Goal: Task Accomplishment & Management: Use online tool/utility

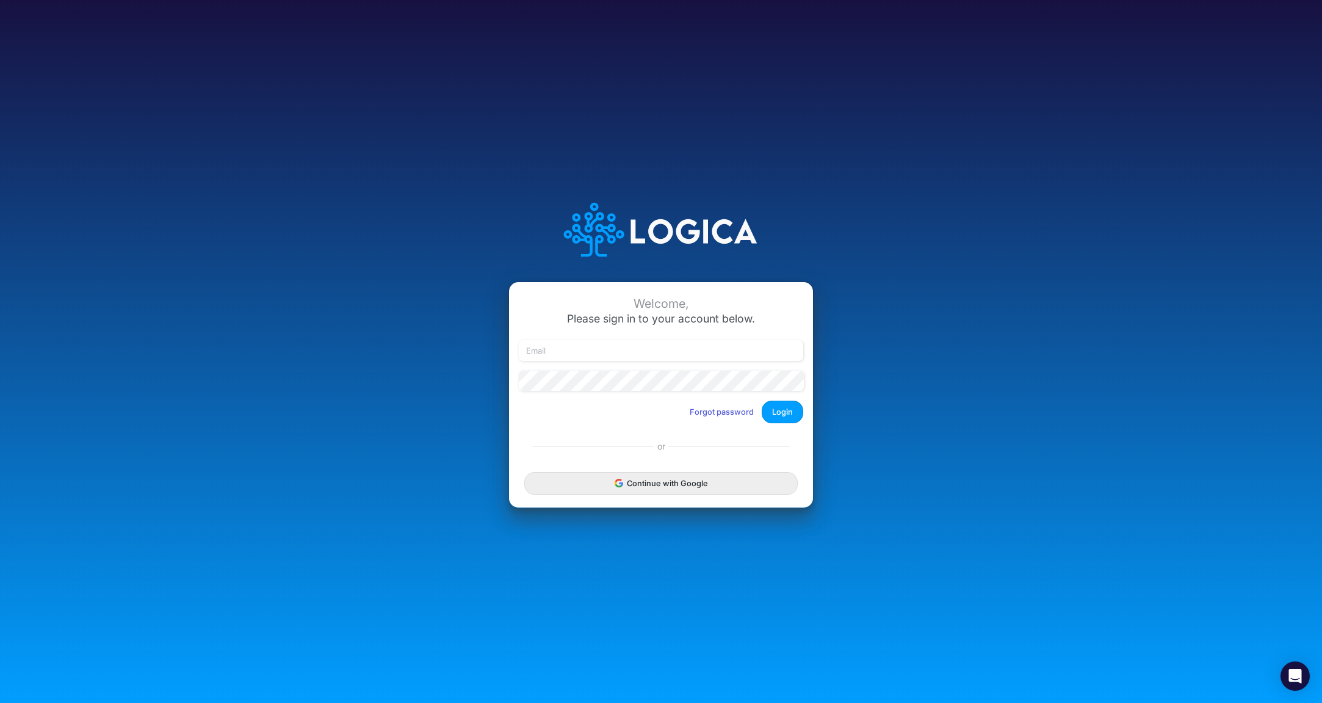
click at [659, 495] on div "Continue with Google" at bounding box center [661, 483] width 304 height 49
click at [678, 490] on button "Continue with Google" at bounding box center [661, 483] width 274 height 23
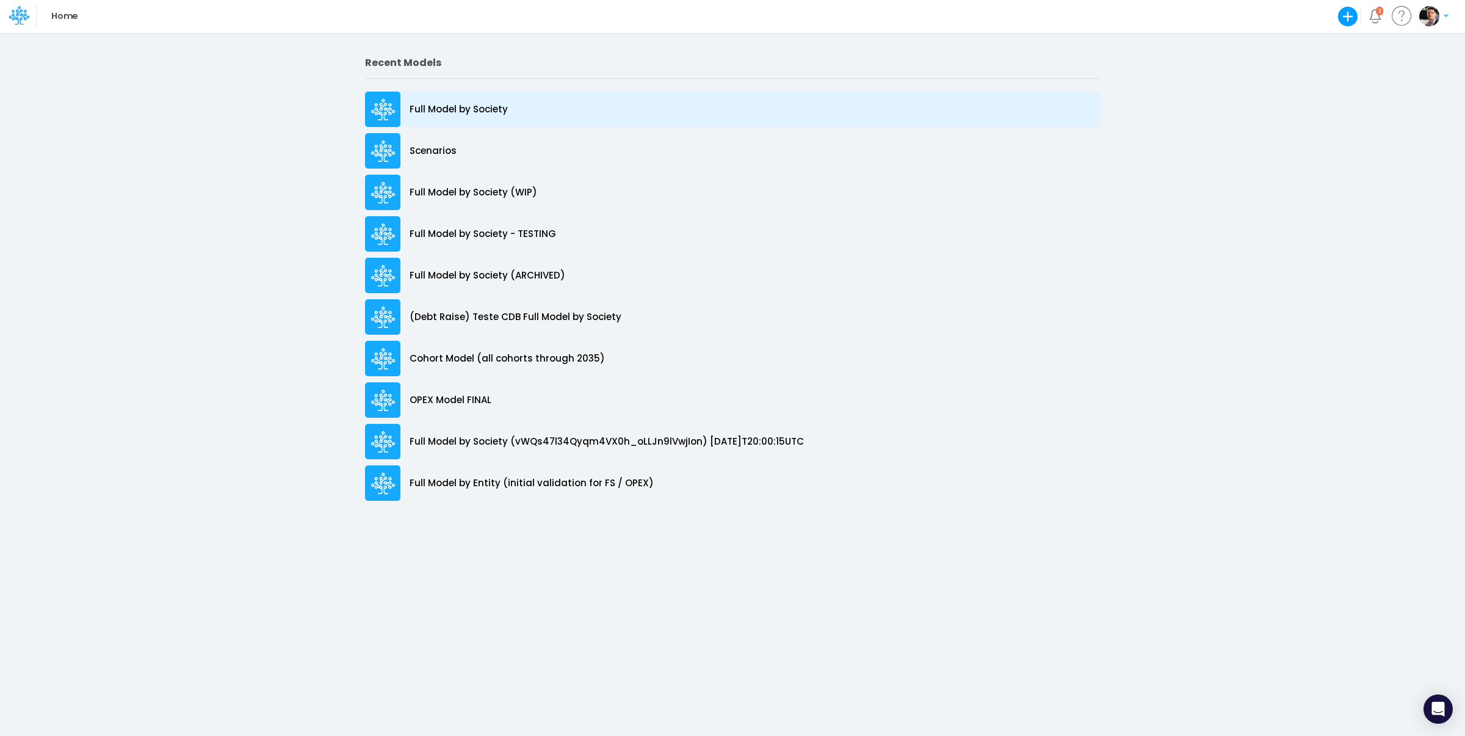
click at [454, 111] on p "Full Model by Society" at bounding box center [459, 110] width 98 height 14
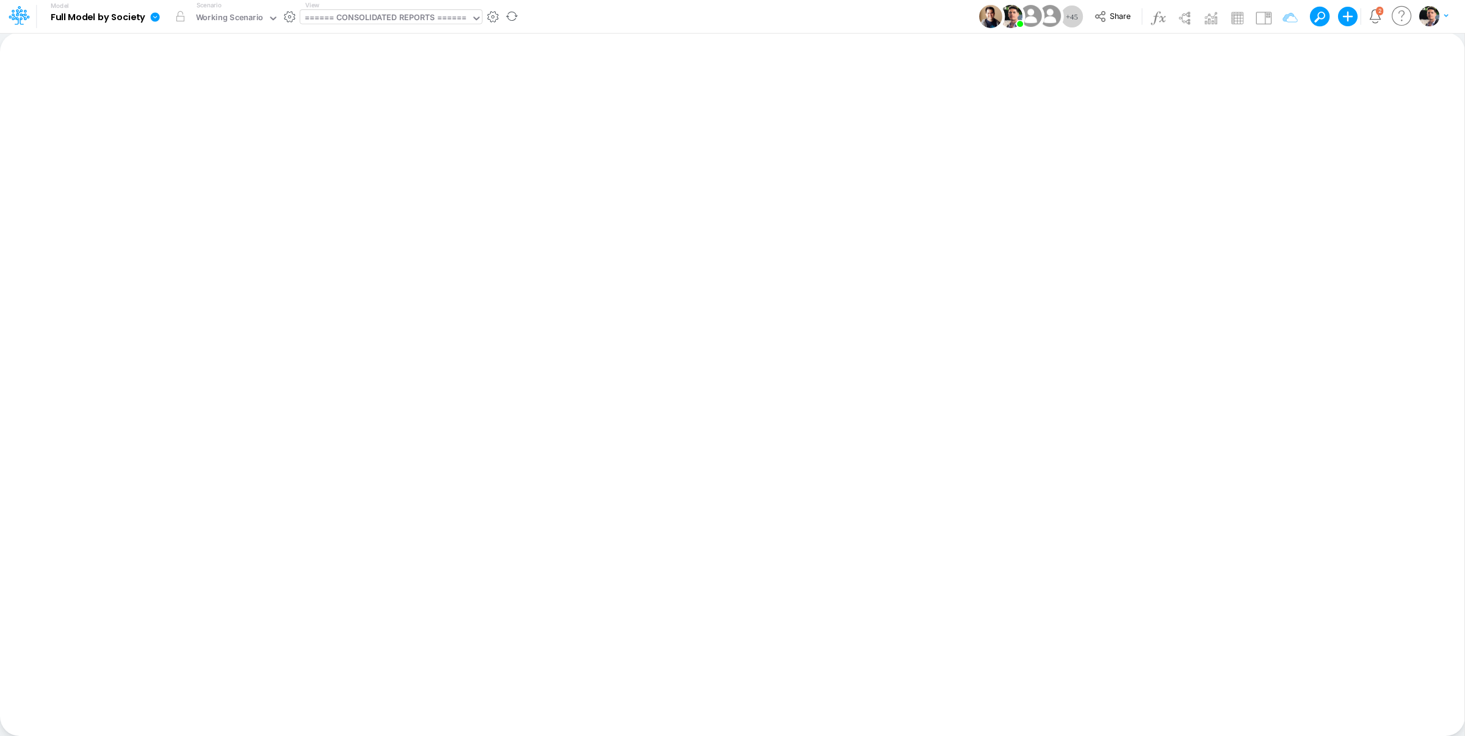
click at [405, 20] on div "====== CONSOLIDATED REPORTS ======" at bounding box center [386, 19] width 162 height 14
type input "bacen"
click at [390, 76] on div "BS (BACENGAAP)" at bounding box center [382, 81] width 165 height 20
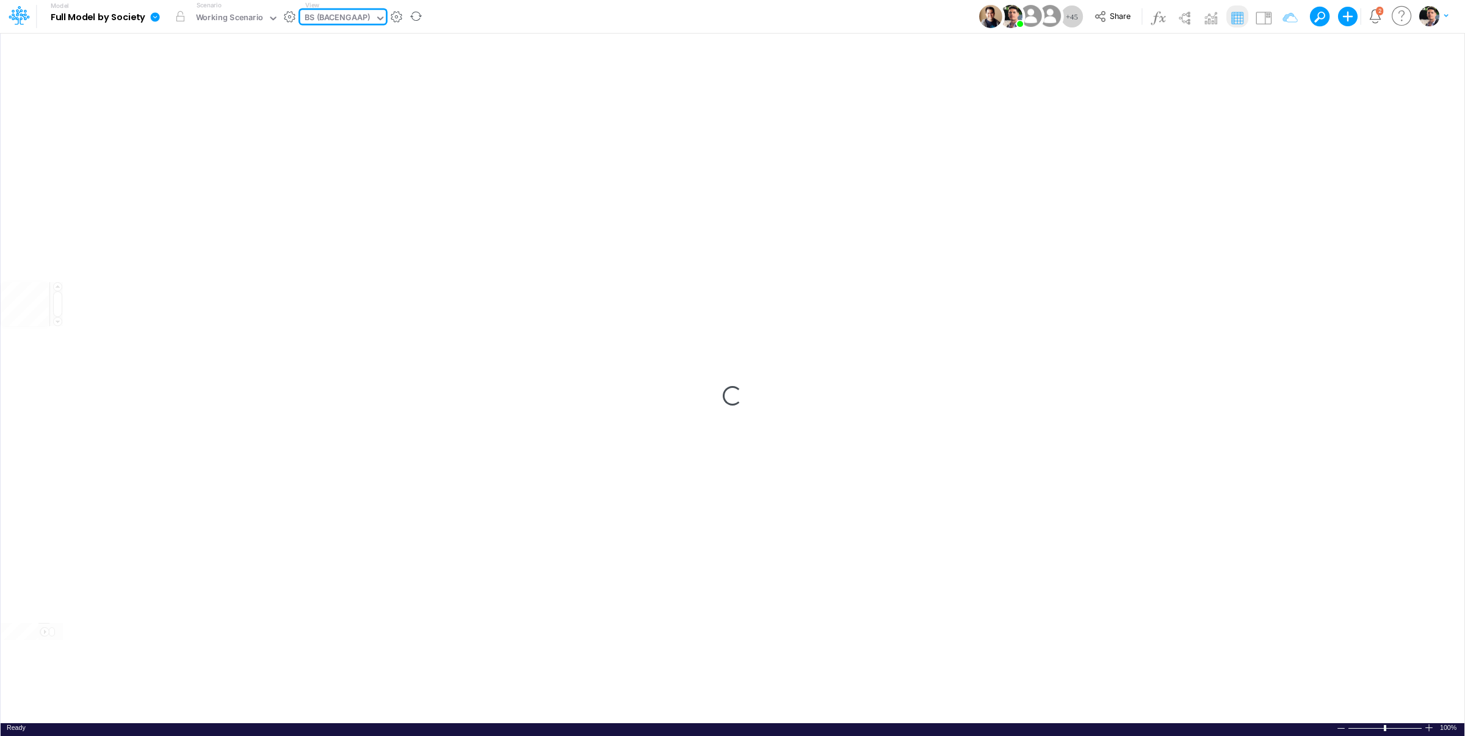
type input "BS (USGAAP) - Detailed"
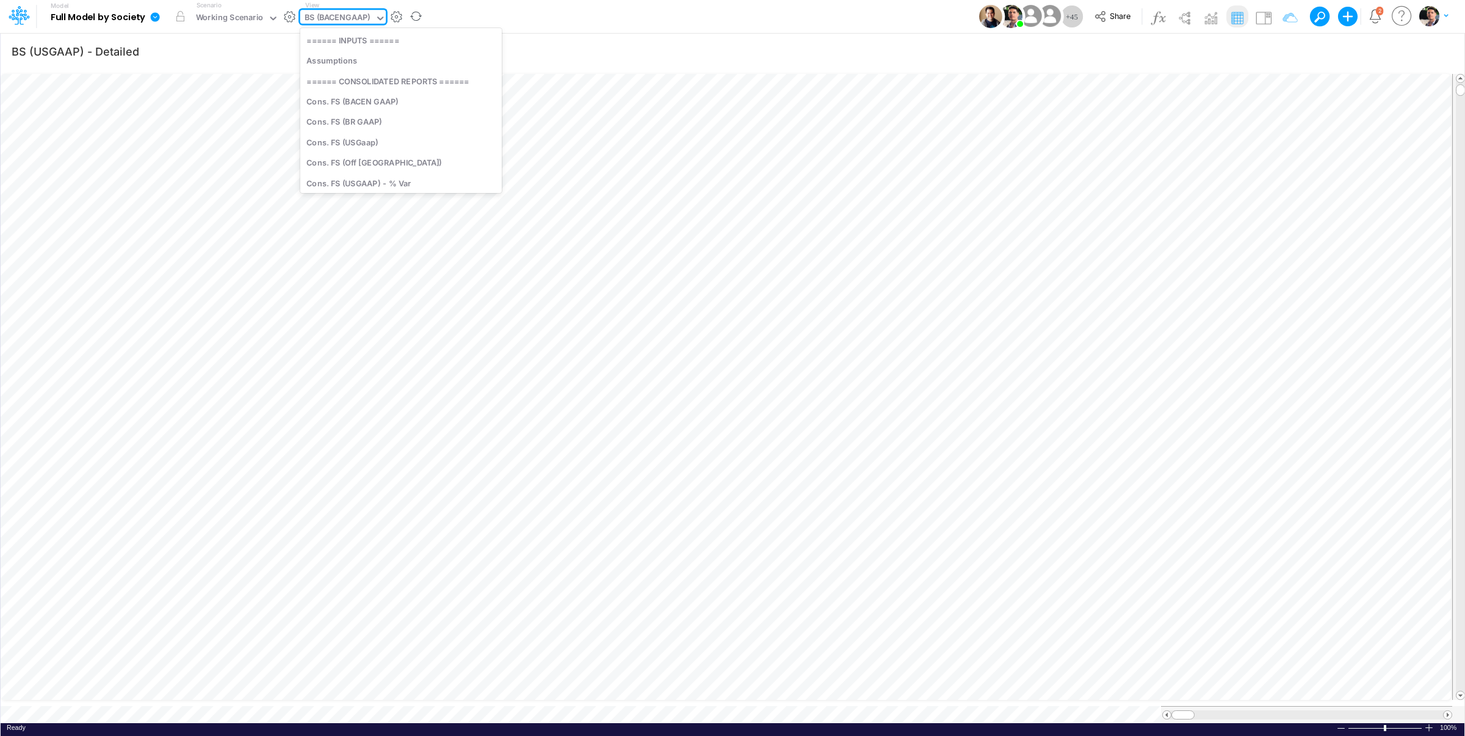
click at [357, 18] on div "BS (BACENGAAP)" at bounding box center [338, 19] width 66 height 14
type input "bac"
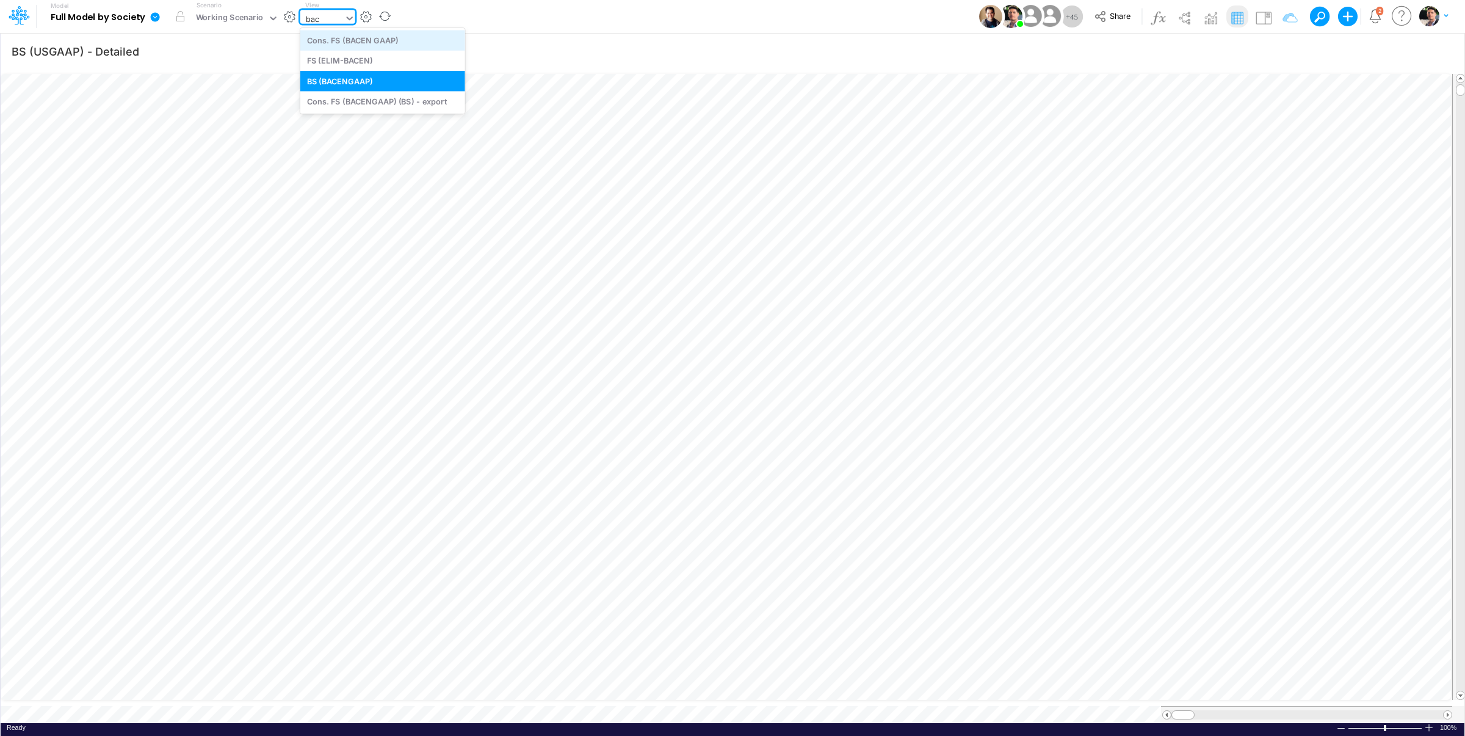
click at [360, 36] on div "Cons. FS (BACEN GAAP)" at bounding box center [382, 40] width 165 height 20
type input "Consolidated FS - BACENGAAP"
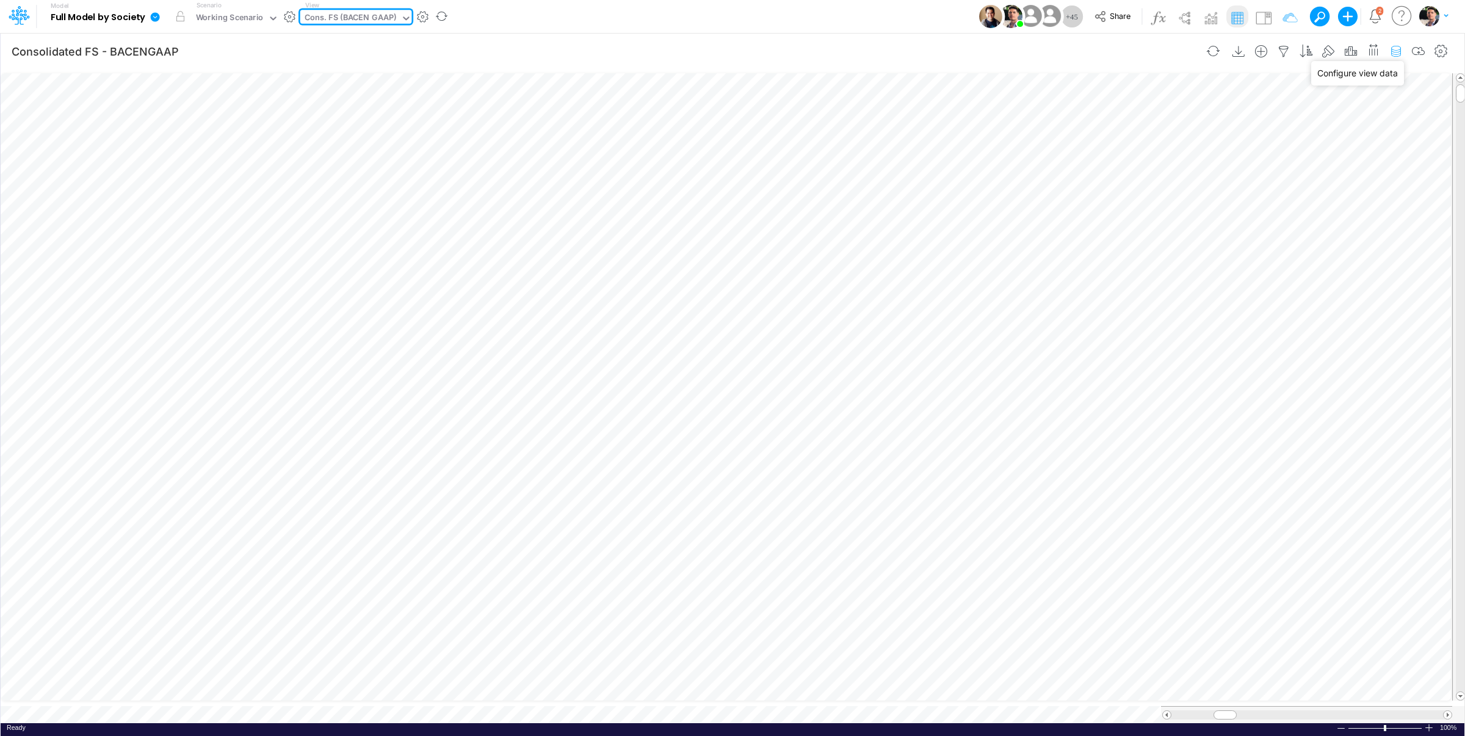
click at [1400, 53] on icon "button" at bounding box center [1396, 51] width 18 height 13
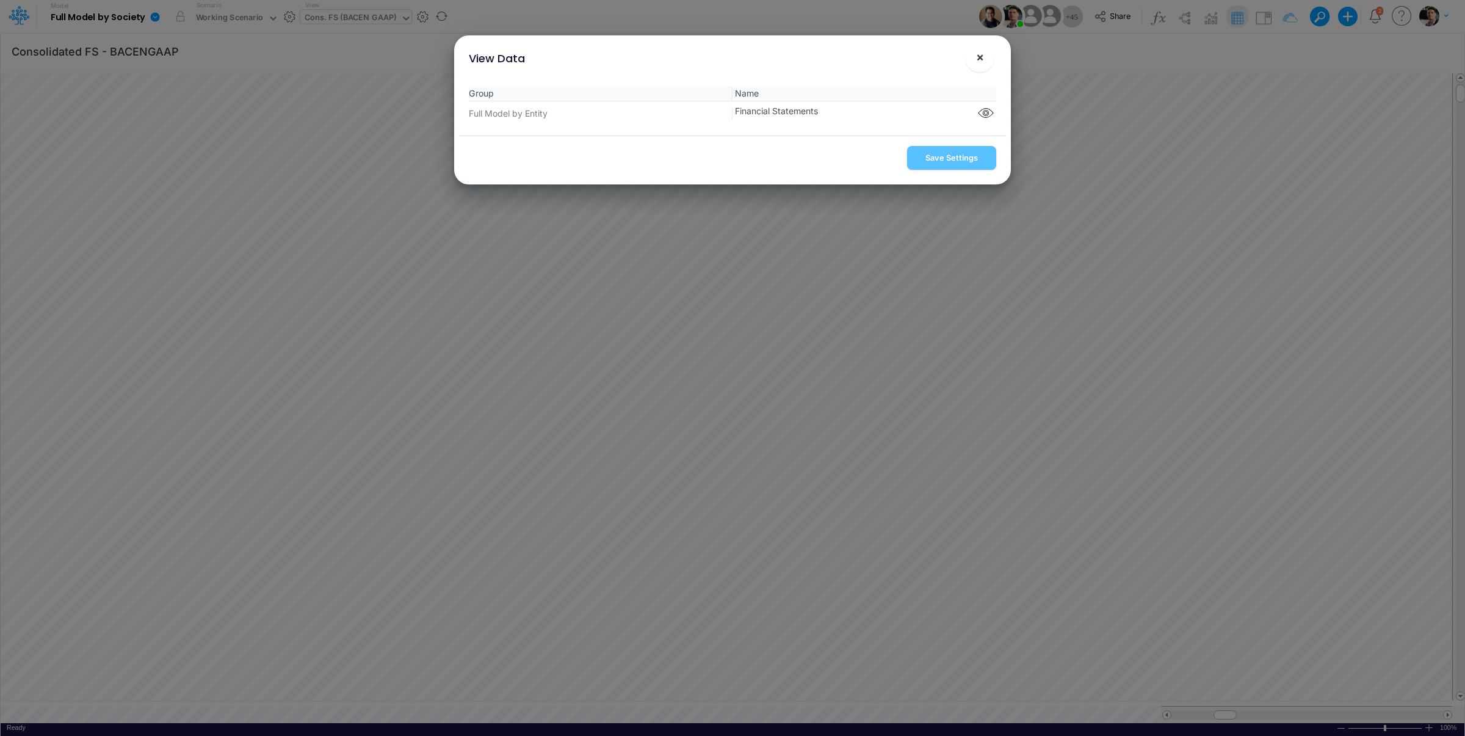
click at [980, 62] on span "×" at bounding box center [980, 56] width 8 height 15
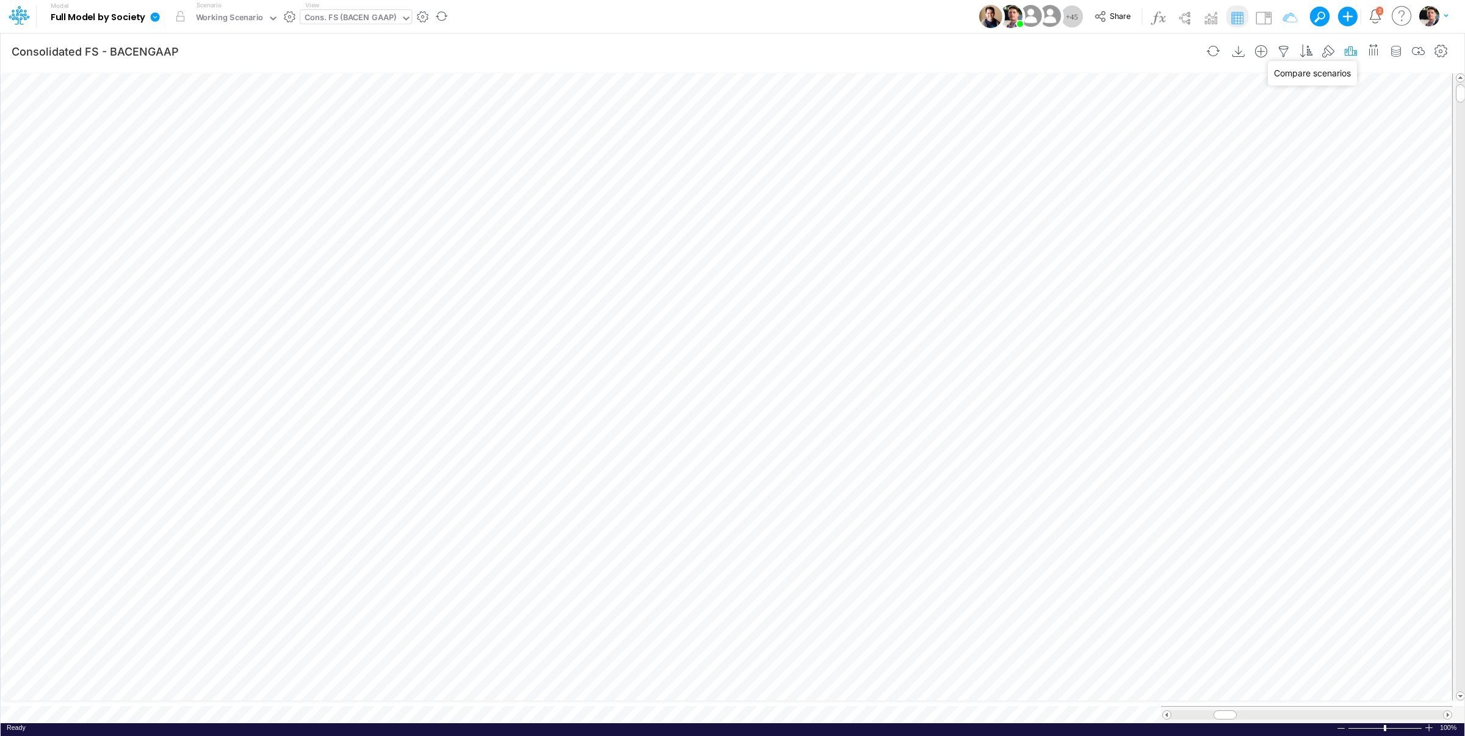
click at [1346, 53] on icon "button" at bounding box center [1351, 51] width 18 height 13
click at [1163, 278] on icon "button" at bounding box center [1165, 274] width 8 height 8
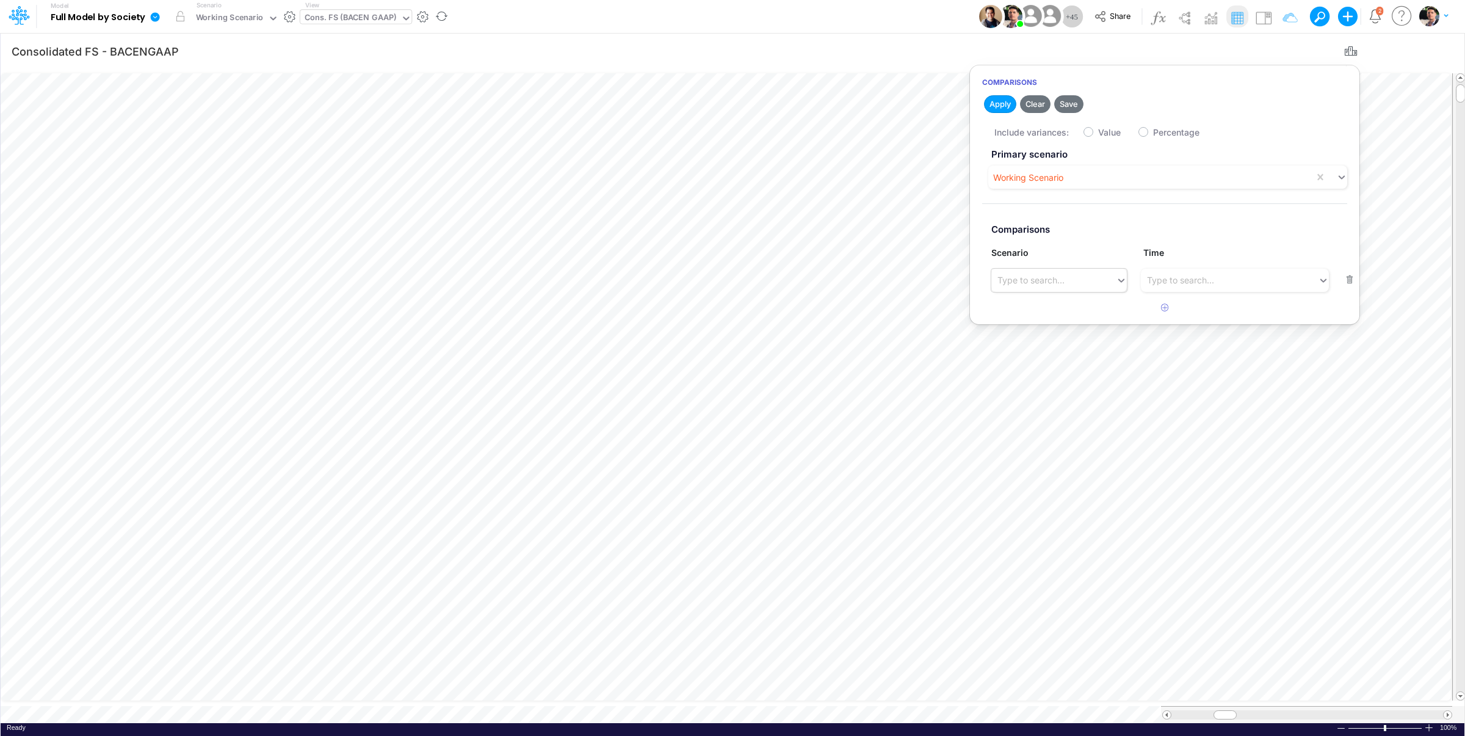
click at [1061, 287] on div "Type to search..." at bounding box center [1054, 280] width 125 height 20
click at [1057, 467] on div "Debt Raise - Agressive" at bounding box center [1059, 469] width 135 height 23
click at [1099, 131] on label "Value" at bounding box center [1109, 132] width 23 height 13
click at [1099, 131] on input "Value" at bounding box center [1102, 129] width 8 height 8
checkbox input "true"
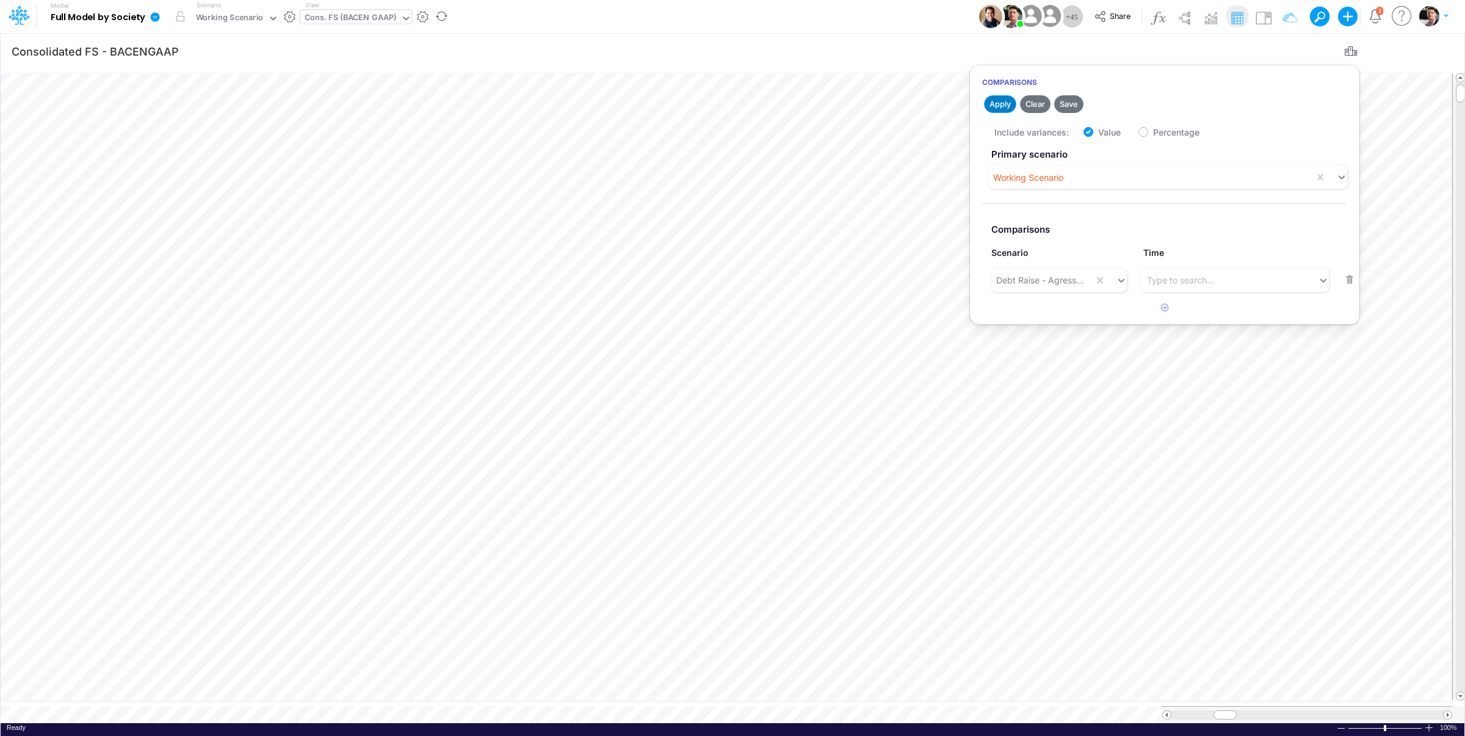
click at [1003, 103] on button "Apply" at bounding box center [1000, 104] width 32 height 18
click at [17, 18] on icon at bounding box center [19, 15] width 21 height 21
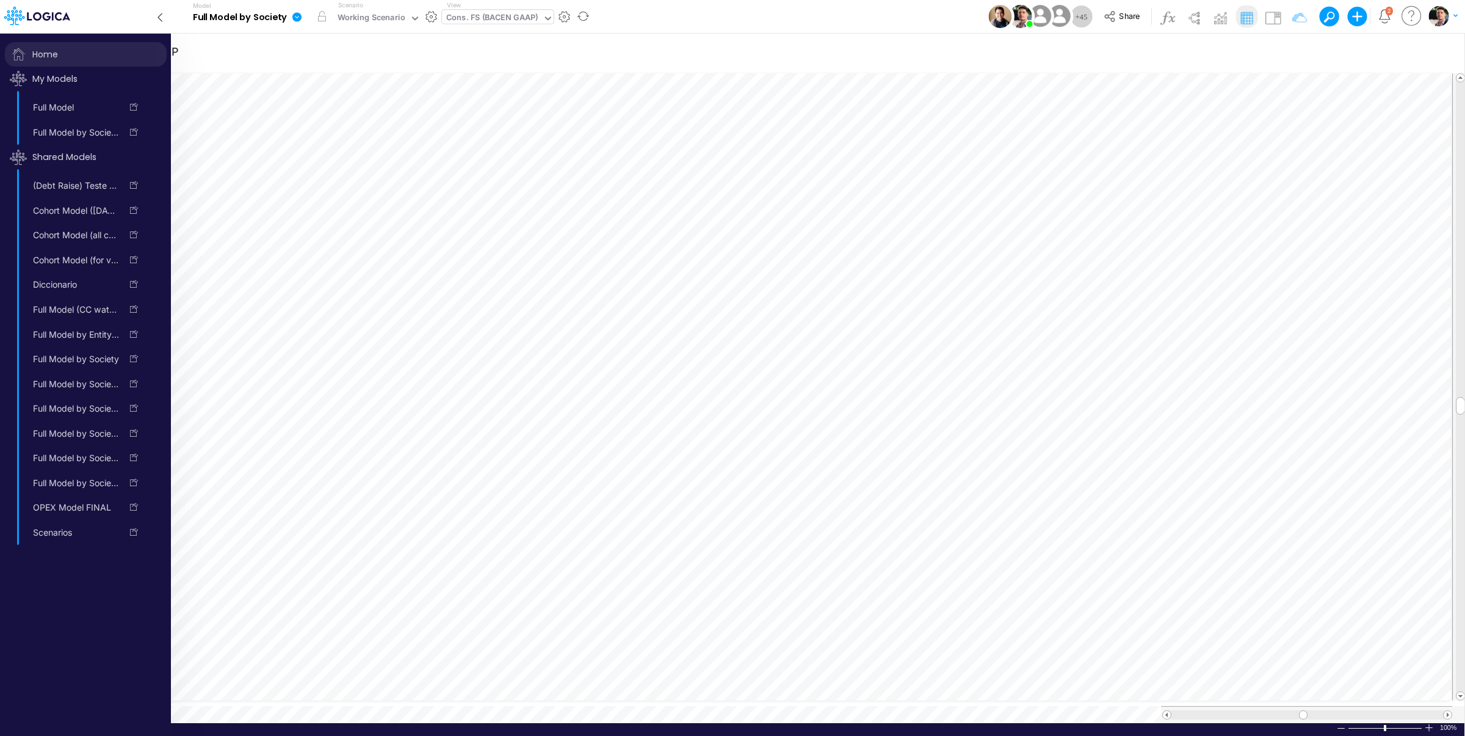
click at [62, 54] on span "Home" at bounding box center [86, 54] width 162 height 24
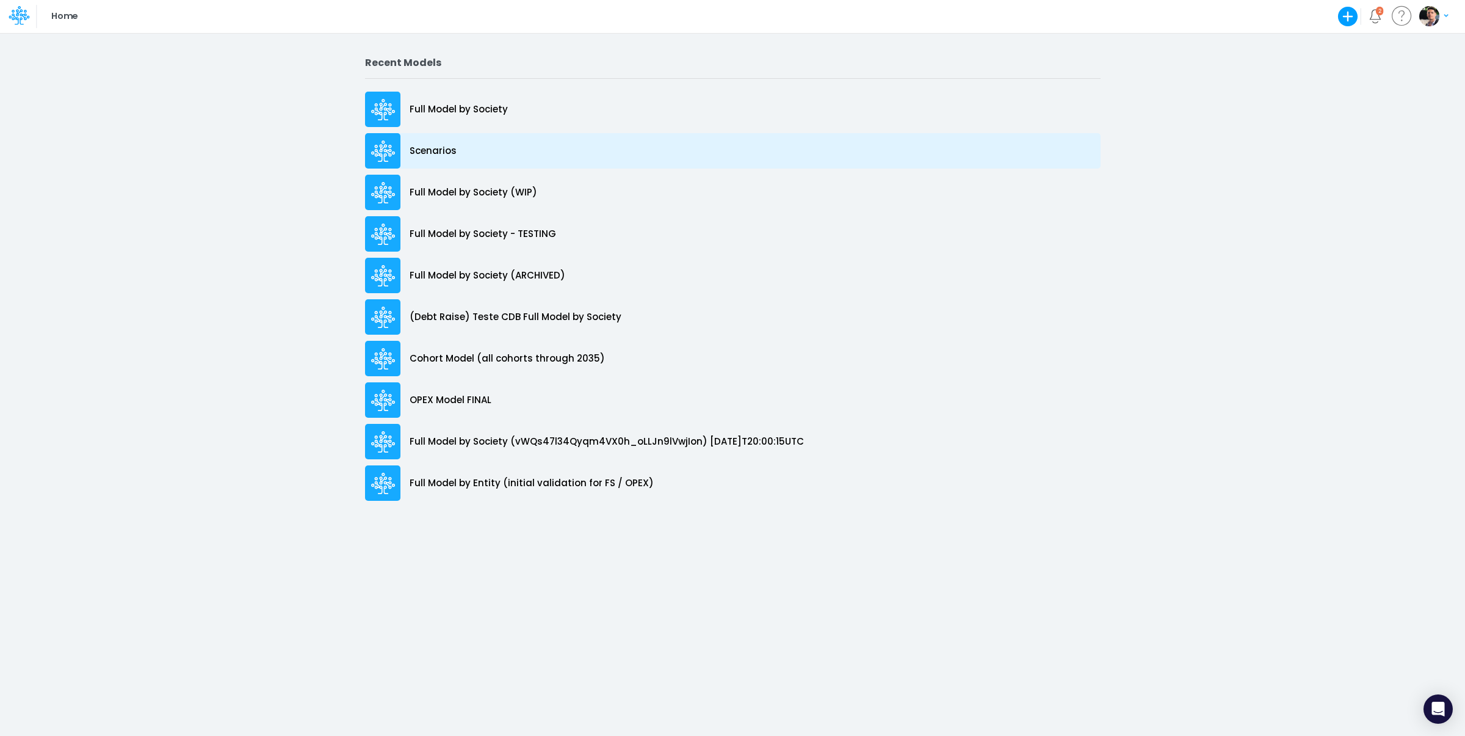
click at [444, 147] on p "Scenarios" at bounding box center [433, 151] width 47 height 14
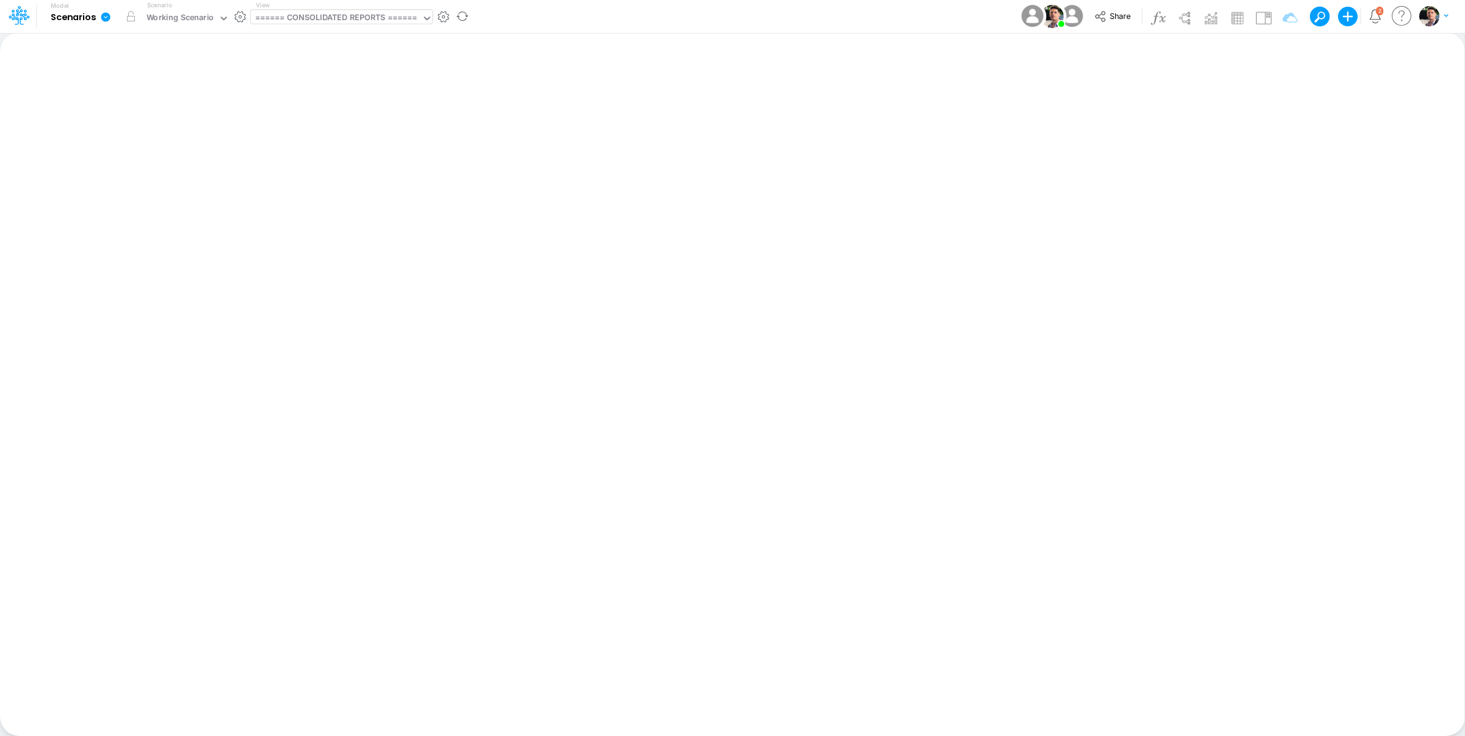
click at [350, 25] on div "====== CONSOLIDATED REPORTS ======" at bounding box center [336, 19] width 162 height 14
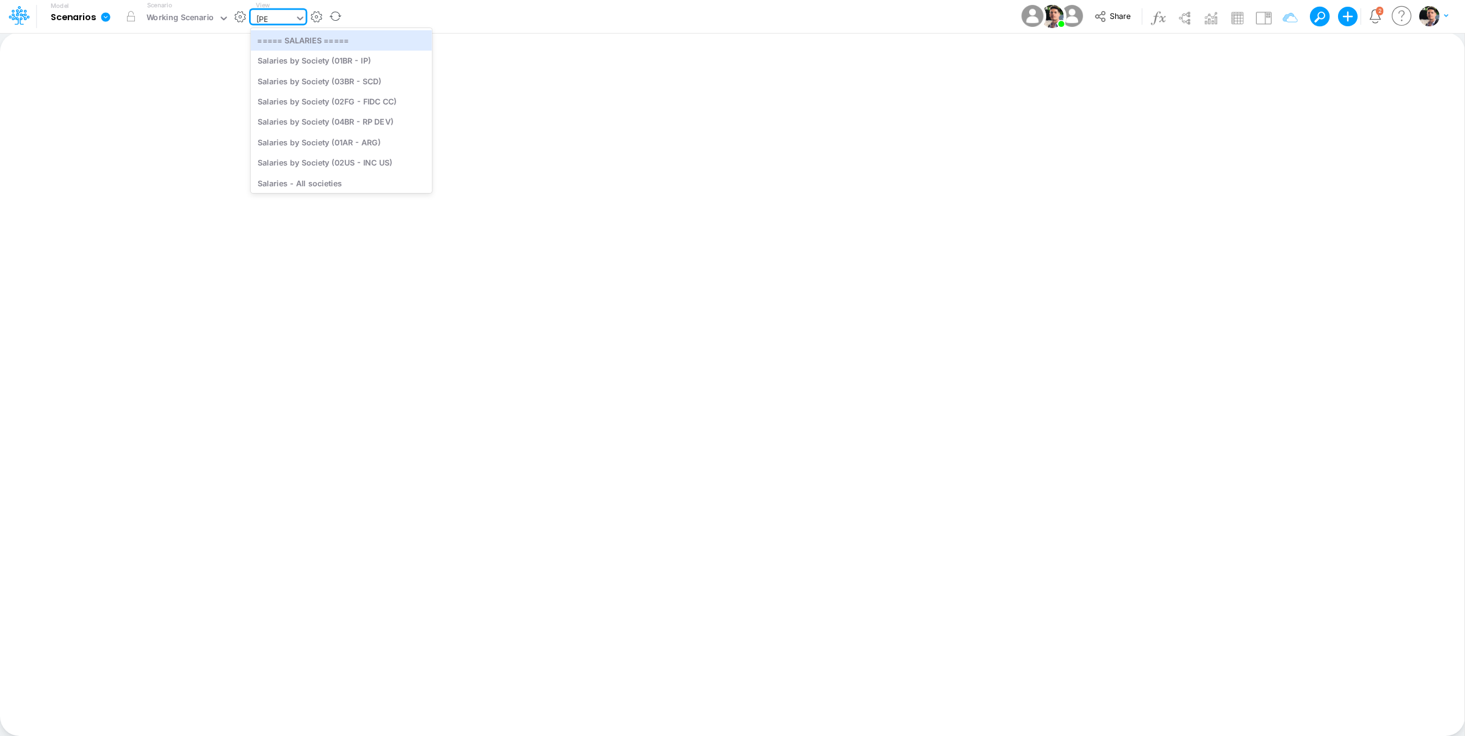
type input "sala"
click at [344, 180] on div "Salaries - Inputs" at bounding box center [341, 185] width 181 height 20
type input "Salaries - Inputs"
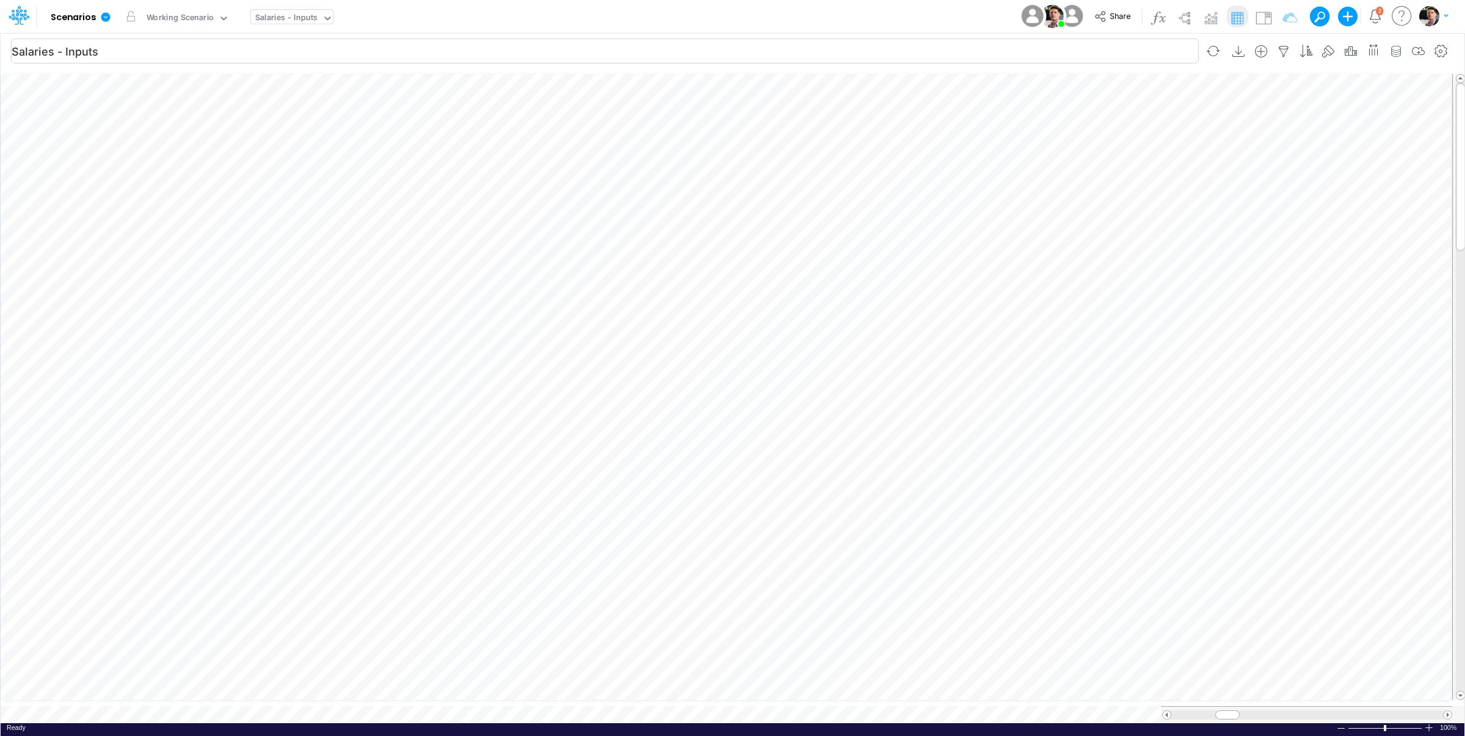
scroll to position [5, 40]
click at [291, 18] on div "Salaries - Inputs" at bounding box center [286, 19] width 63 height 14
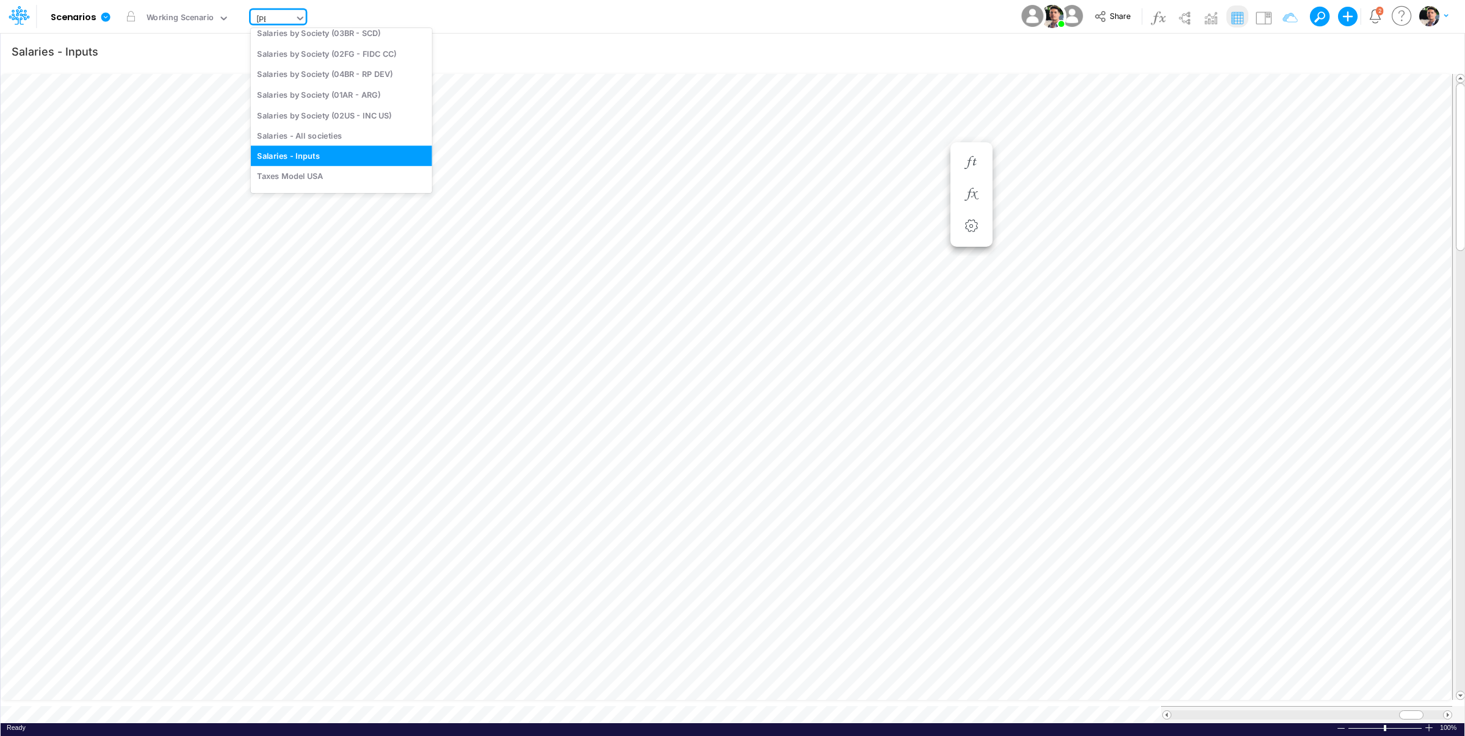
type input "sala"
click at [319, 140] on div "Salaries - All societies" at bounding box center [341, 140] width 181 height 20
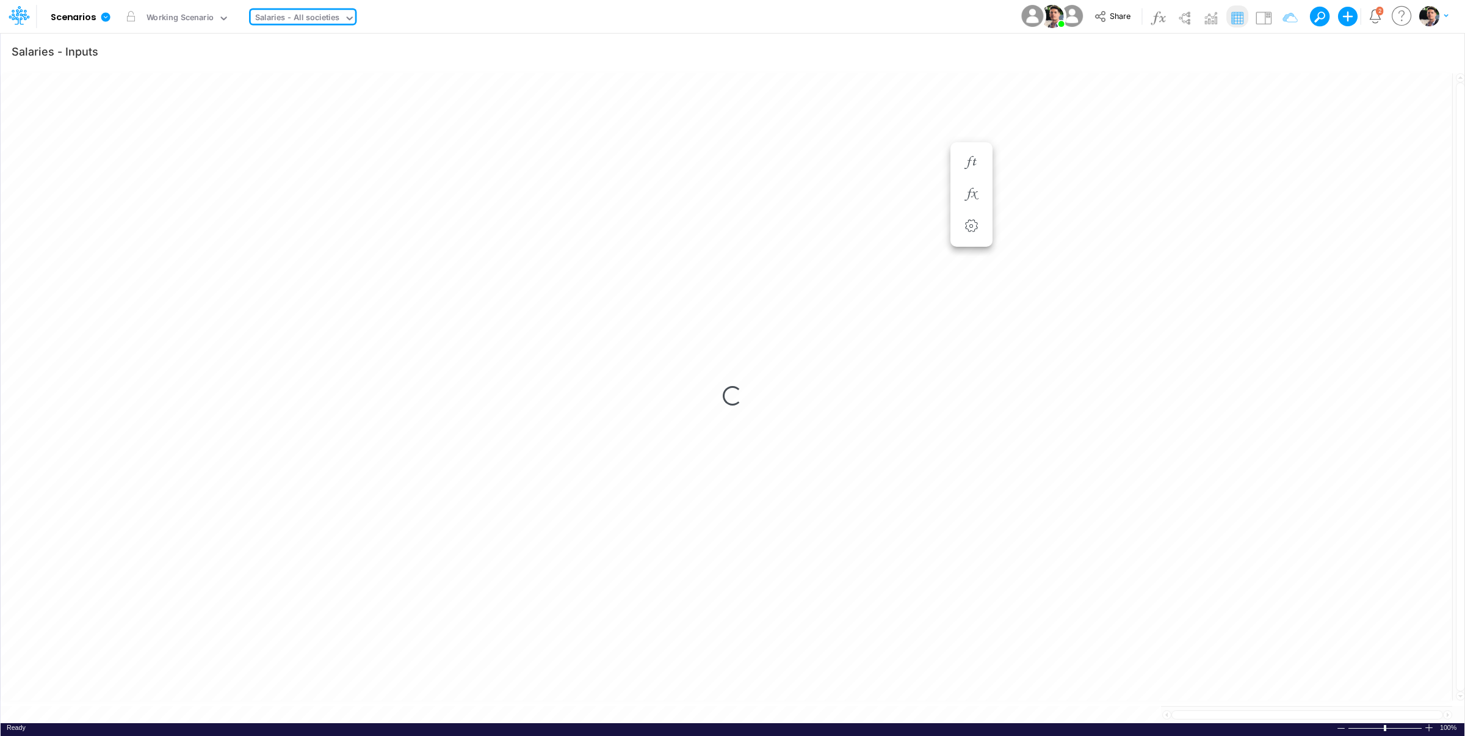
type input "Salaries - All societies"
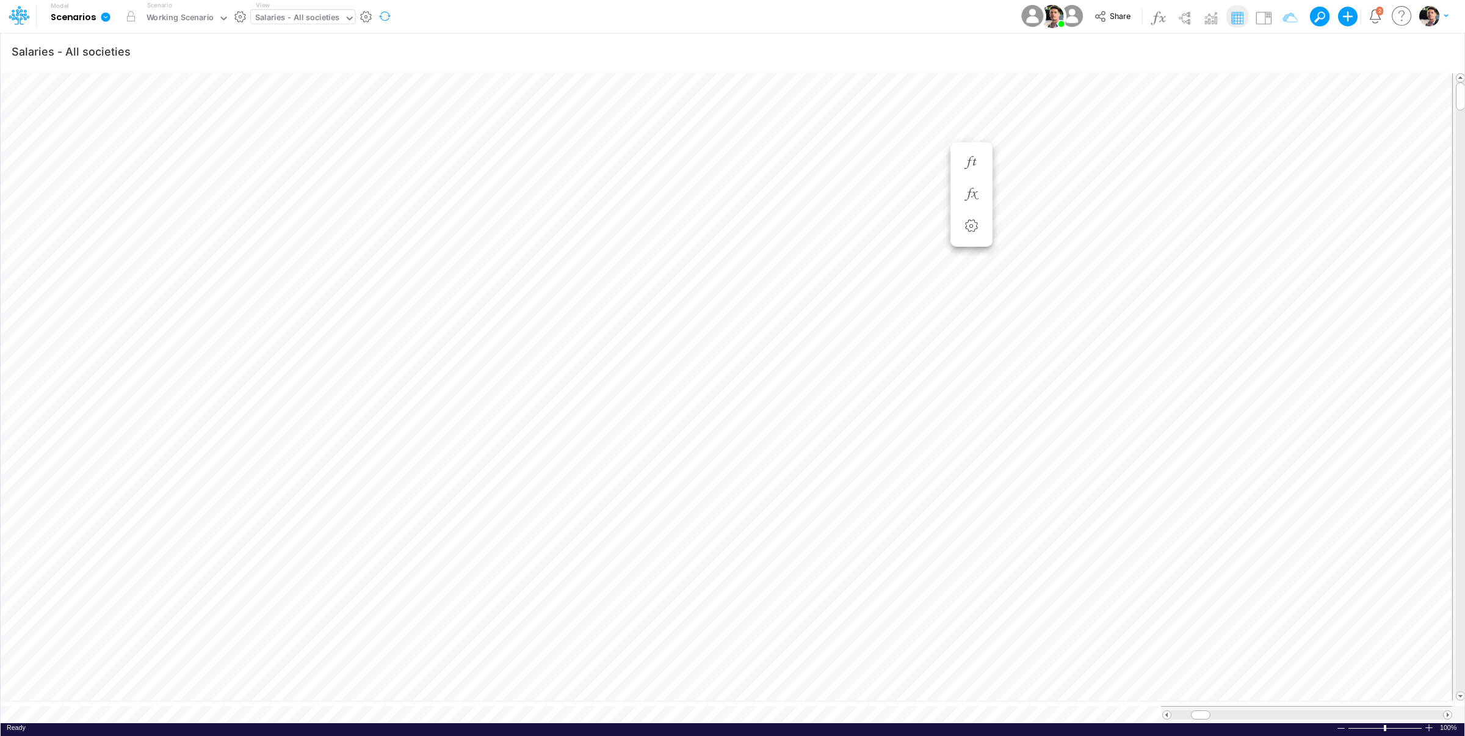
scroll to position [5, 2]
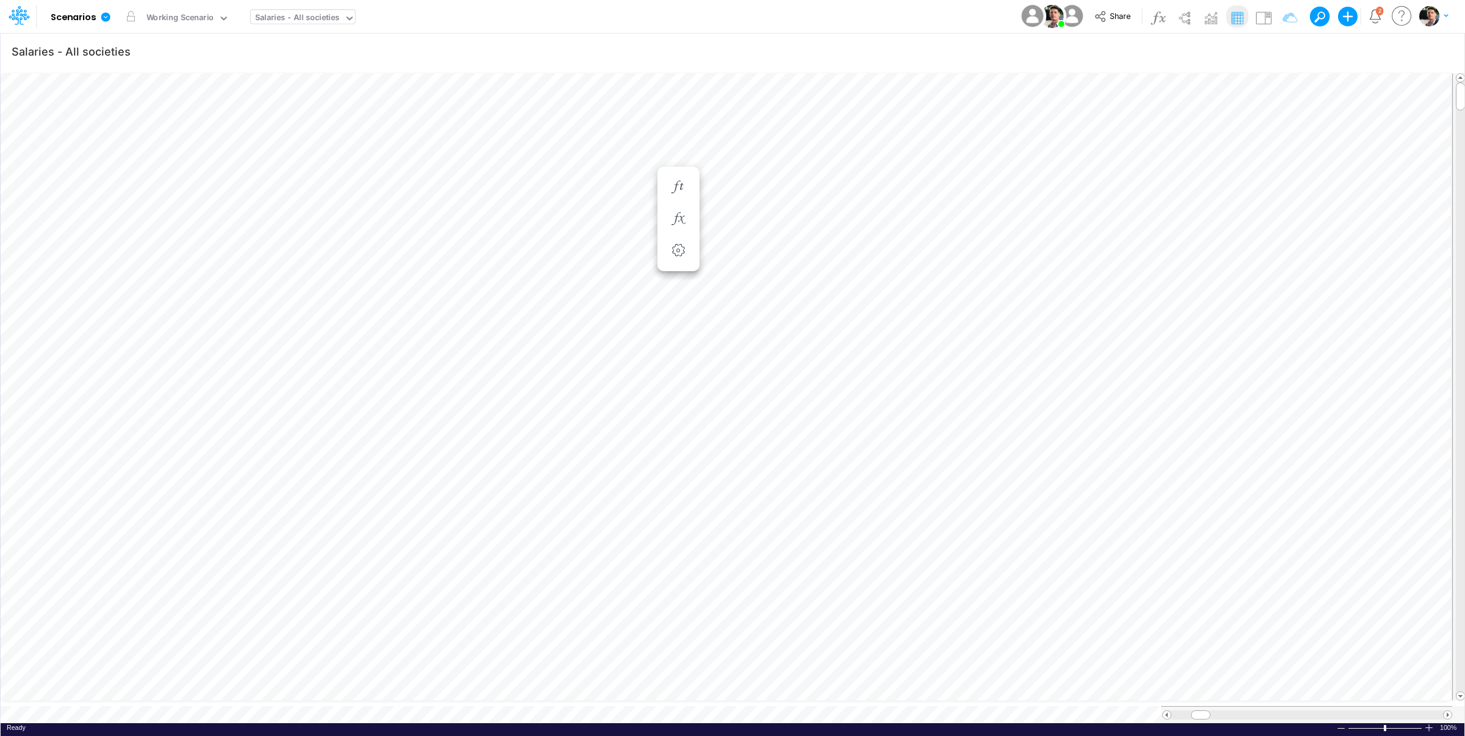
scroll to position [5, 2]
click at [106, 19] on icon at bounding box center [105, 16] width 9 height 9
click at [104, 20] on icon at bounding box center [105, 16] width 9 height 9
click at [186, 131] on button "View model info" at bounding box center [167, 126] width 131 height 19
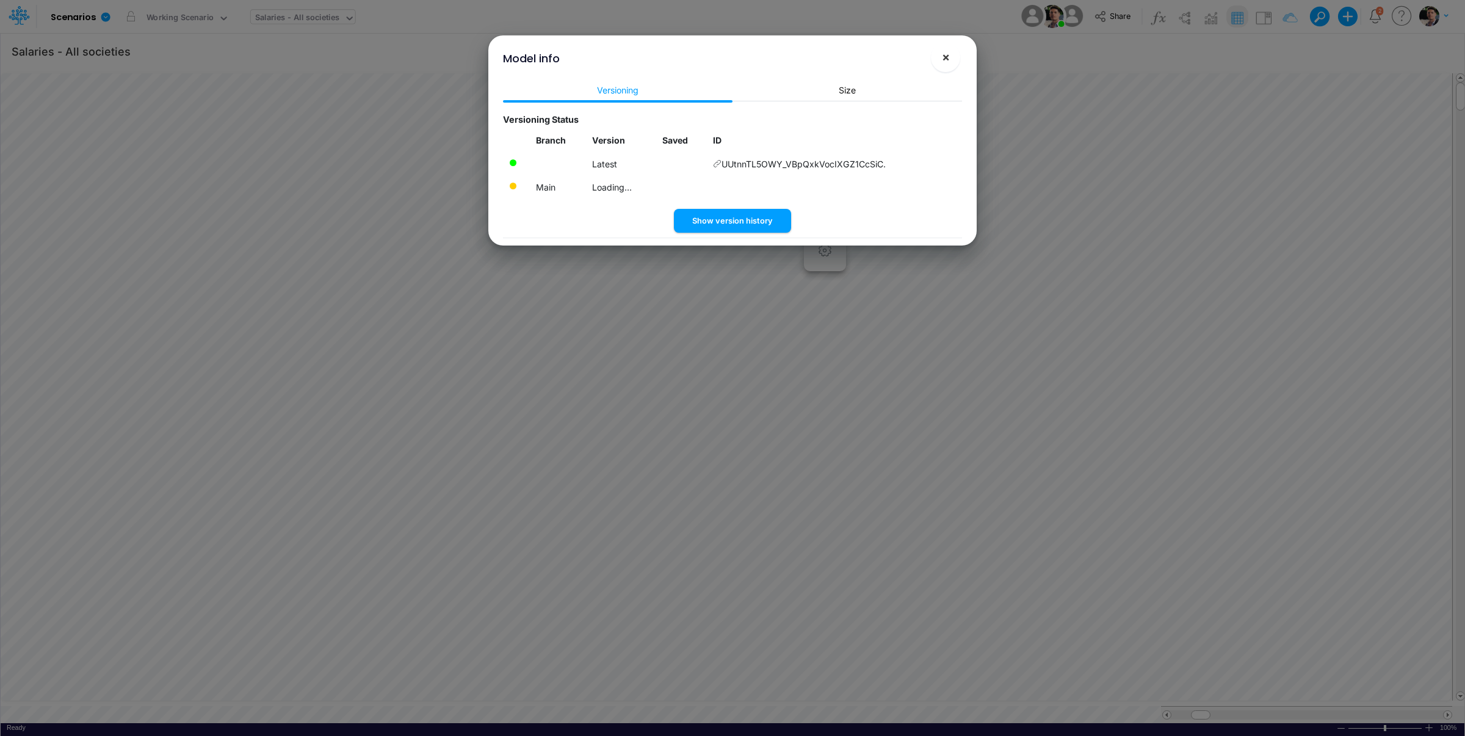
click at [952, 49] on button "×" at bounding box center [945, 57] width 29 height 29
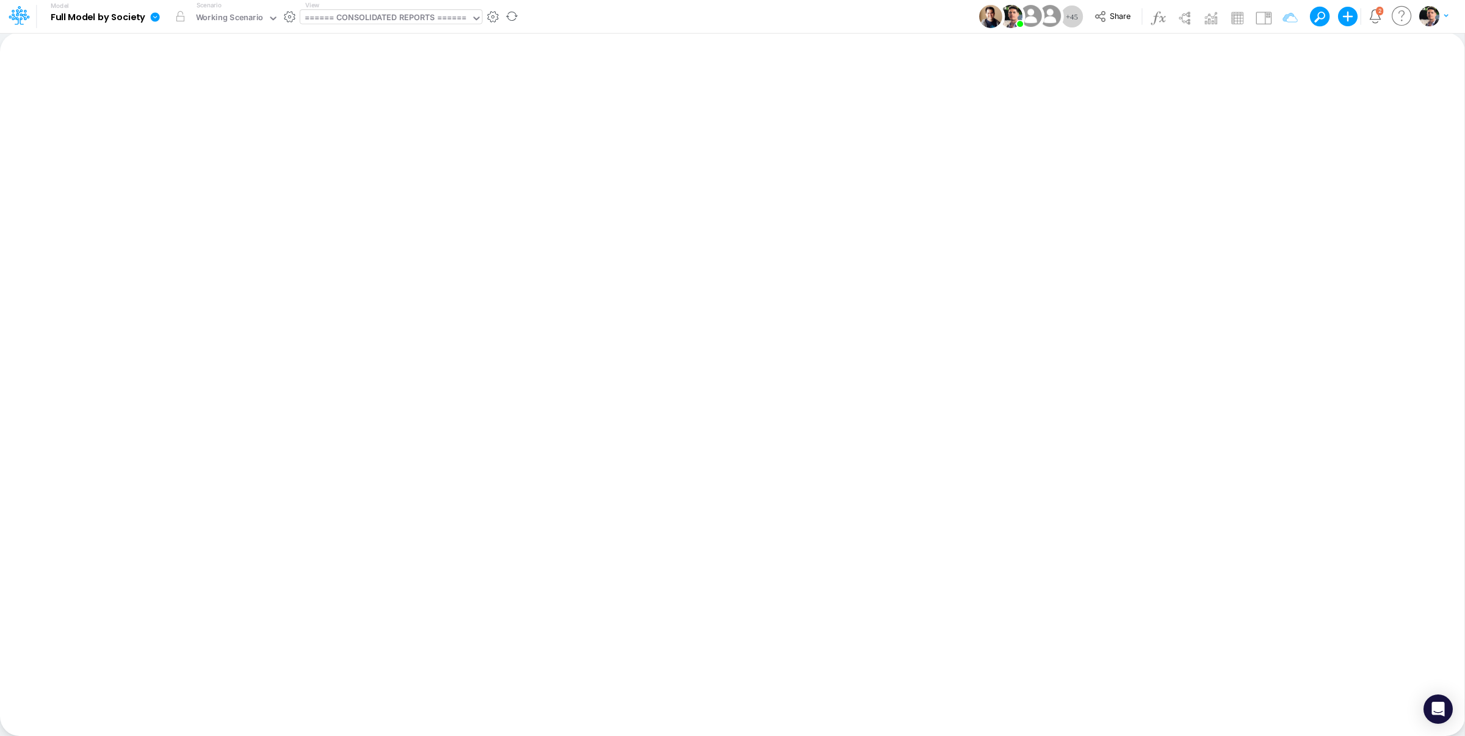
click at [391, 15] on div "====== CONSOLIDATED REPORTS ======" at bounding box center [386, 19] width 162 height 14
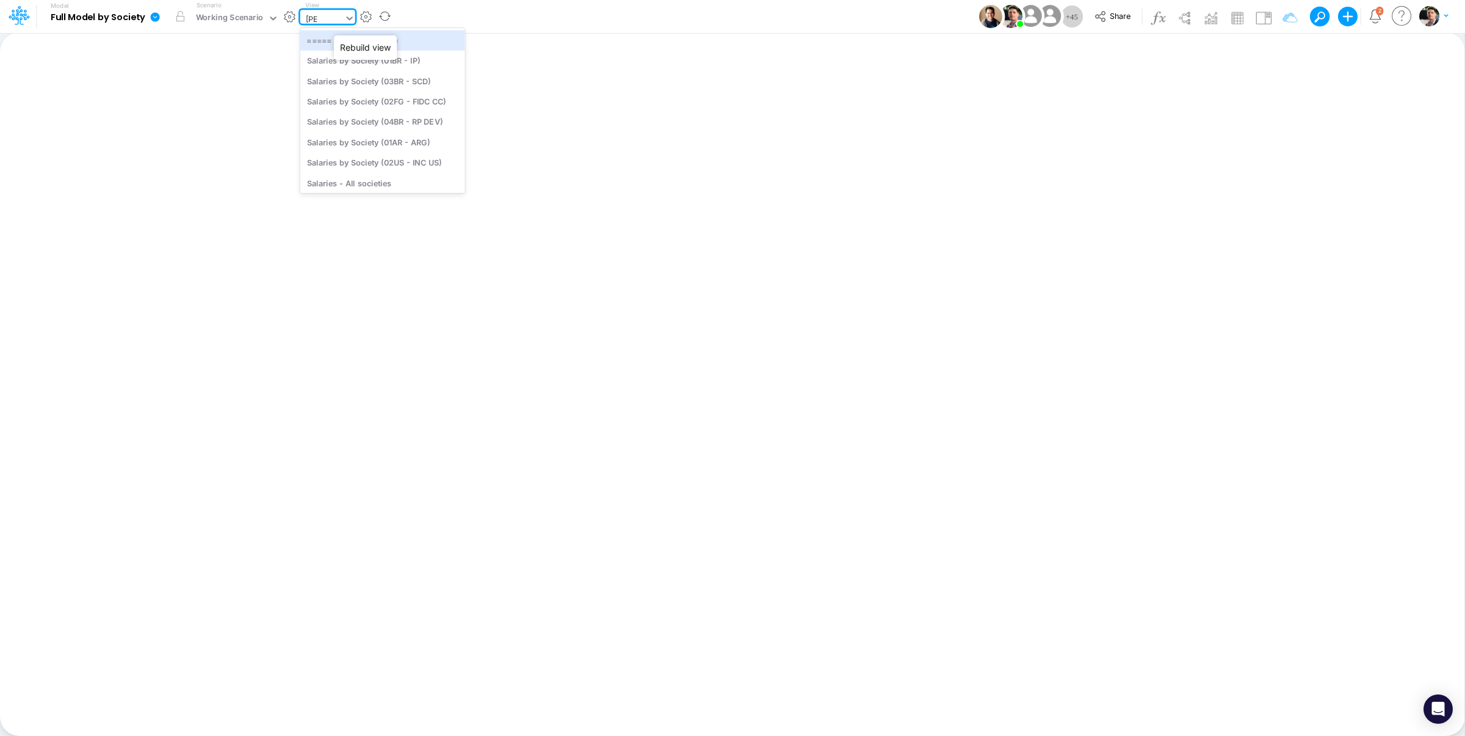
type input "sala"
click at [382, 183] on div "Salaries - All societies" at bounding box center [382, 183] width 165 height 20
type input "Salaries - All societies"
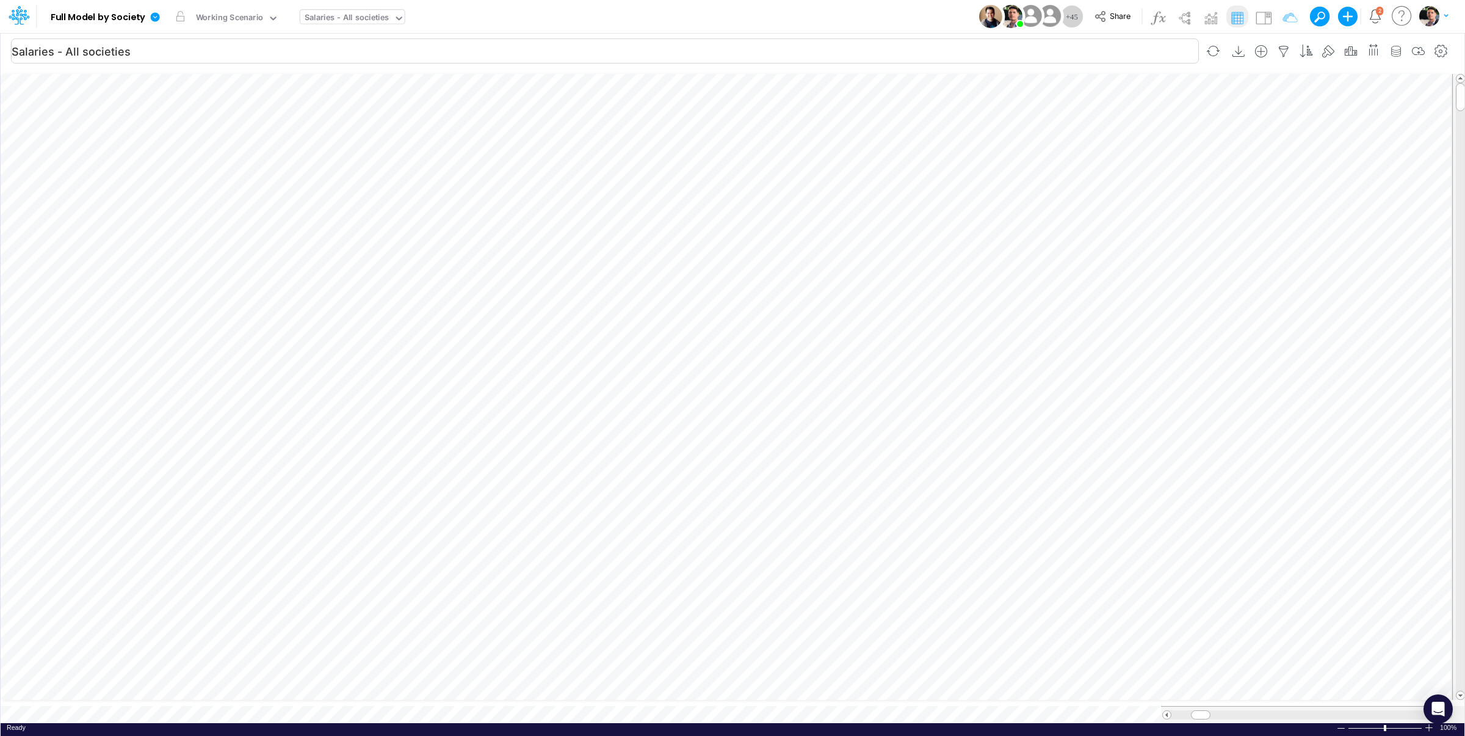
scroll to position [5, 2]
click at [150, 19] on icon at bounding box center [155, 17] width 11 height 11
click at [266, 15] on input "text" at bounding box center [266, 19] width 1 height 12
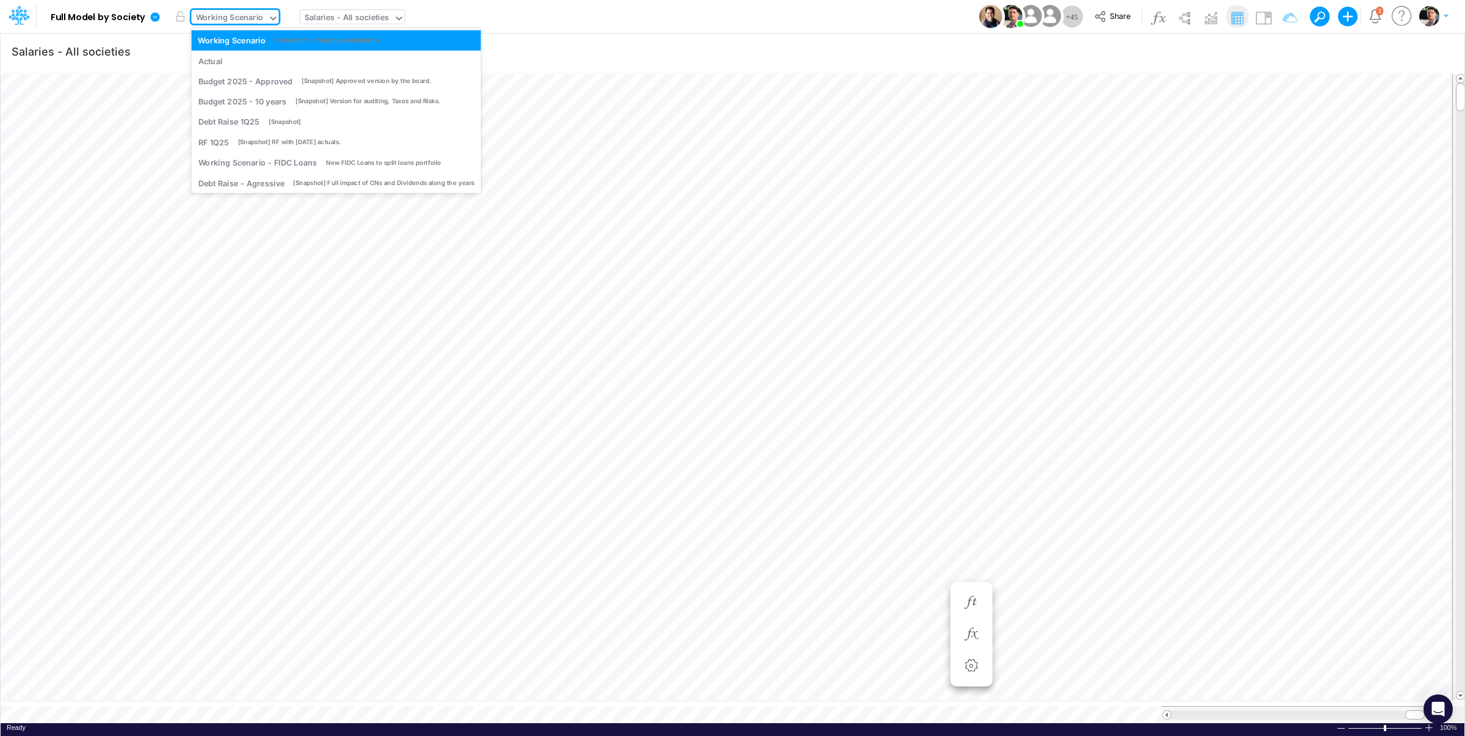
click at [154, 21] on icon at bounding box center [155, 16] width 9 height 9
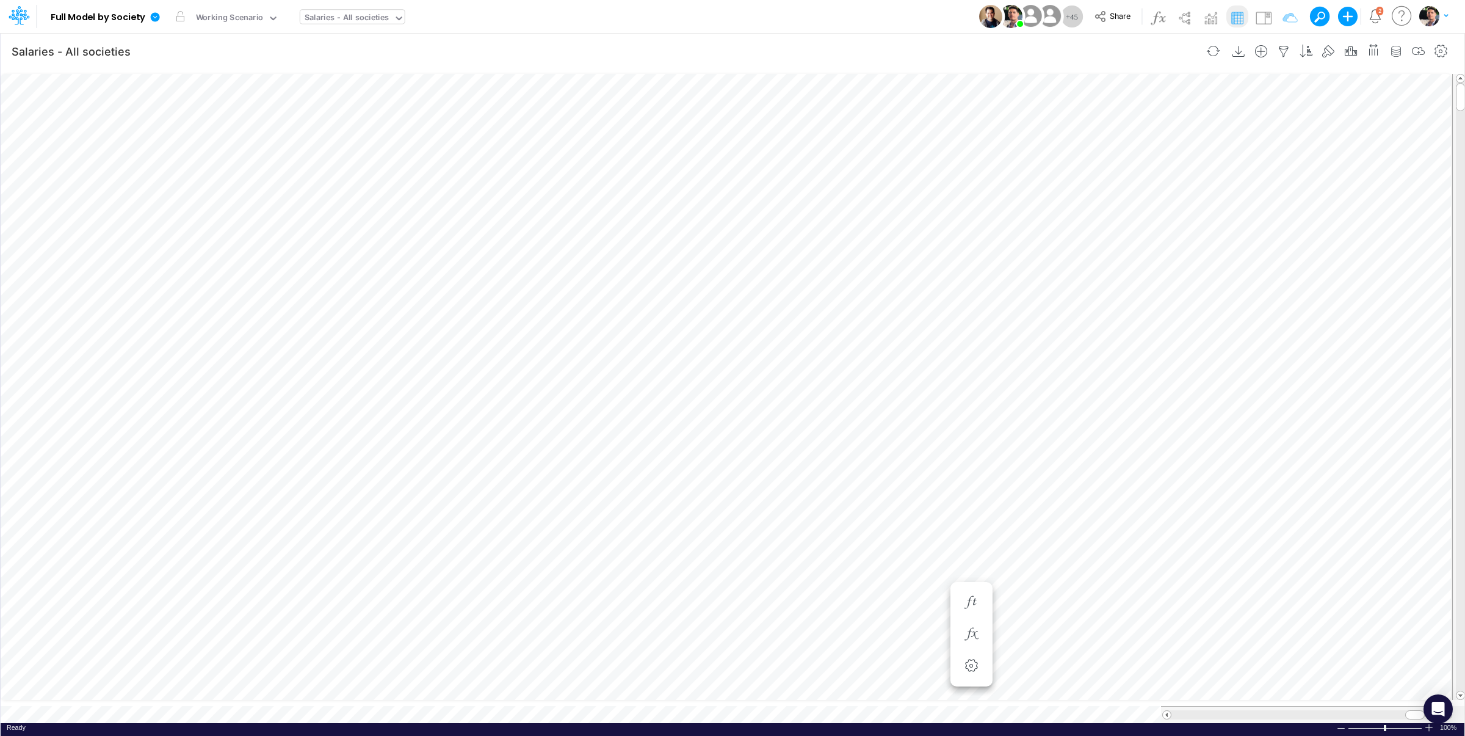
scroll to position [5, 40]
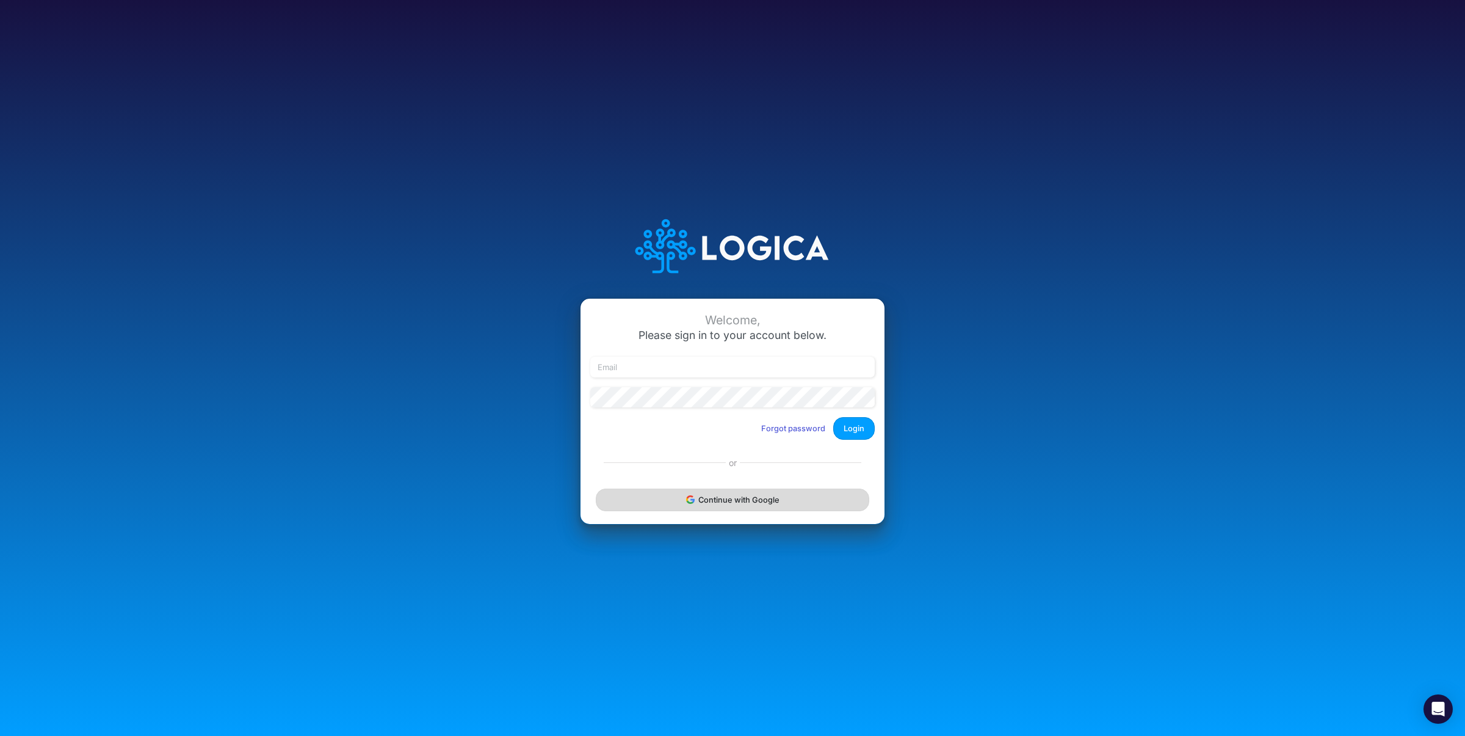
click at [760, 504] on button "Continue with Google" at bounding box center [733, 499] width 274 height 23
click at [728, 504] on button "Continue with Google" at bounding box center [733, 499] width 274 height 23
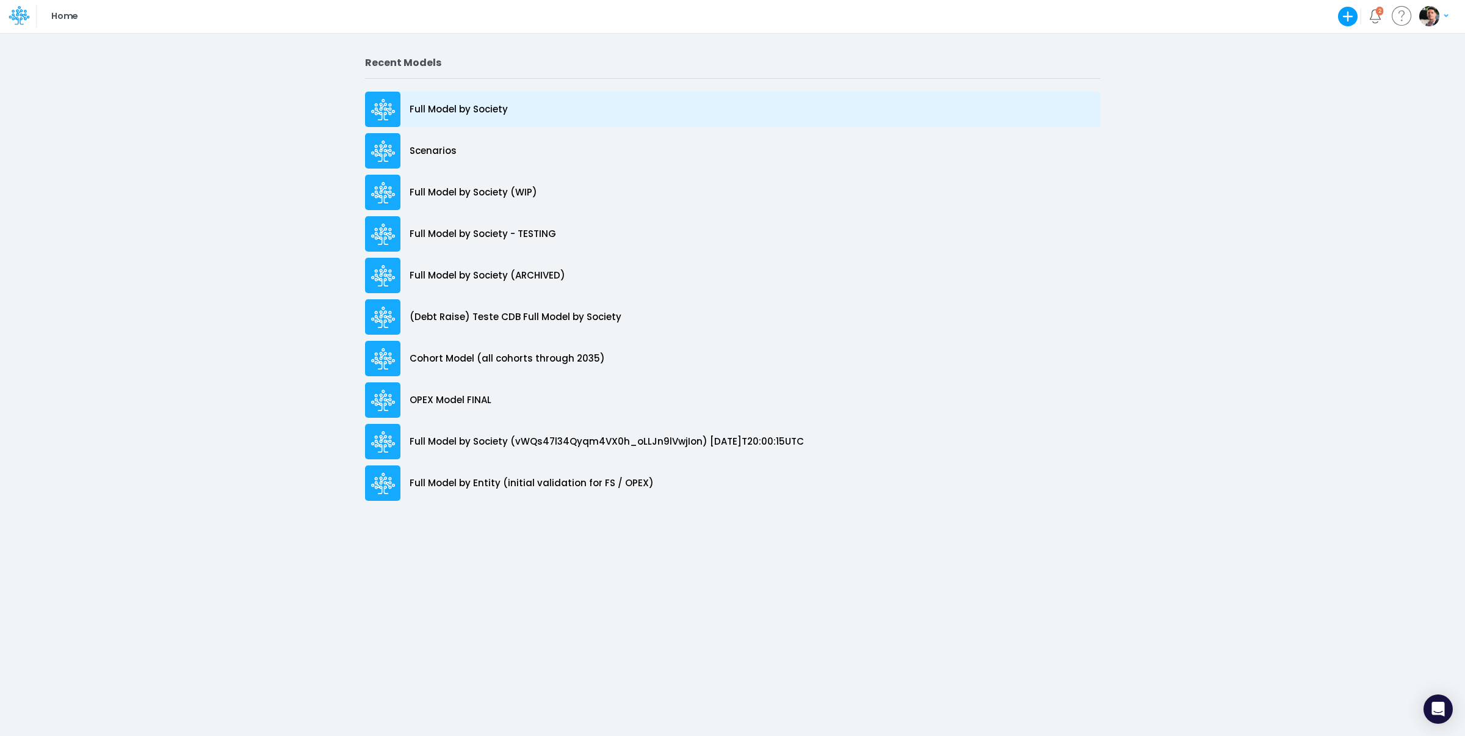
click at [469, 110] on p "Full Model by Society" at bounding box center [459, 110] width 98 height 14
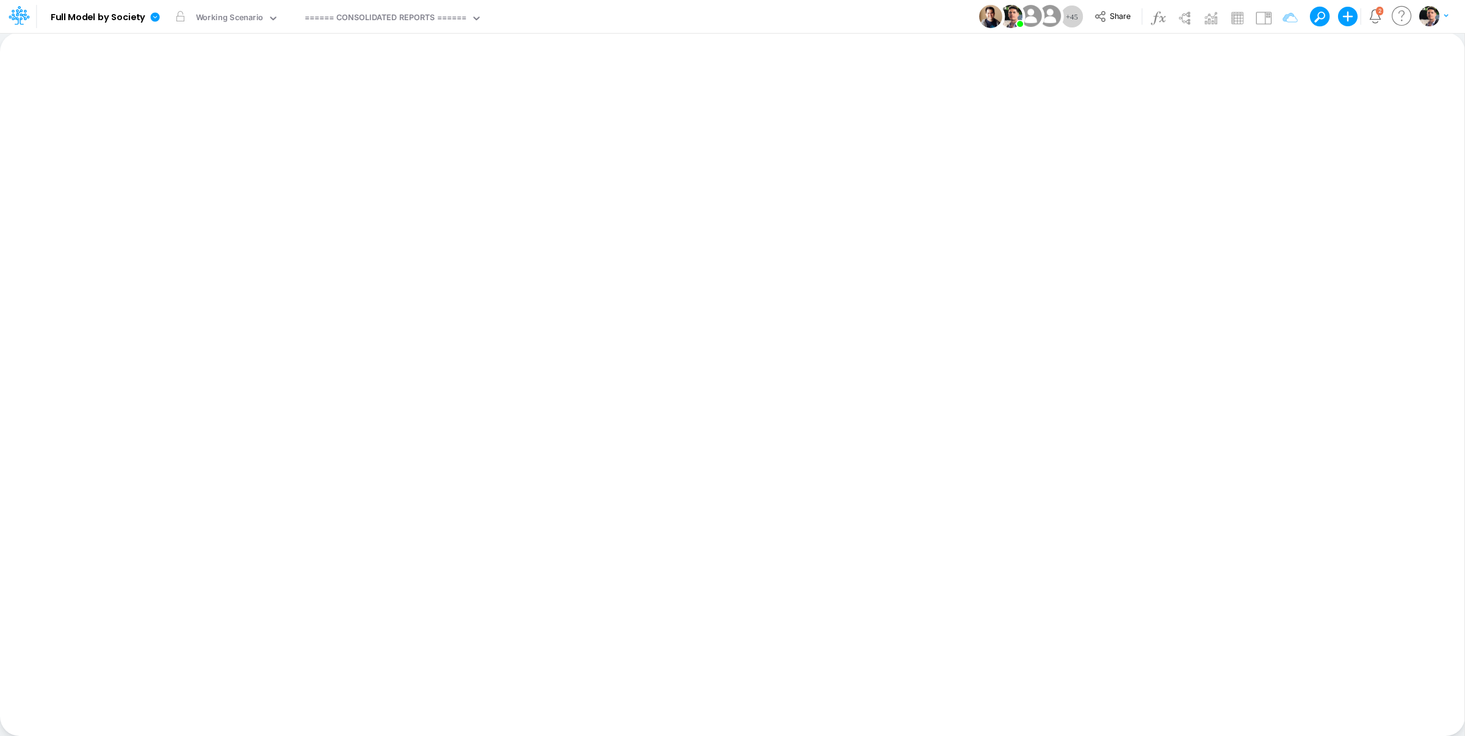
click at [719, 408] on div "Insert new Conditional formatting Paste Cut Copy AutoFill Ready 100% Sum: null …" at bounding box center [732, 383] width 1465 height 703
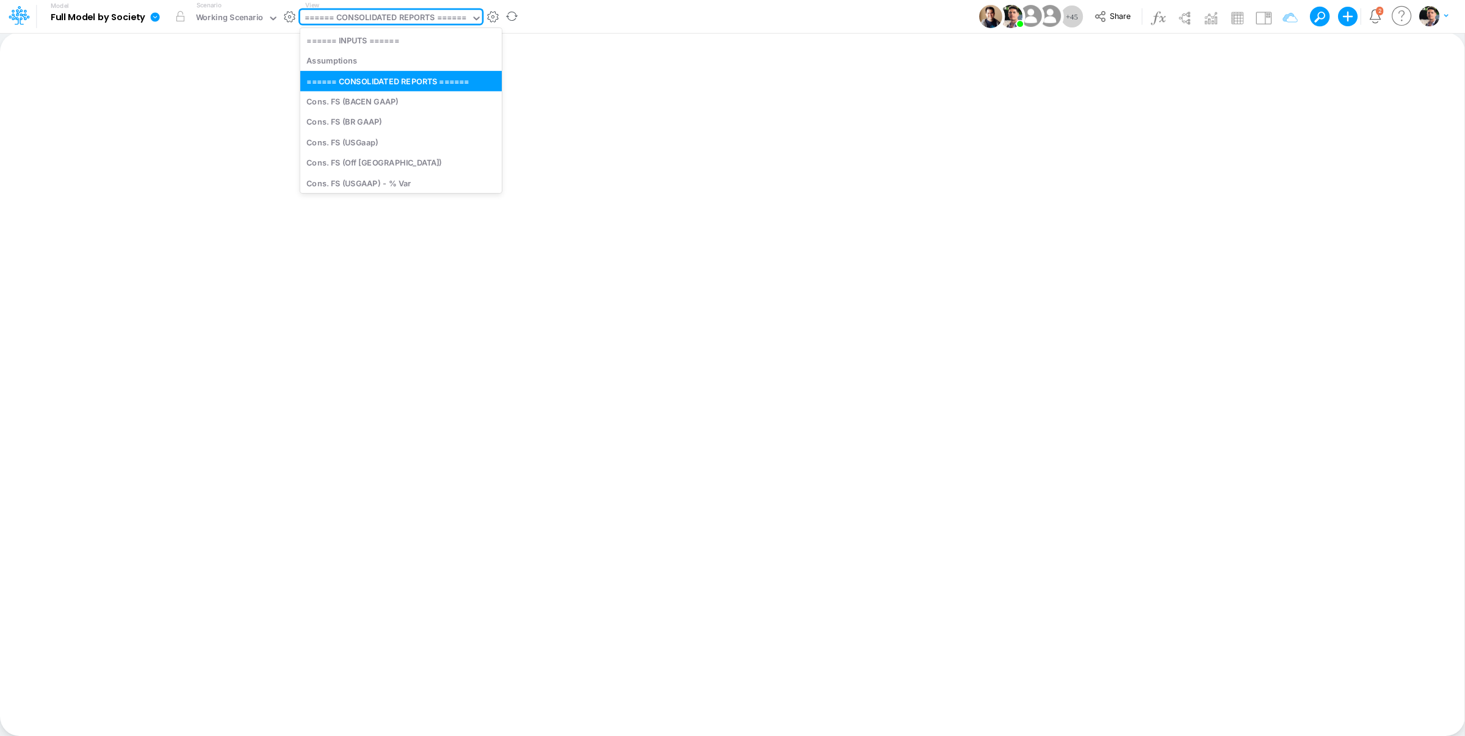
click at [415, 18] on div "====== CONSOLIDATED REPORTS ======" at bounding box center [386, 19] width 162 height 14
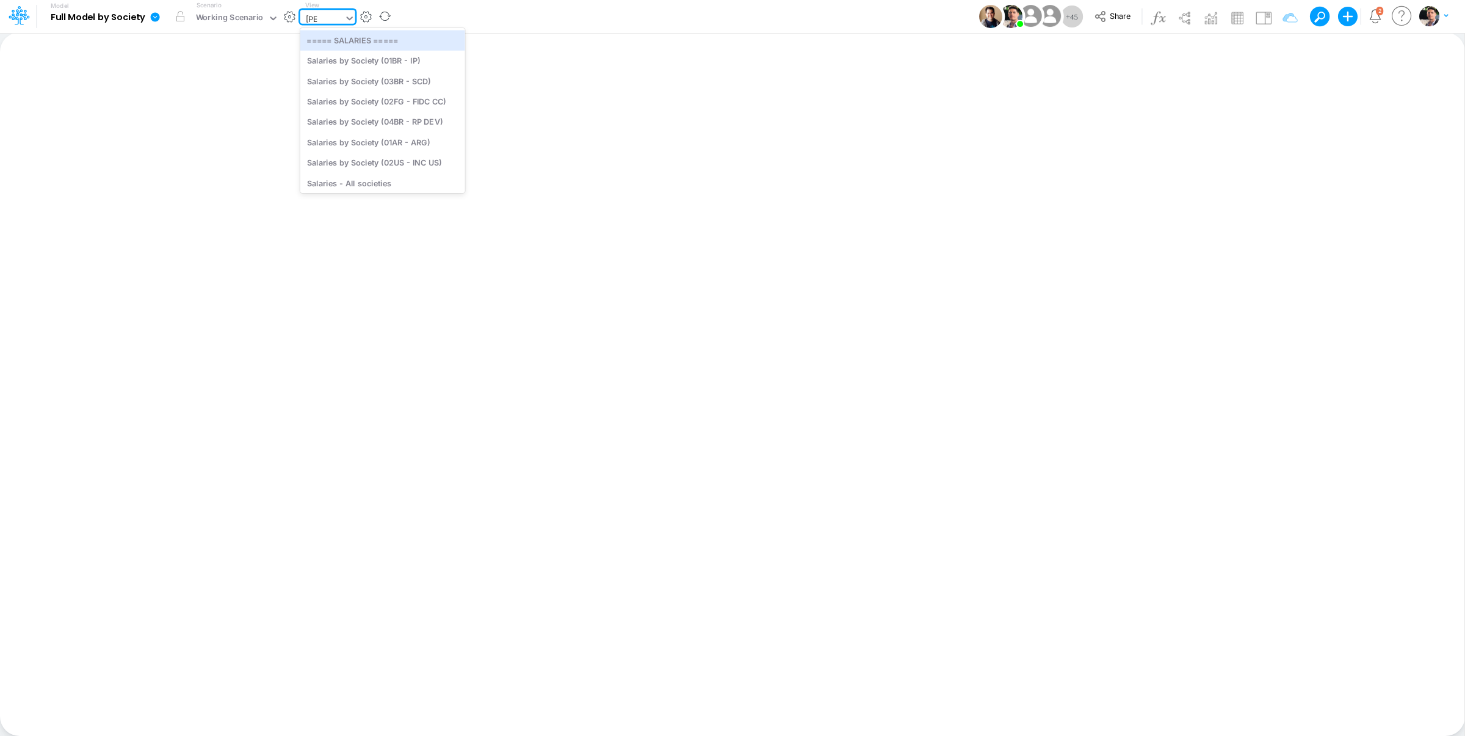
type input "sala"
click at [371, 186] on div "Salaries - Inputs" at bounding box center [382, 185] width 165 height 20
type input "Salaries - Inputs"
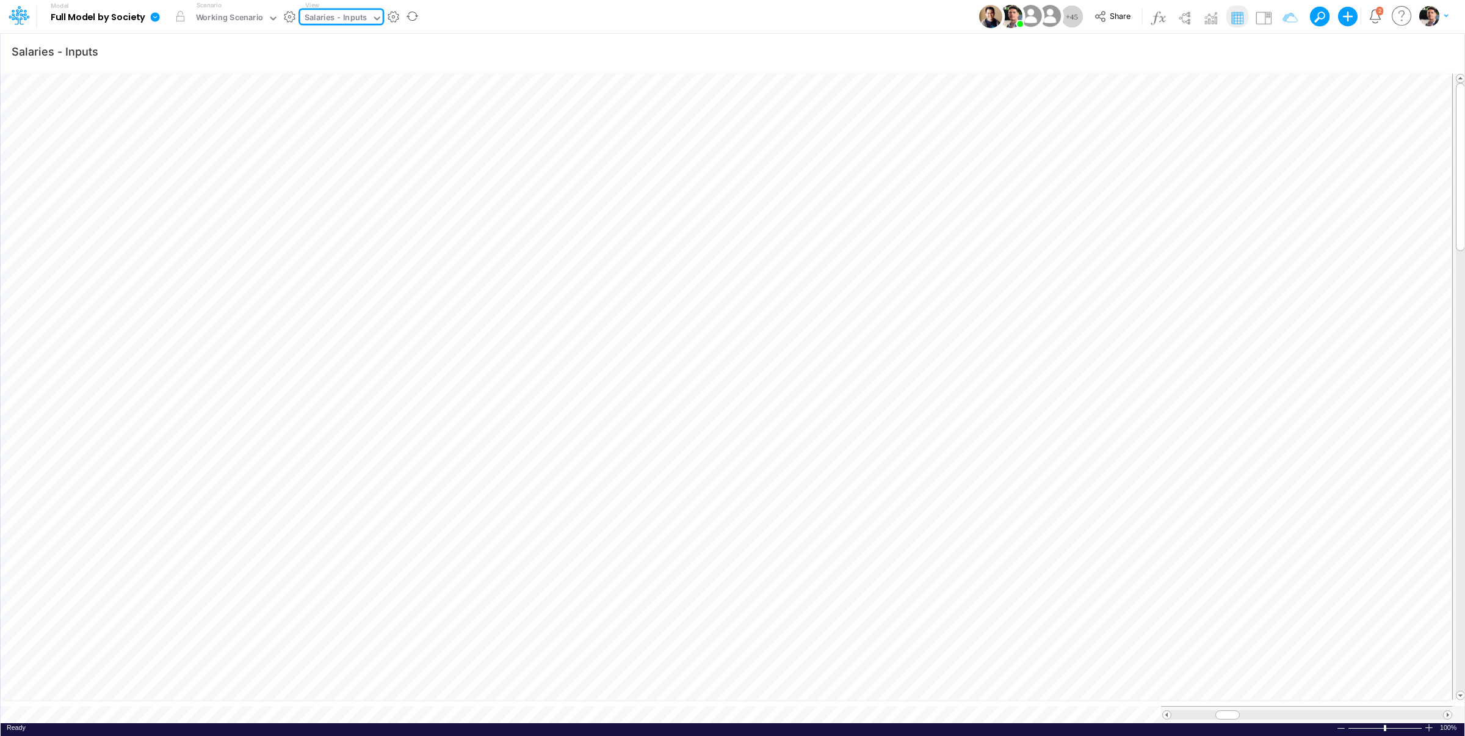
click at [353, 16] on div "Salaries - Inputs" at bounding box center [336, 19] width 63 height 14
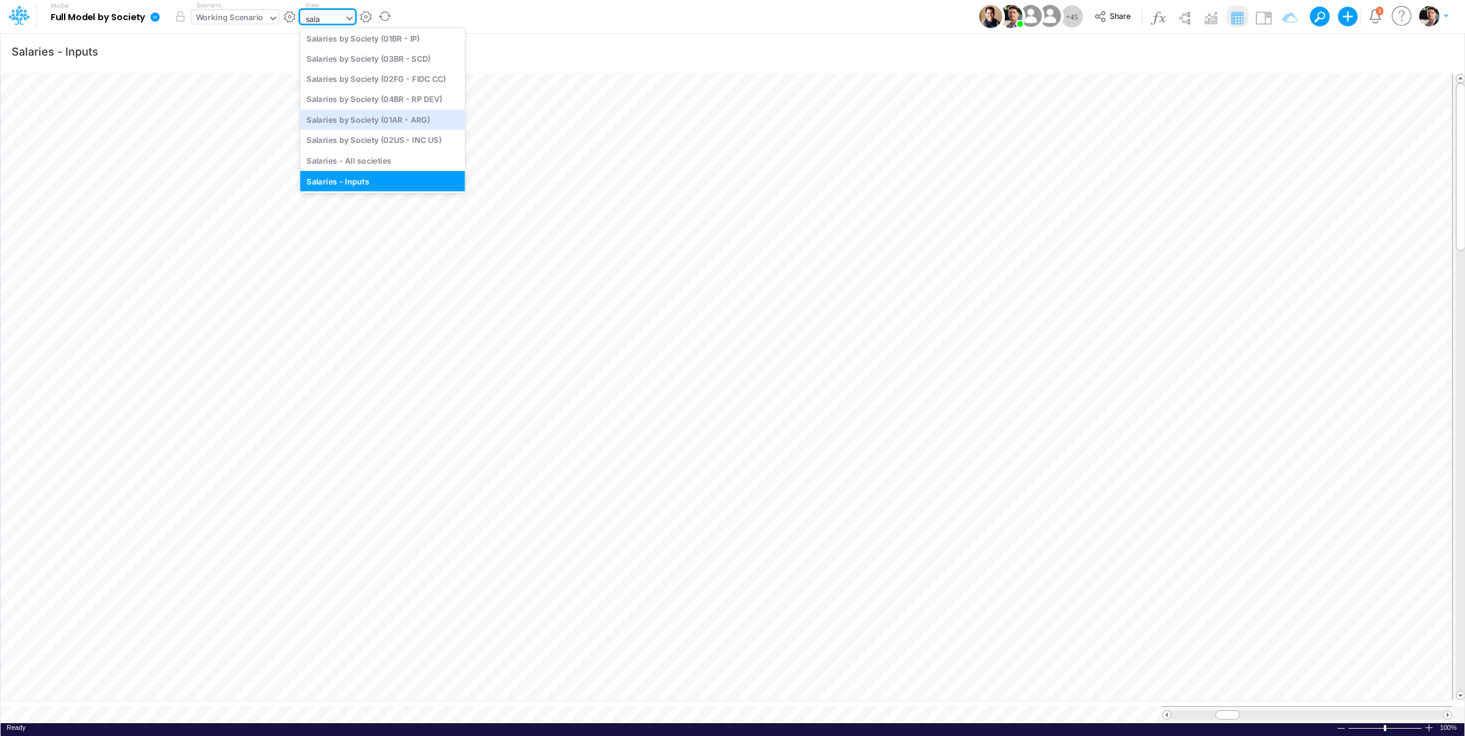
type input "sala"
click at [253, 19] on div "Working Scenario" at bounding box center [230, 19] width 68 height 14
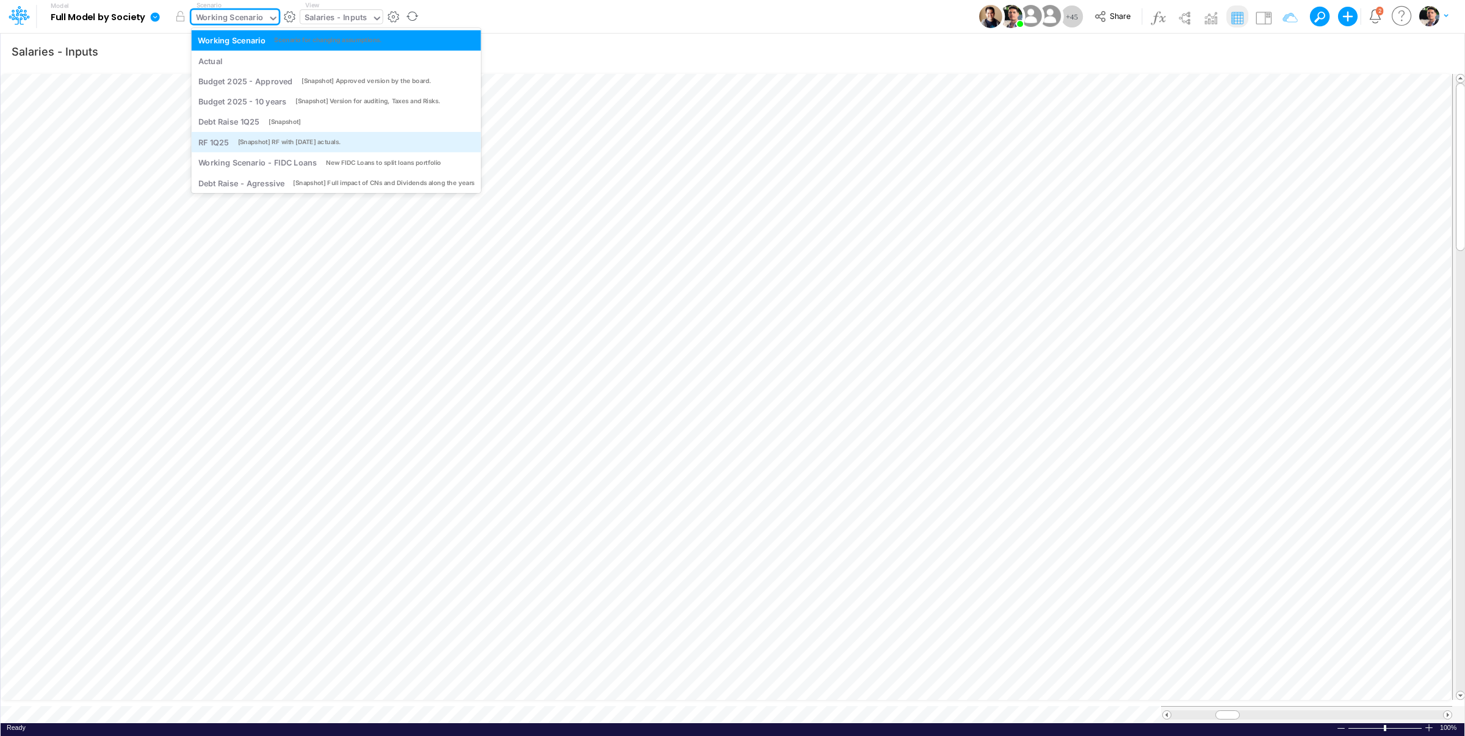
scroll to position [3, 0]
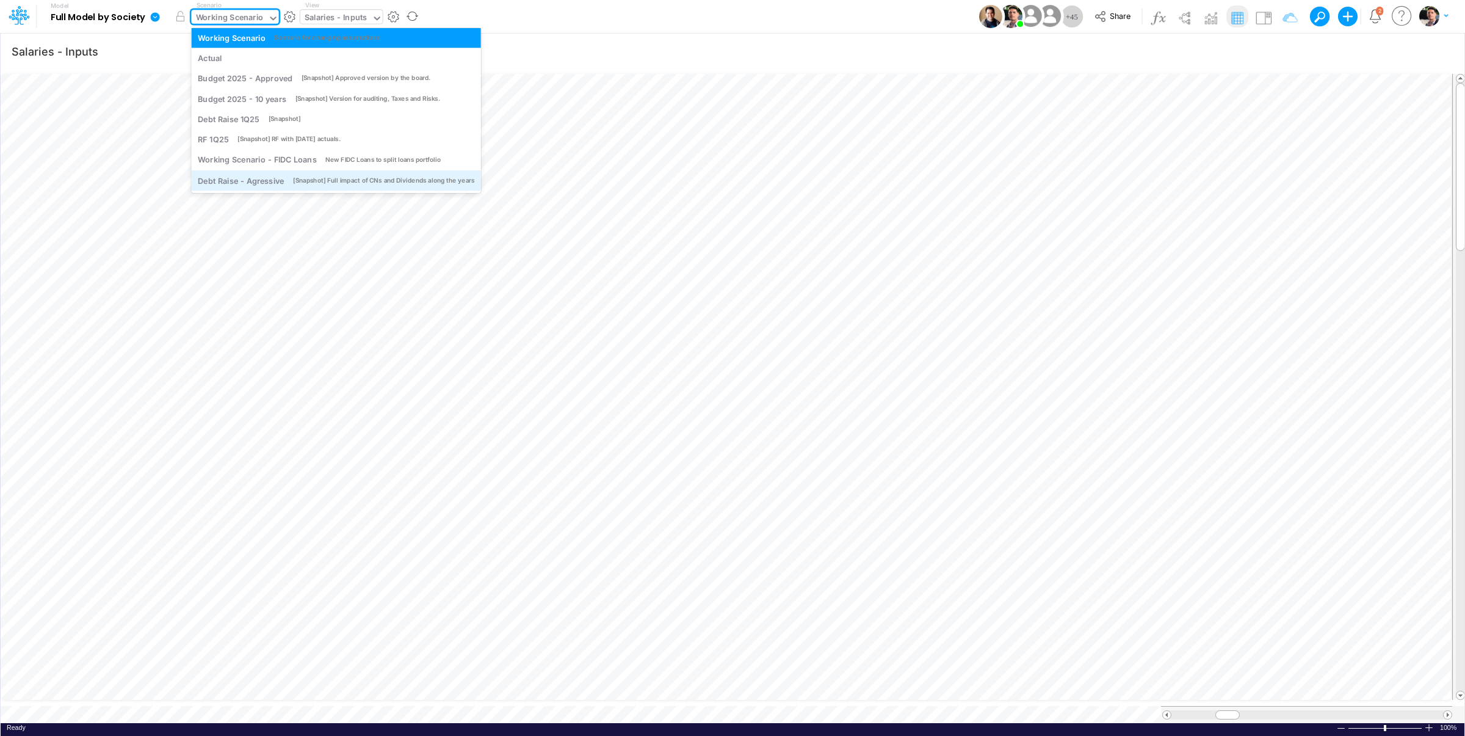
click at [271, 183] on div "Debt Raise - Agressive" at bounding box center [241, 181] width 86 height 12
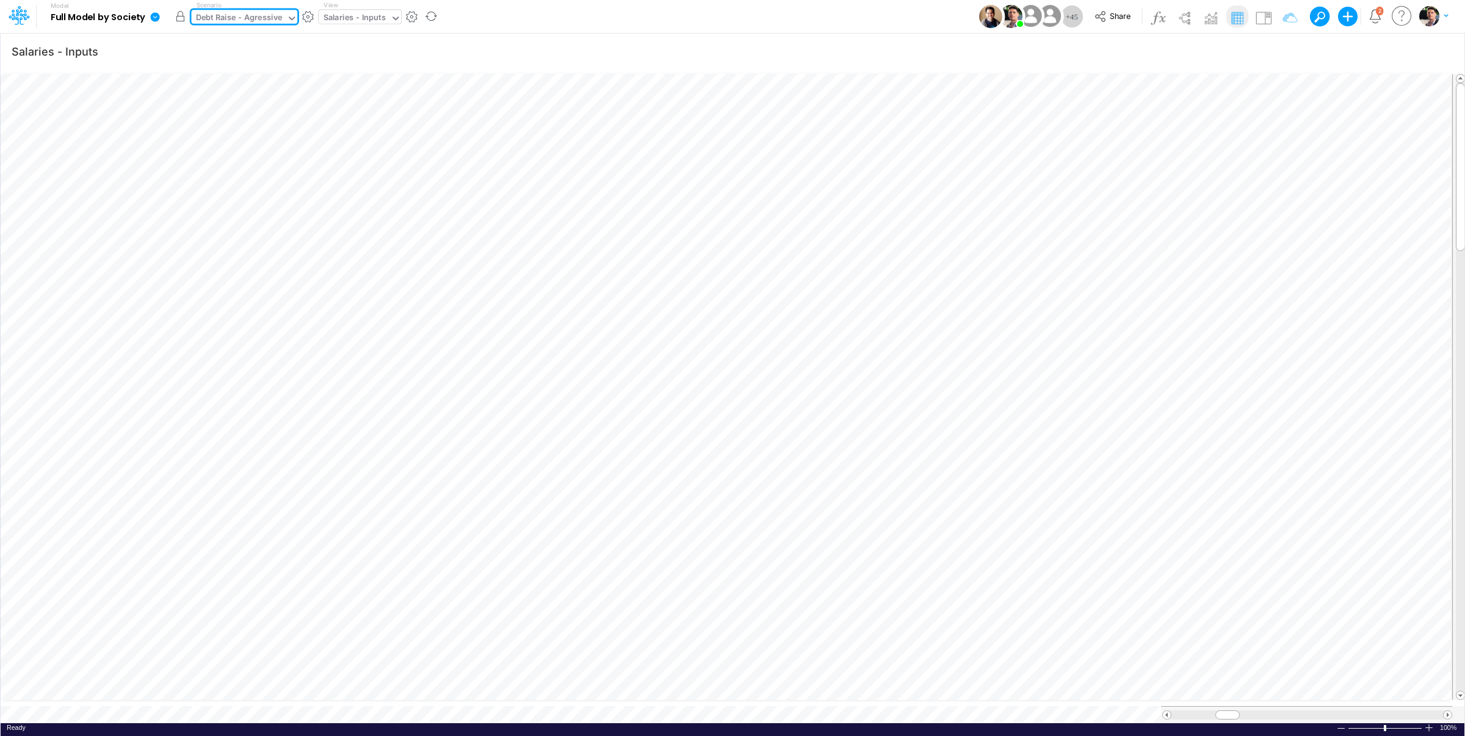
click at [175, 15] on button "button" at bounding box center [181, 16] width 22 height 22
click at [247, 16] on div "Debt Raise - Agressive" at bounding box center [239, 19] width 86 height 14
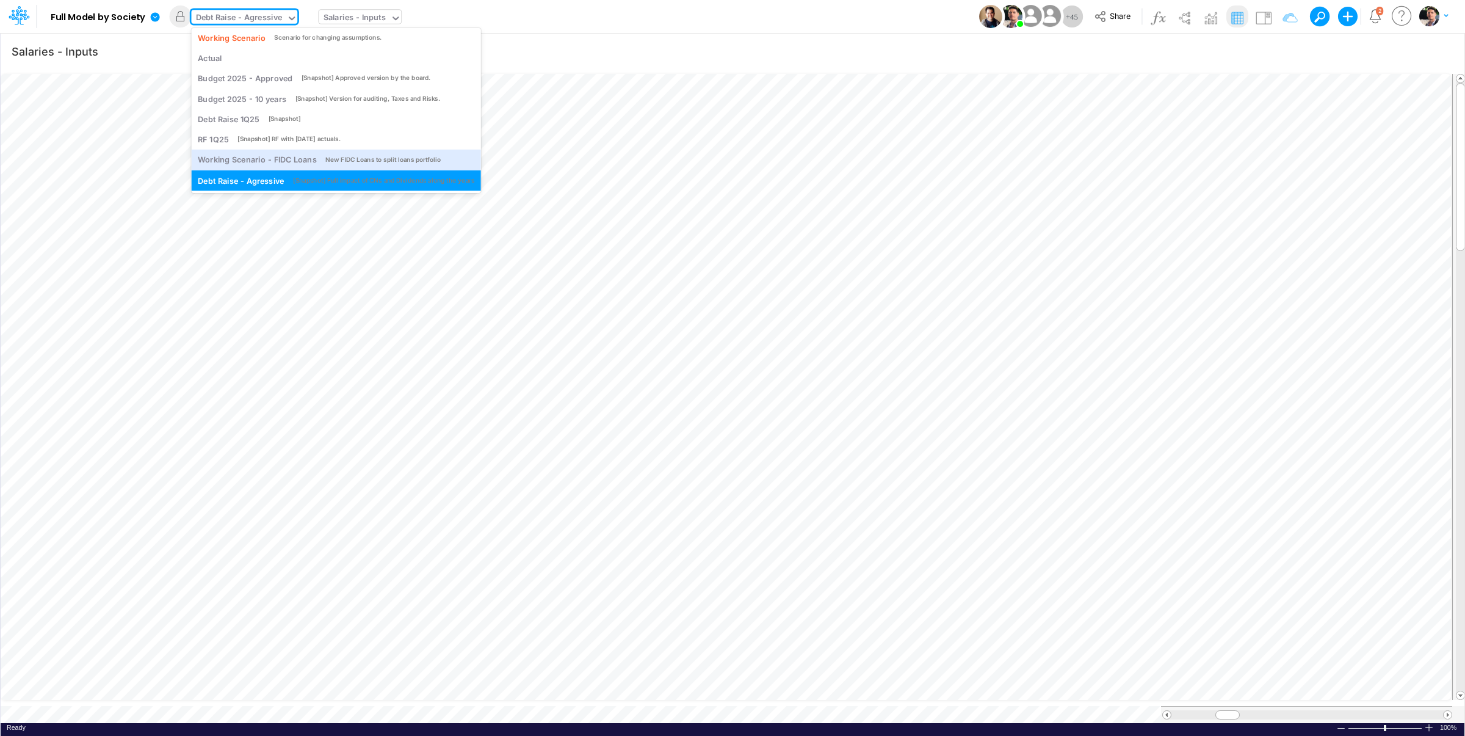
click at [257, 162] on div "Working Scenario - FIDC Loans" at bounding box center [257, 160] width 118 height 12
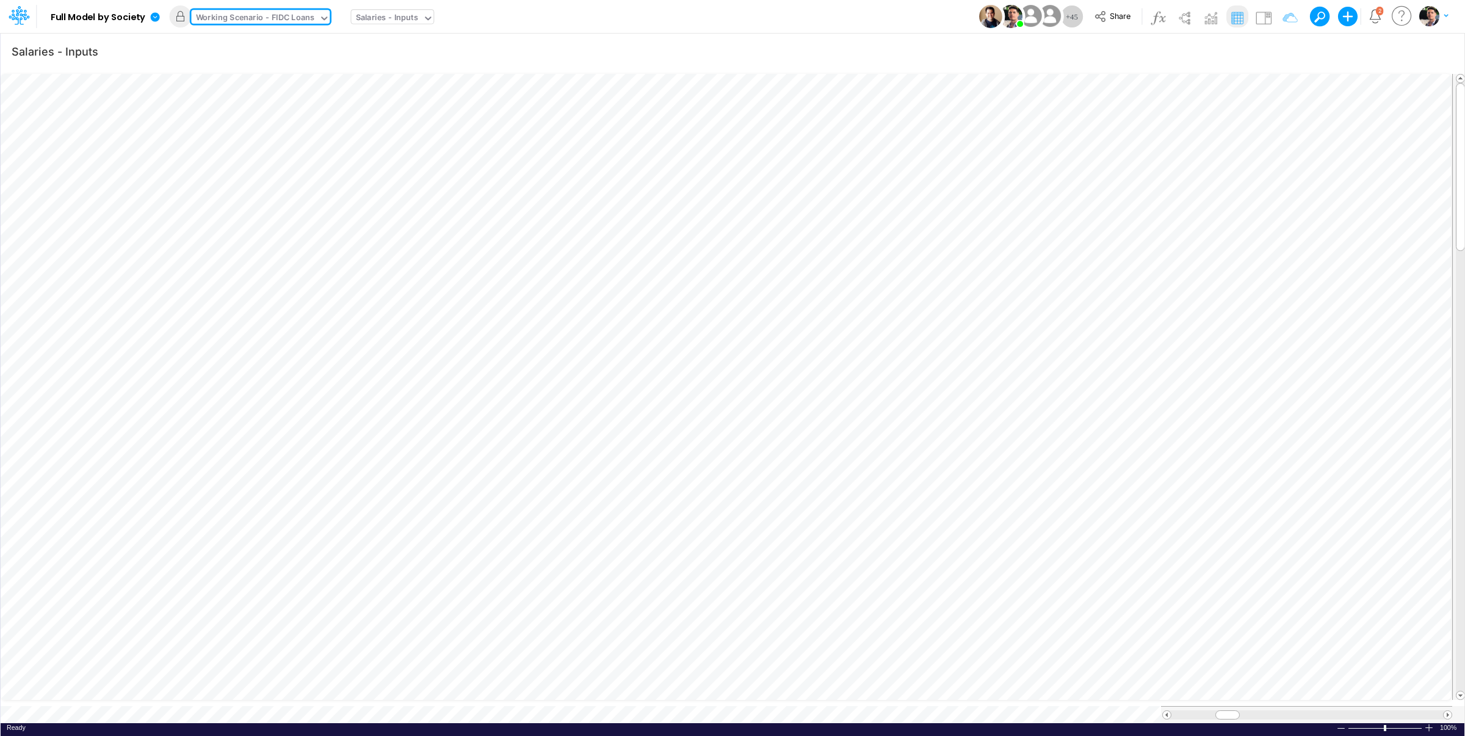
click at [158, 19] on icon at bounding box center [155, 16] width 9 height 9
click at [192, 18] on div "Working Scenario - FIDC Loans" at bounding box center [256, 19] width 128 height 18
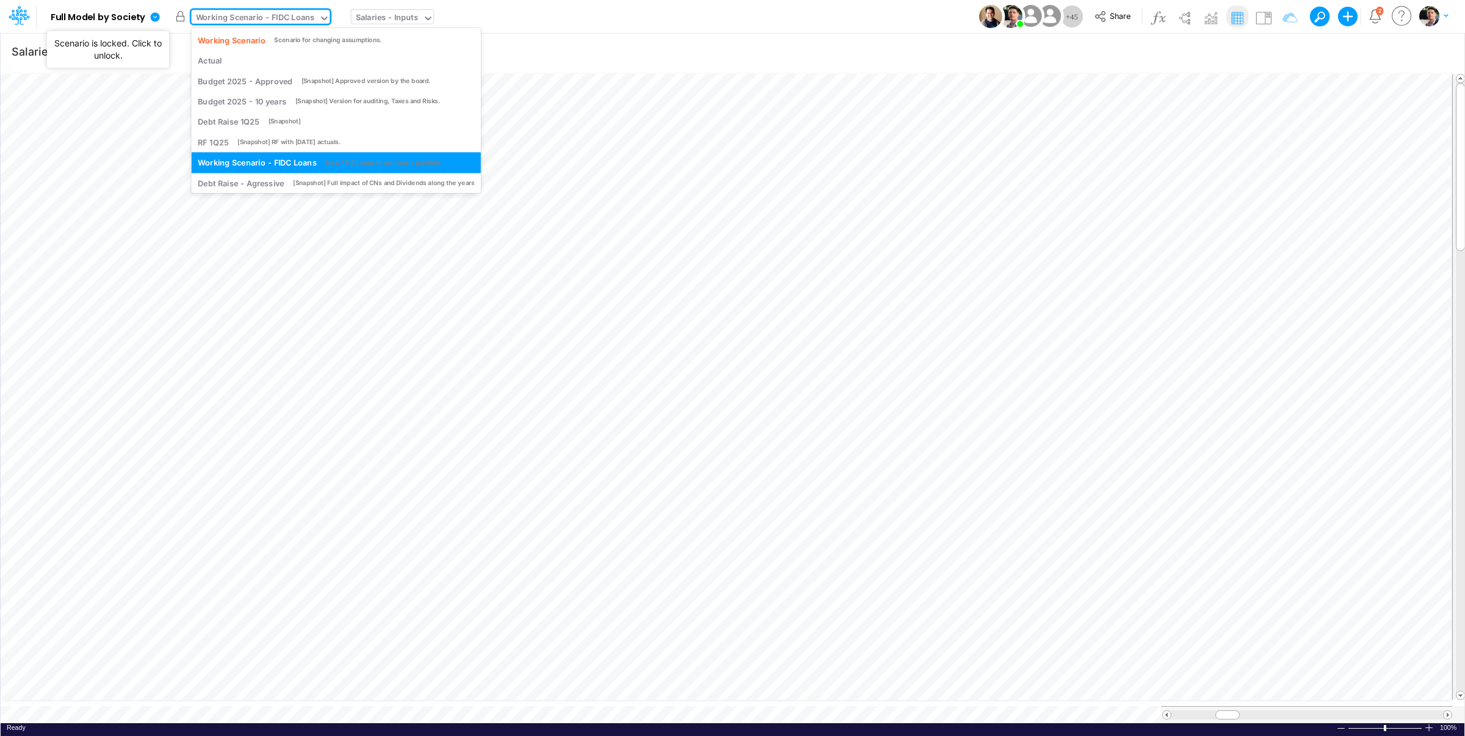
click at [178, 18] on button "button" at bounding box center [181, 16] width 22 height 22
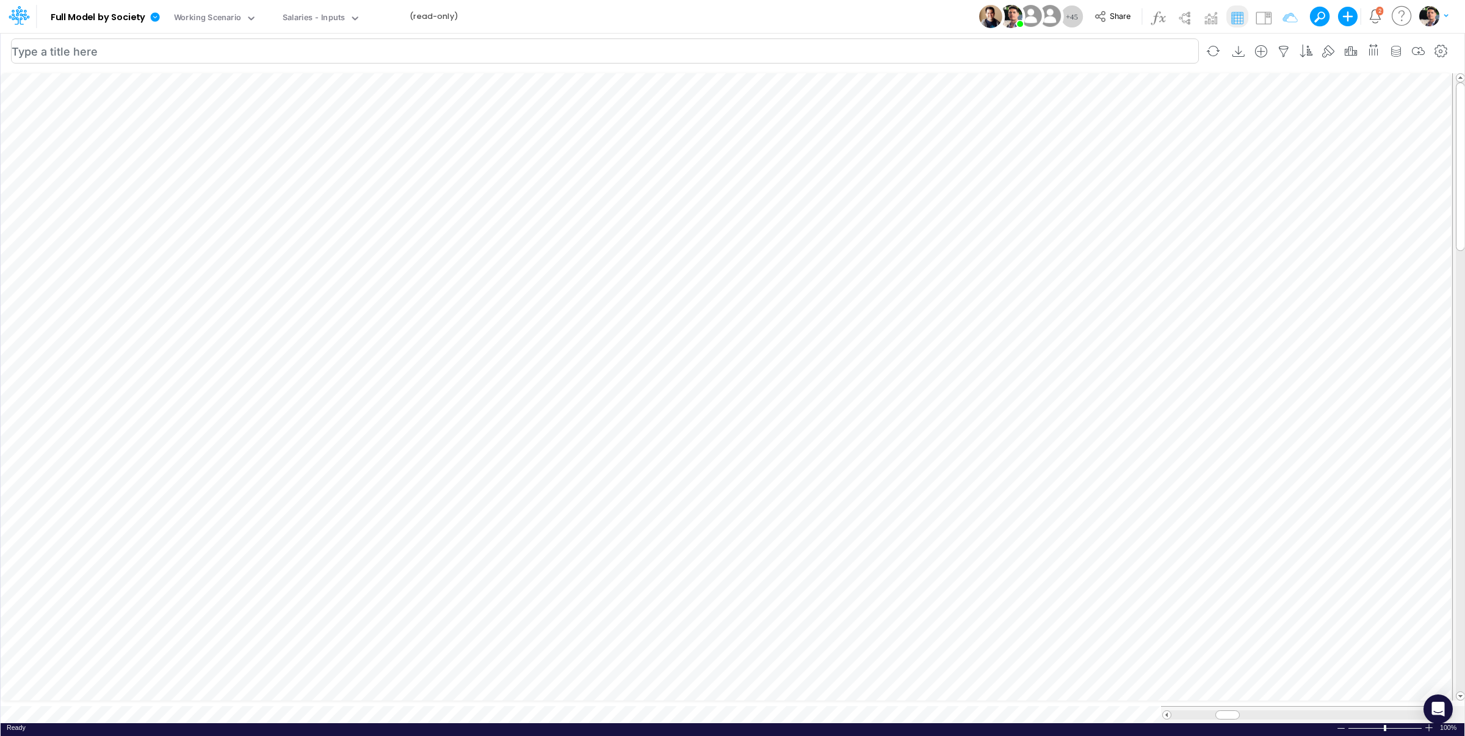
scroll to position [5, 39]
click at [321, 22] on div "Salaries - Inputs" at bounding box center [314, 19] width 63 height 14
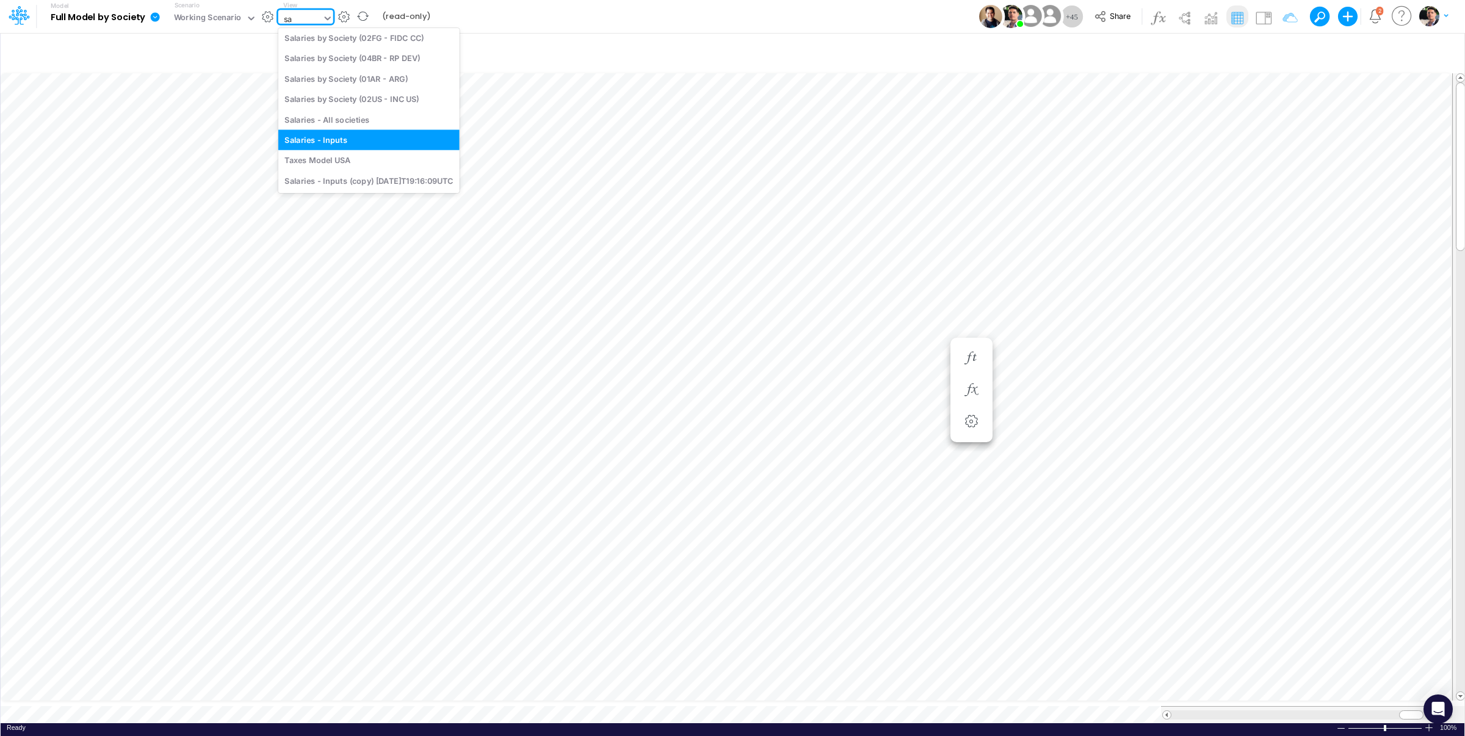
scroll to position [48, 0]
type input "sala"
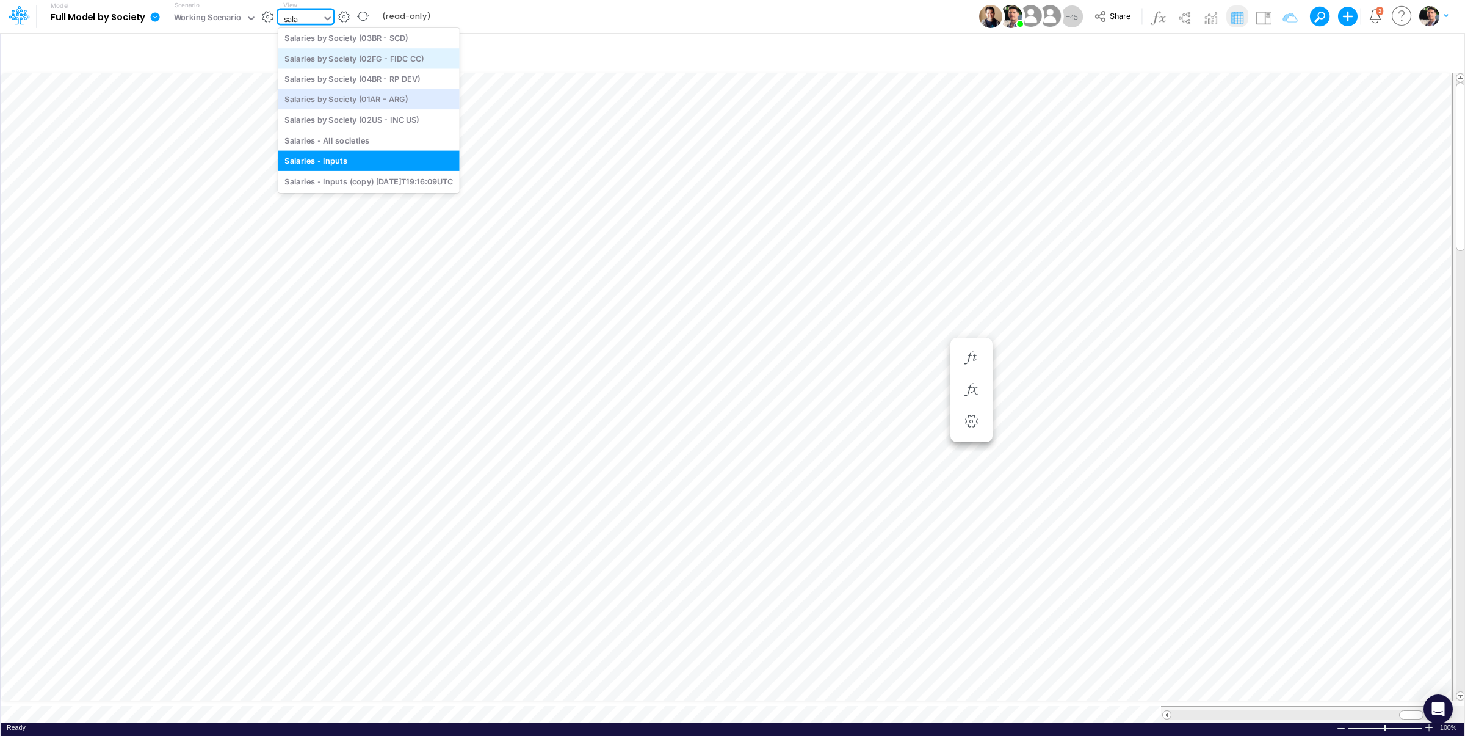
scroll to position [0, 0]
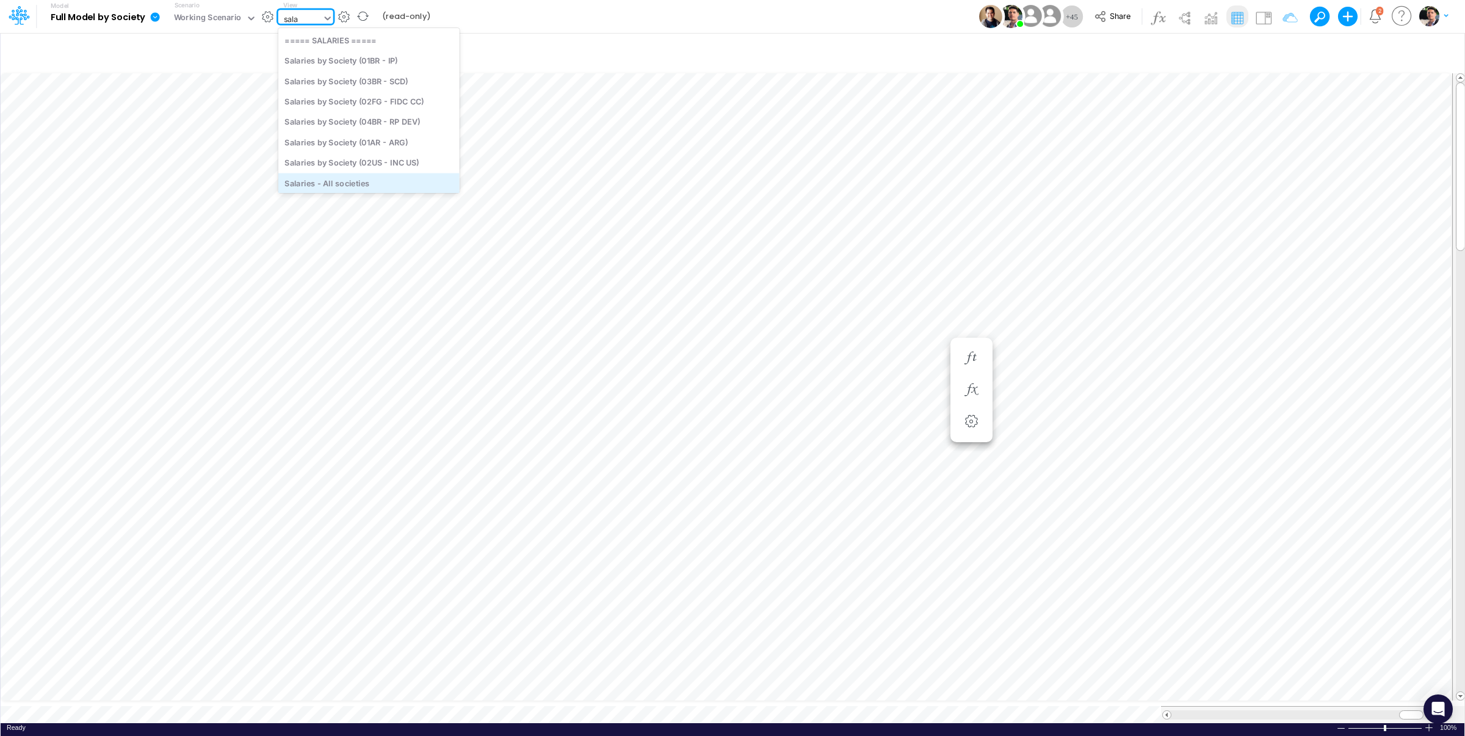
click at [361, 180] on div "Salaries - All societies" at bounding box center [368, 183] width 181 height 20
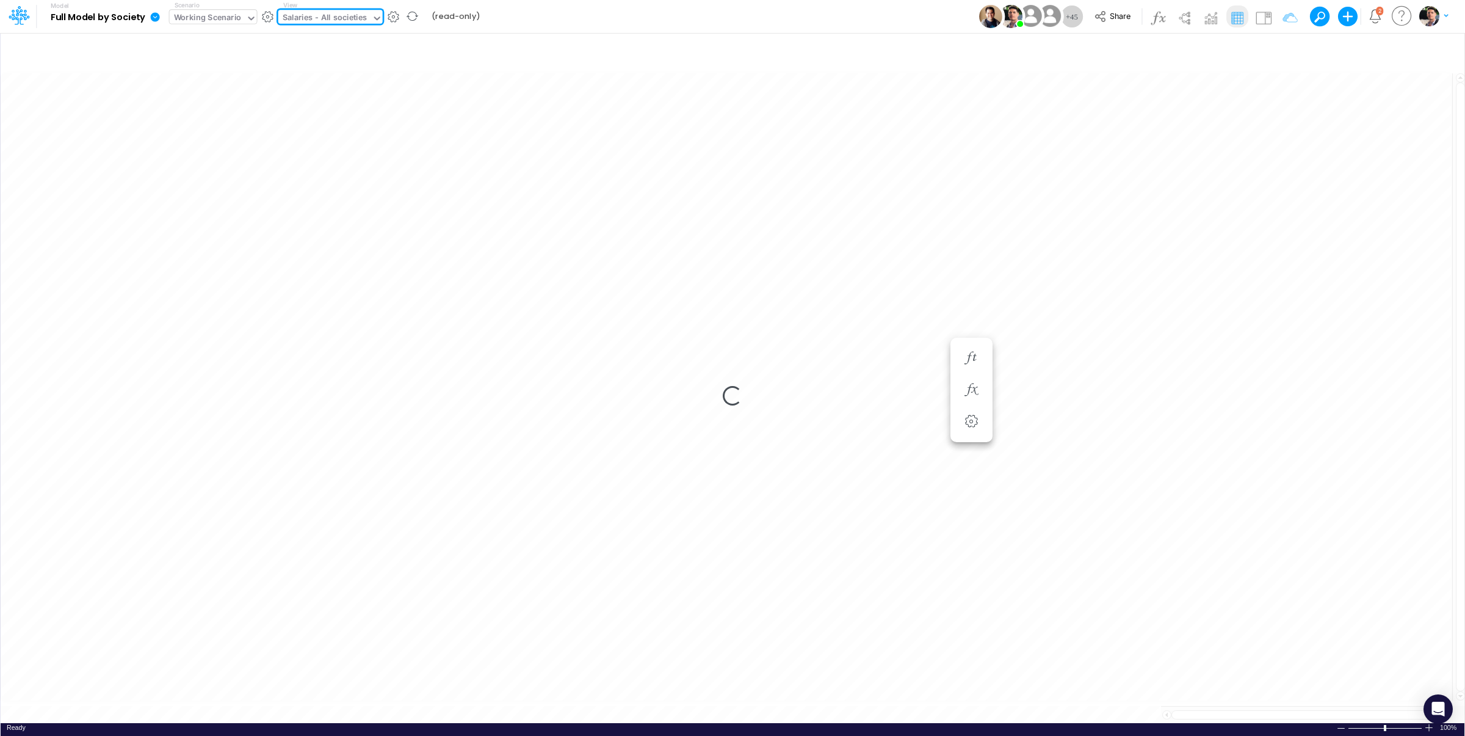
click at [225, 13] on div "Working Scenario" at bounding box center [208, 19] width 68 height 14
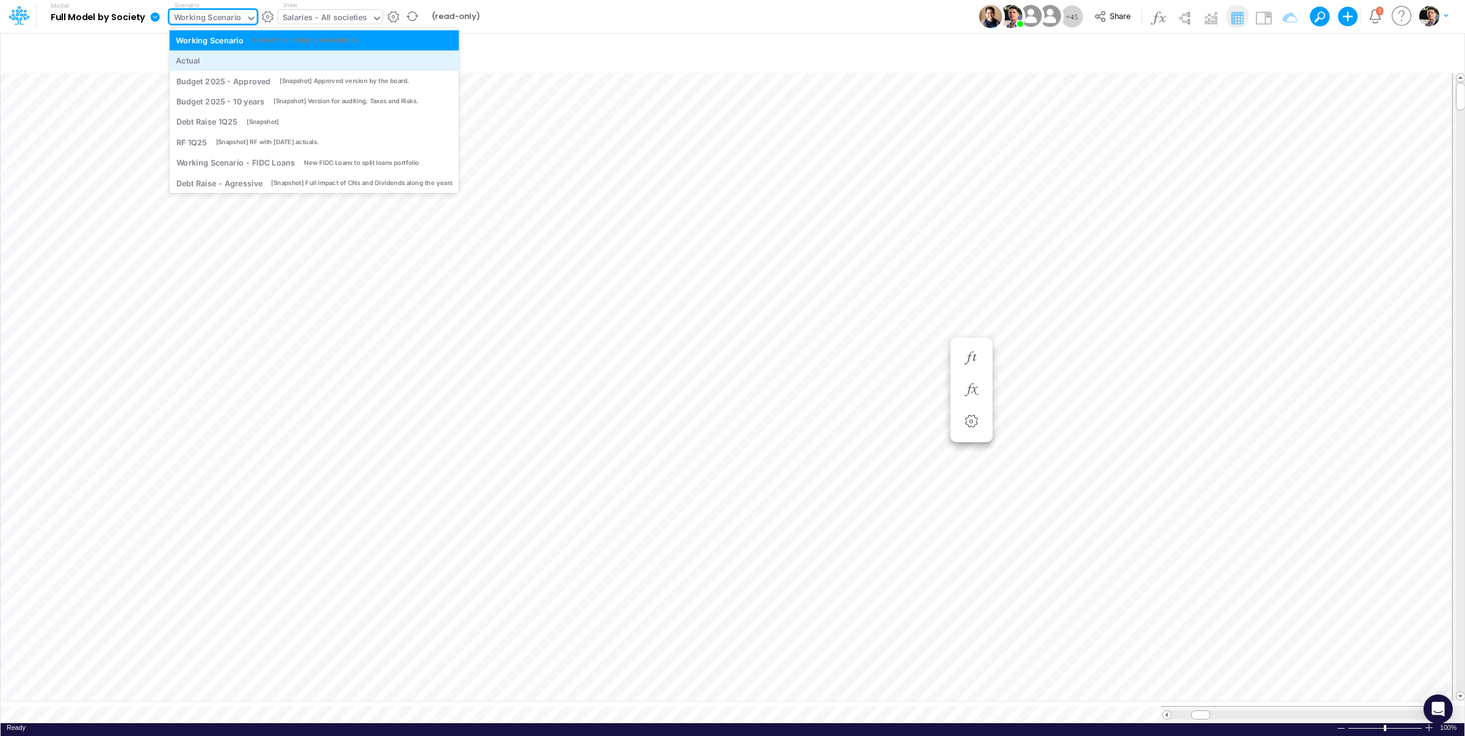
scroll to position [3, 0]
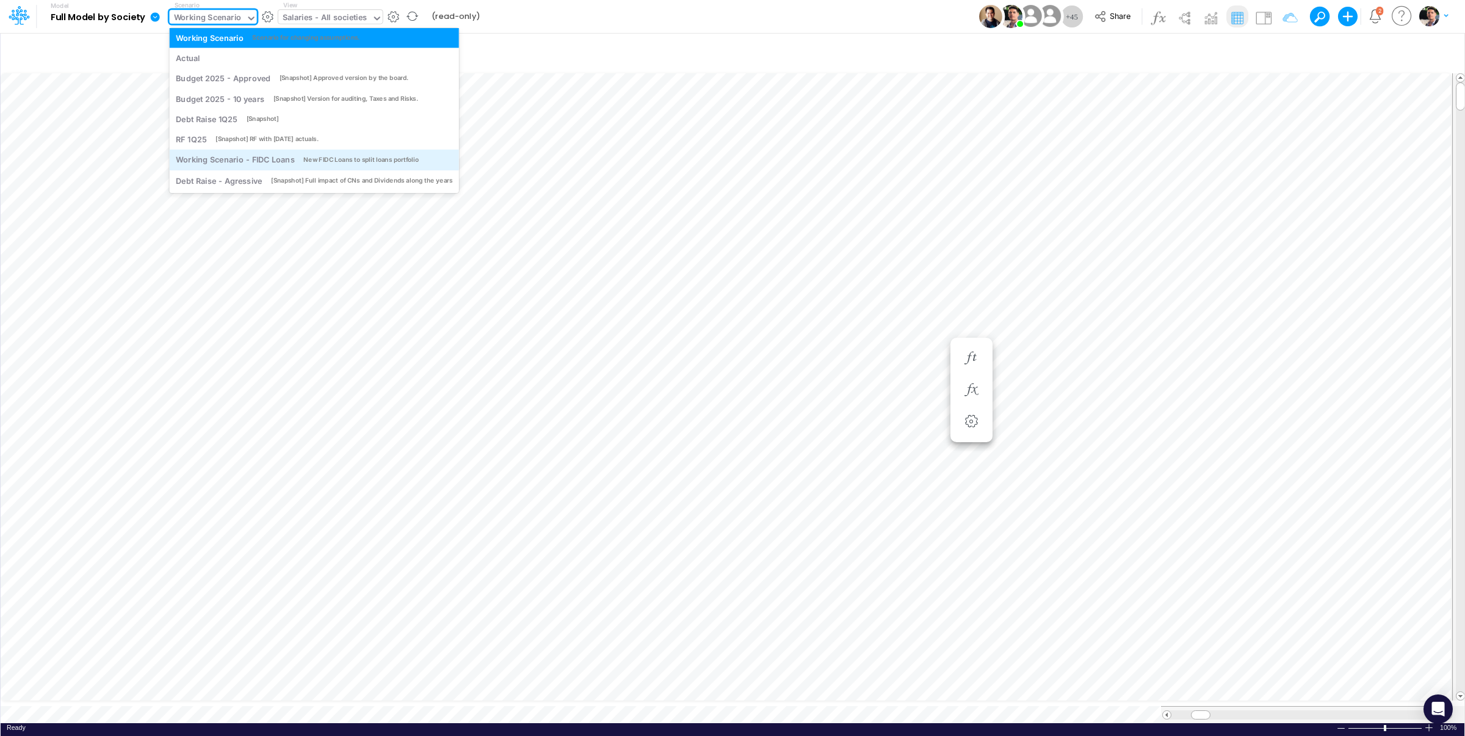
click at [266, 162] on div "Working Scenario - FIDC Loans" at bounding box center [235, 160] width 118 height 12
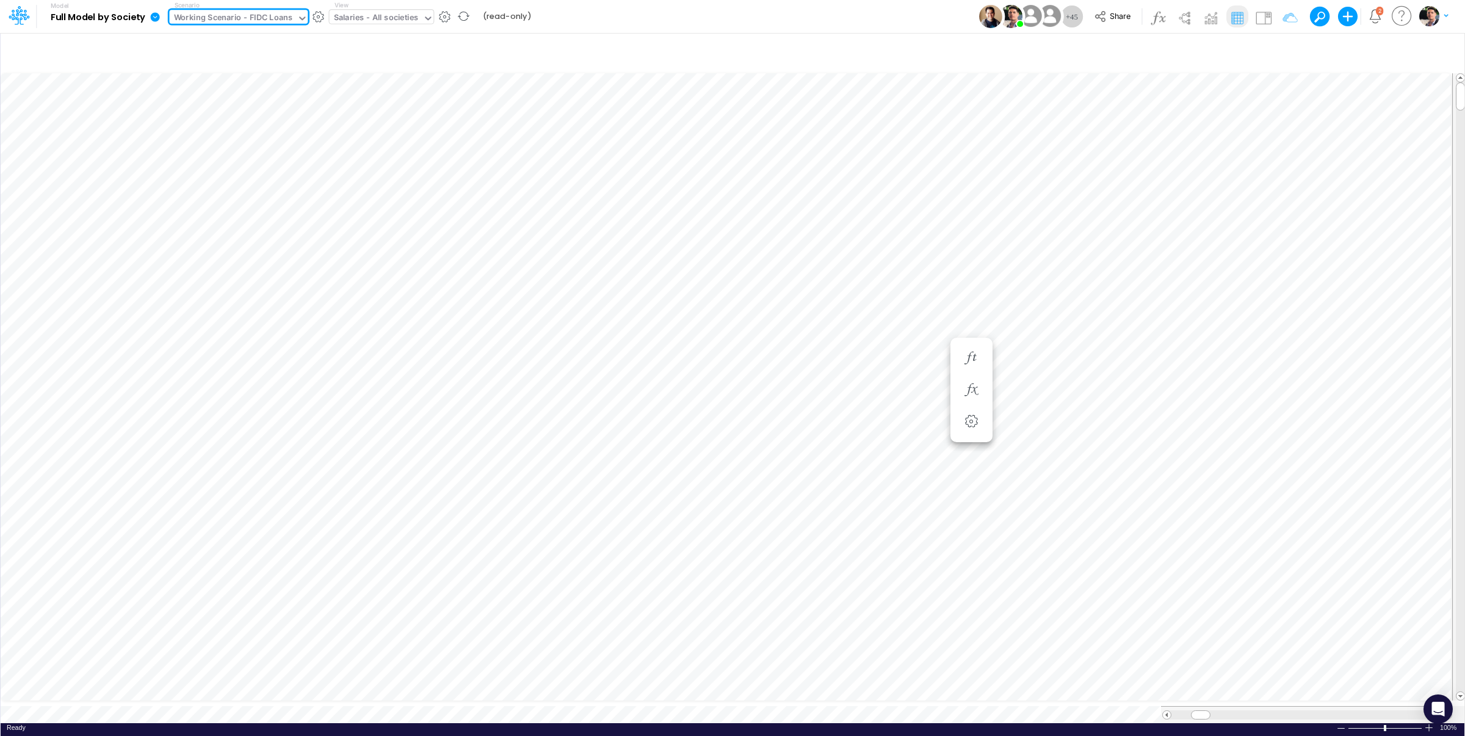
click at [272, 20] on div "Working Scenario - FIDC Loans" at bounding box center [233, 19] width 118 height 14
click at [277, 18] on div "Working Scenario - FIDC Loans" at bounding box center [233, 19] width 118 height 14
click at [394, 15] on div "Salaries - Inputs" at bounding box center [387, 19] width 63 height 14
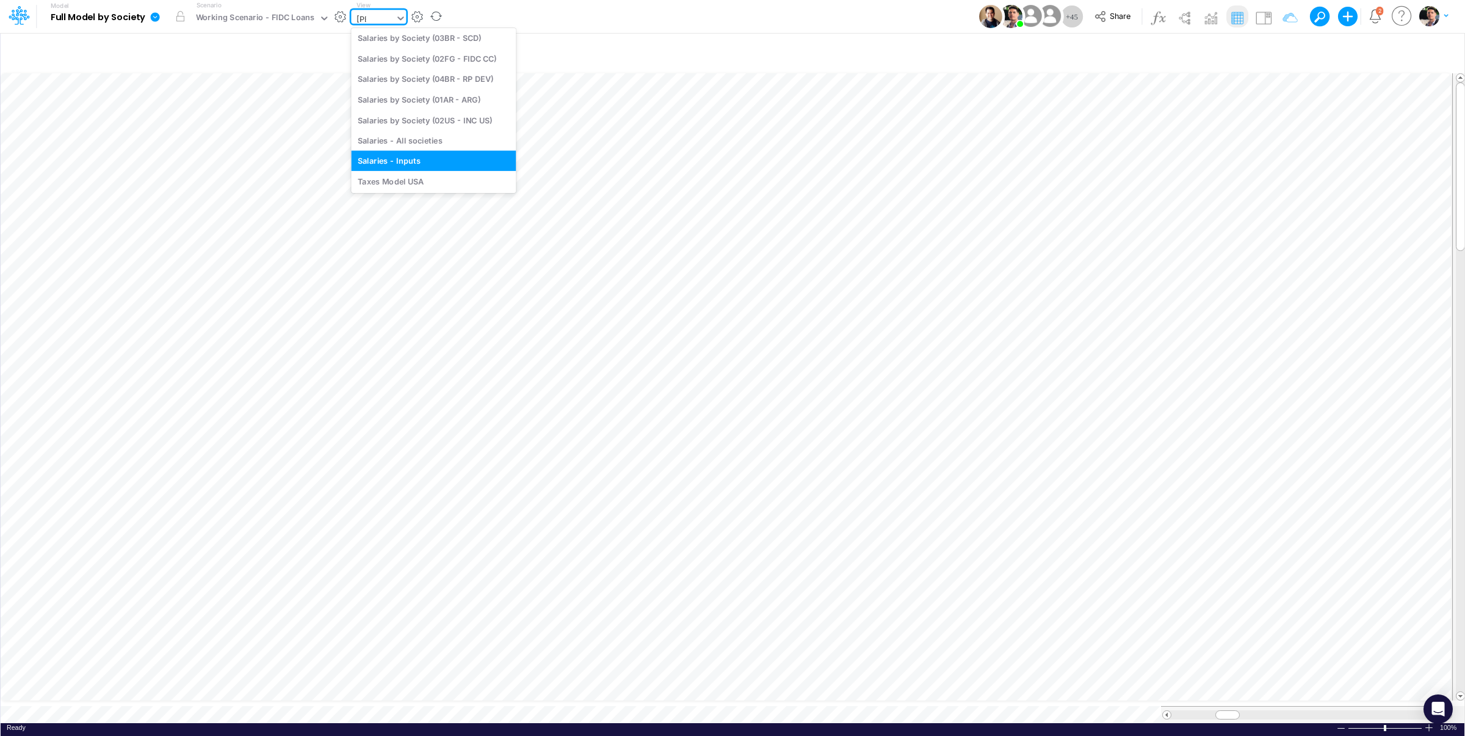
type input "sala"
click at [441, 155] on div "Salaries - All societies" at bounding box center [433, 160] width 165 height 20
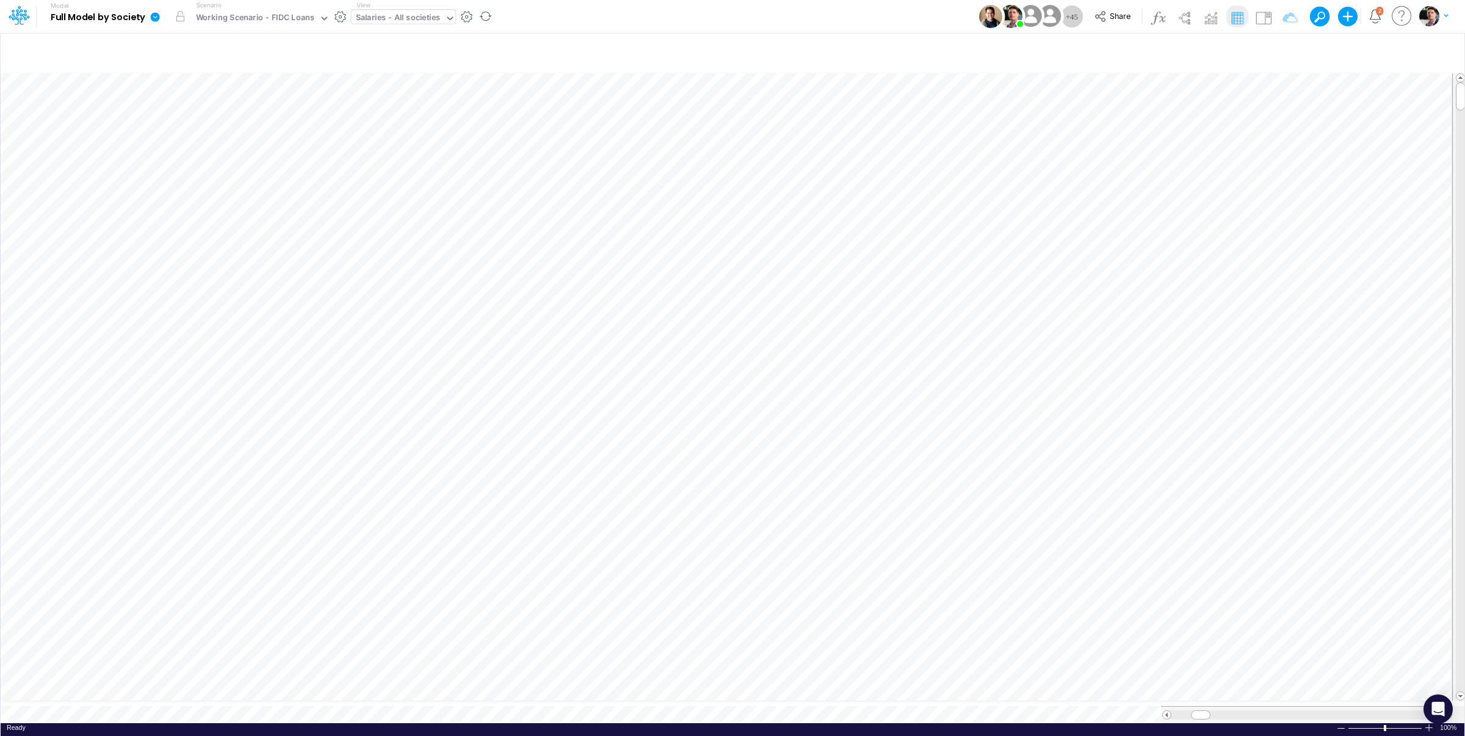
scroll to position [5, 40]
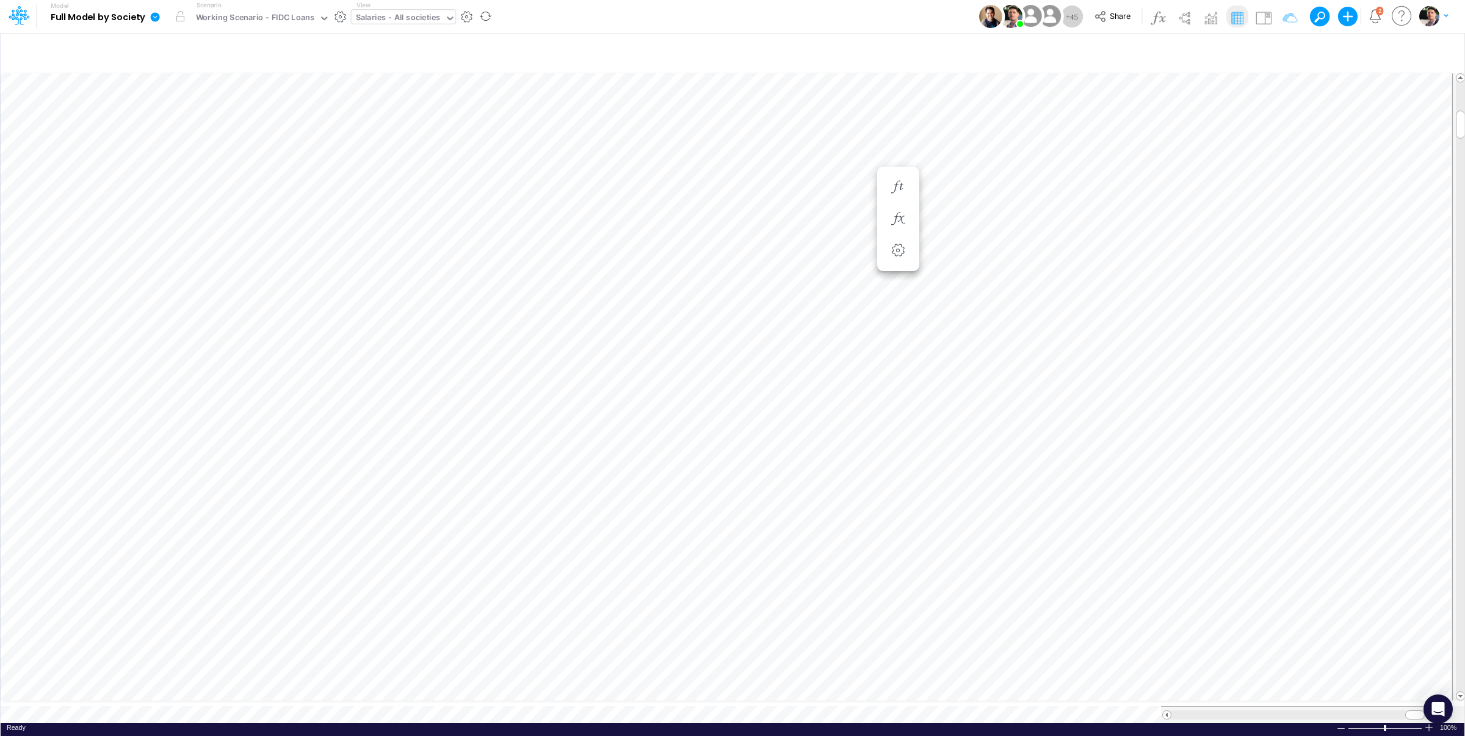
scroll to position [5, 2]
click at [825, 379] on icon "button" at bounding box center [825, 377] width 18 height 13
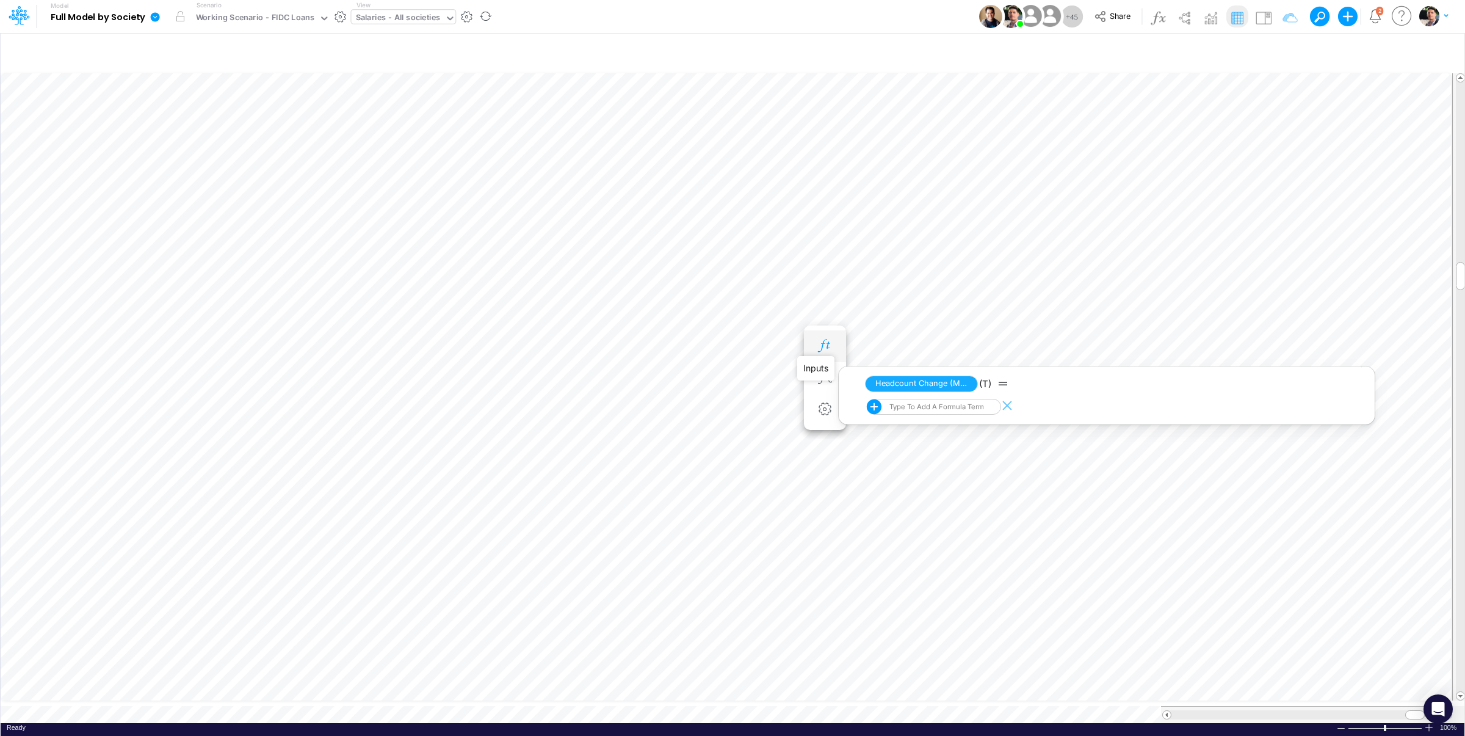
click at [824, 350] on icon "button" at bounding box center [825, 345] width 18 height 13
click at [756, 202] on button "button" at bounding box center [752, 195] width 23 height 24
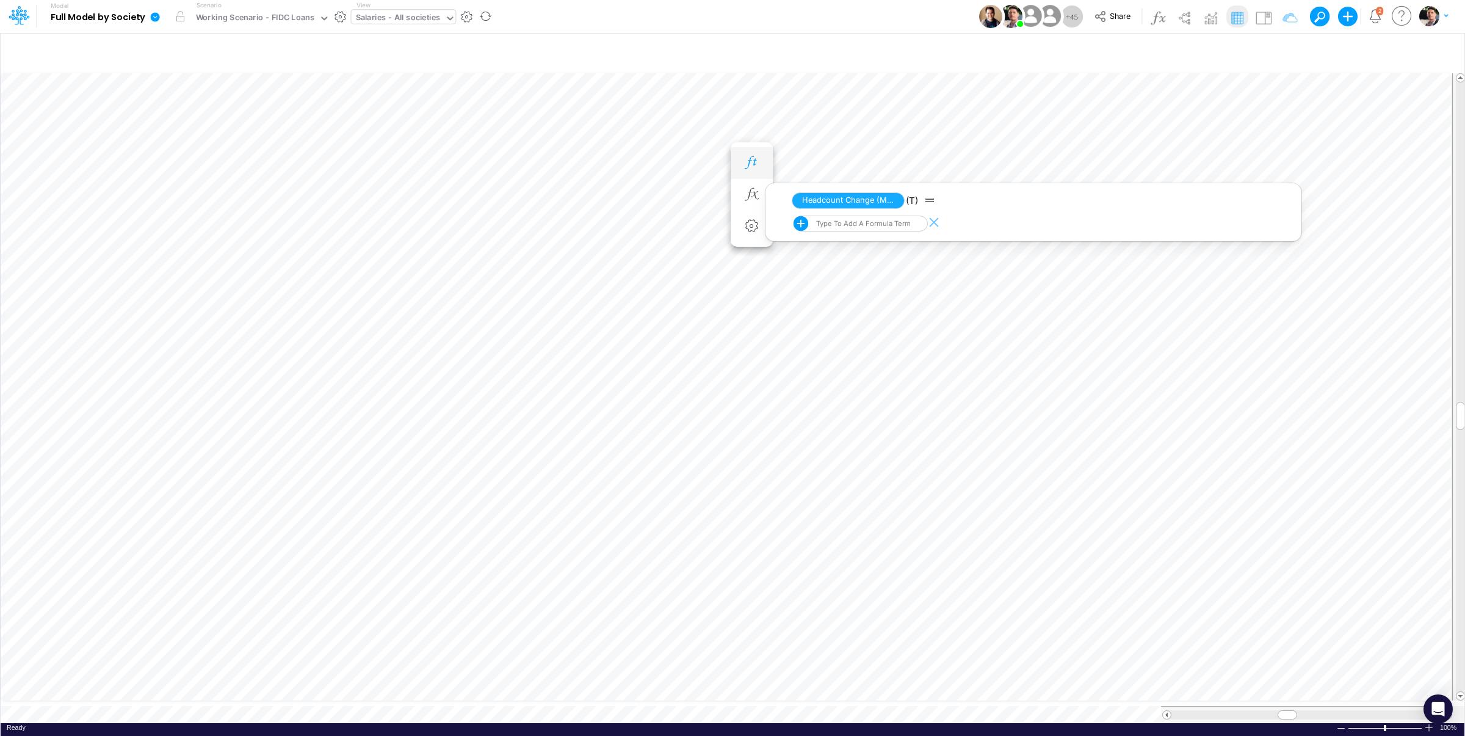
click at [757, 173] on button "button" at bounding box center [752, 163] width 23 height 24
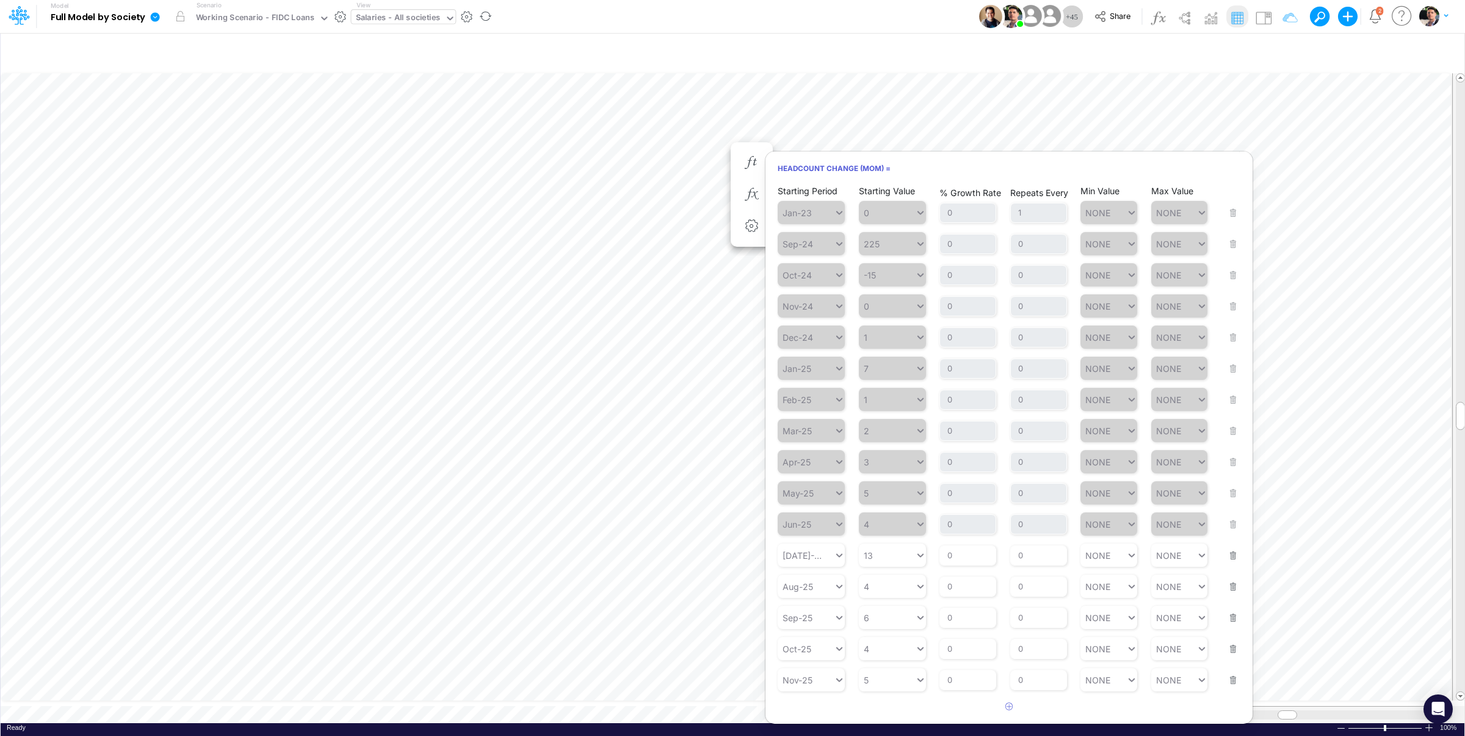
scroll to position [126, 0]
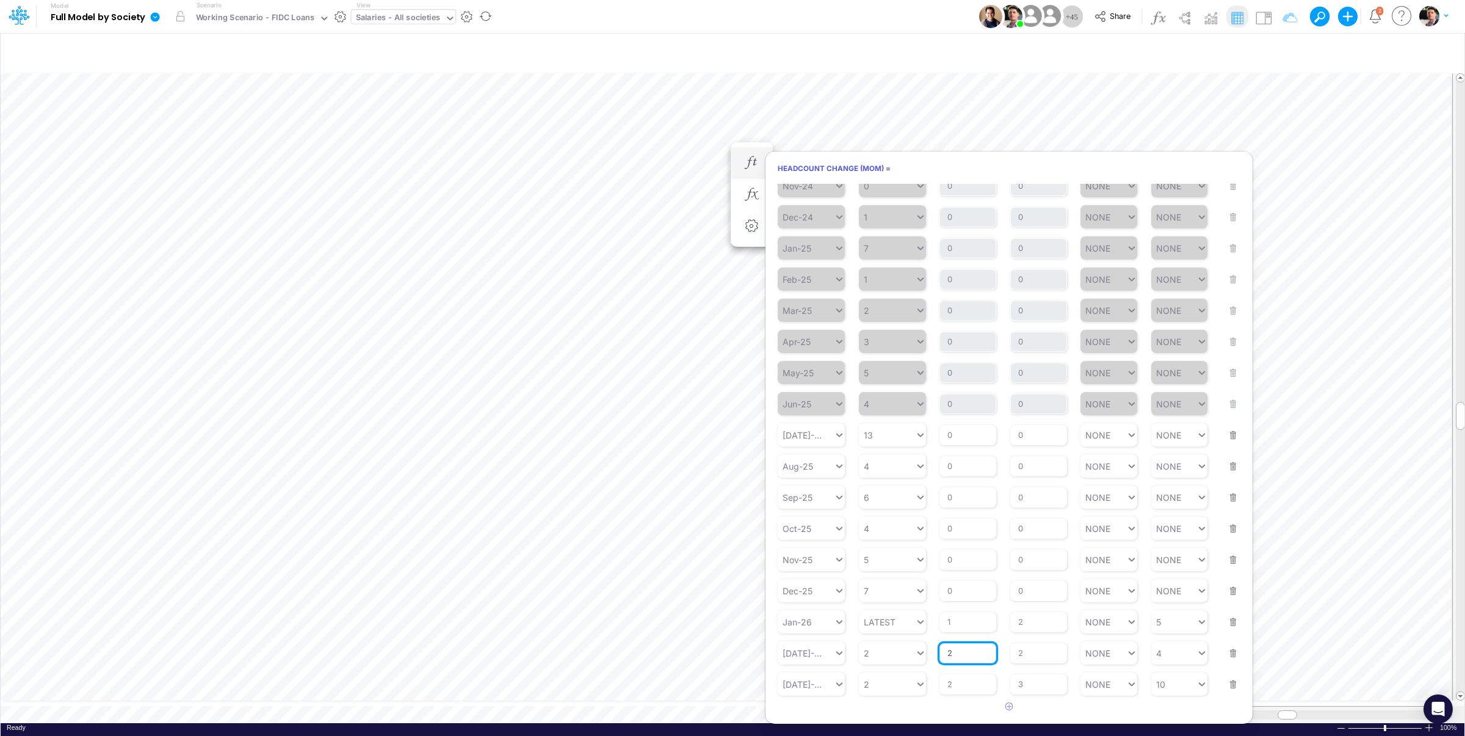
click at [952, 654] on input "2" at bounding box center [968, 653] width 57 height 21
type input "5"
click at [960, 689] on input "2" at bounding box center [968, 684] width 57 height 21
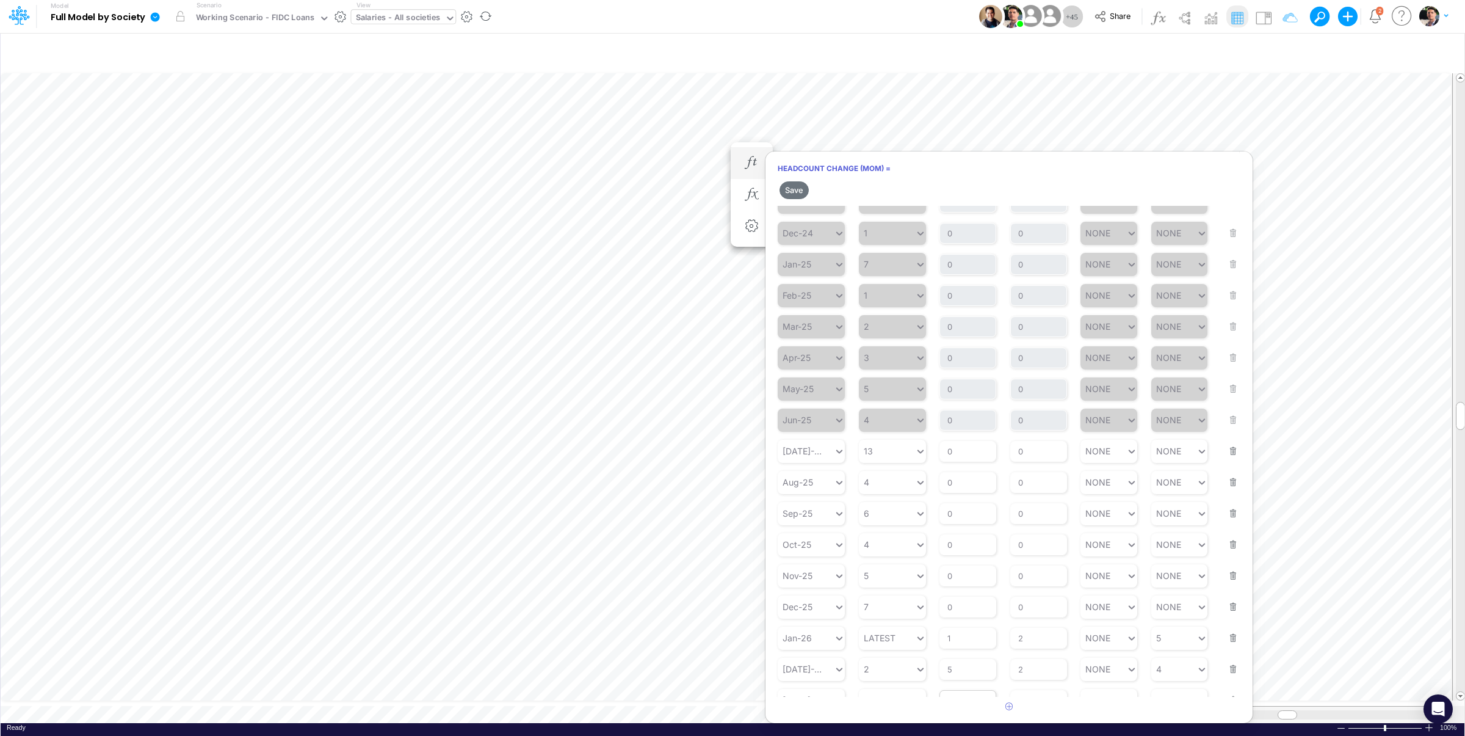
click at [960, 689] on div "% Growth Rate 2" at bounding box center [968, 693] width 57 height 36
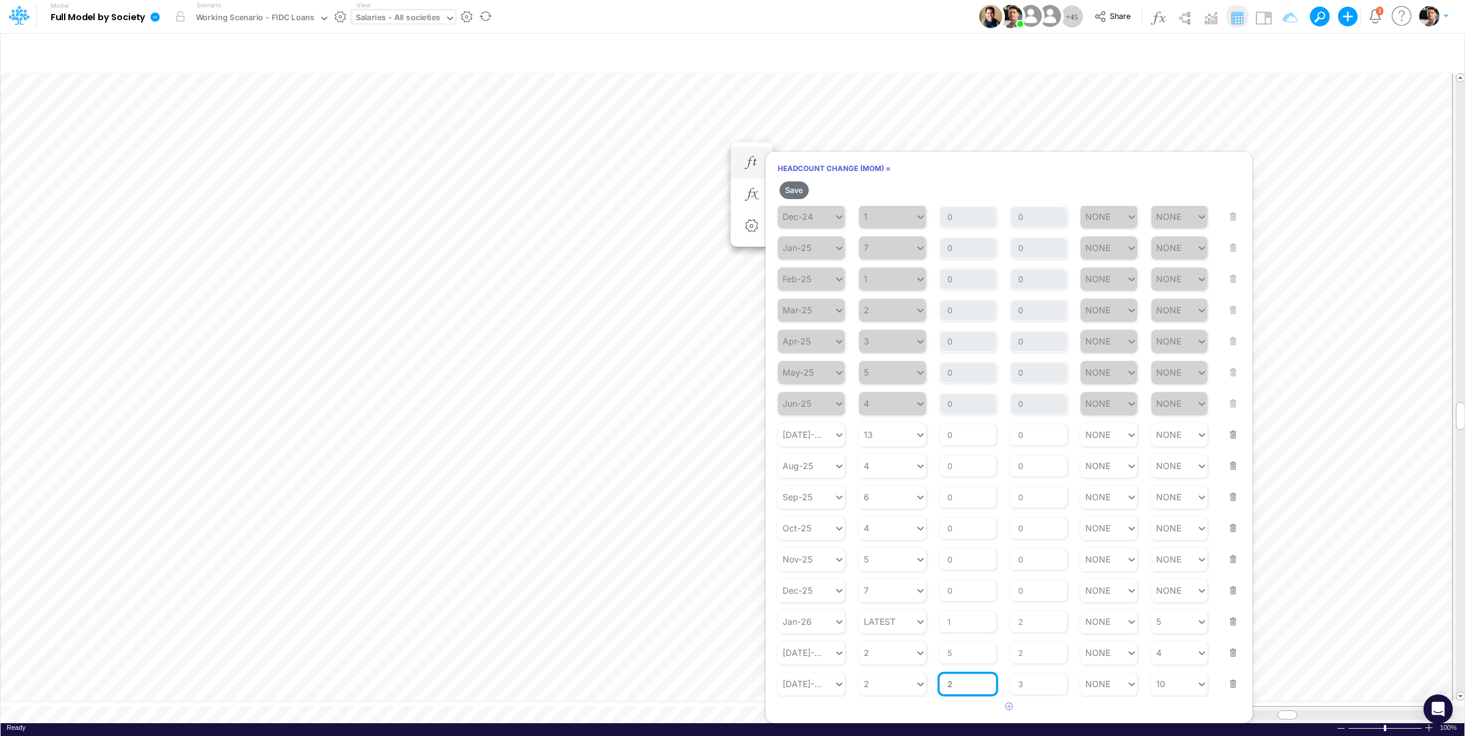
click at [954, 686] on input "2" at bounding box center [968, 683] width 57 height 21
drag, startPoint x: 869, startPoint y: 686, endPoint x: 854, endPoint y: 687, distance: 15.9
click at [854, 687] on div "Starting Period Jul-28 Starting Value option LATEST focused, 1 of 9. 9 results …" at bounding box center [1009, 676] width 463 height 38
type input "3"
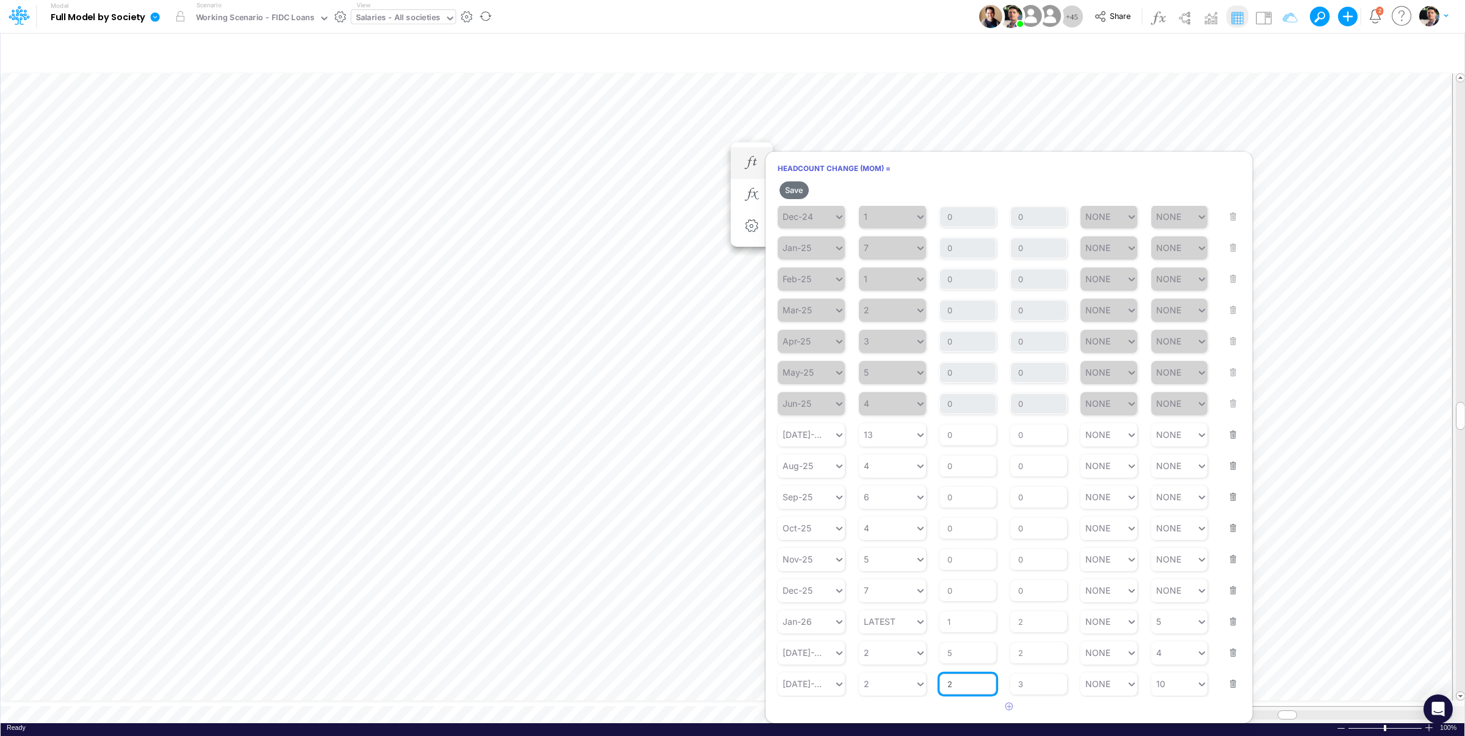
drag, startPoint x: 968, startPoint y: 683, endPoint x: 938, endPoint y: 684, distance: 30.0
click at [940, 684] on input "2" at bounding box center [968, 683] width 57 height 21
type input "3"
click at [875, 689] on div "2 2" at bounding box center [887, 684] width 56 height 18
type input "3"
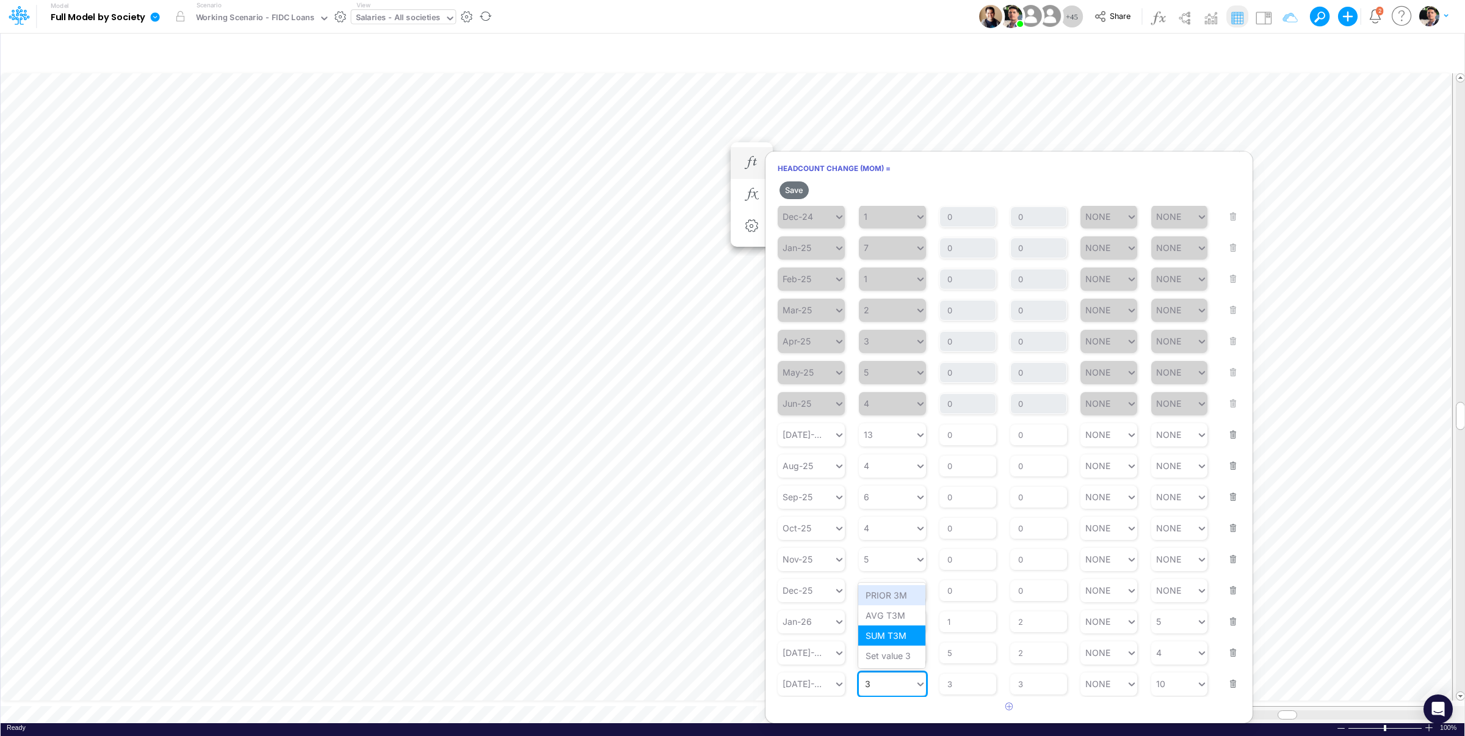
type input "3"
click at [890, 656] on div "Set value 3" at bounding box center [891, 655] width 67 height 20
type input "3"
click at [799, 189] on button "Save" at bounding box center [794, 190] width 29 height 18
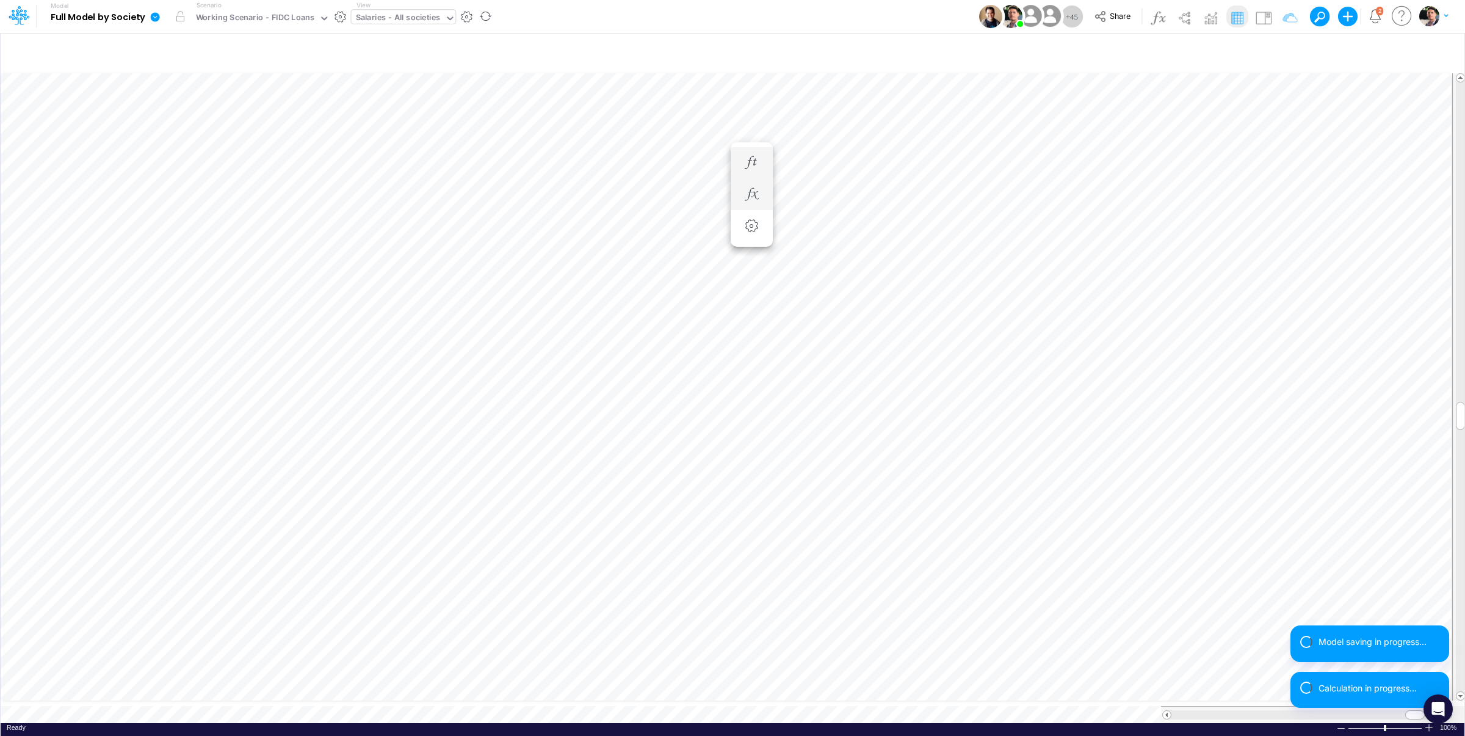
scroll to position [5, 39]
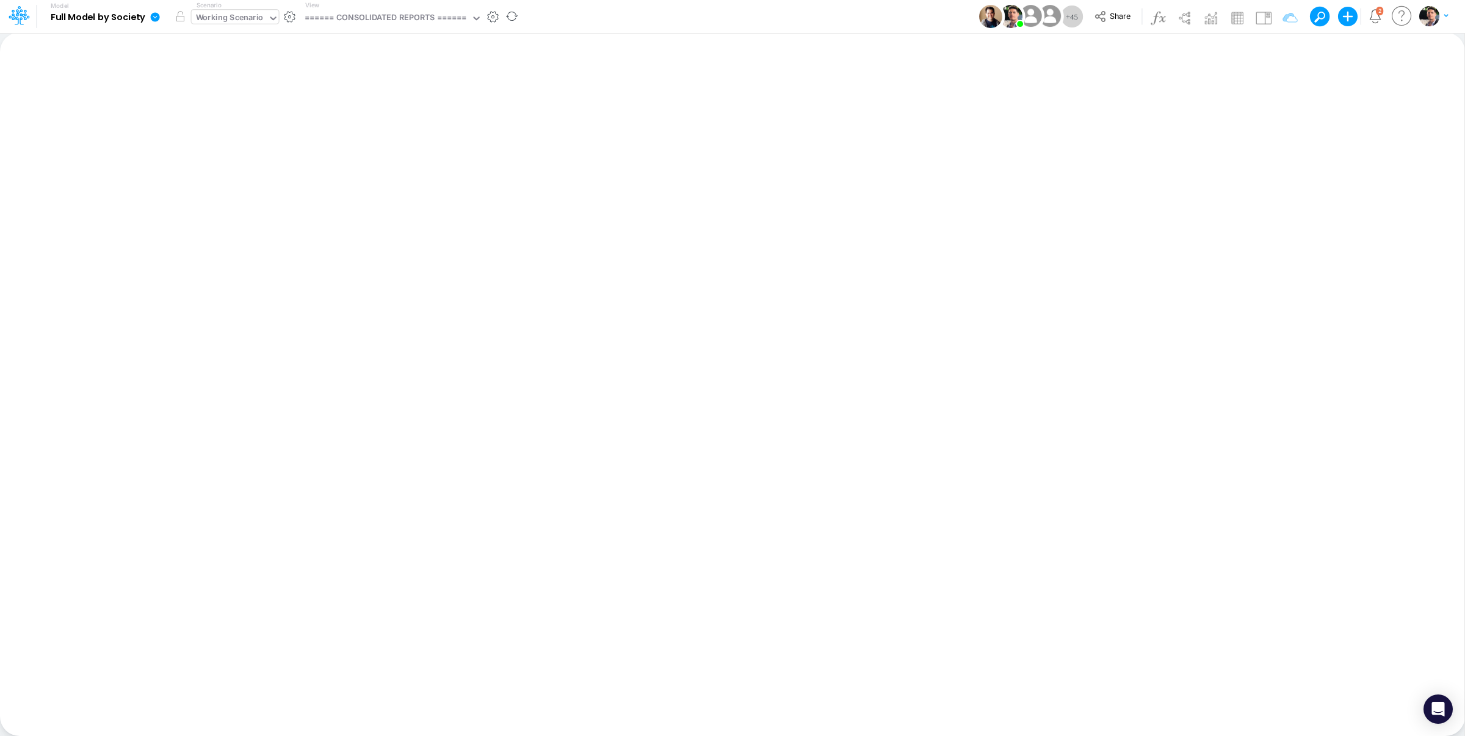
click at [244, 18] on div "Working Scenario" at bounding box center [230, 19] width 68 height 14
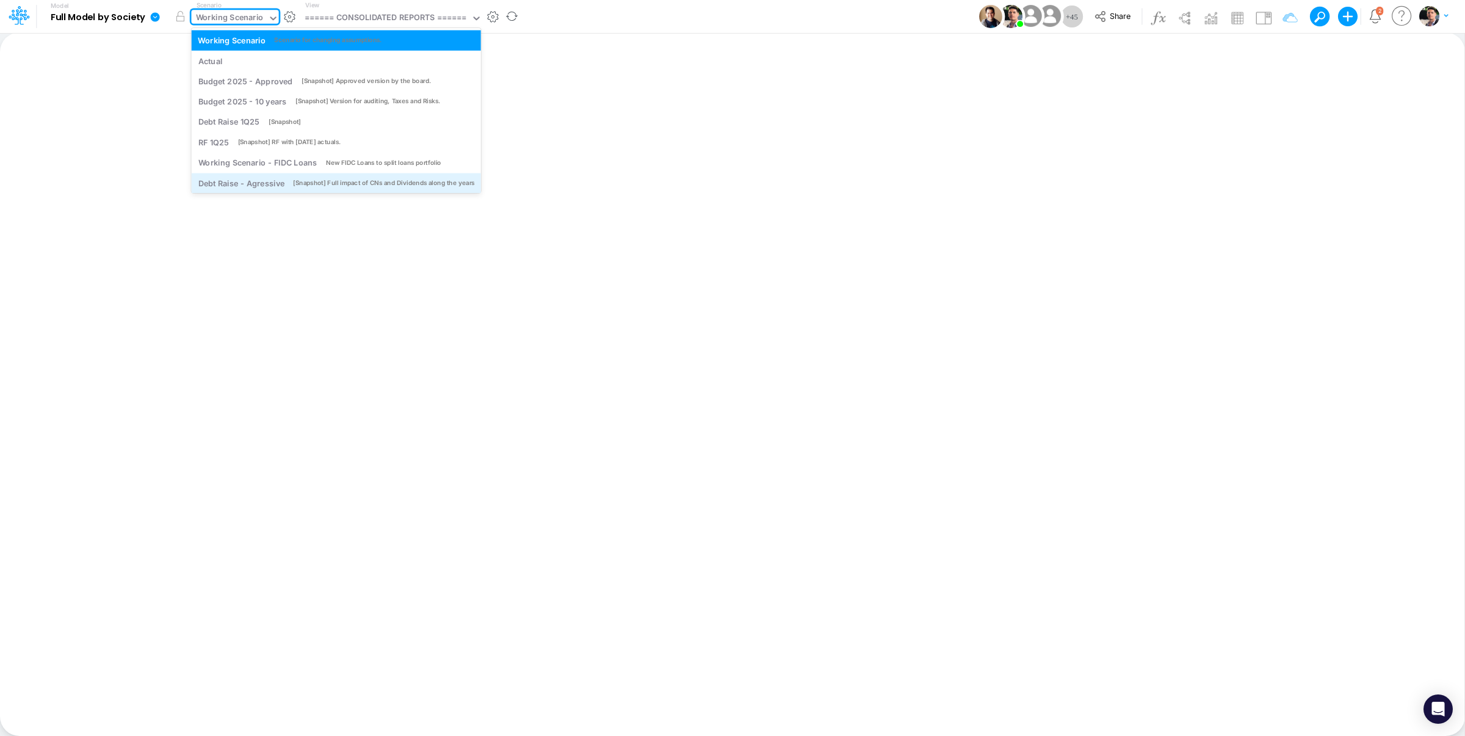
click at [293, 183] on div "[Snapshot] Full impact of CNs and Dividends along the years" at bounding box center [383, 182] width 181 height 9
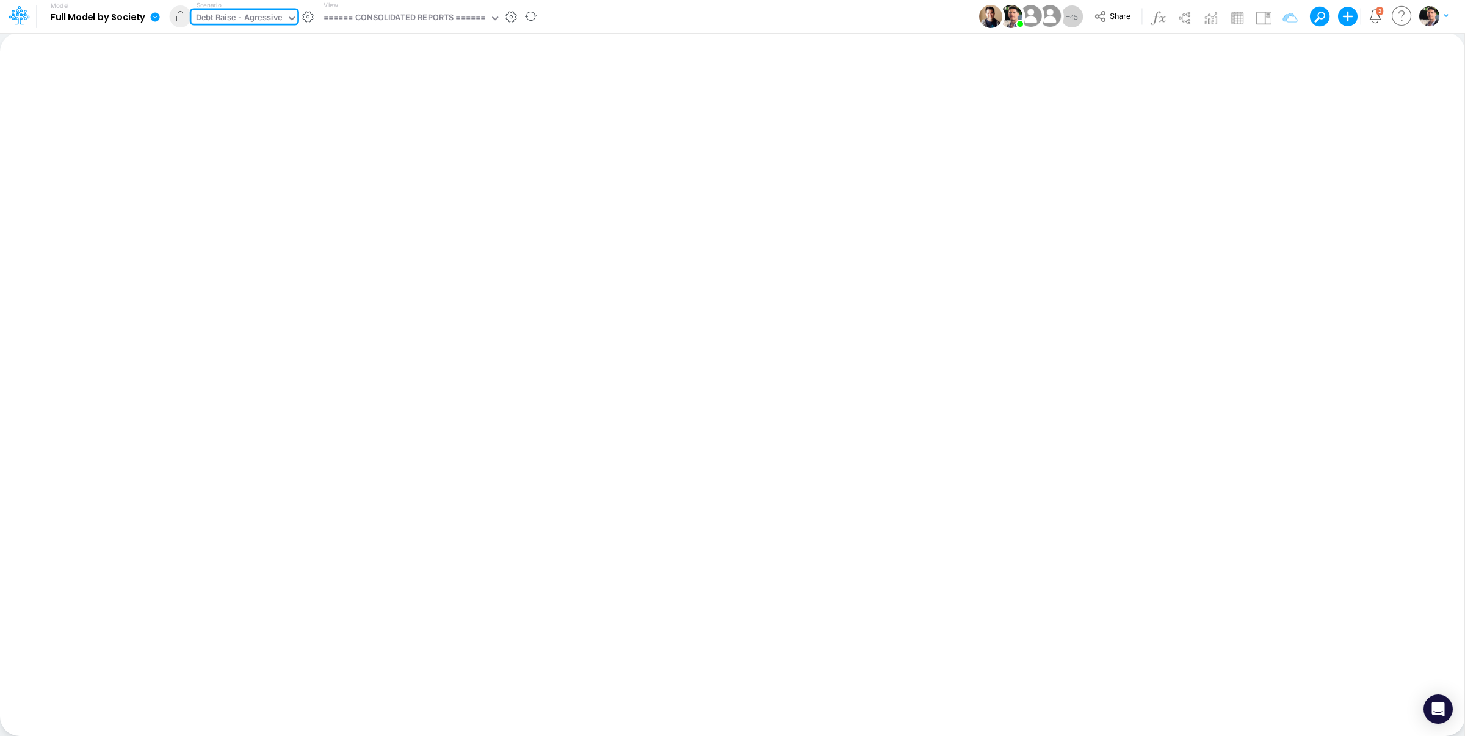
click at [238, 25] on div "Debt Raise - Agressive" at bounding box center [239, 19] width 86 height 14
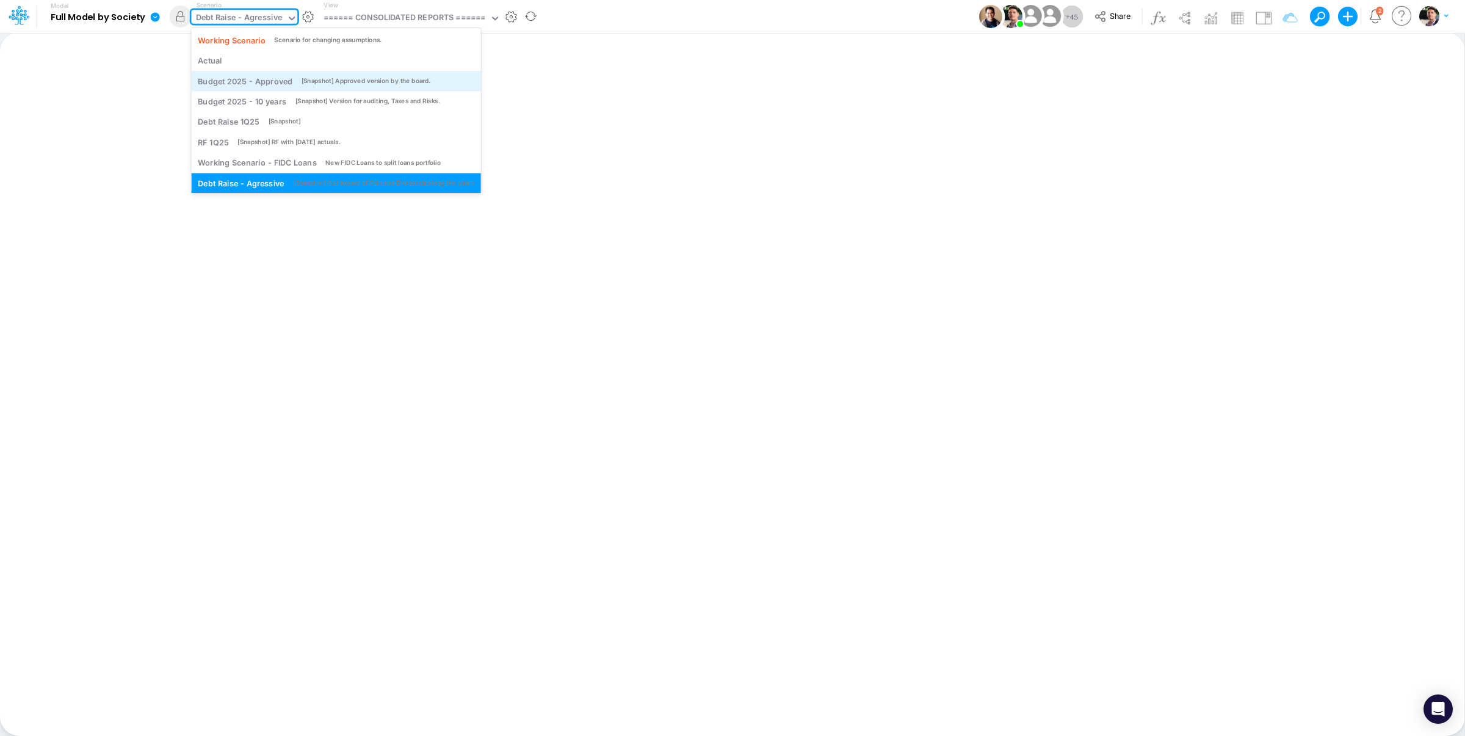
scroll to position [3, 0]
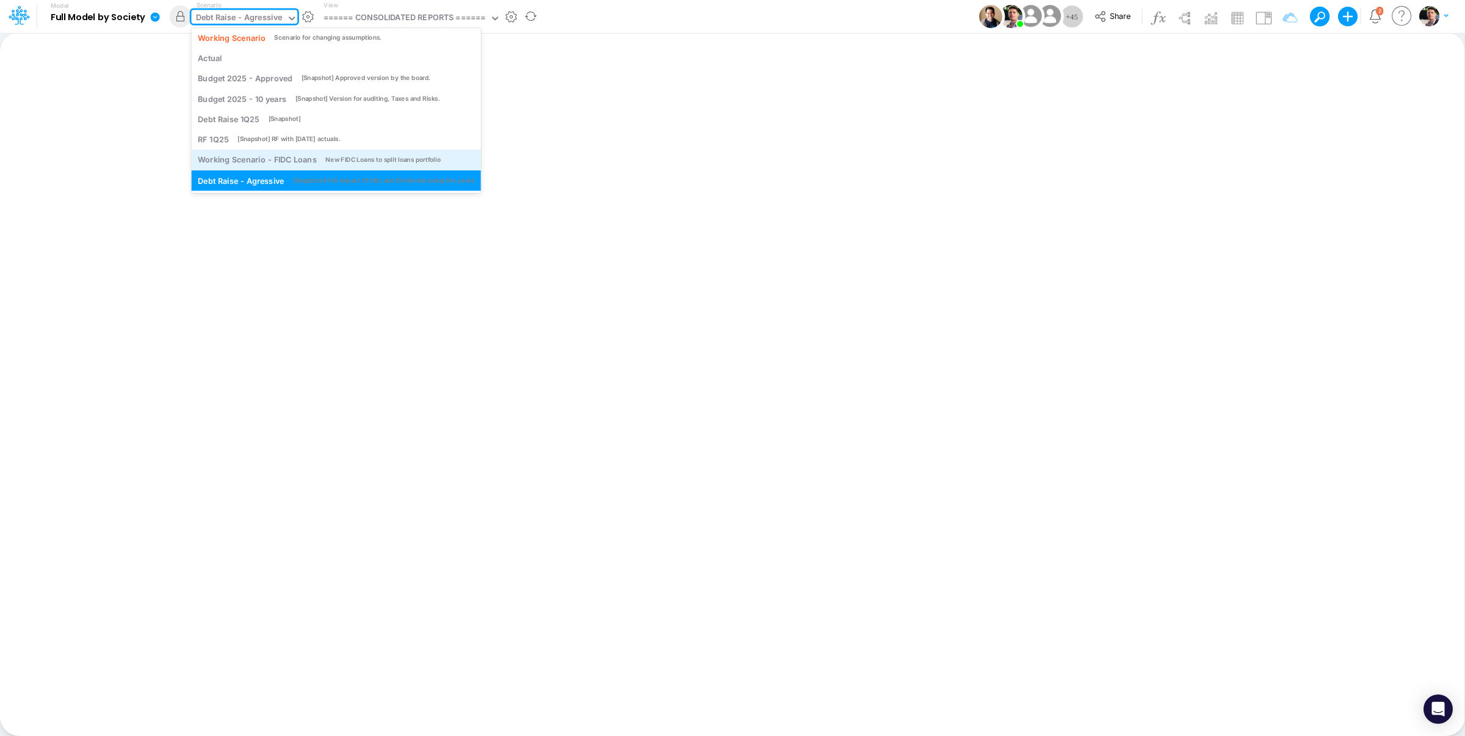
click at [272, 170] on div "Working Scenario - FIDC Loans New FIDC Loans to split loans portfolio" at bounding box center [336, 160] width 289 height 20
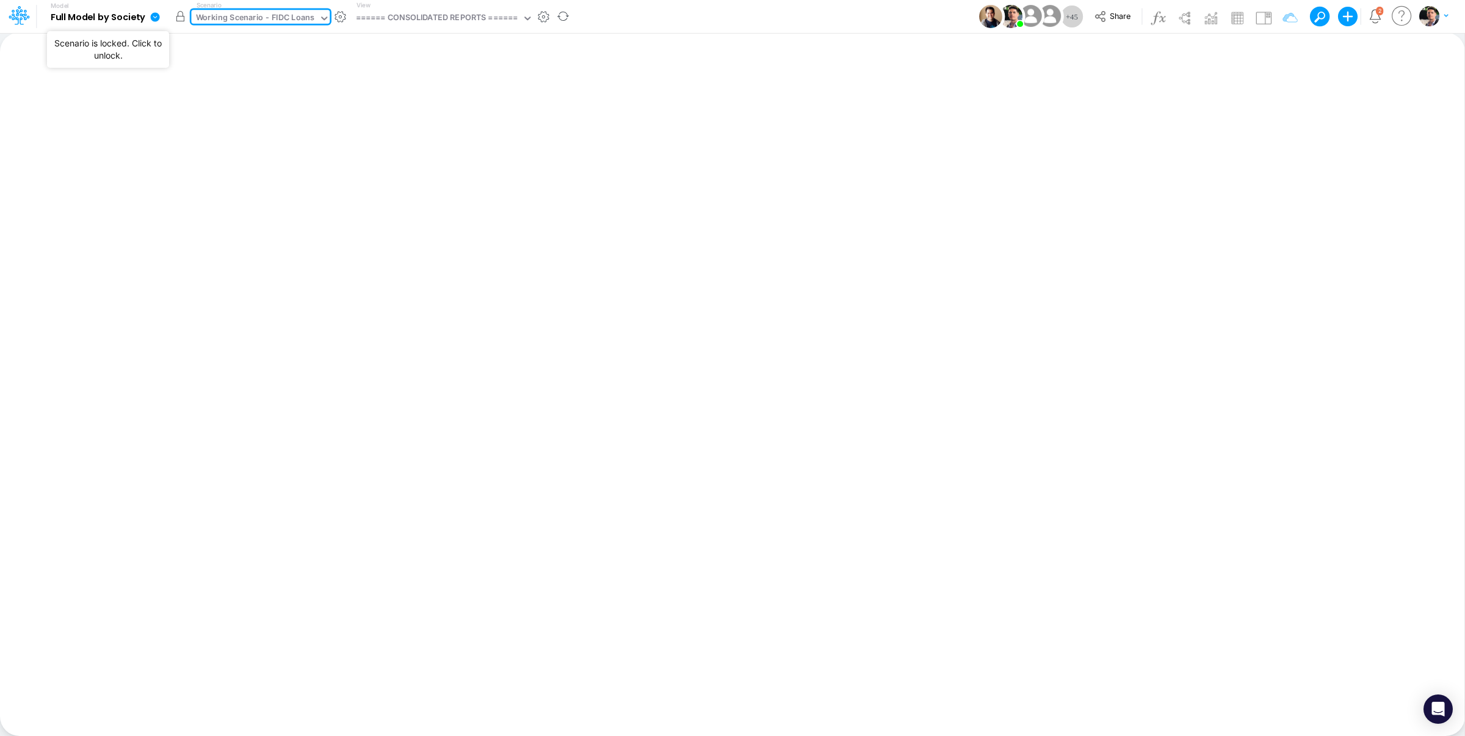
click at [177, 14] on button "button" at bounding box center [181, 16] width 22 height 22
click at [443, 16] on div "====== CONSOLIDATED REPORTS ======" at bounding box center [437, 19] width 162 height 14
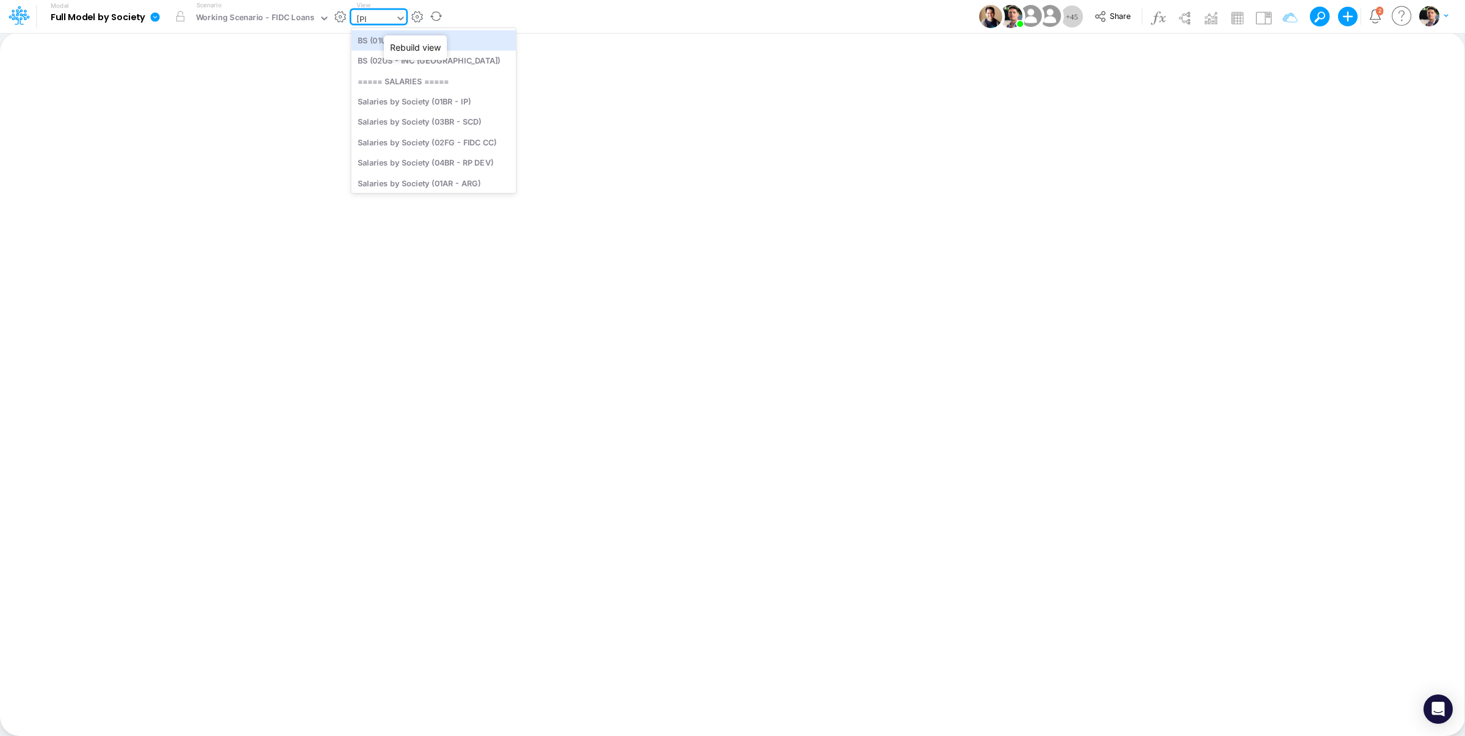
type input "sala"
click at [451, 125] on div "Salaries by Society (04BR - RP DEV)" at bounding box center [433, 122] width 165 height 20
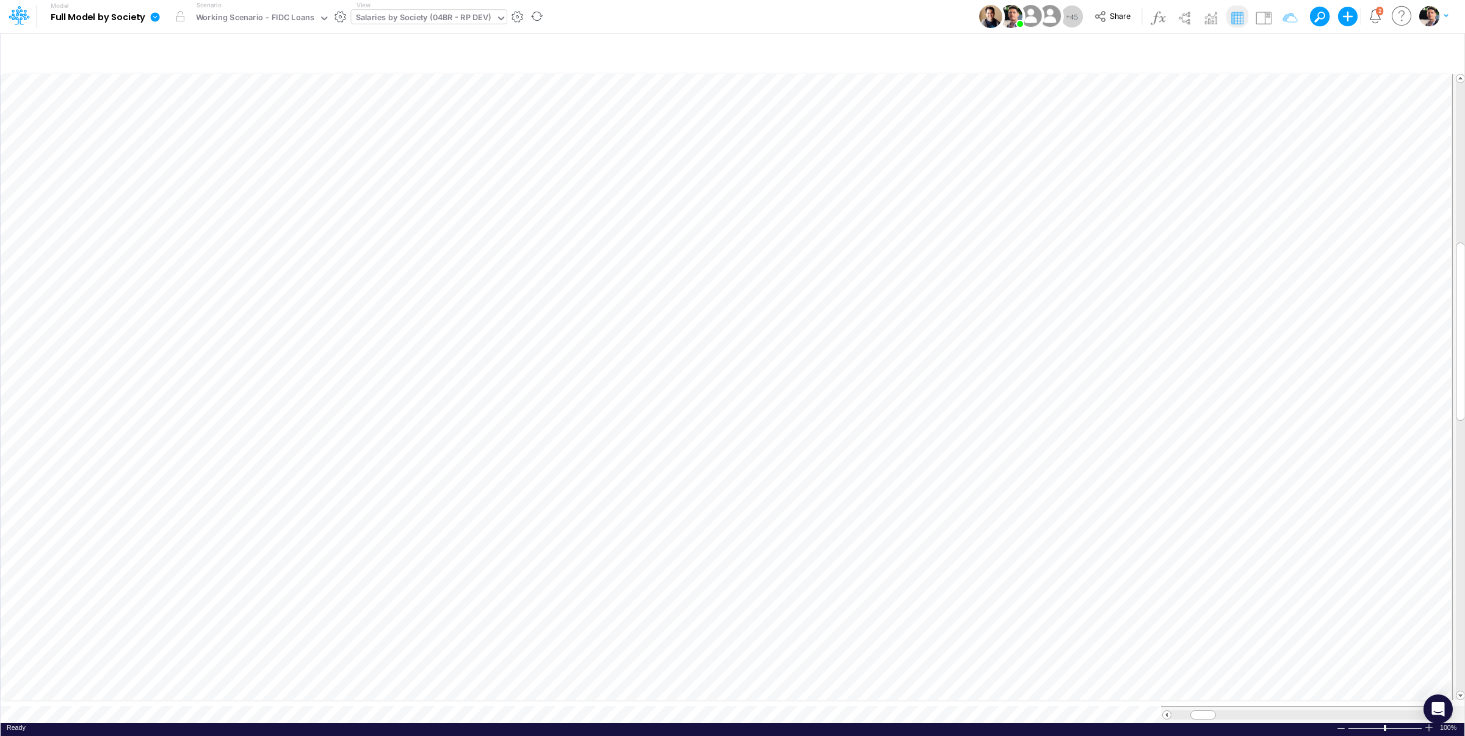
scroll to position [5, 6]
drag, startPoint x: 1200, startPoint y: 705, endPoint x: 1218, endPoint y: 706, distance: 17.7
click at [1218, 711] on span at bounding box center [1221, 715] width 8 height 8
click at [939, 418] on icon "button" at bounding box center [942, 414] width 18 height 13
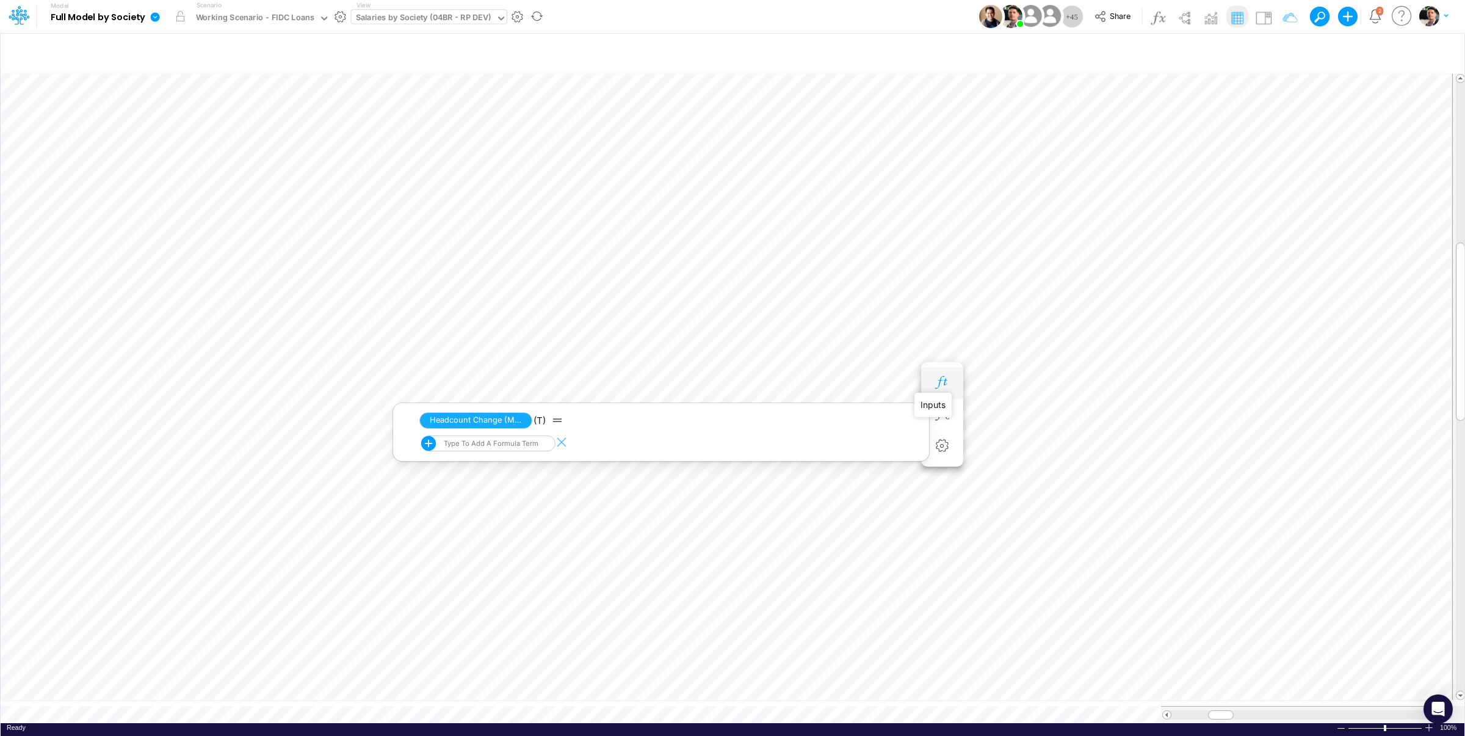
click at [940, 385] on icon "button" at bounding box center [942, 382] width 18 height 13
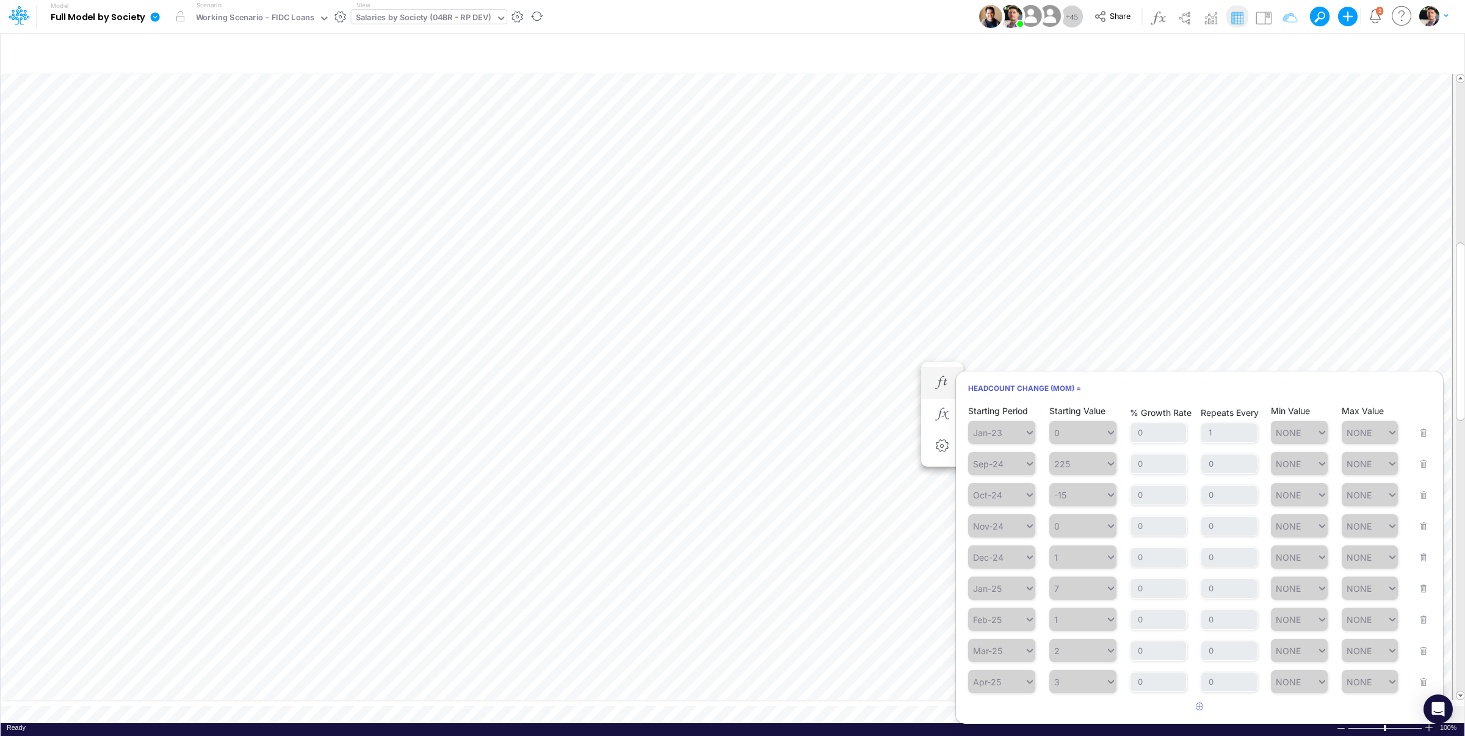
scroll to position [346, 0]
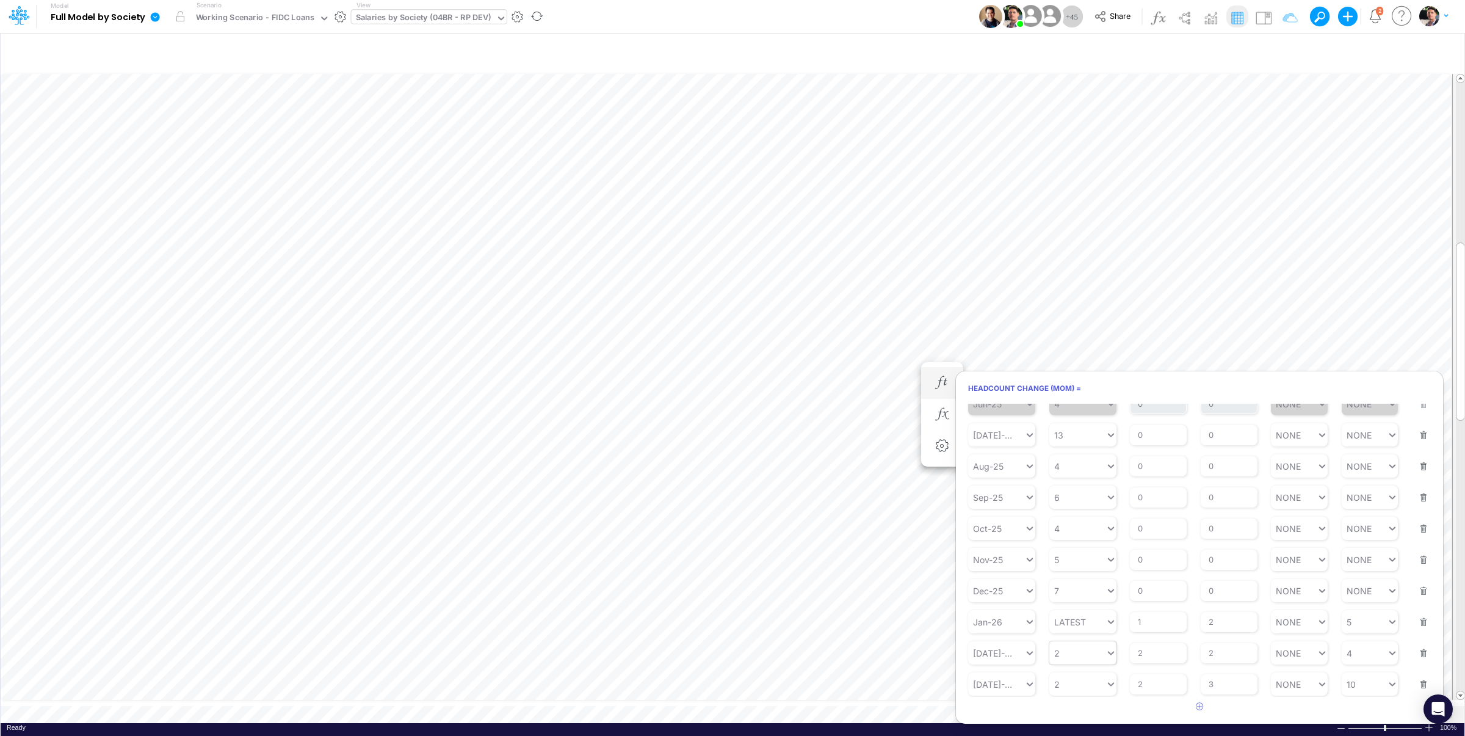
click at [1077, 653] on div "2" at bounding box center [1078, 653] width 56 height 18
type input "2"
click at [1156, 656] on input "2" at bounding box center [1158, 653] width 57 height 21
type input "5"
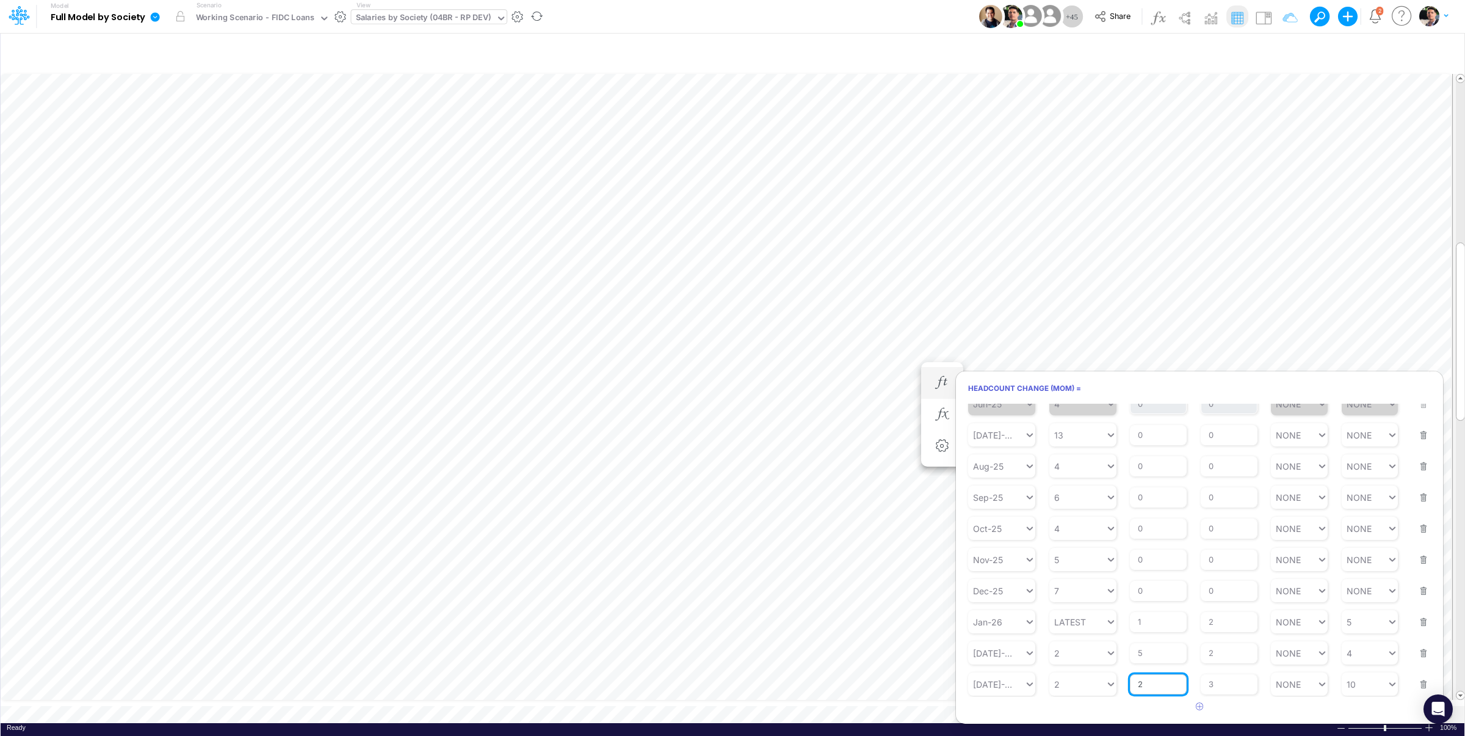
click at [1154, 687] on input "2" at bounding box center [1158, 684] width 57 height 21
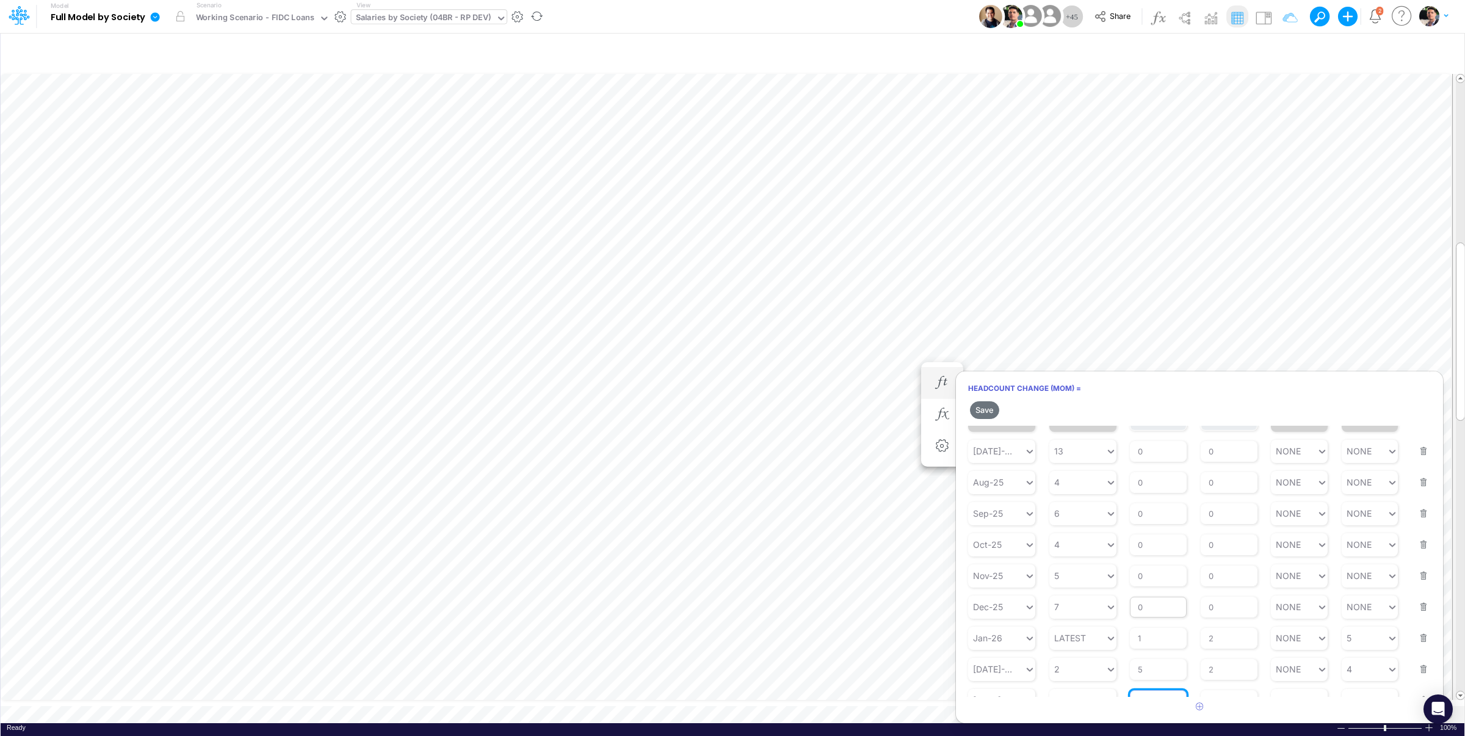
scroll to position [368, 0]
drag, startPoint x: 1158, startPoint y: 688, endPoint x: 1134, endPoint y: 689, distance: 23.2
click at [1134, 689] on input "2" at bounding box center [1158, 683] width 57 height 21
type input "2"
click at [1068, 686] on div "2 2" at bounding box center [1078, 684] width 56 height 18
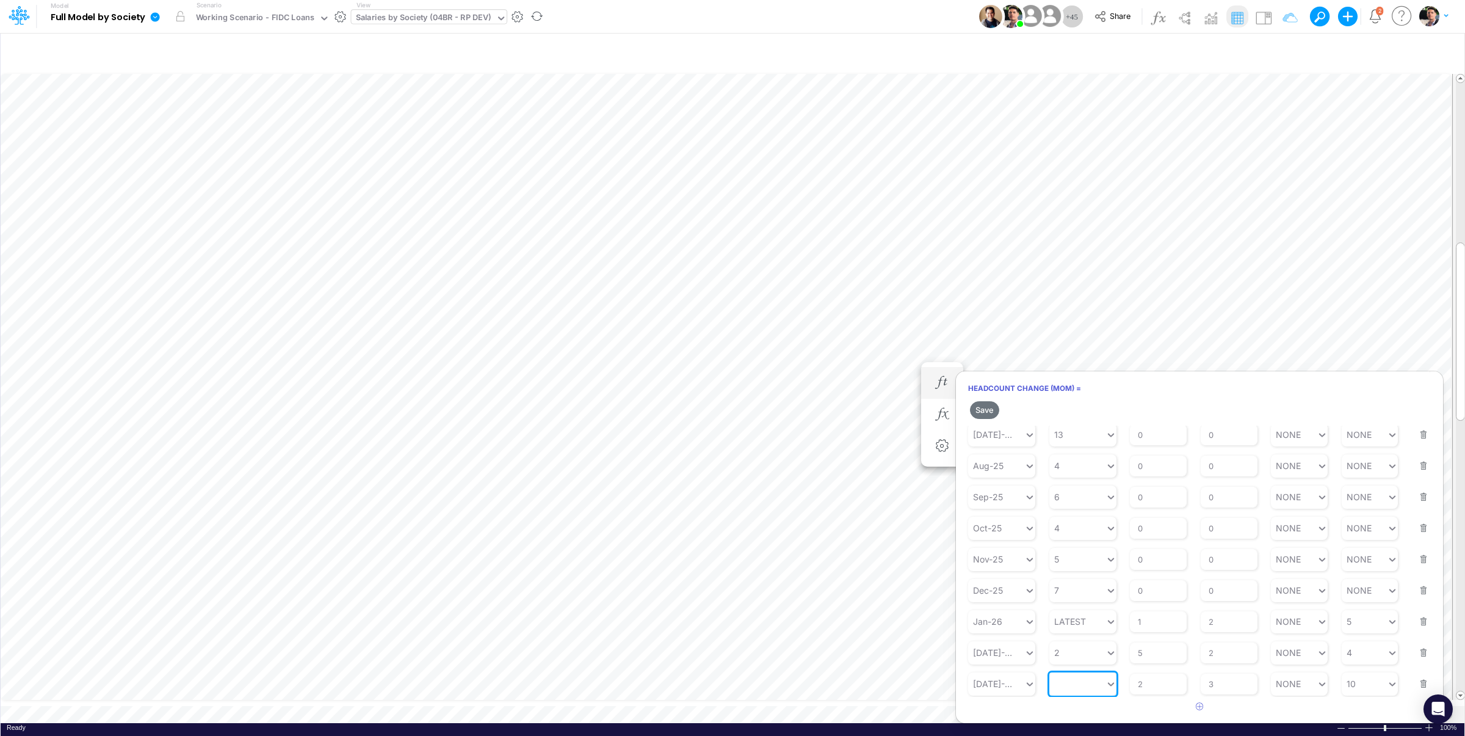
click at [1068, 686] on div at bounding box center [1078, 684] width 56 height 18
click at [1078, 658] on div "Set value 3" at bounding box center [1082, 655] width 67 height 20
type input "3"
click at [1150, 692] on input "2" at bounding box center [1158, 683] width 57 height 21
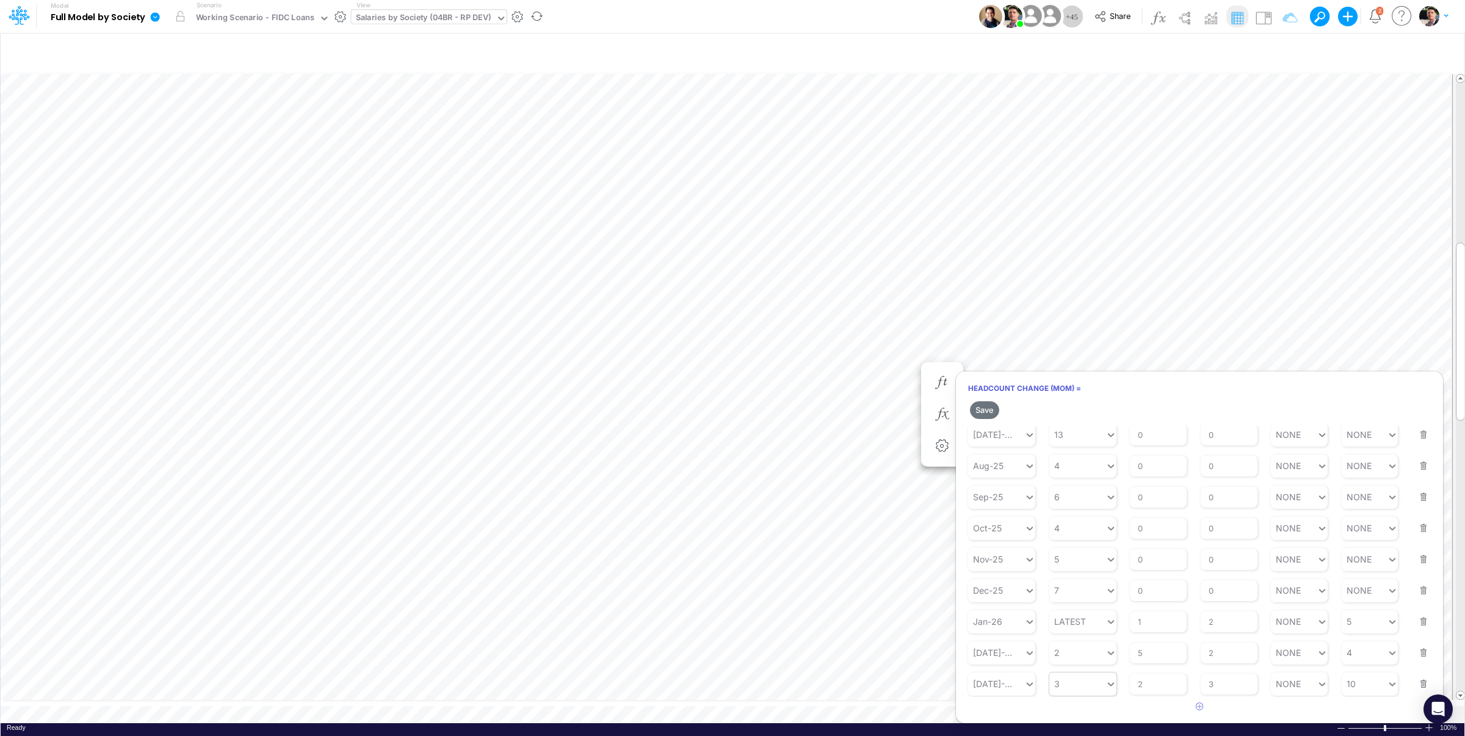
type input "3"
click at [1073, 687] on div "3 3" at bounding box center [1078, 684] width 56 height 18
click at [982, 413] on button "Save" at bounding box center [984, 410] width 29 height 18
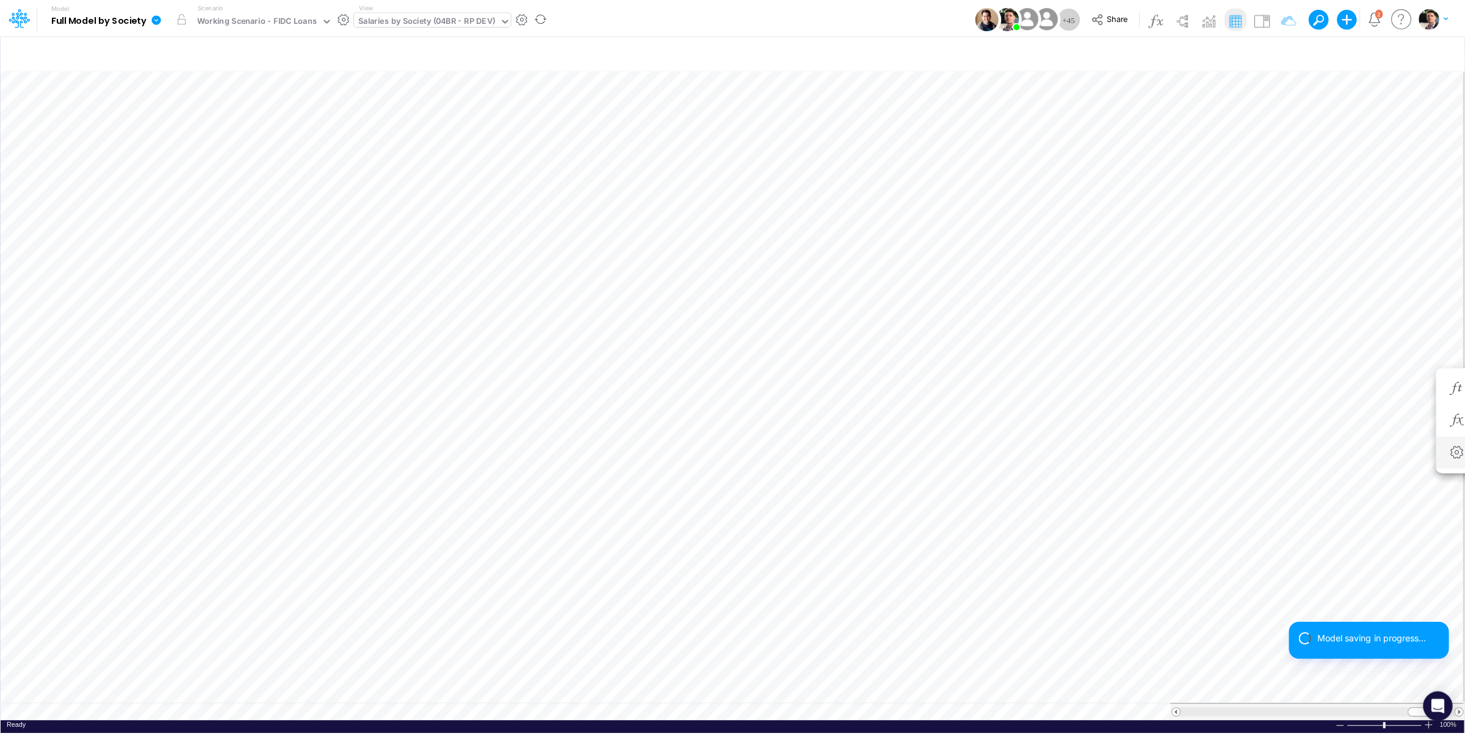
scroll to position [5, 39]
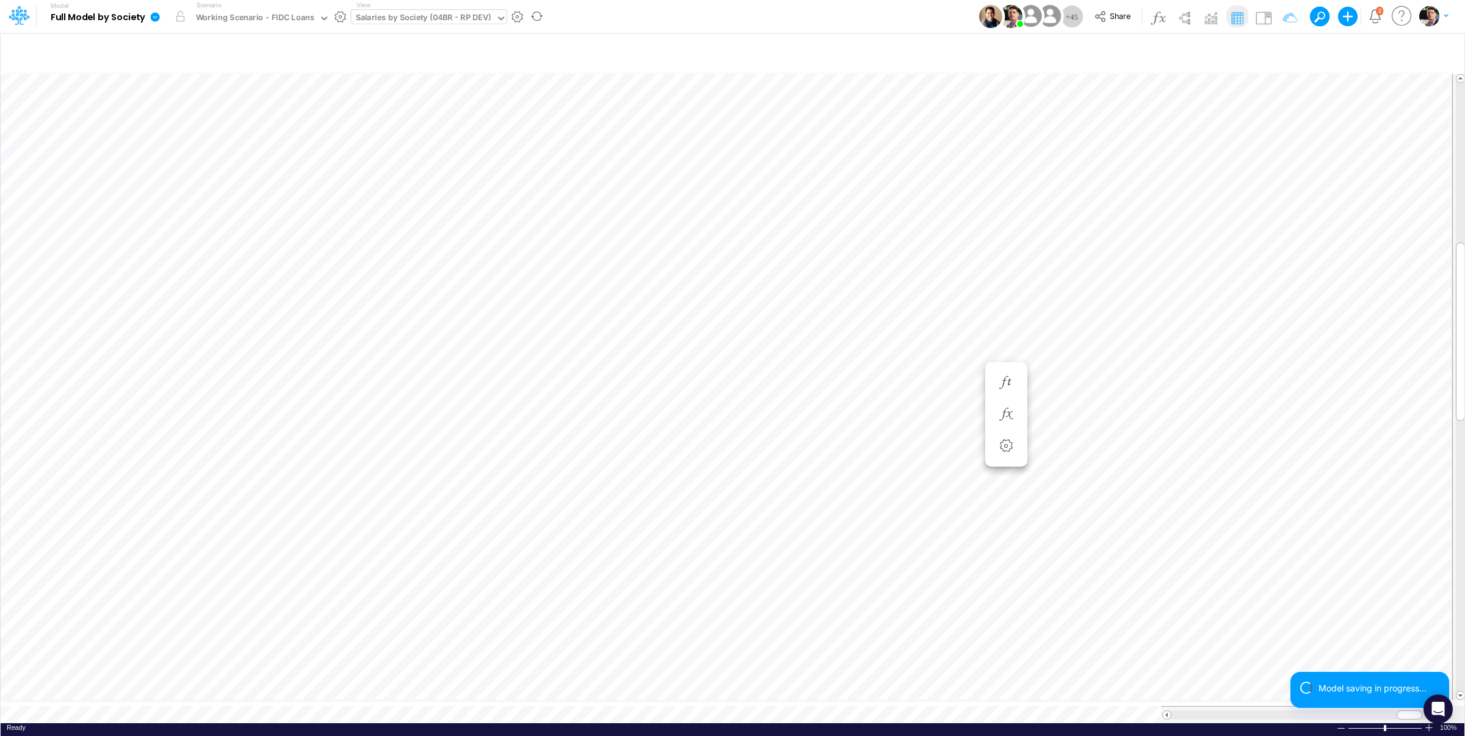
click at [434, 18] on div "Salaries by Society (04BR - RP DEV)" at bounding box center [424, 19] width 136 height 14
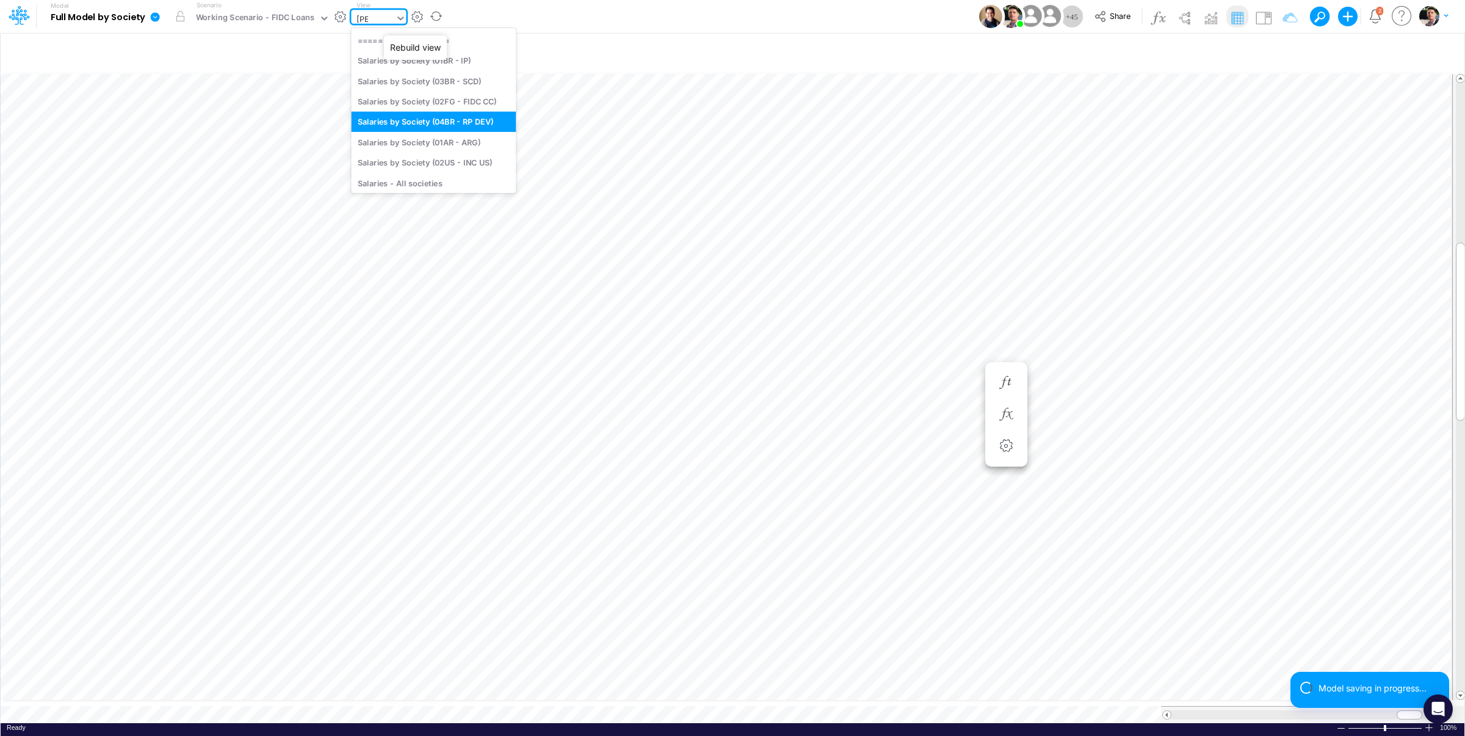
type input "sala"
click at [424, 165] on div "Salaries - All societies" at bounding box center [433, 160] width 165 height 20
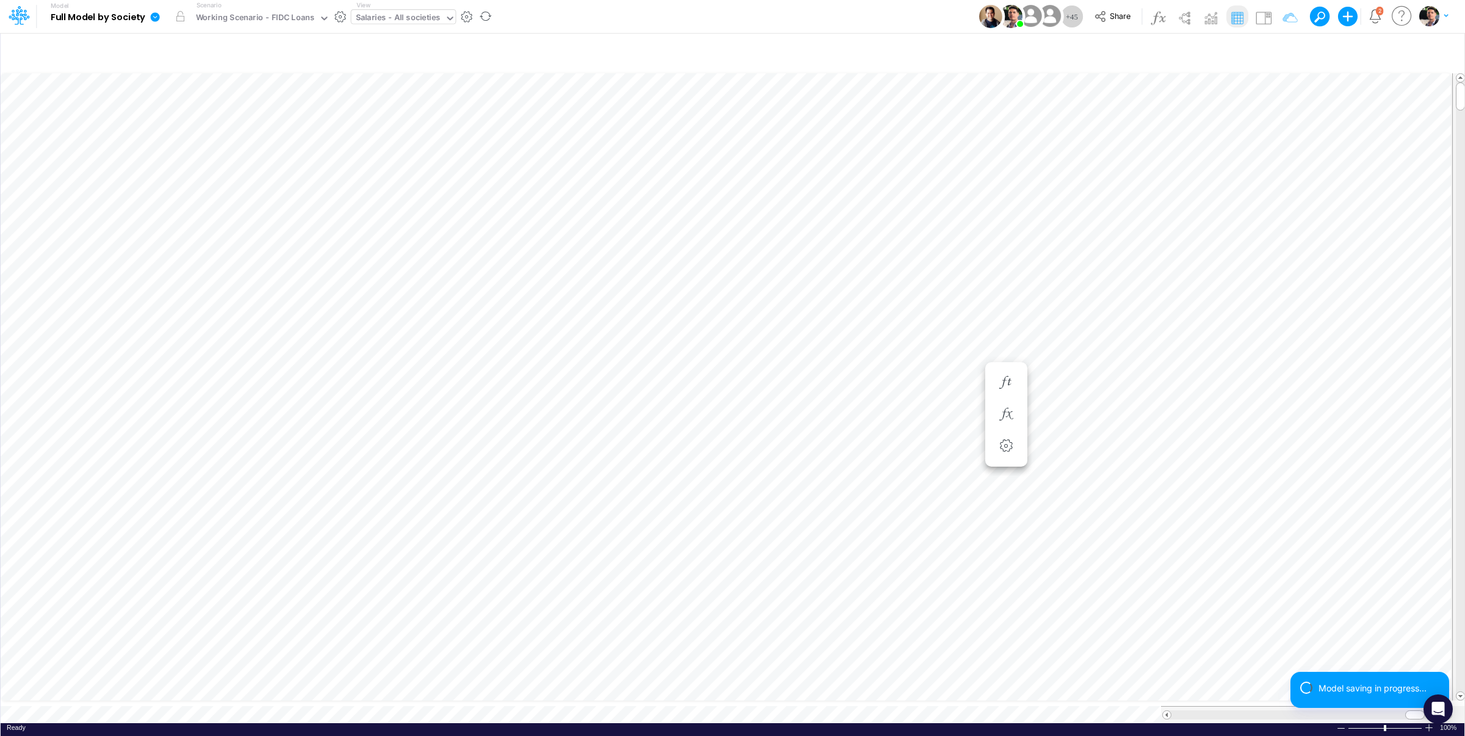
scroll to position [5, 37]
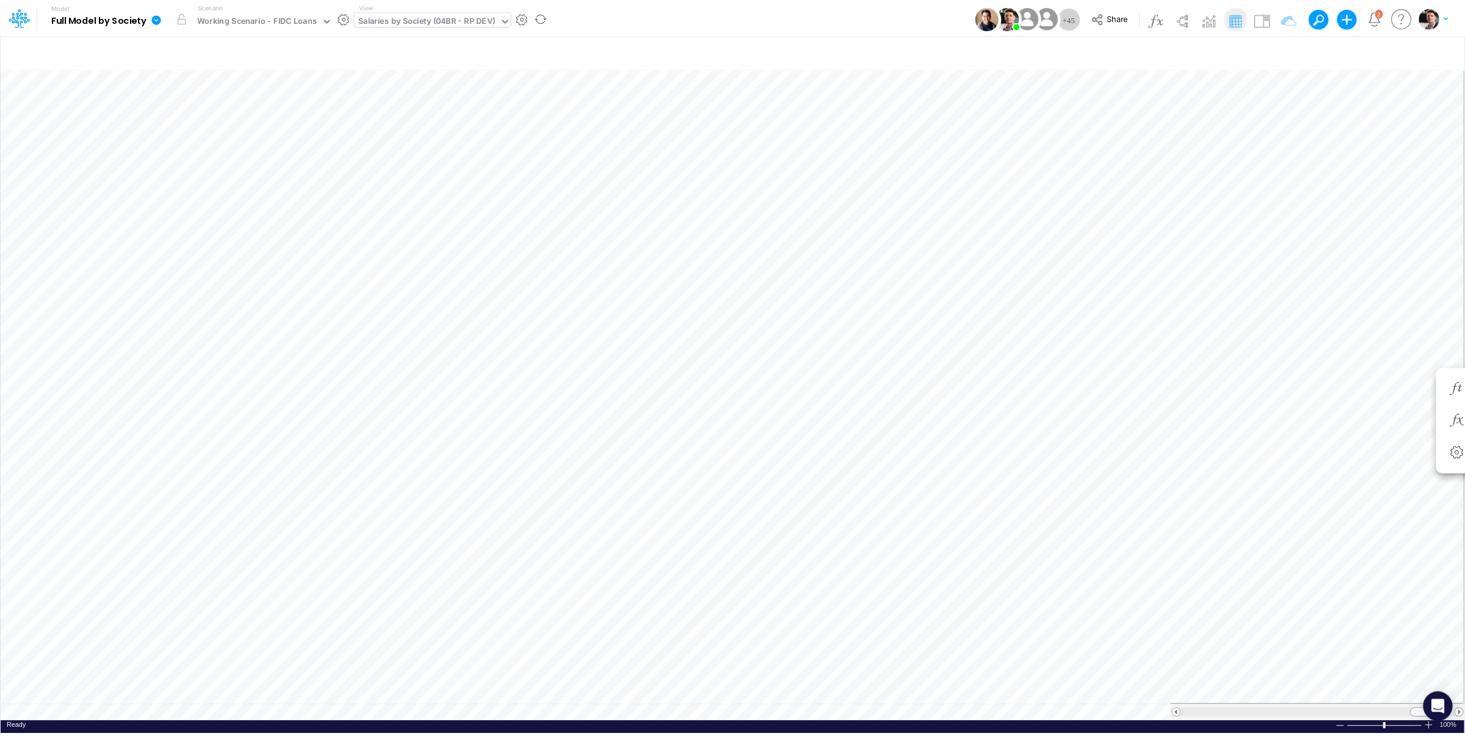
scroll to position [5, 21]
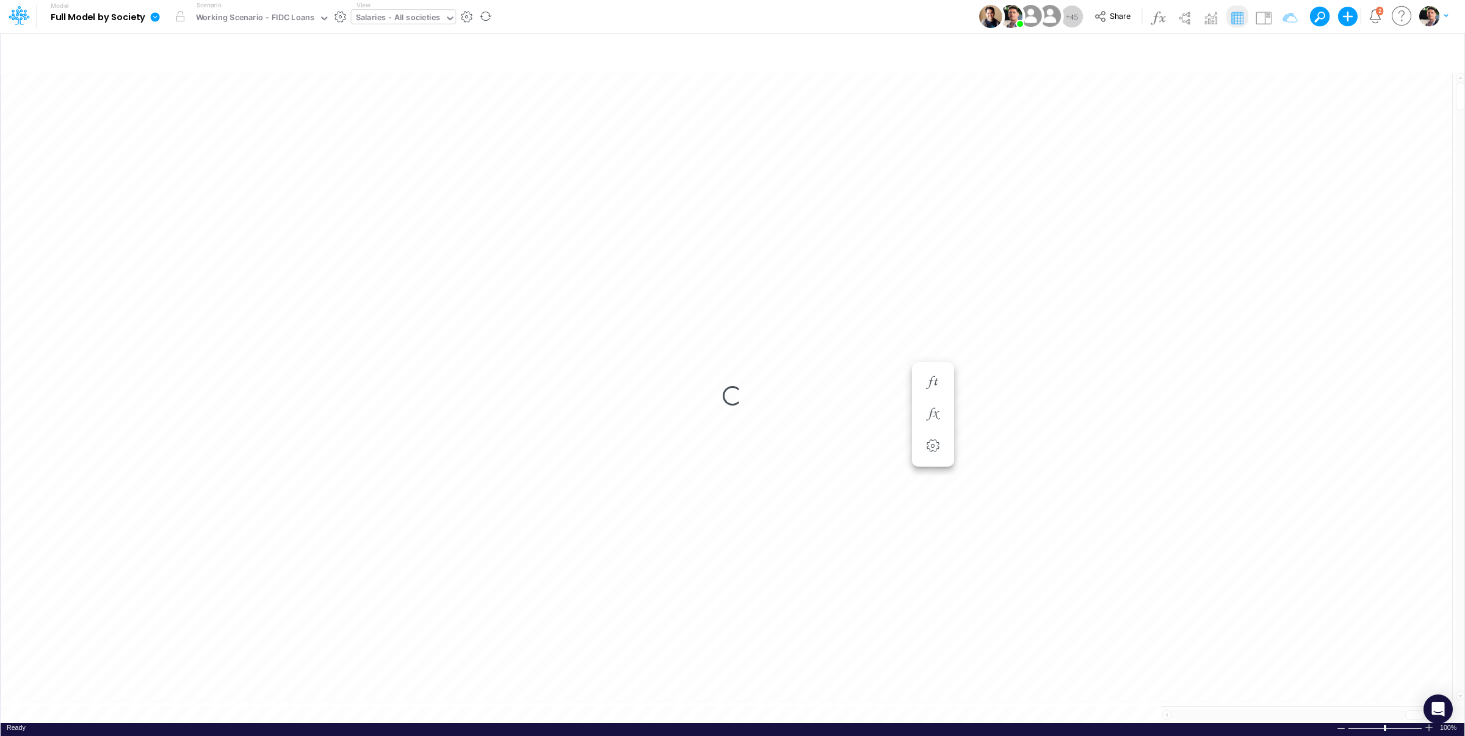
scroll to position [5, 35]
click at [927, 410] on icon "button" at bounding box center [933, 414] width 18 height 13
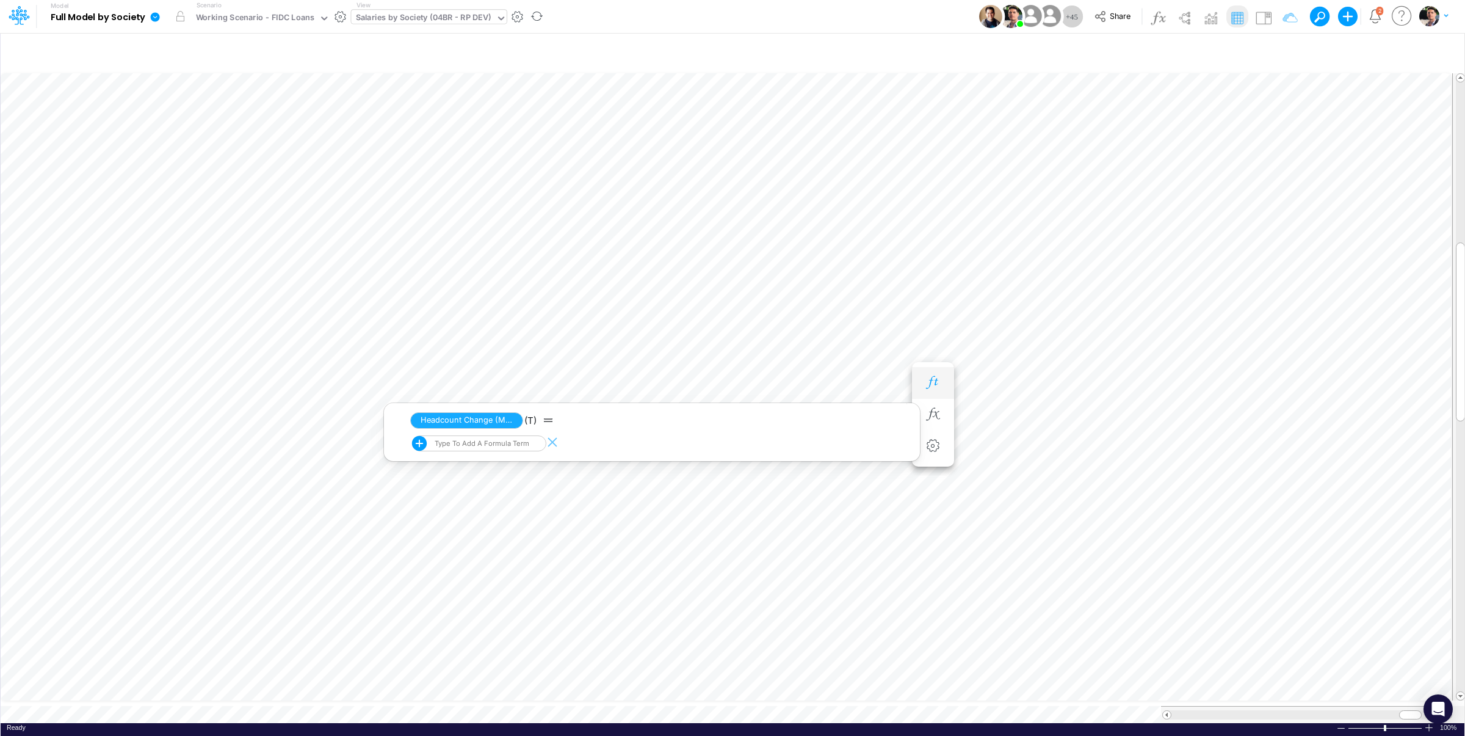
click at [930, 388] on icon "button" at bounding box center [933, 382] width 18 height 13
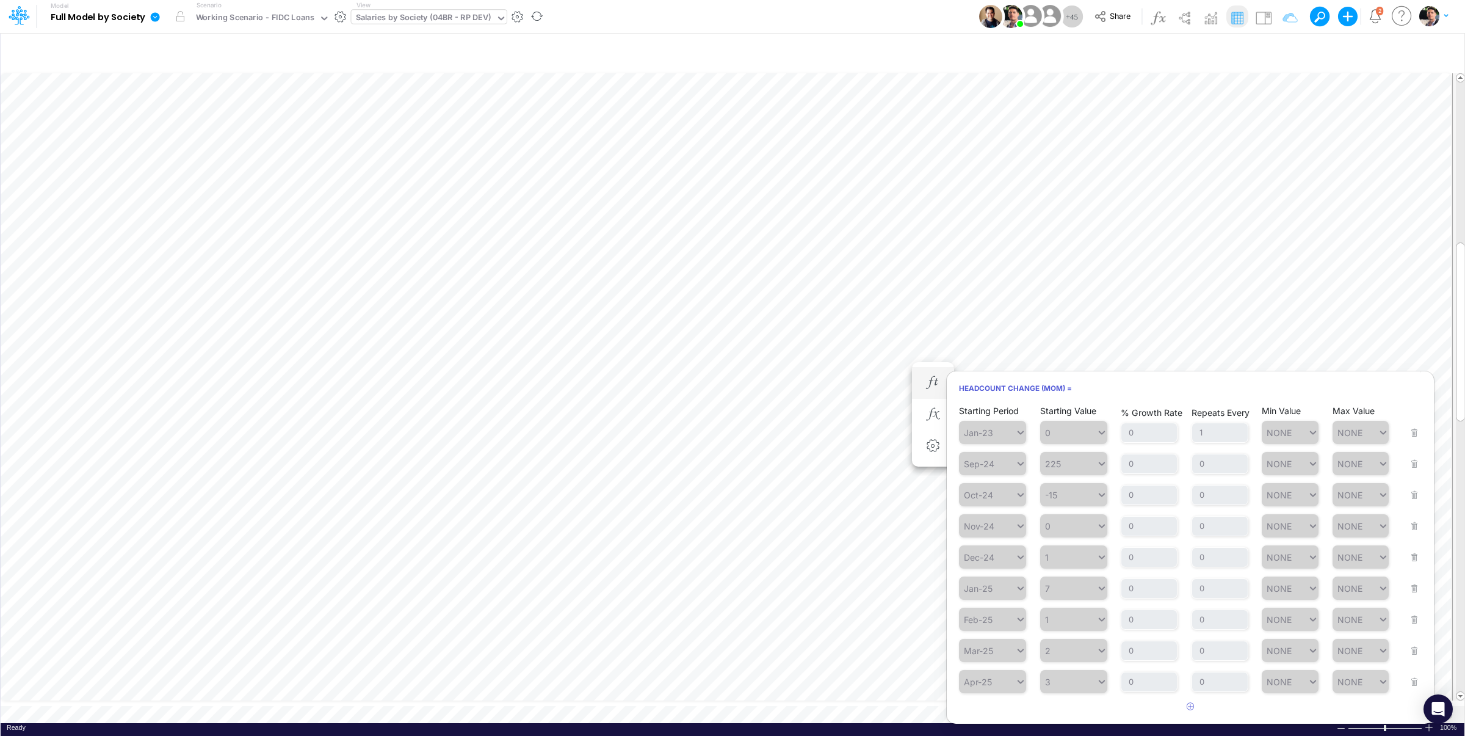
scroll to position [377, 0]
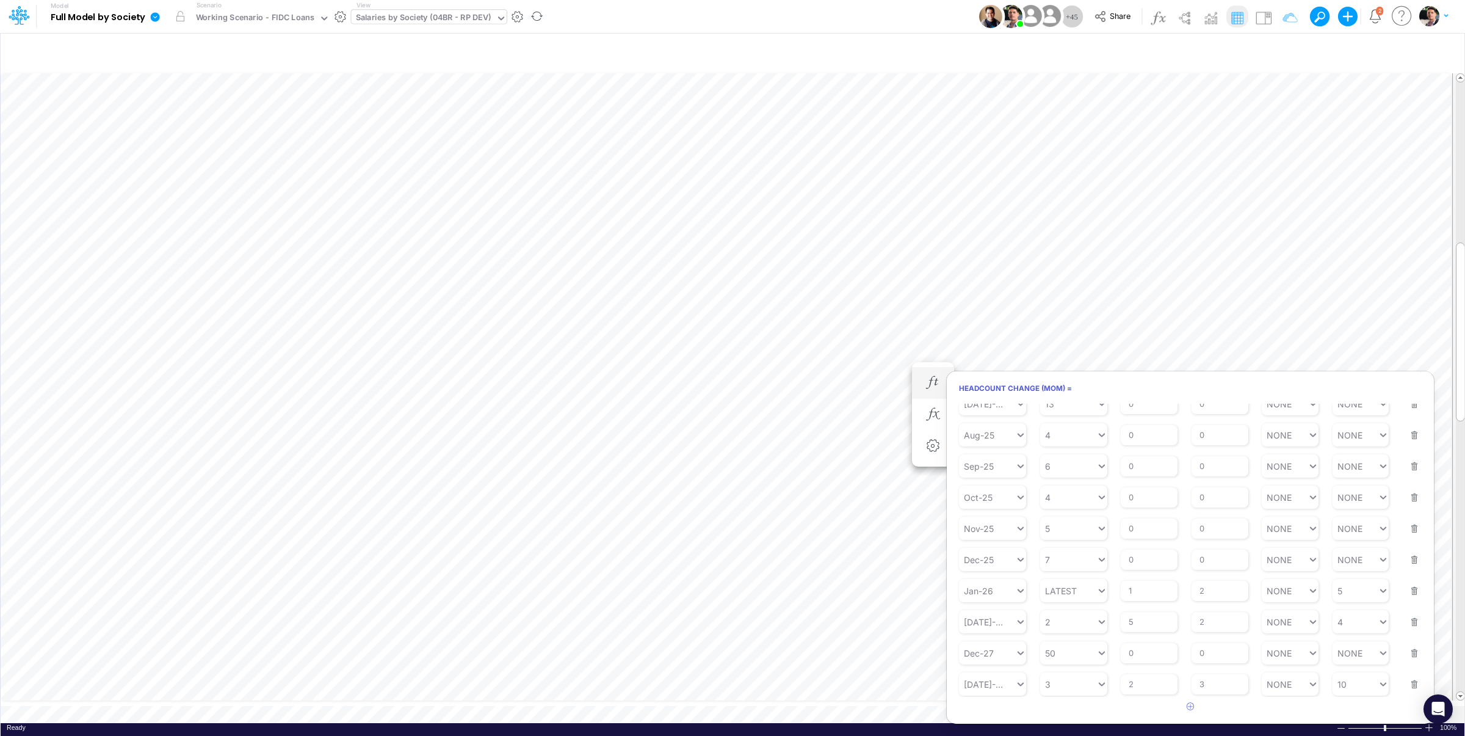
click at [1405, 650] on button "button" at bounding box center [1411, 645] width 16 height 33
click at [1137, 656] on input "5" at bounding box center [1149, 652] width 57 height 21
type input "2"
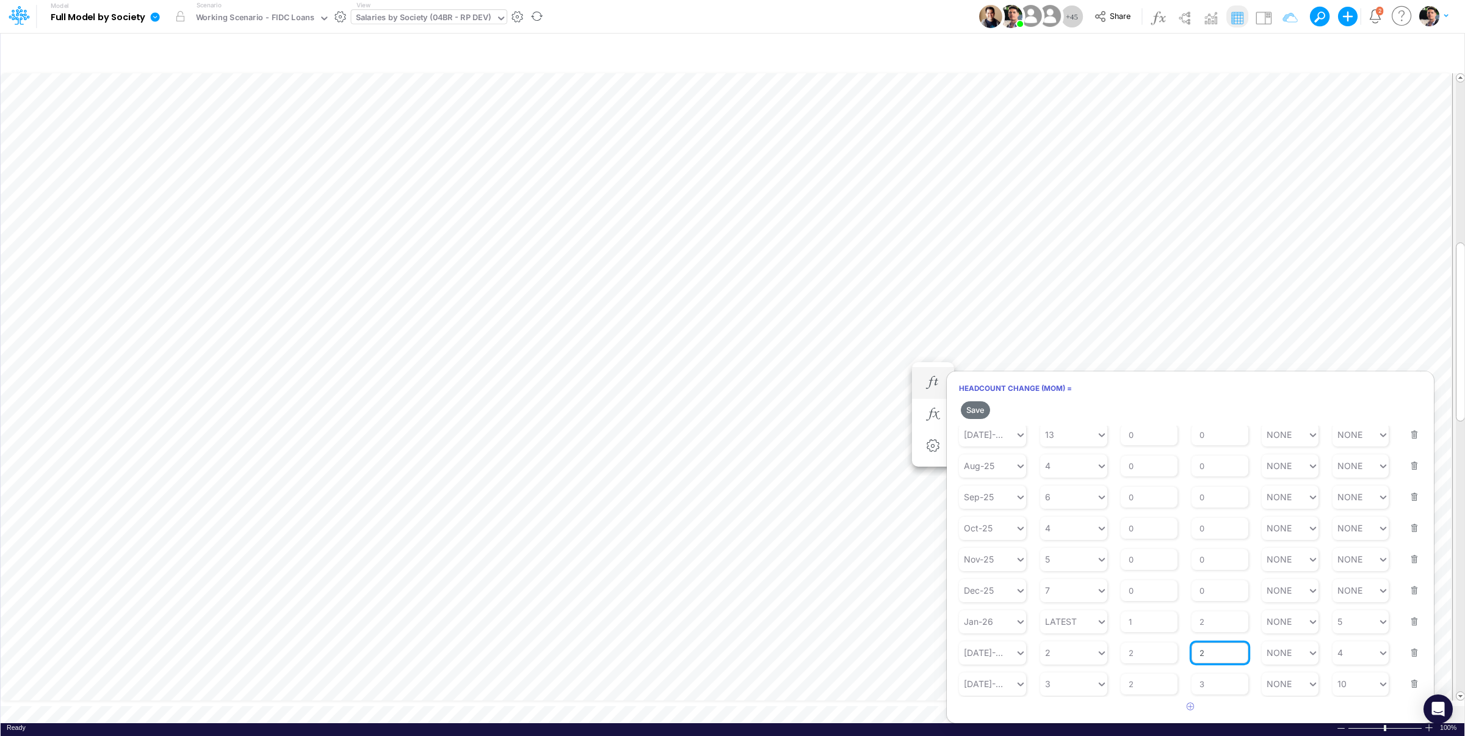
click at [1205, 655] on input "2" at bounding box center [1220, 652] width 57 height 21
click at [1348, 656] on div "4 4" at bounding box center [1356, 653] width 46 height 18
click at [1354, 680] on div "Set value 10" at bounding box center [1355, 682] width 63 height 20
type input "10"
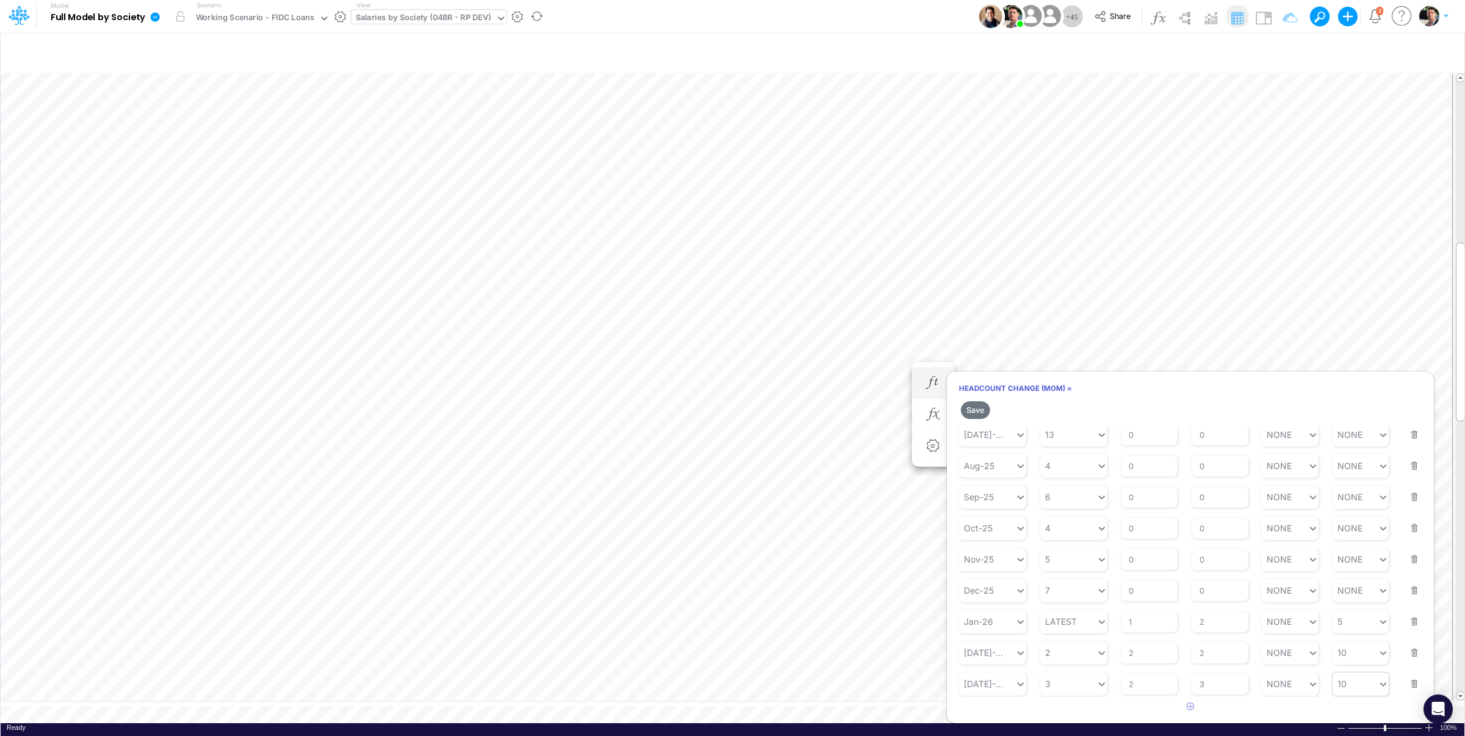
type input "10"
click at [1347, 684] on div "10 10" at bounding box center [1356, 684] width 46 height 18
click at [1347, 684] on div "10" at bounding box center [1356, 684] width 46 height 18
type input "10"
click at [978, 406] on button "Save" at bounding box center [975, 410] width 29 height 18
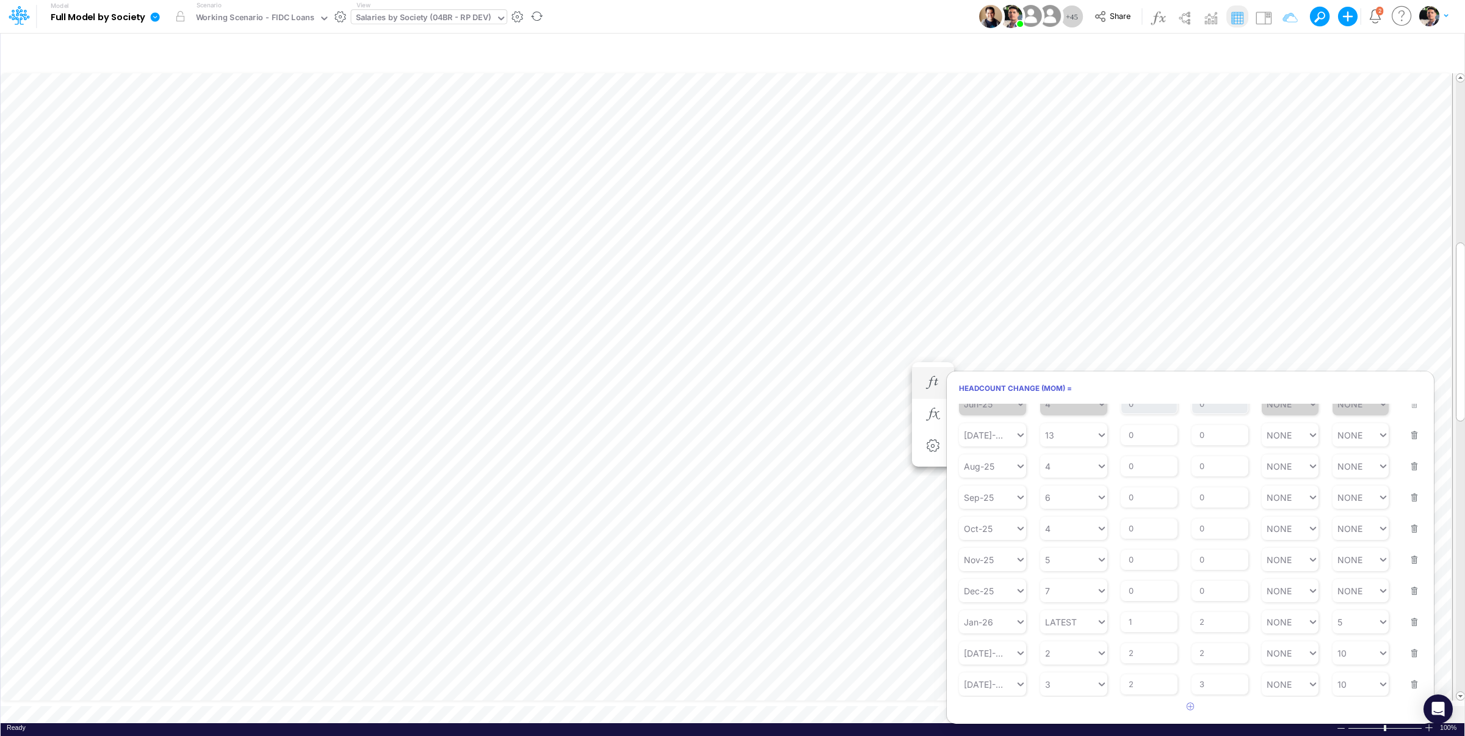
scroll to position [346, 0]
drag, startPoint x: 1203, startPoint y: 651, endPoint x: 1174, endPoint y: 651, distance: 29.3
click at [1192, 651] on input "2" at bounding box center [1220, 653] width 57 height 21
type input "1"
click at [1206, 683] on input "3" at bounding box center [1220, 684] width 57 height 21
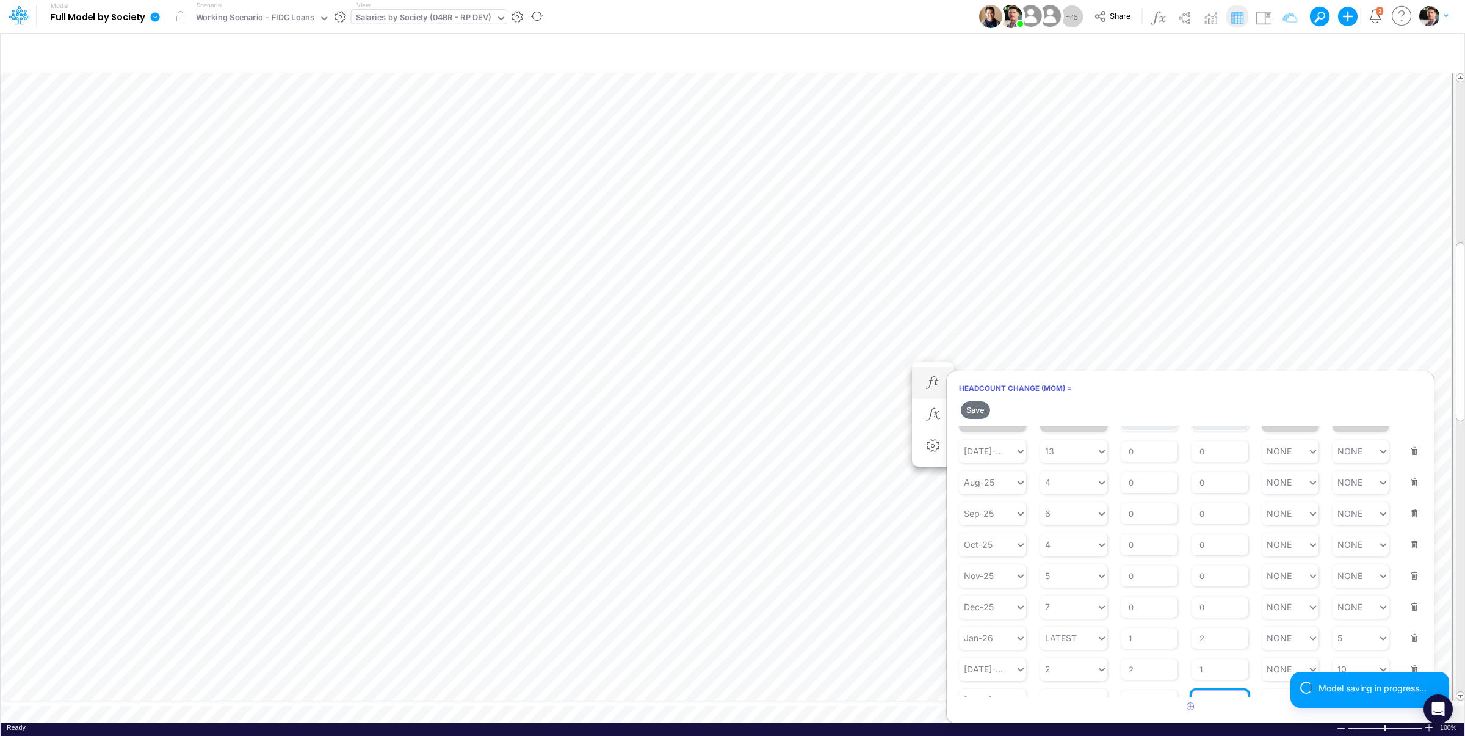
scroll to position [368, 0]
click at [1200, 689] on input "3" at bounding box center [1220, 683] width 57 height 21
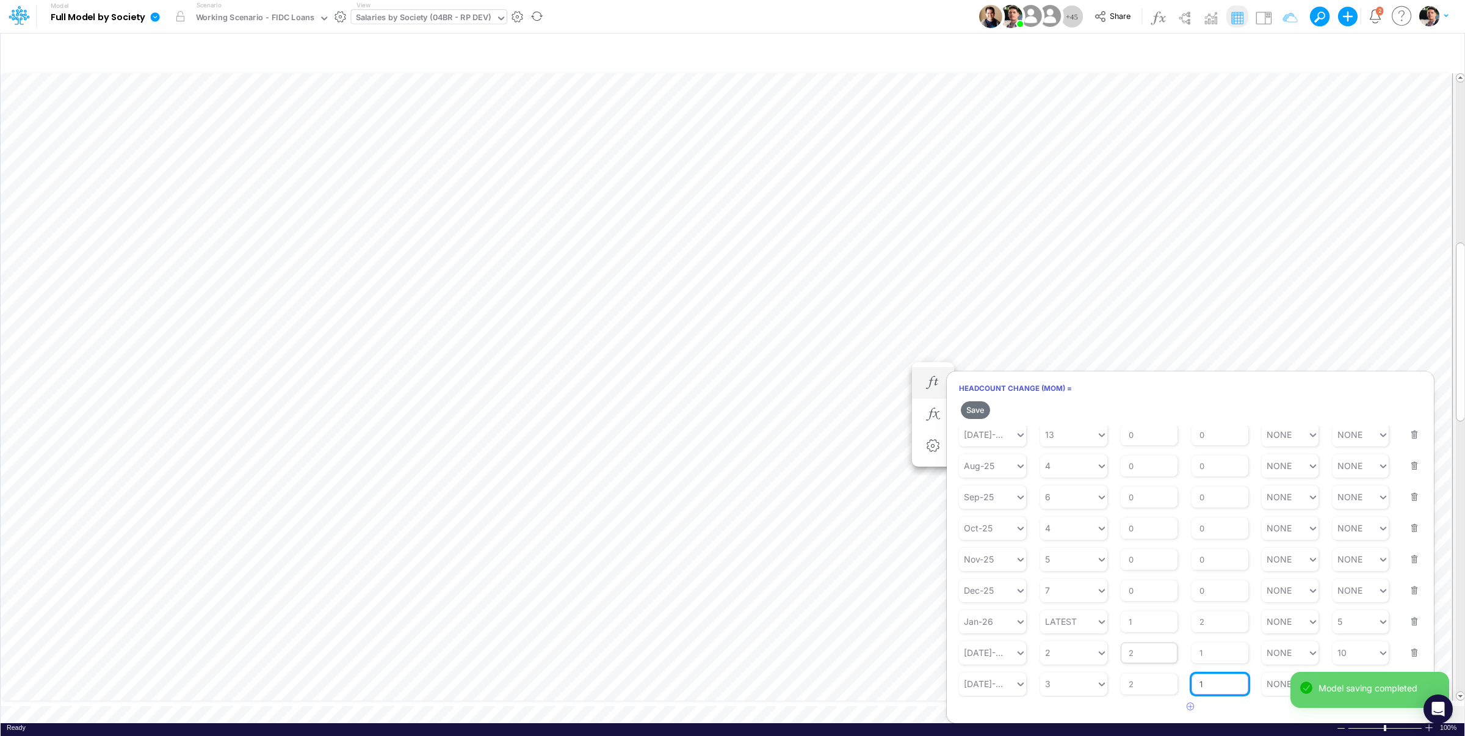
type input "1"
click at [1158, 652] on input "2" at bounding box center [1149, 652] width 57 height 21
click at [977, 409] on button "Save" at bounding box center [975, 410] width 29 height 18
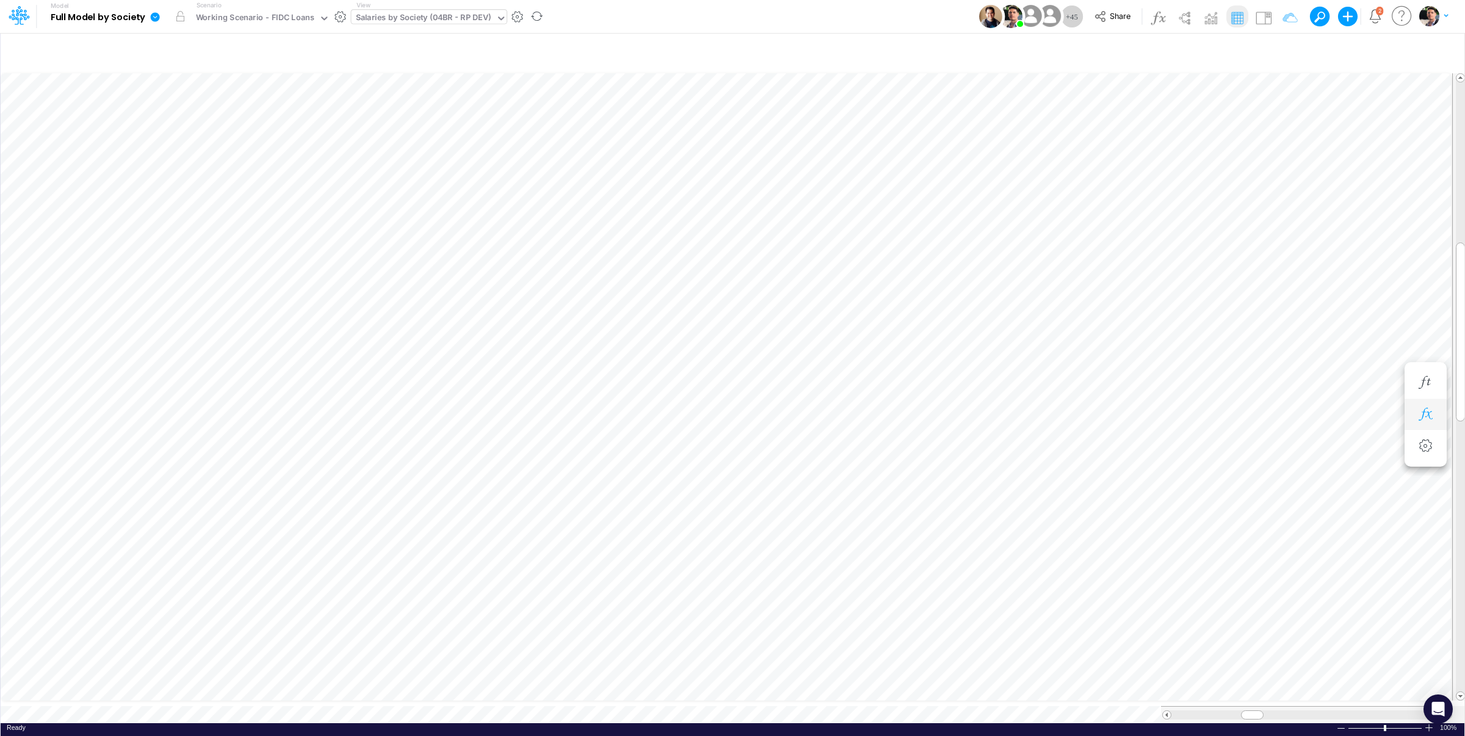
scroll to position [5, 42]
click at [1191, 402] on li at bounding box center [1184, 415] width 42 height 32
click at [1189, 414] on icon "button" at bounding box center [1184, 414] width 18 height 13
click at [1186, 372] on button "button" at bounding box center [1184, 383] width 23 height 24
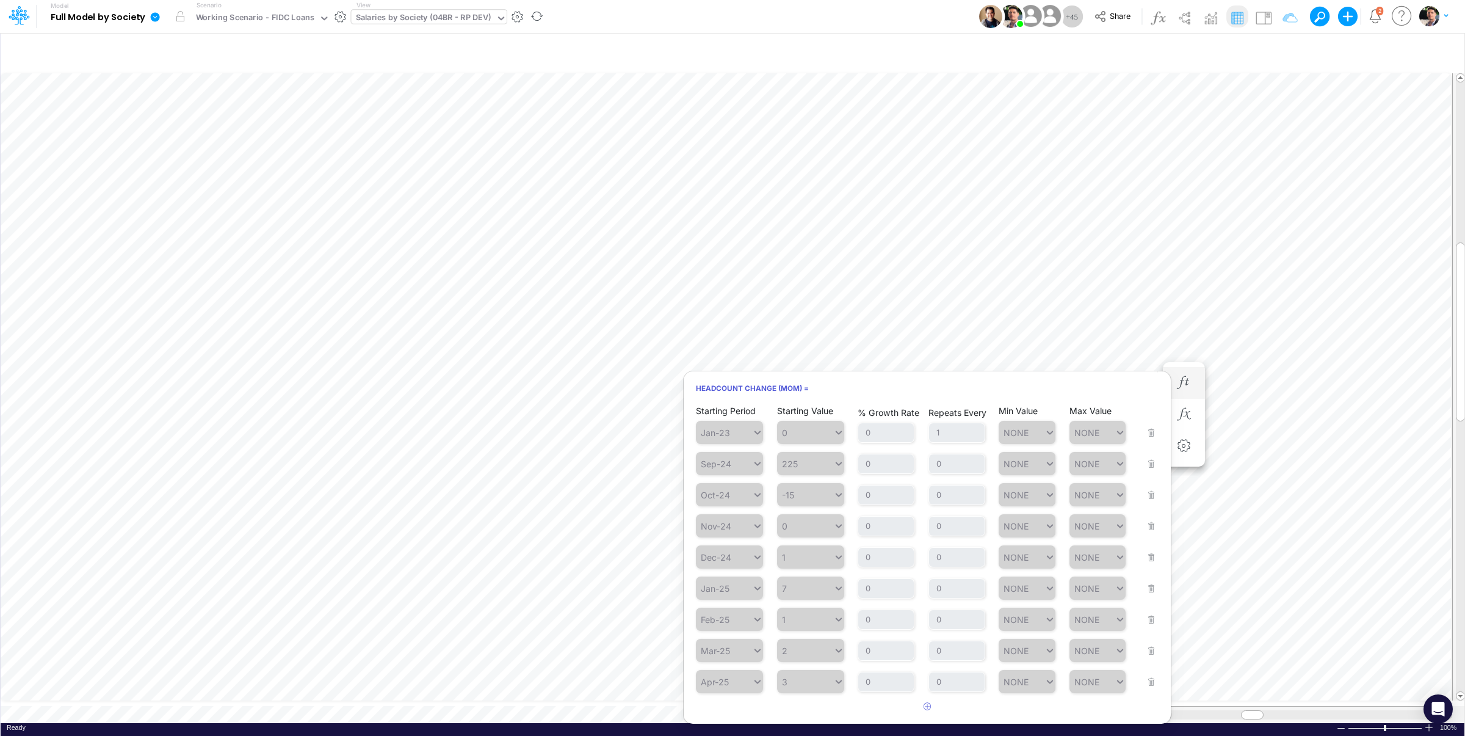
scroll to position [346, 0]
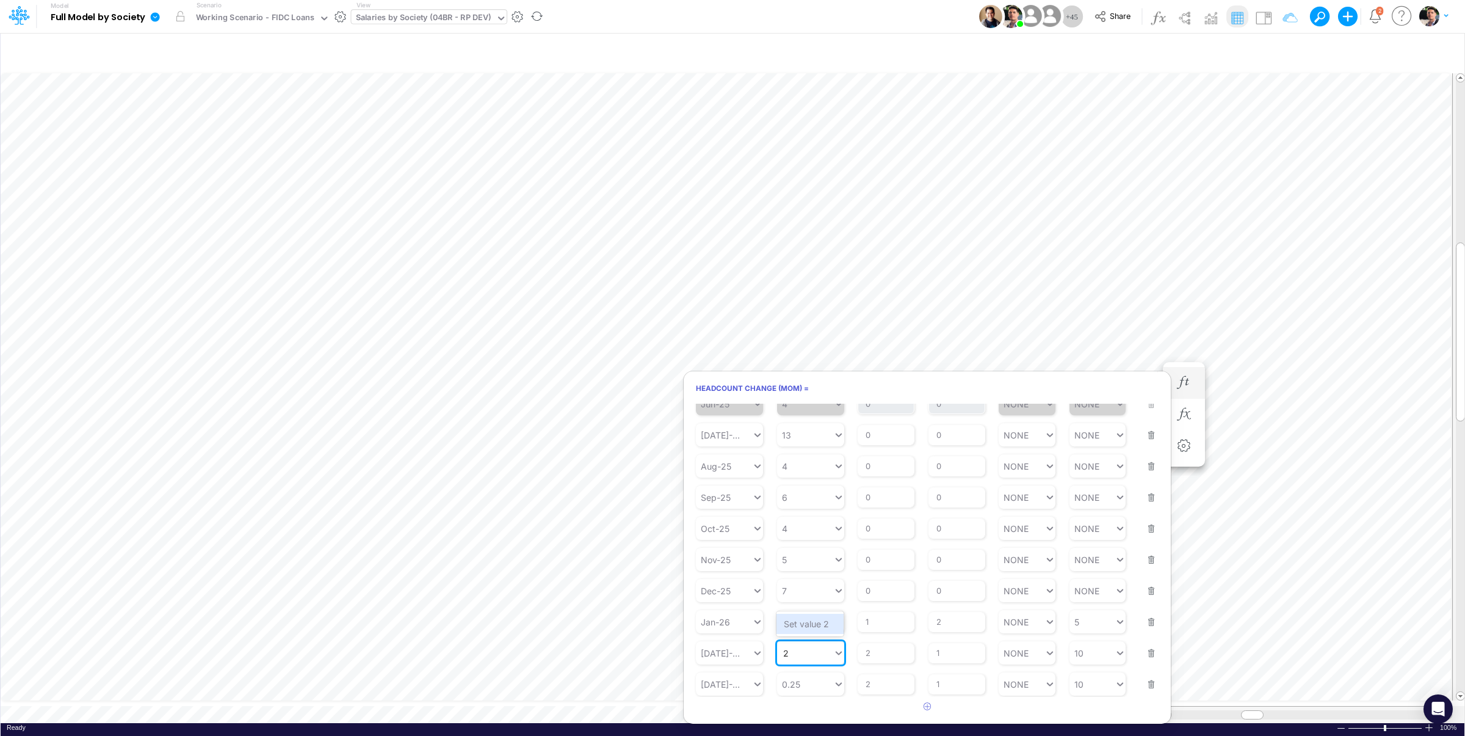
click at [804, 622] on div "Set value 2" at bounding box center [810, 624] width 67 height 20
type input "2"
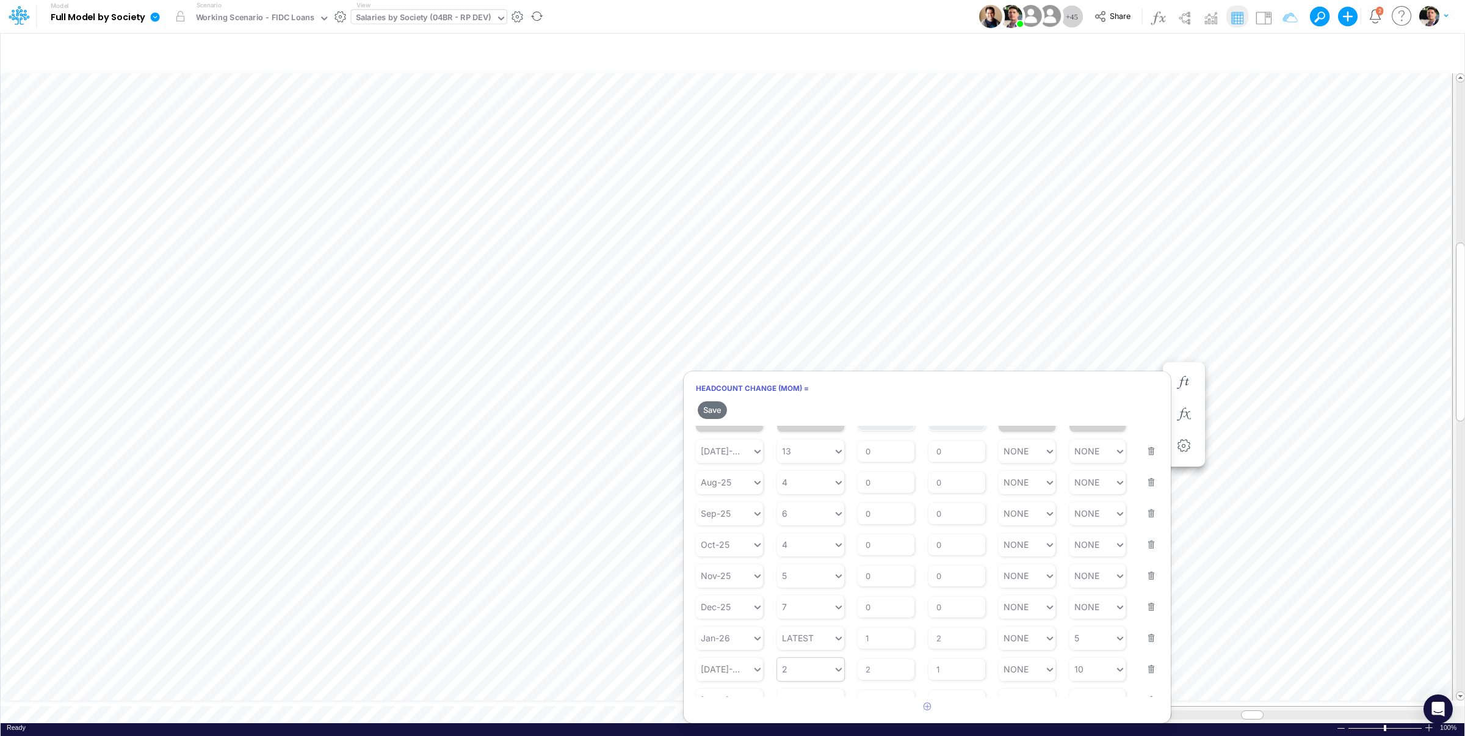
scroll to position [368, 0]
click at [805, 691] on div "0.25 0.25" at bounding box center [805, 684] width 56 height 18
click at [811, 659] on div "Set value 3" at bounding box center [810, 655] width 67 height 20
type input "3"
click at [718, 411] on button "Save" at bounding box center [712, 410] width 29 height 18
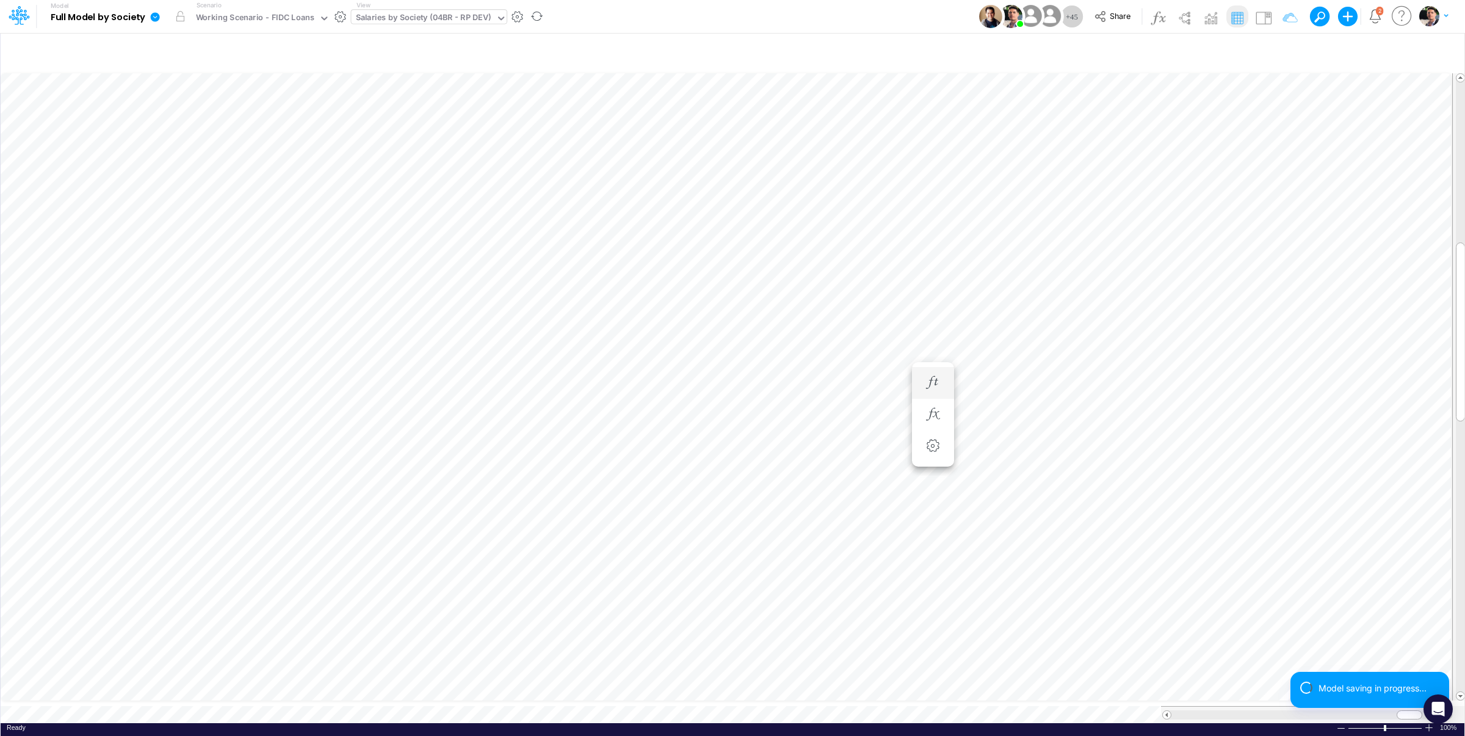
scroll to position [5, 37]
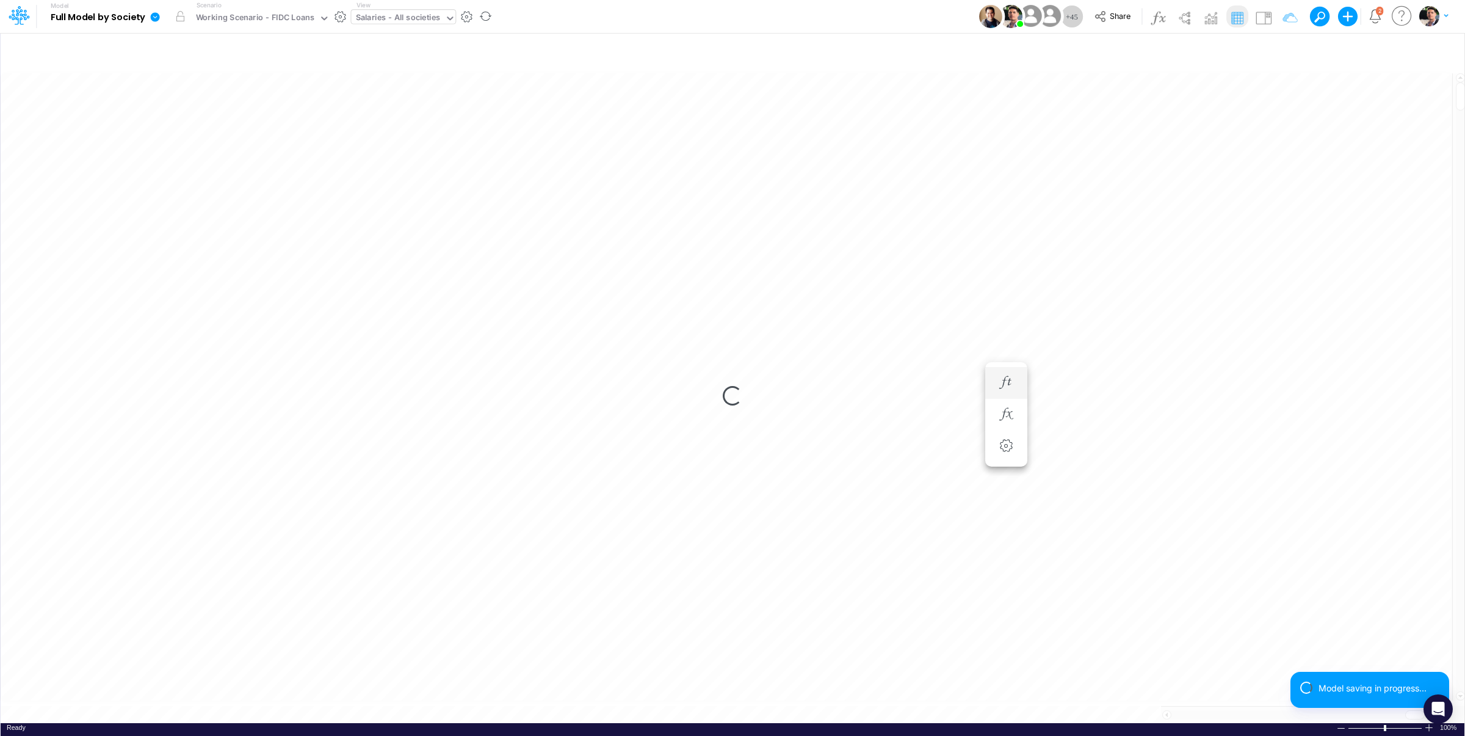
scroll to position [5, 40]
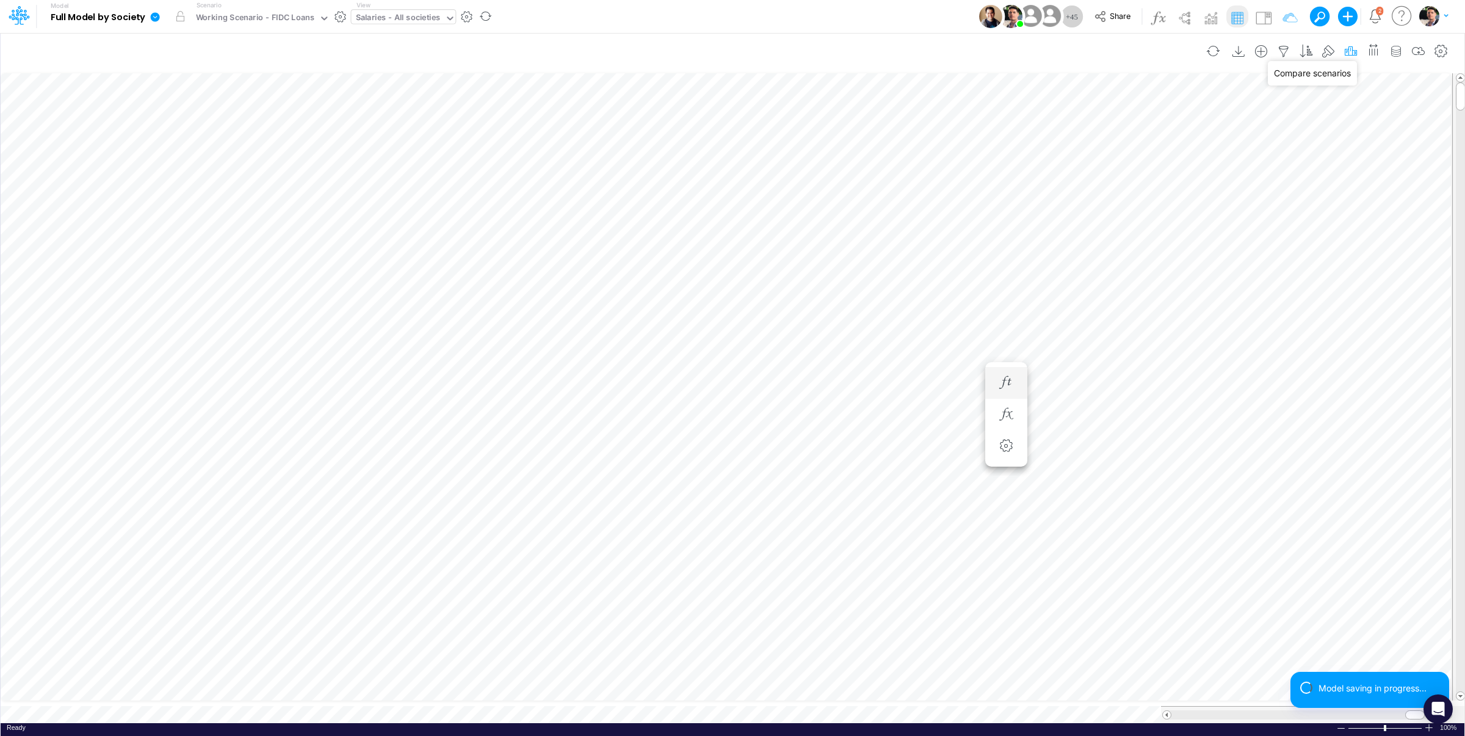
click at [1344, 49] on icon "button" at bounding box center [1351, 51] width 18 height 13
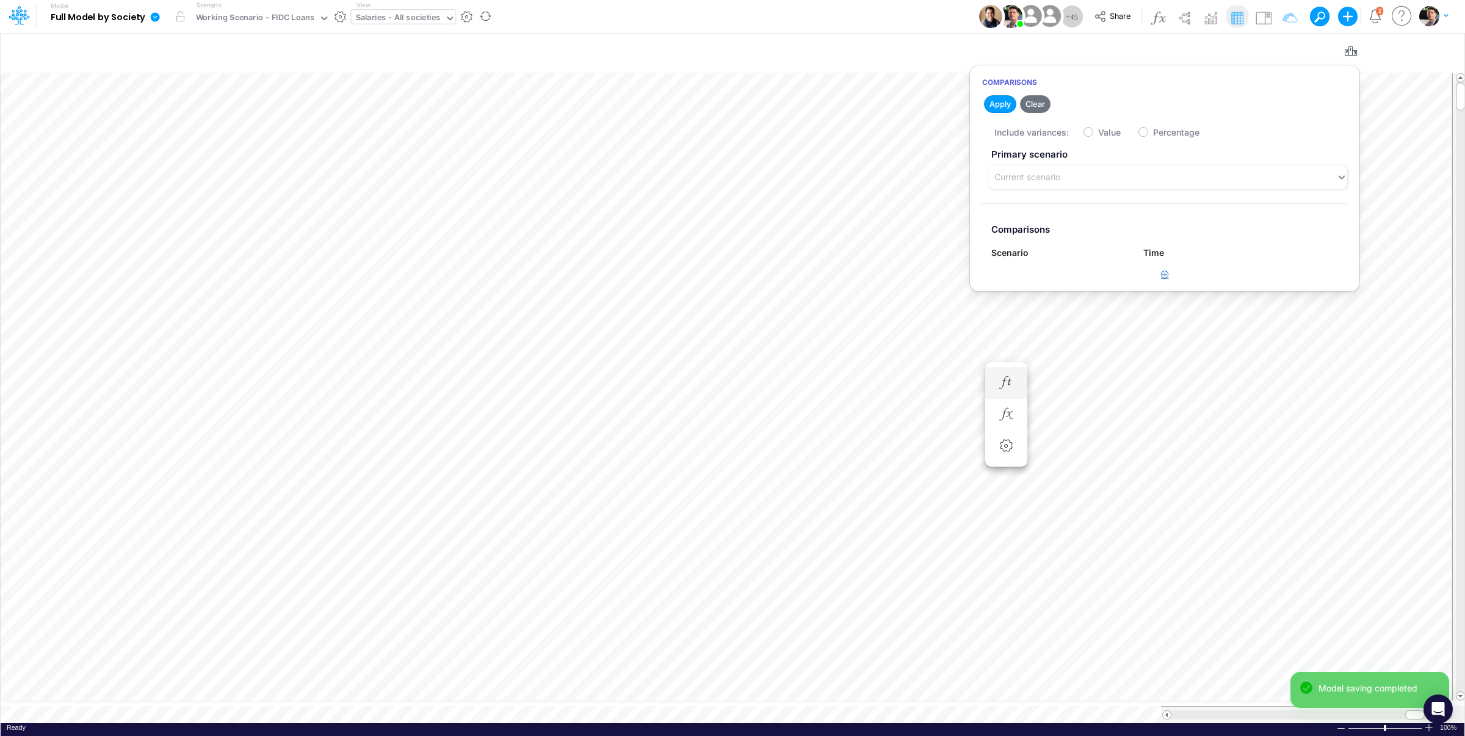
click at [1160, 283] on button "button" at bounding box center [1165, 275] width 24 height 20
click at [1056, 176] on div "Current scenario" at bounding box center [1028, 177] width 66 height 13
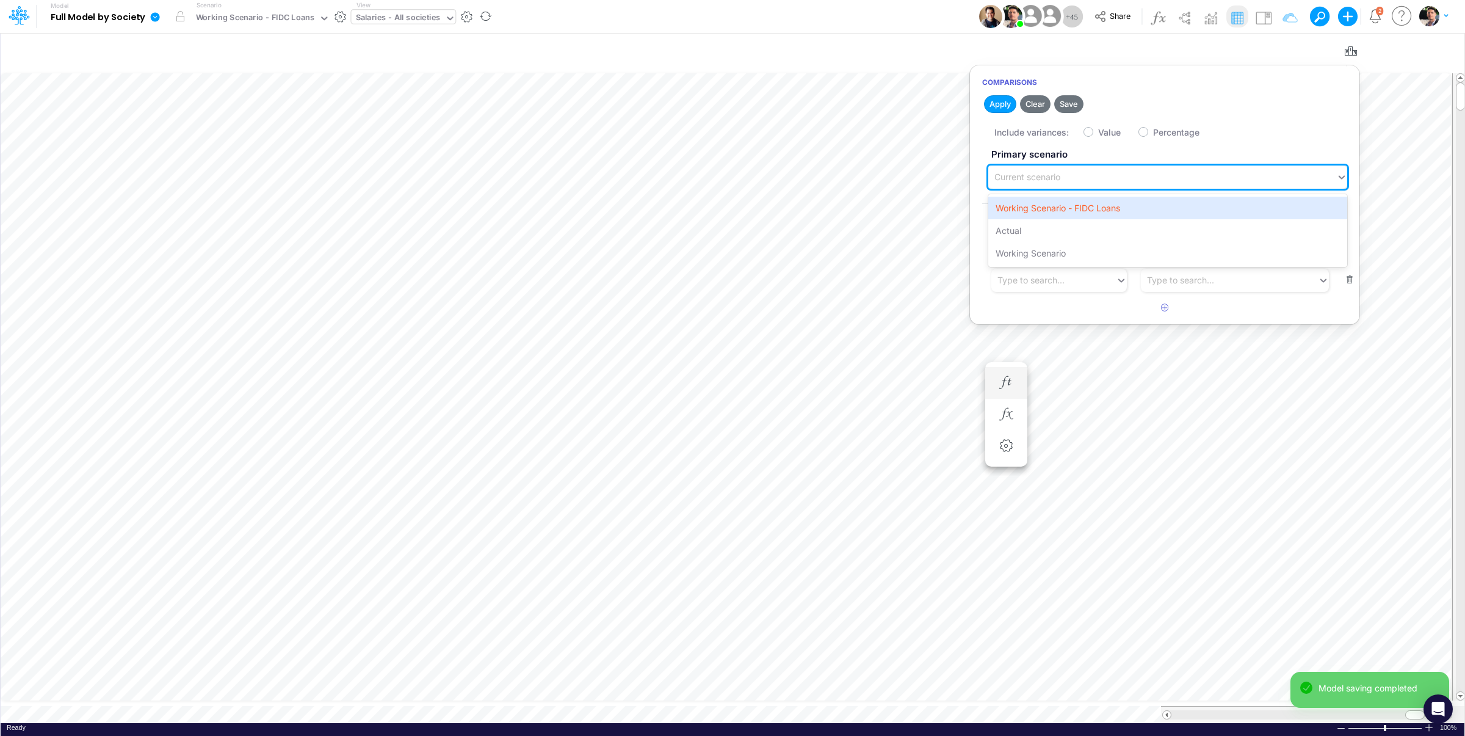
click at [1056, 176] on div "Current scenario" at bounding box center [1028, 177] width 66 height 13
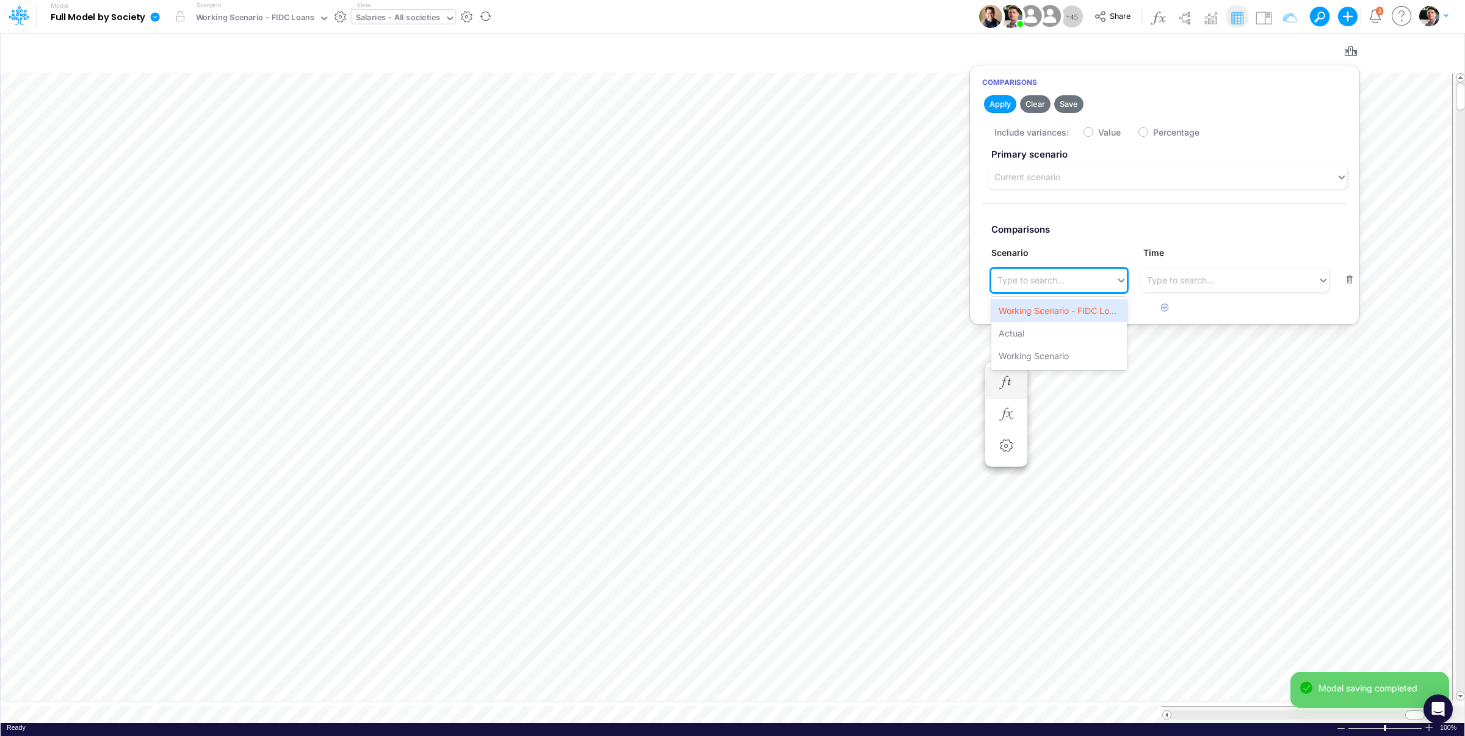
click at [1061, 281] on div "Type to search..." at bounding box center [1031, 280] width 67 height 13
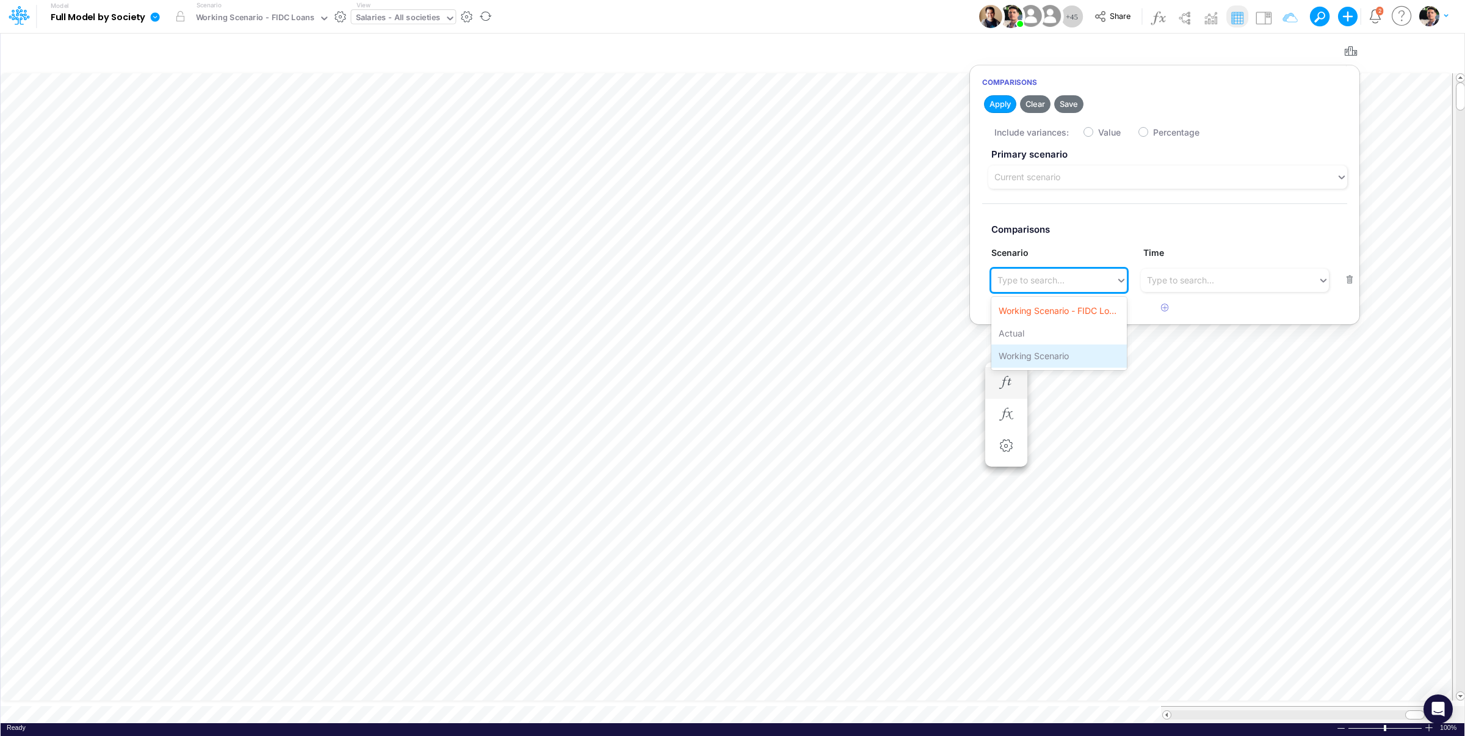
click at [1047, 357] on div "Working Scenario" at bounding box center [1059, 355] width 135 height 23
click at [1098, 130] on label "Value" at bounding box center [1109, 132] width 23 height 13
click at [1098, 130] on input "Value" at bounding box center [1102, 129] width 8 height 8
checkbox input "true"
click at [998, 106] on button "Apply" at bounding box center [1000, 104] width 32 height 18
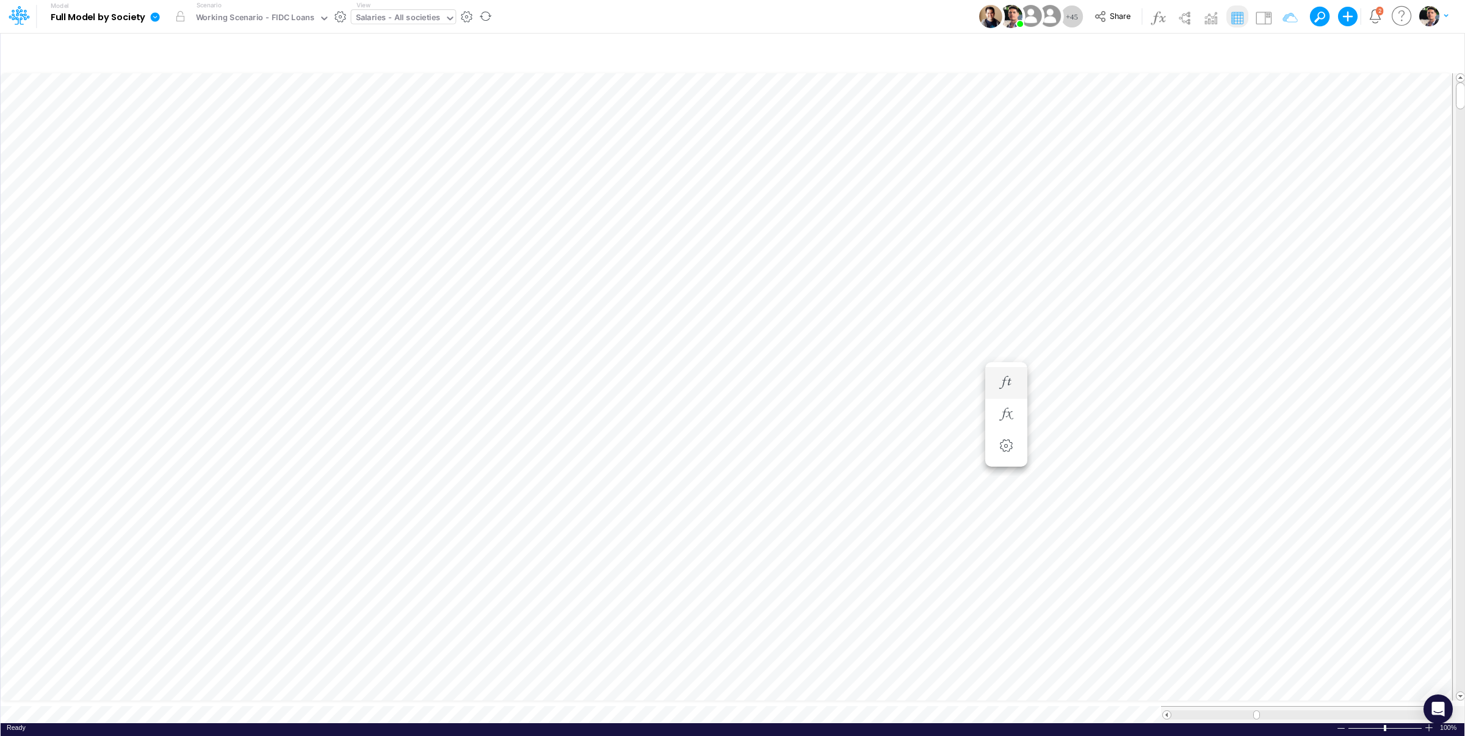
scroll to position [5, 37]
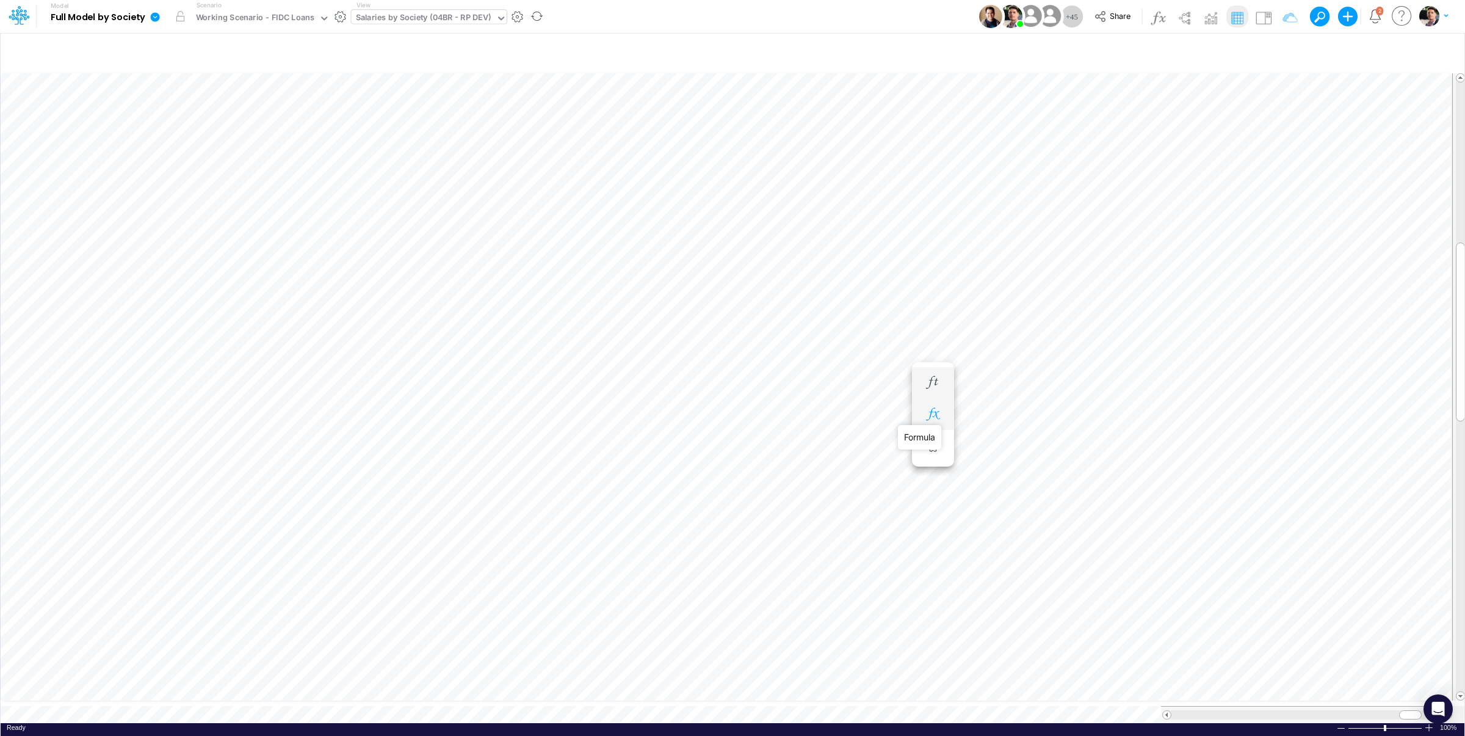
click at [931, 421] on icon "button" at bounding box center [933, 414] width 18 height 13
click at [931, 379] on icon "button" at bounding box center [933, 382] width 18 height 13
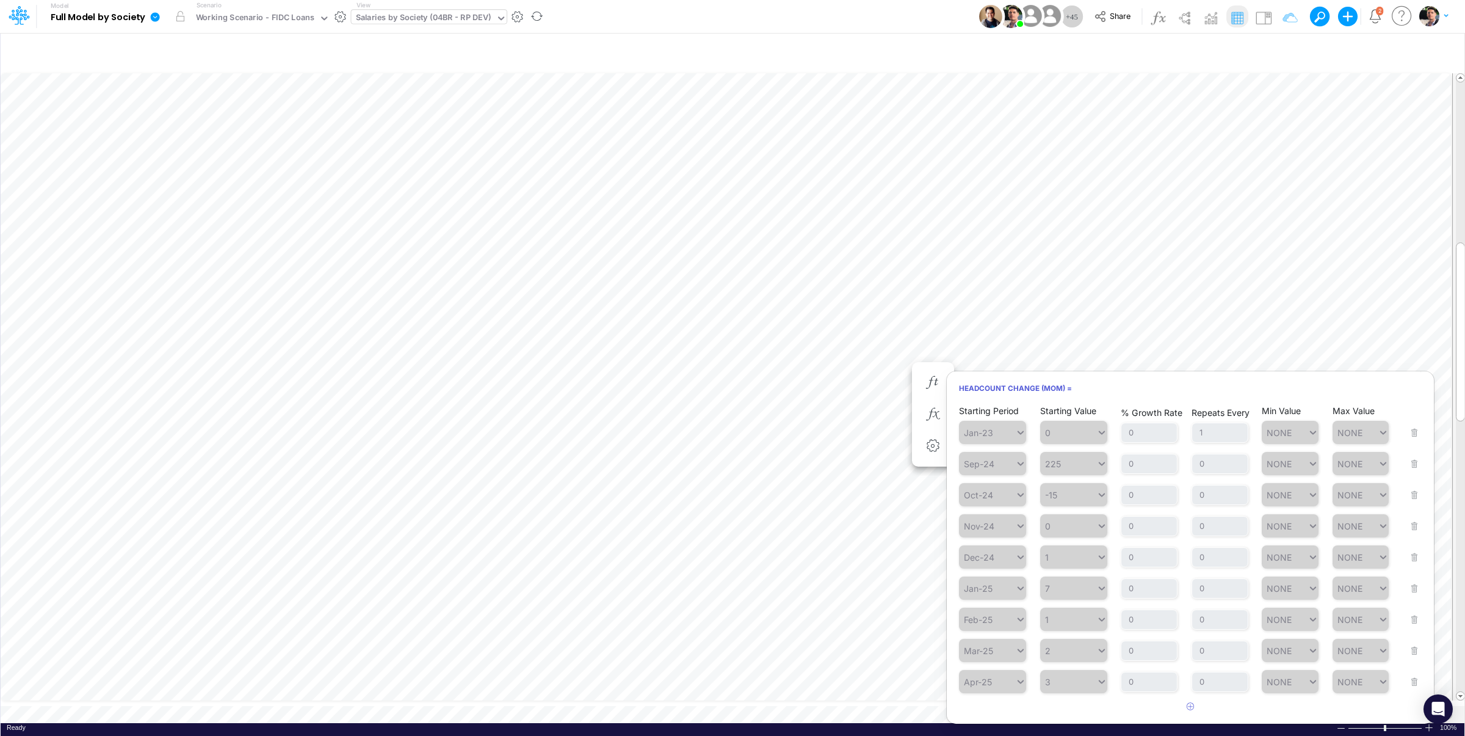
scroll to position [346, 0]
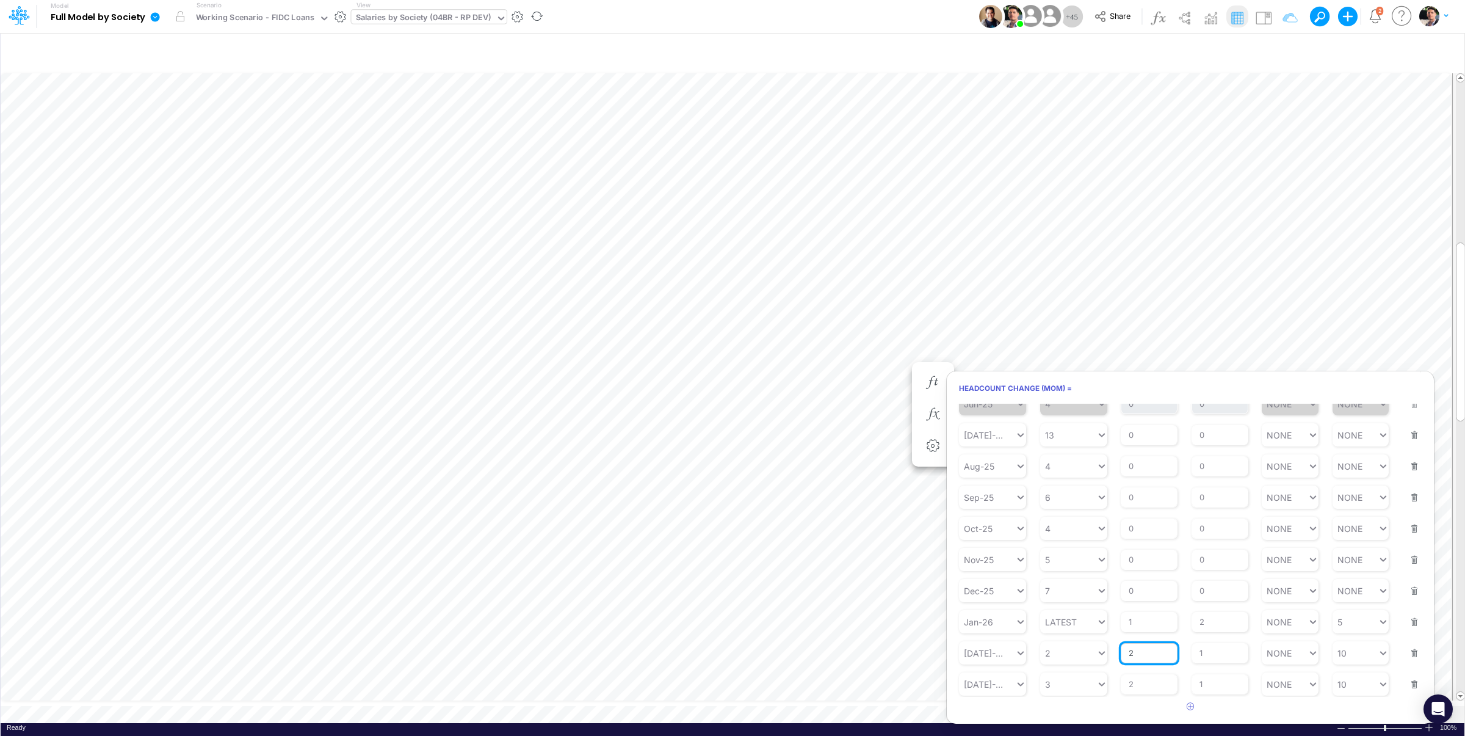
drag, startPoint x: 1137, startPoint y: 655, endPoint x: 1114, endPoint y: 653, distance: 23.3
click at [1121, 653] on input "2" at bounding box center [1149, 653] width 57 height 21
type input "5"
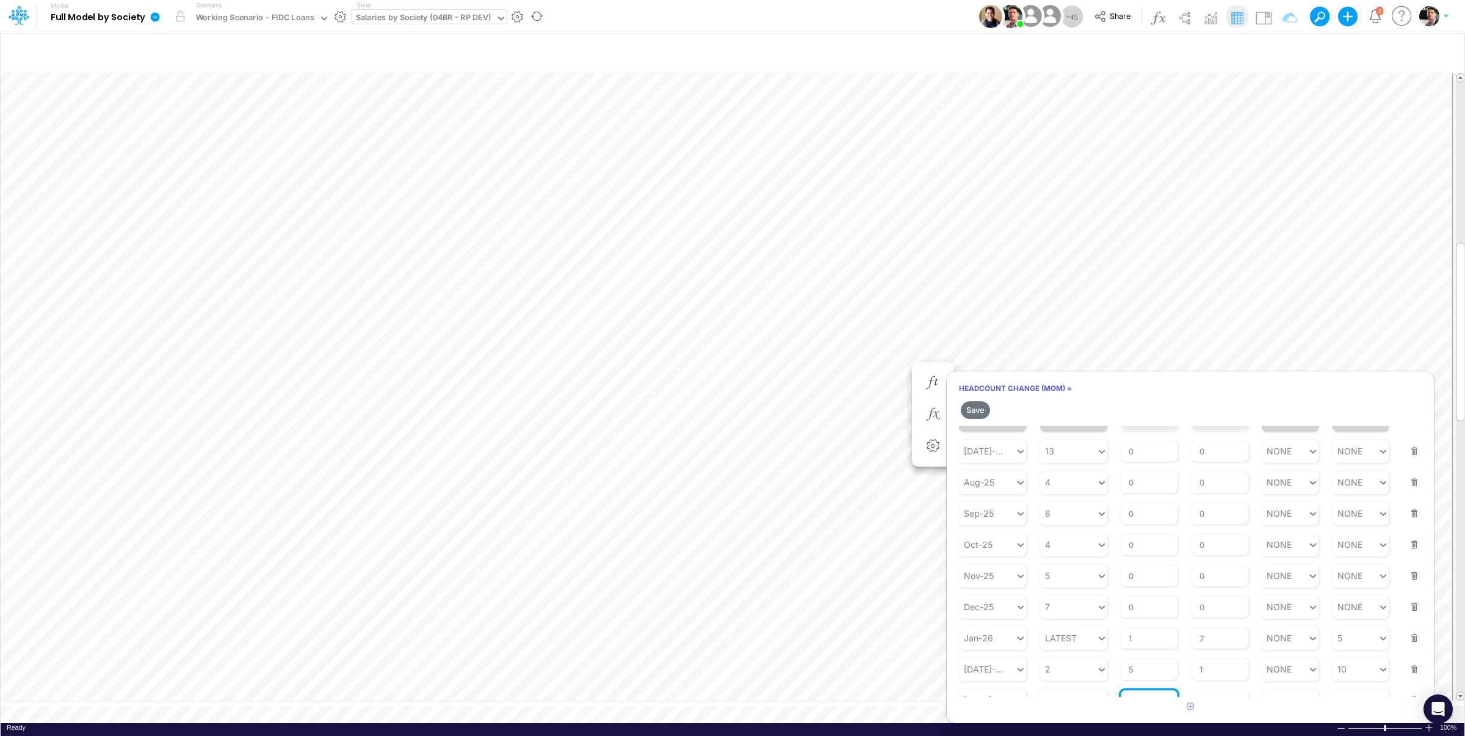
drag, startPoint x: 1147, startPoint y: 683, endPoint x: 1105, endPoint y: 681, distance: 42.1
click at [1121, 690] on input "2" at bounding box center [1149, 700] width 57 height 21
type input "5"
click at [1145, 657] on input "5" at bounding box center [1149, 652] width 57 height 21
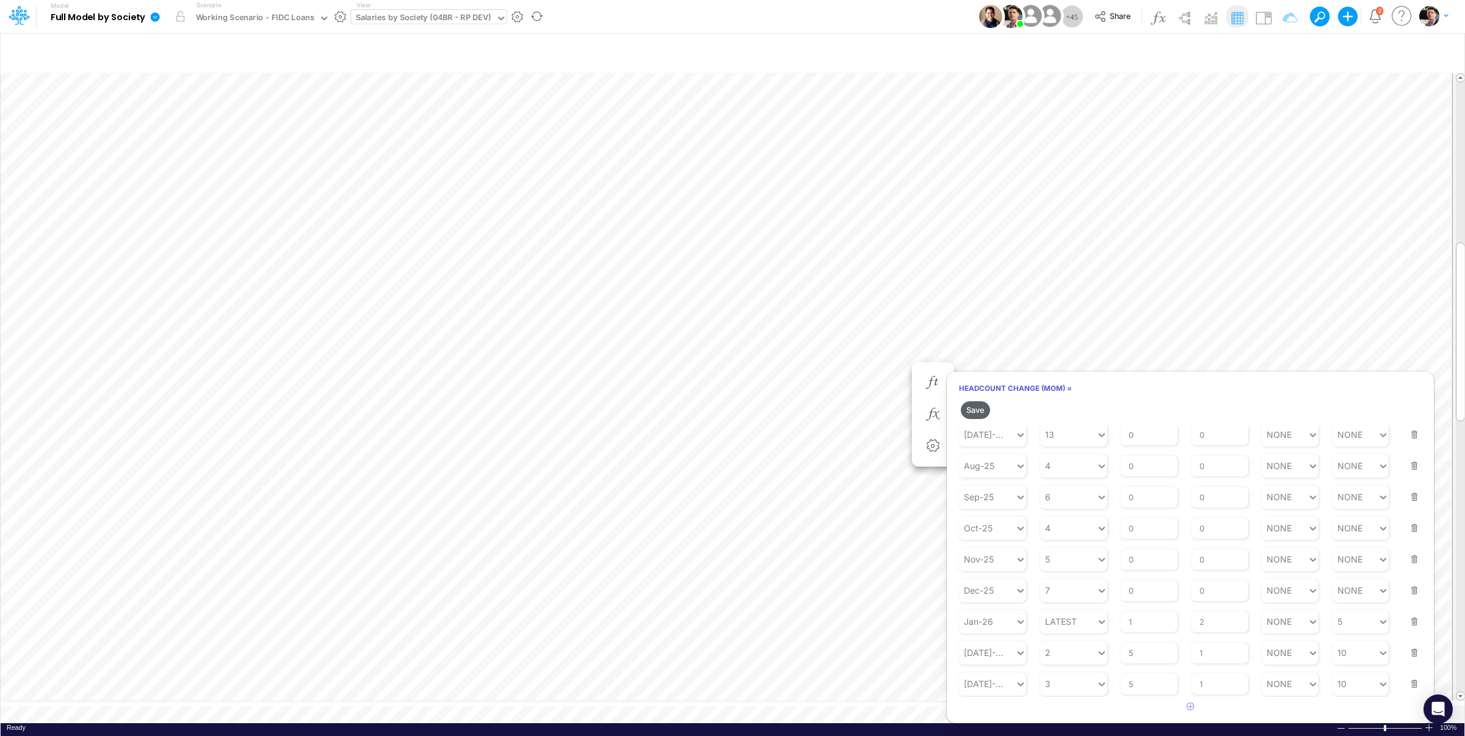
click at [980, 412] on button "Save" at bounding box center [975, 410] width 29 height 18
click at [926, 387] on icon "button" at bounding box center [933, 382] width 18 height 13
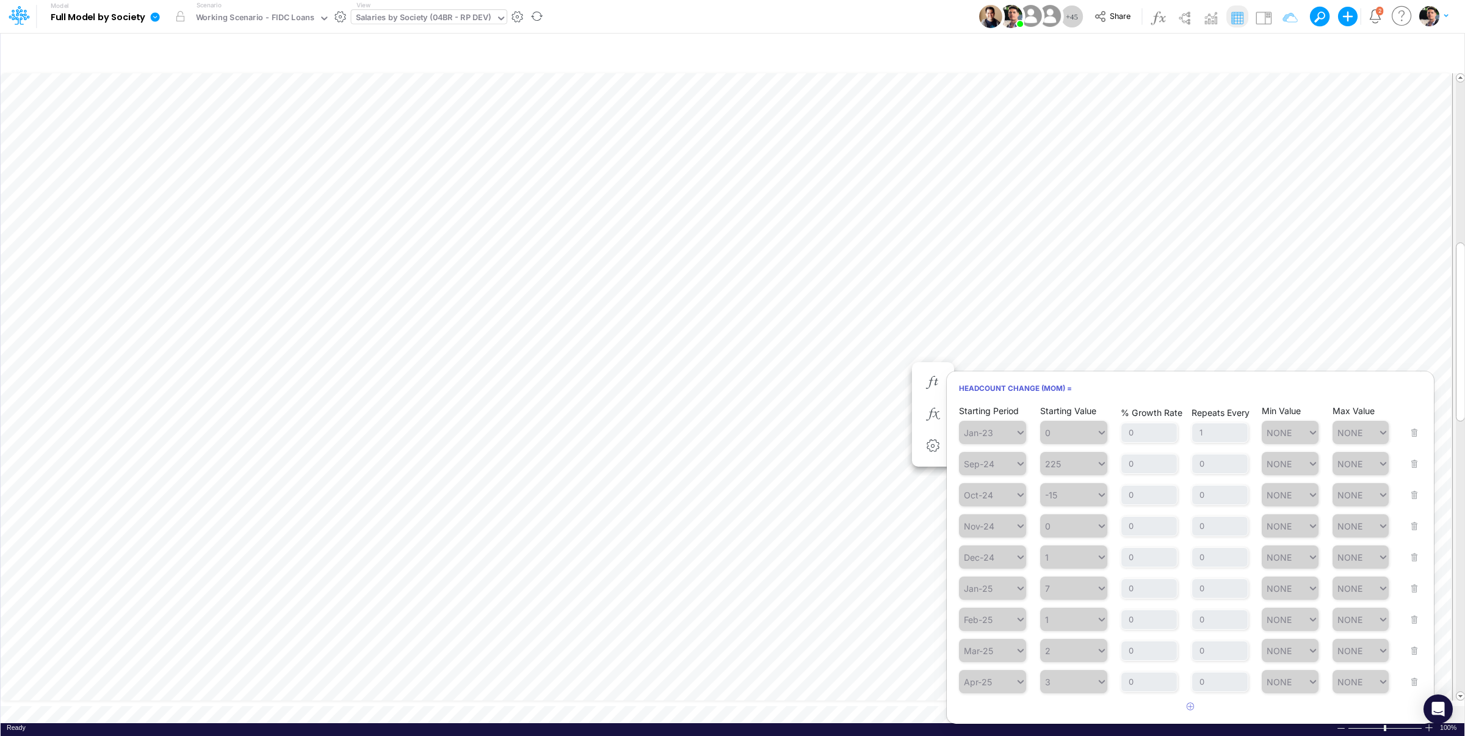
scroll to position [346, 0]
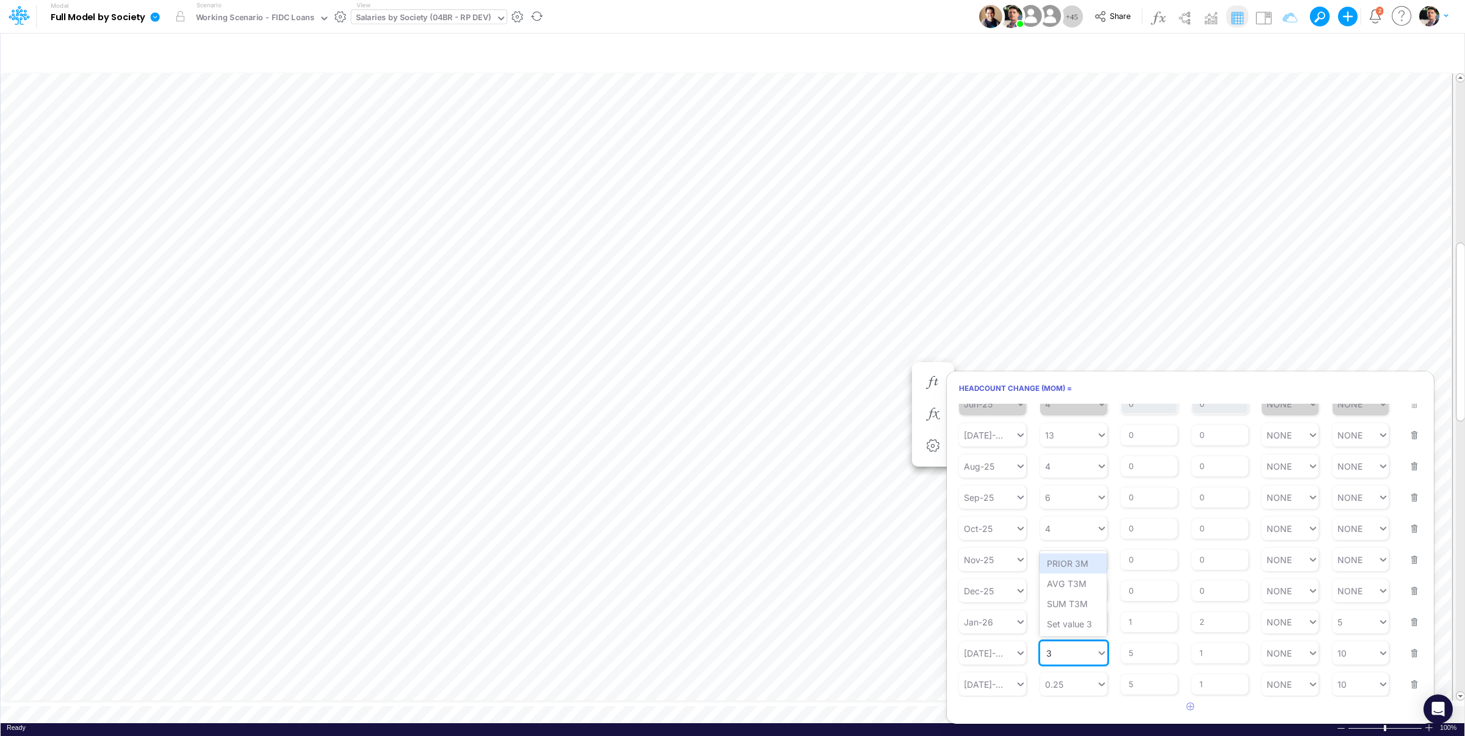
type input "3"
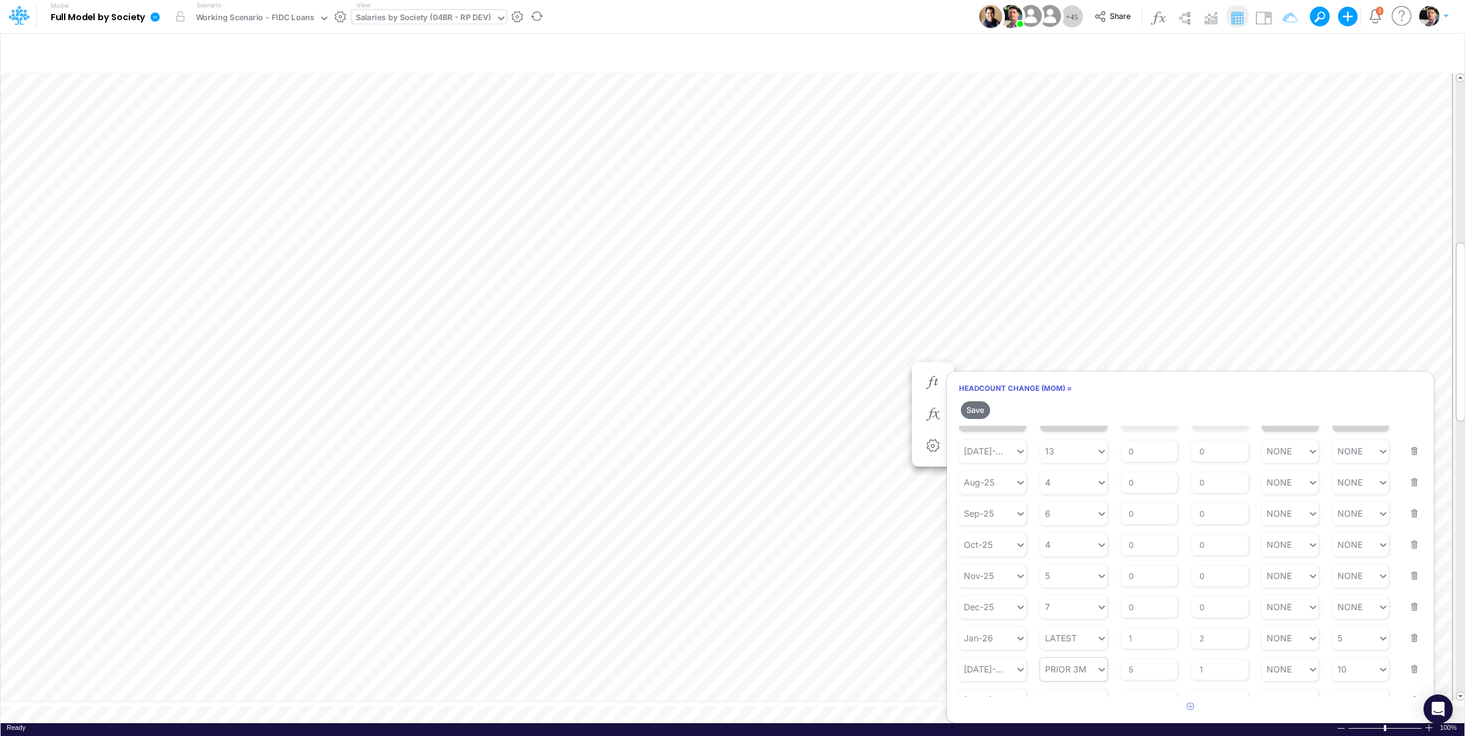
scroll to position [368, 0]
click at [1086, 640] on div "Starting Value PRIOR 3M" at bounding box center [1073, 645] width 67 height 38
click at [1068, 625] on div "Set value 2" at bounding box center [1073, 624] width 67 height 20
type input "2"
click at [1068, 653] on div "Set value 3" at bounding box center [1073, 655] width 67 height 20
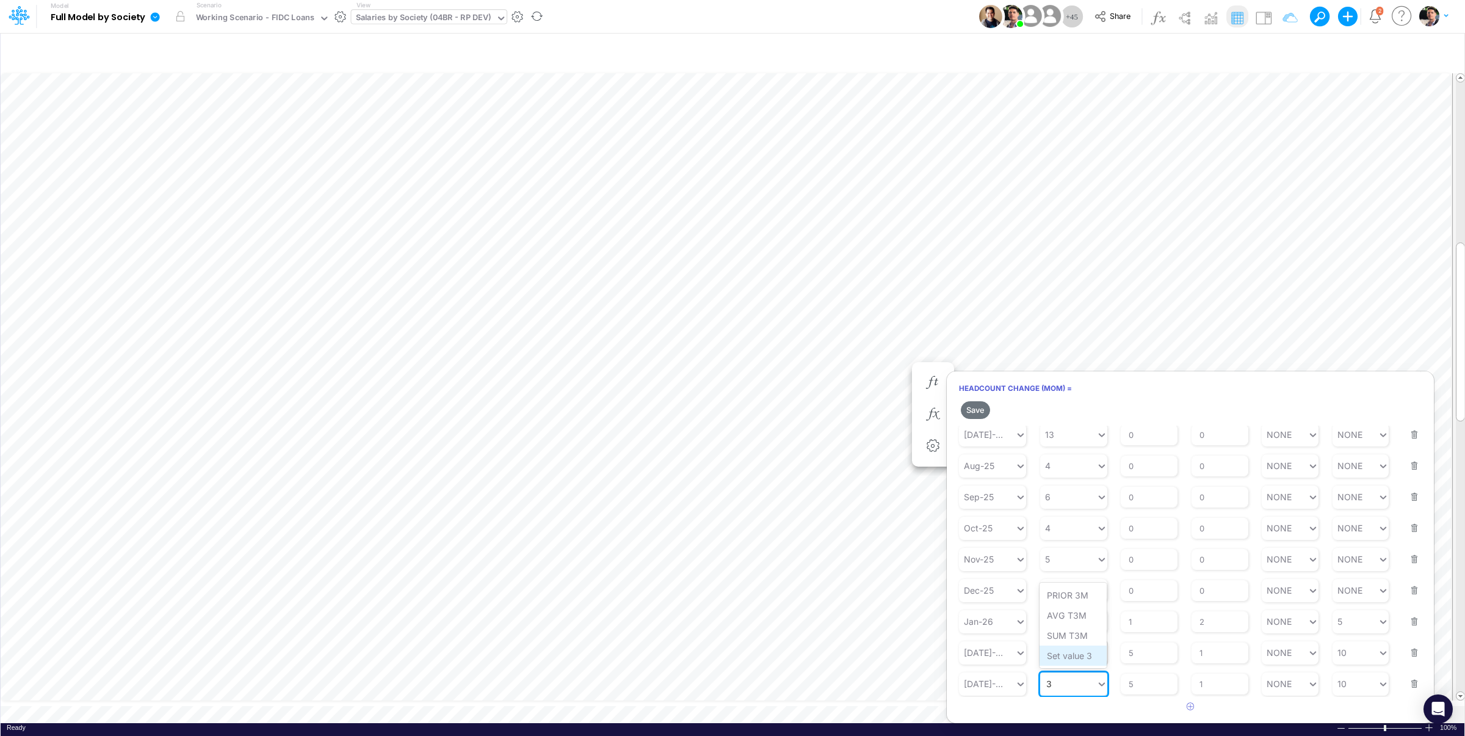
type input "3"
click at [982, 412] on button "Save" at bounding box center [975, 410] width 29 height 18
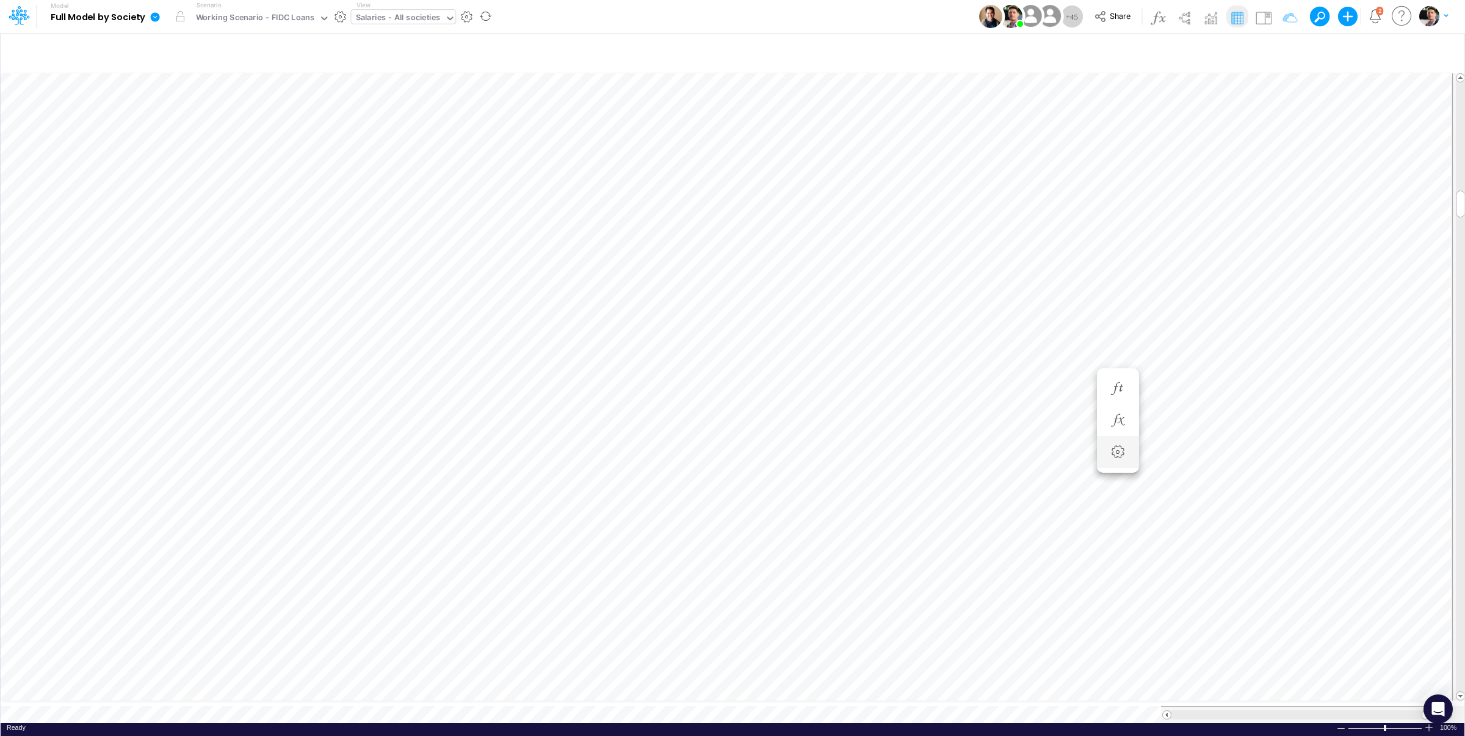
scroll to position [5, 38]
click at [1117, 441] on icon "button" at bounding box center [1118, 437] width 18 height 13
click at [949, 382] on li "Headcount Change (MoM) =" at bounding box center [933, 383] width 42 height 32
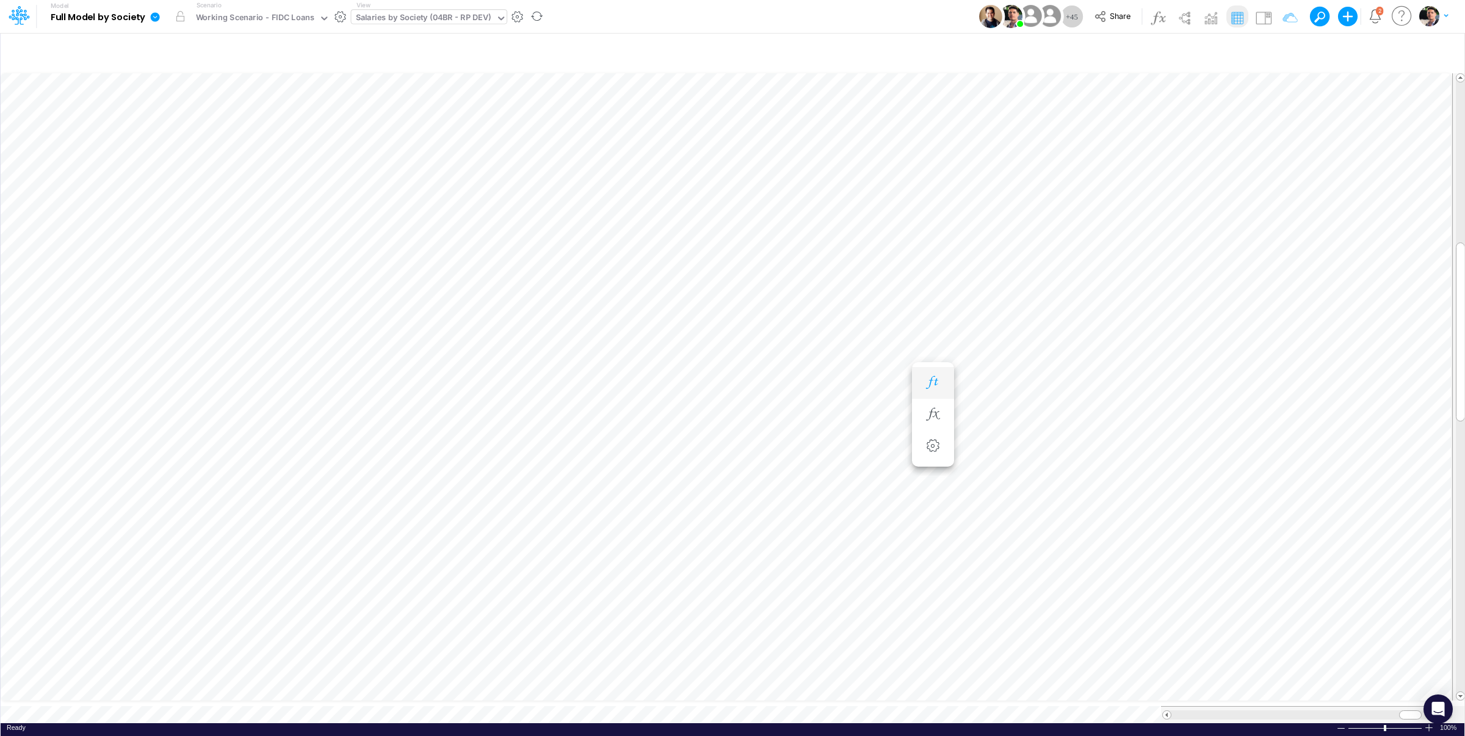
click at [936, 383] on icon "button" at bounding box center [933, 382] width 18 height 13
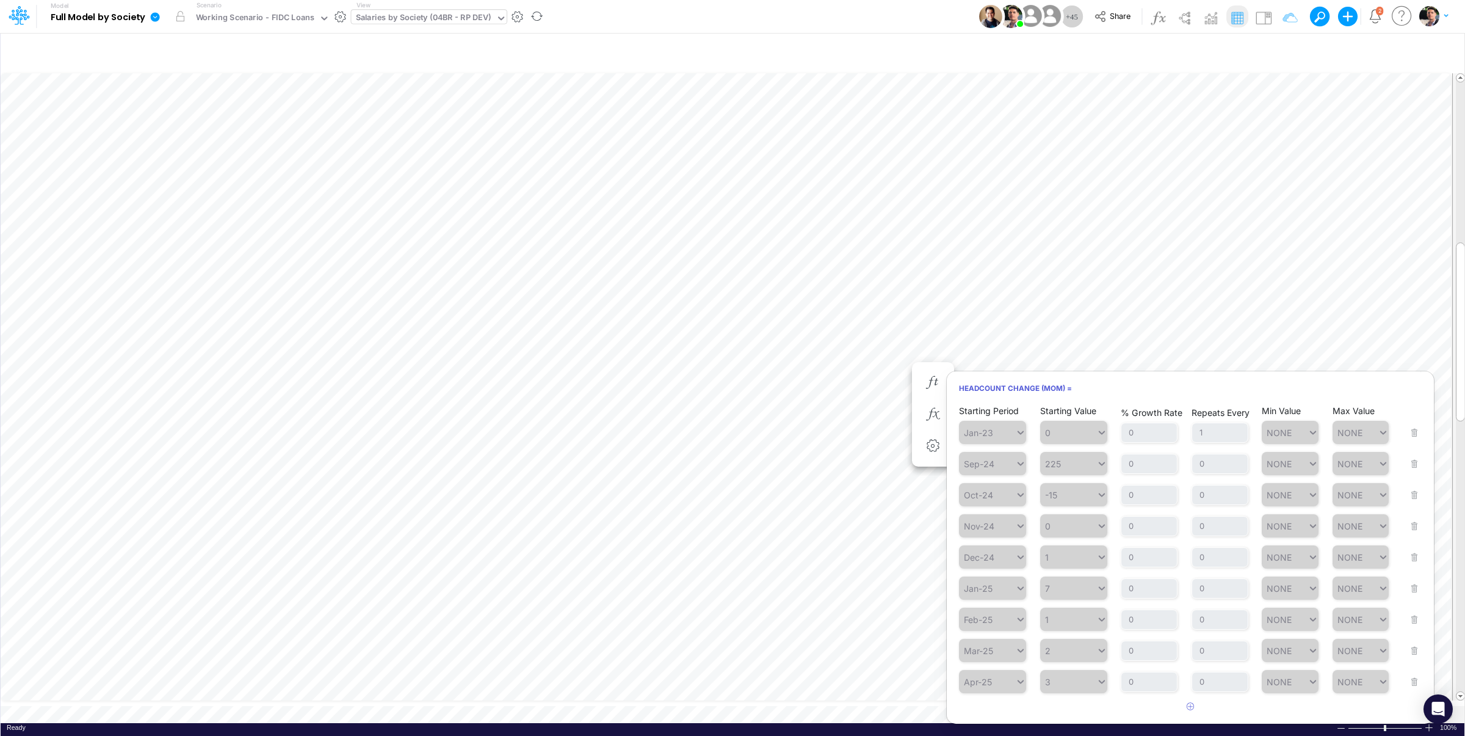
scroll to position [346, 0]
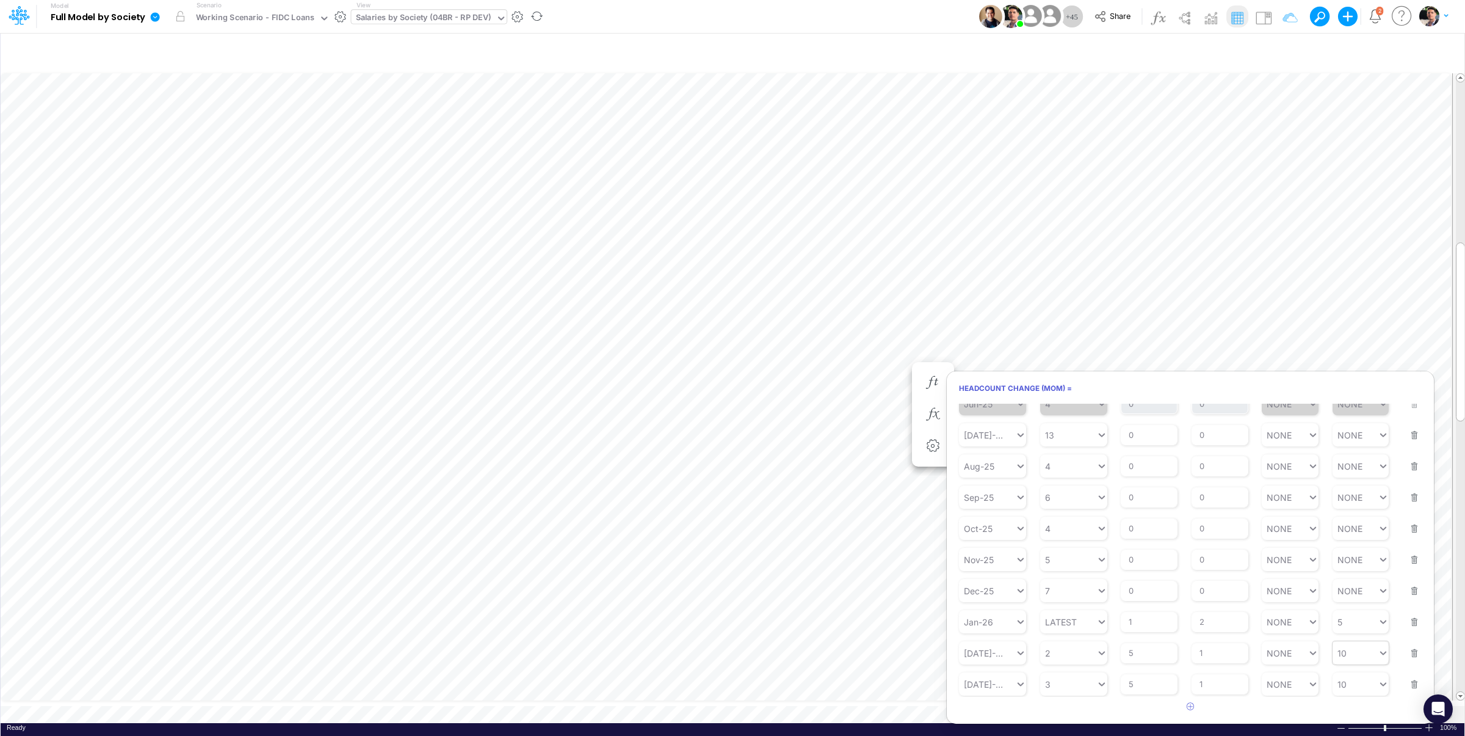
click at [1349, 653] on input "text" at bounding box center [1349, 653] width 1 height 10
type input "10"
click at [1339, 656] on input "10" at bounding box center [1344, 653] width 10 height 10
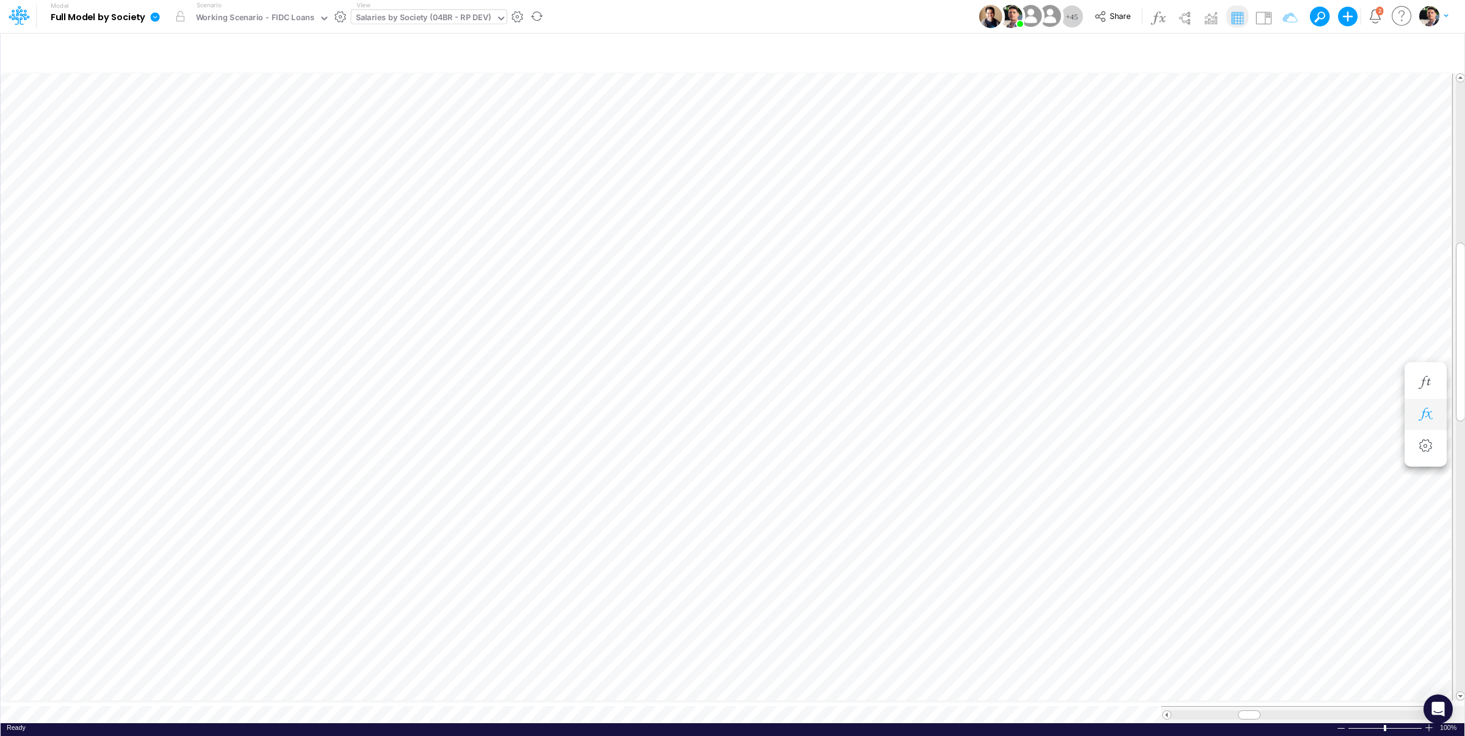
scroll to position [5, 10]
click at [437, 24] on div "Salaries by Society (04BR - RP DEV)" at bounding box center [424, 19] width 136 height 14
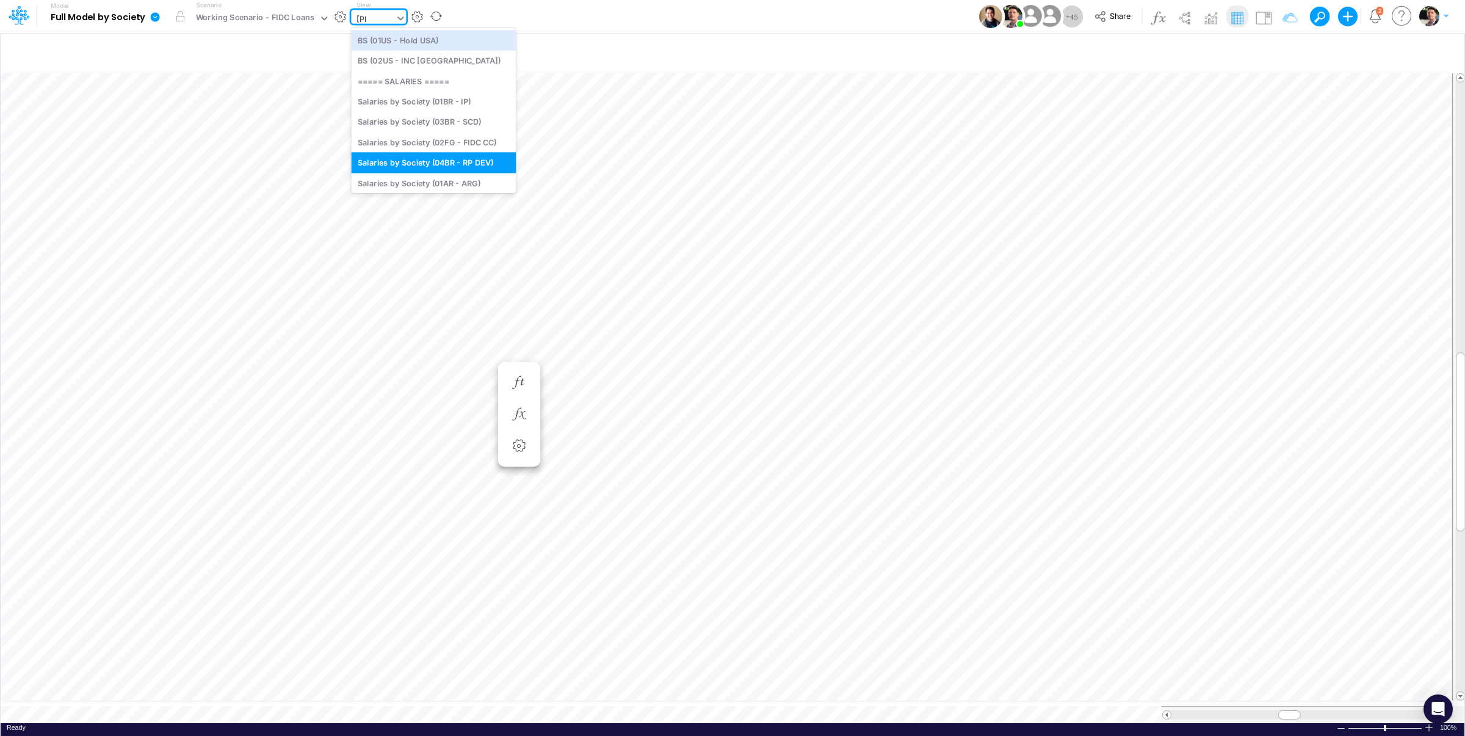
type input "sala"
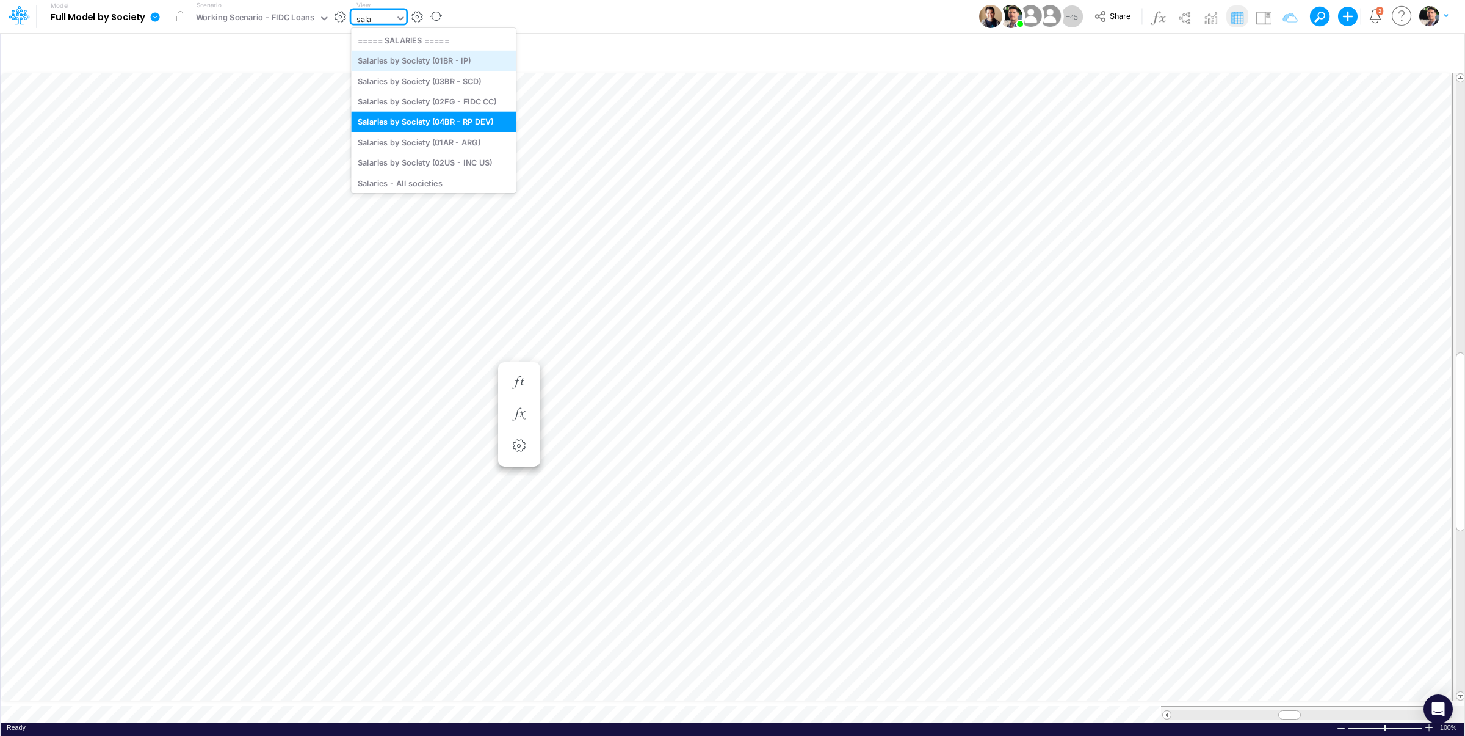
click at [421, 55] on div "Salaries by Society (01BR - IP)" at bounding box center [433, 61] width 165 height 20
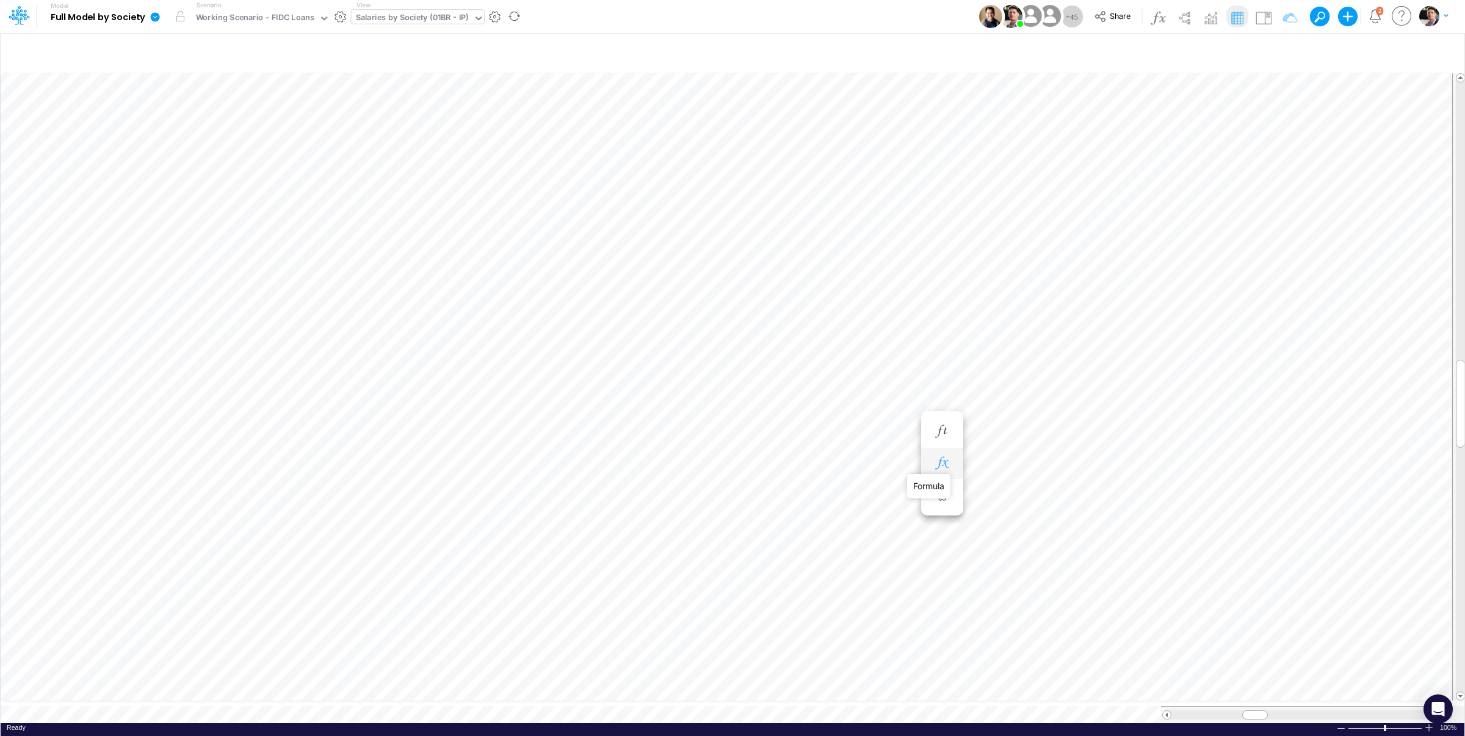
click at [946, 464] on icon "button" at bounding box center [942, 463] width 18 height 13
click at [946, 435] on icon "button" at bounding box center [942, 431] width 18 height 13
click at [1086, 622] on div "Set value 2" at bounding box center [1082, 624] width 67 height 20
type input "2"
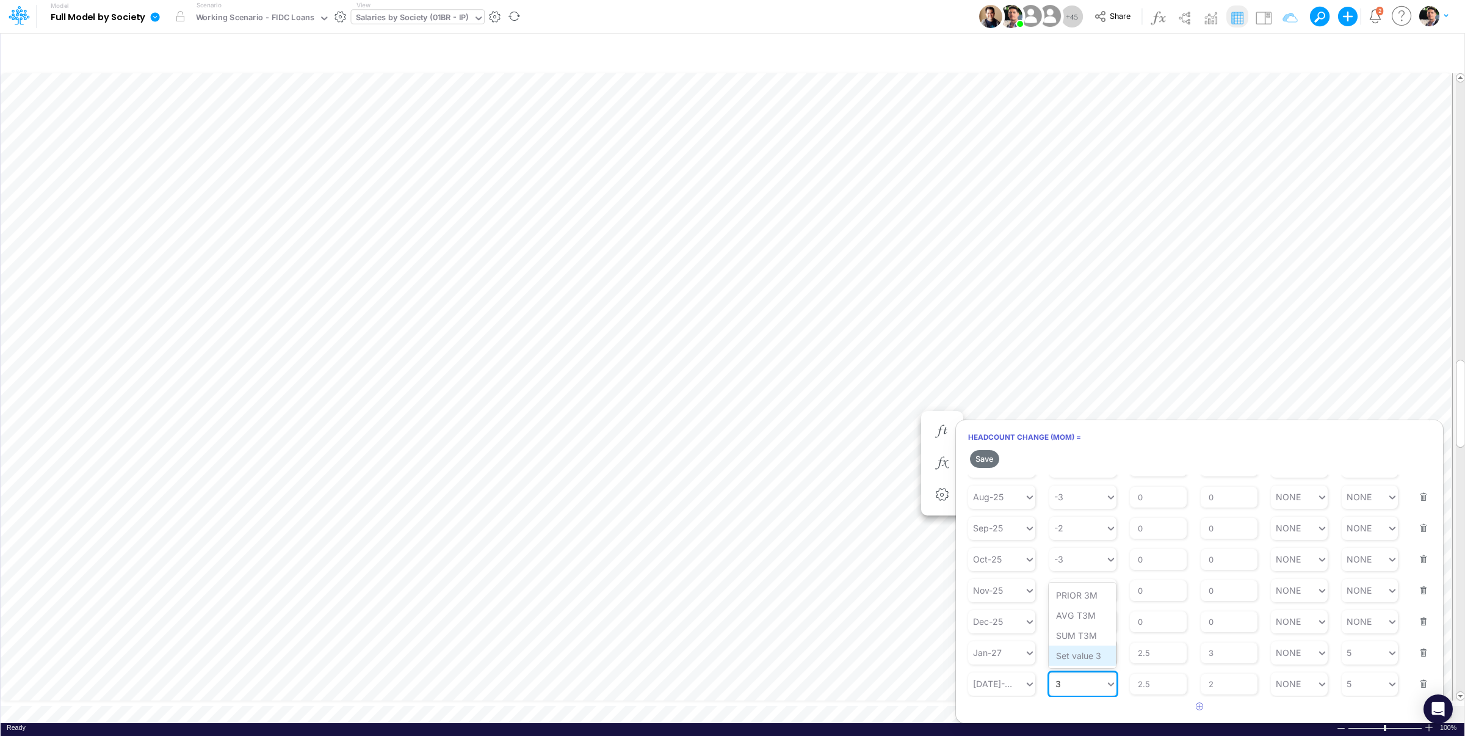
click at [1081, 654] on div "Set value 3" at bounding box center [1082, 655] width 67 height 20
type input "3"
click at [987, 455] on button "Save" at bounding box center [984, 459] width 29 height 18
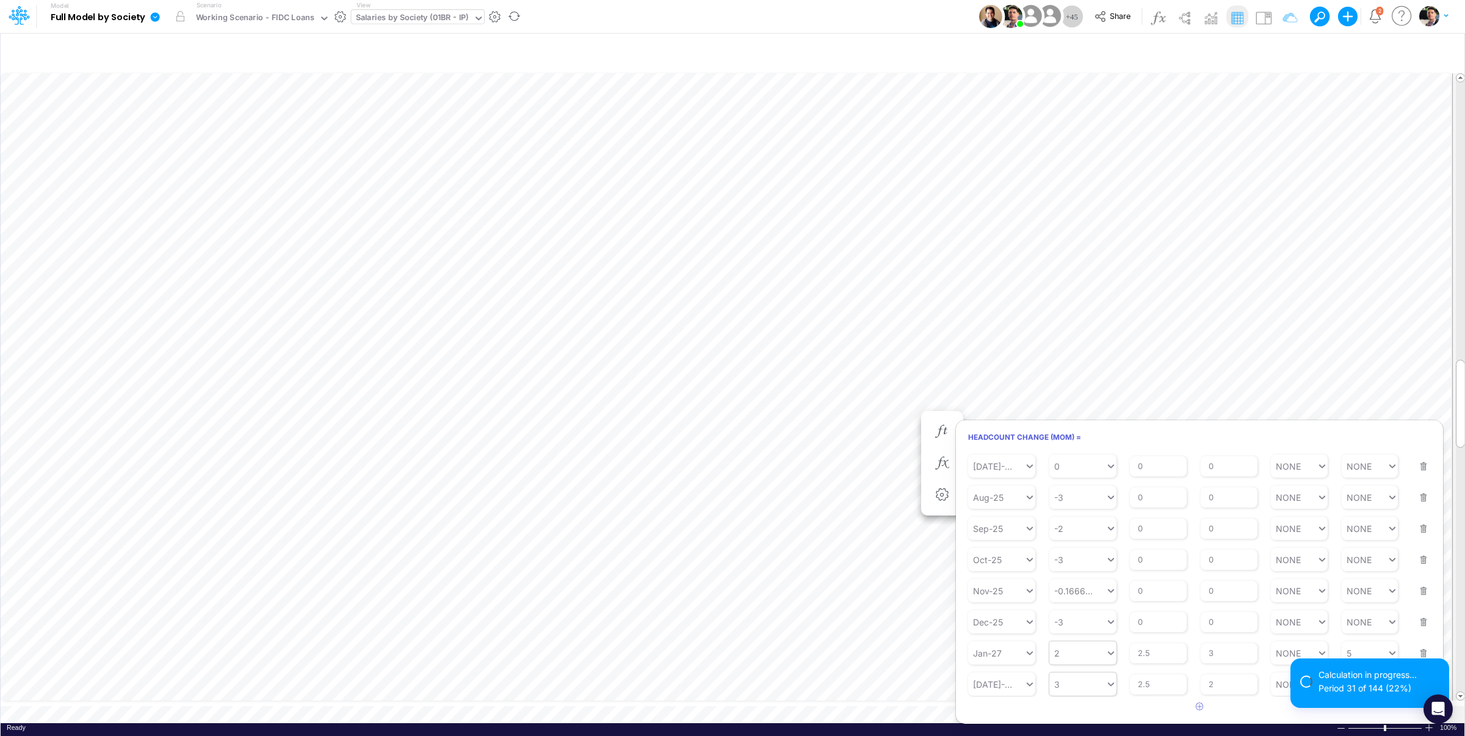
scroll to position [0, 0]
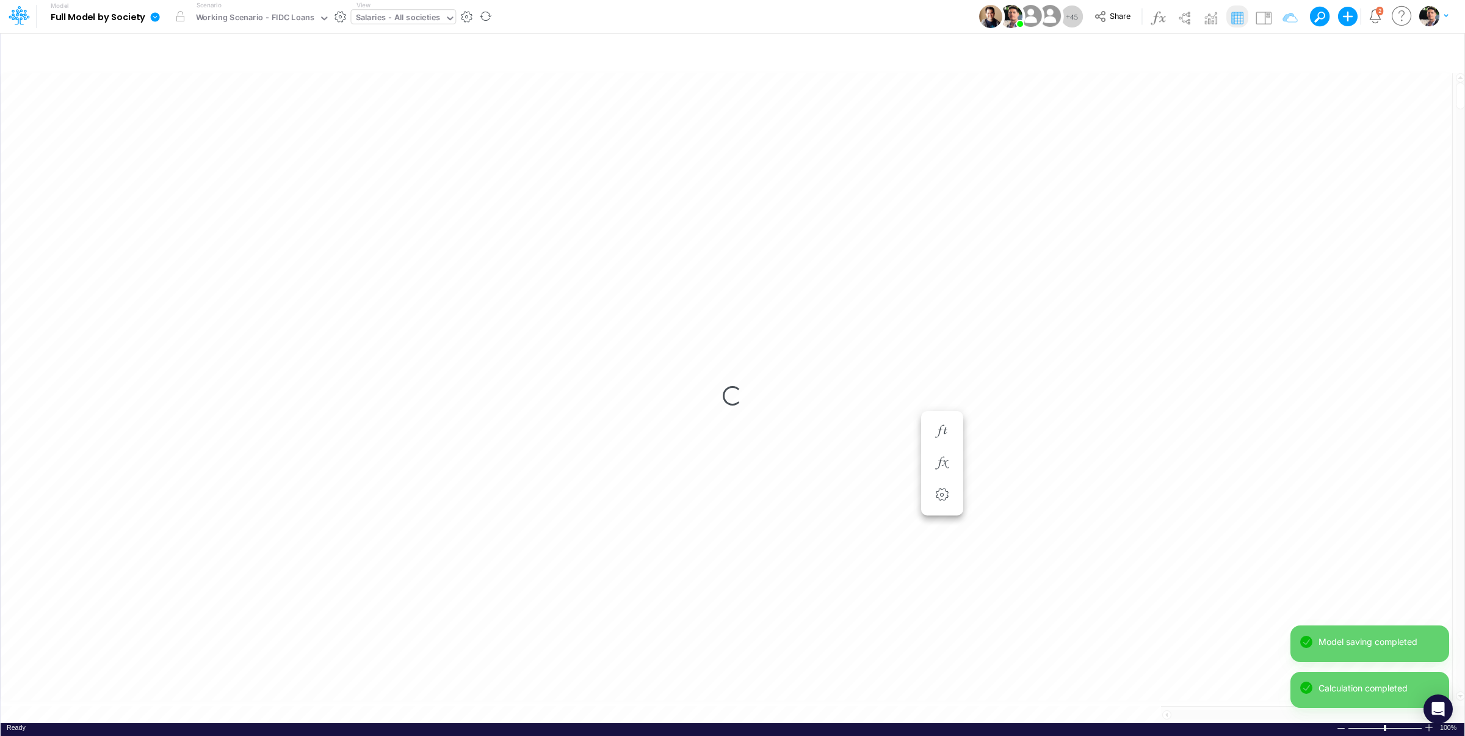
scroll to position [5, 38]
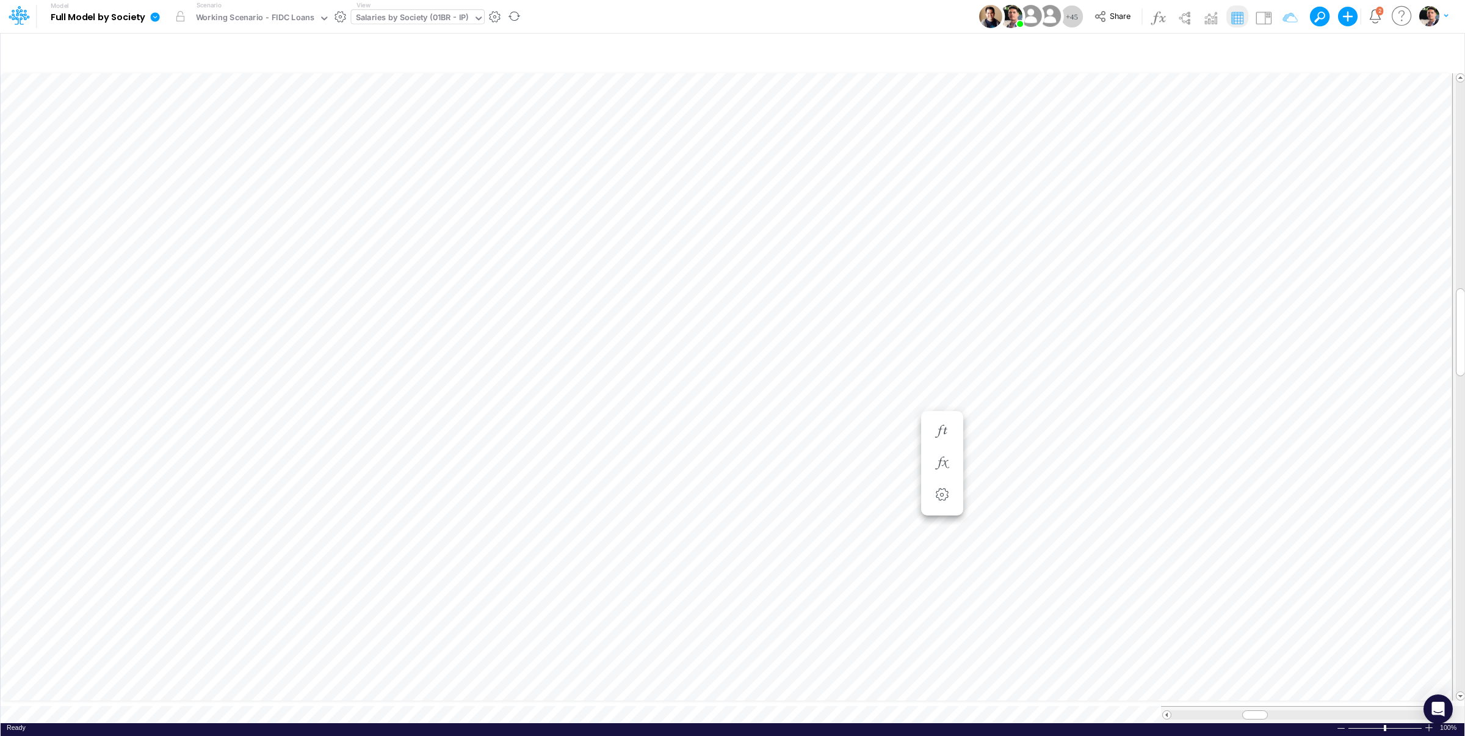
scroll to position [5, 13]
click at [891, 253] on icon "button" at bounding box center [882, 255] width 18 height 13
click at [885, 228] on icon "button" at bounding box center [882, 223] width 18 height 13
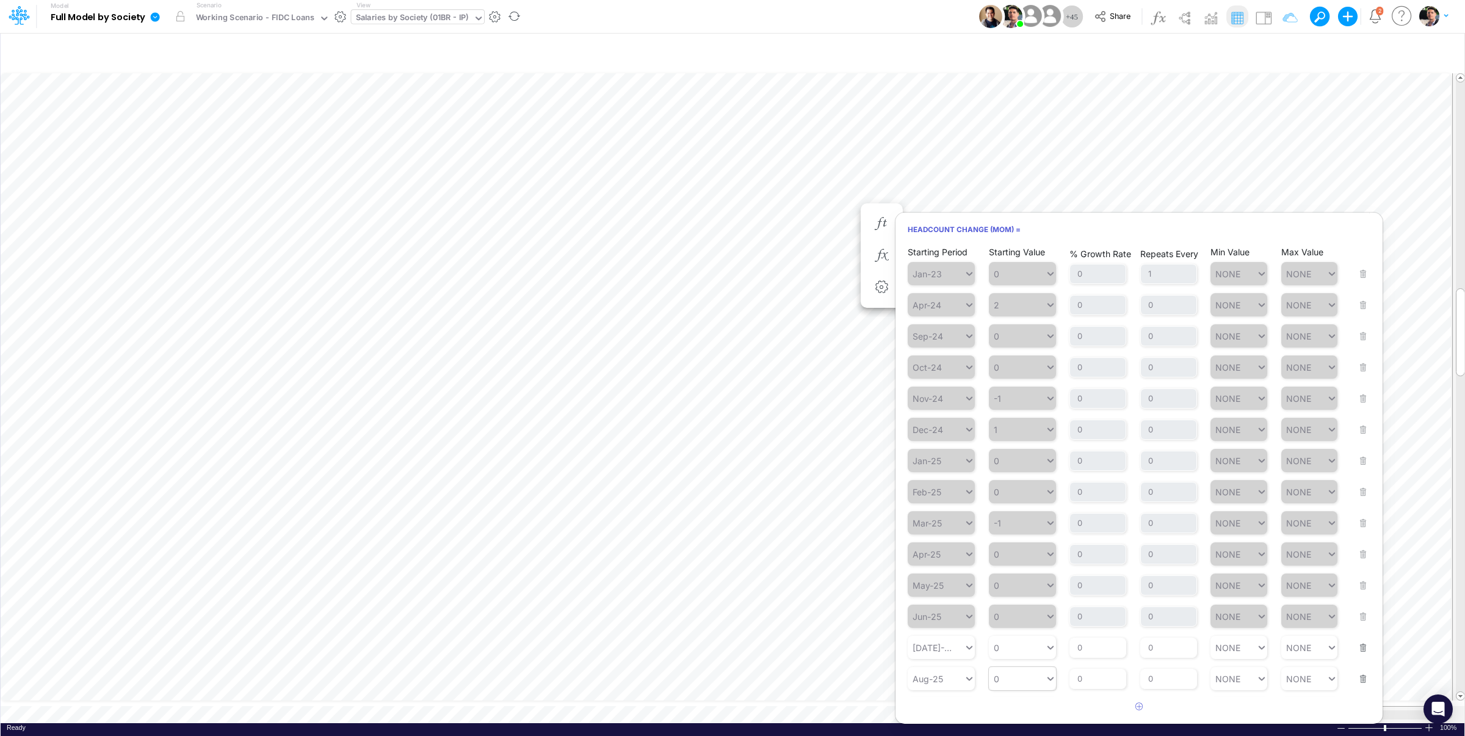
scroll to position [187, 0]
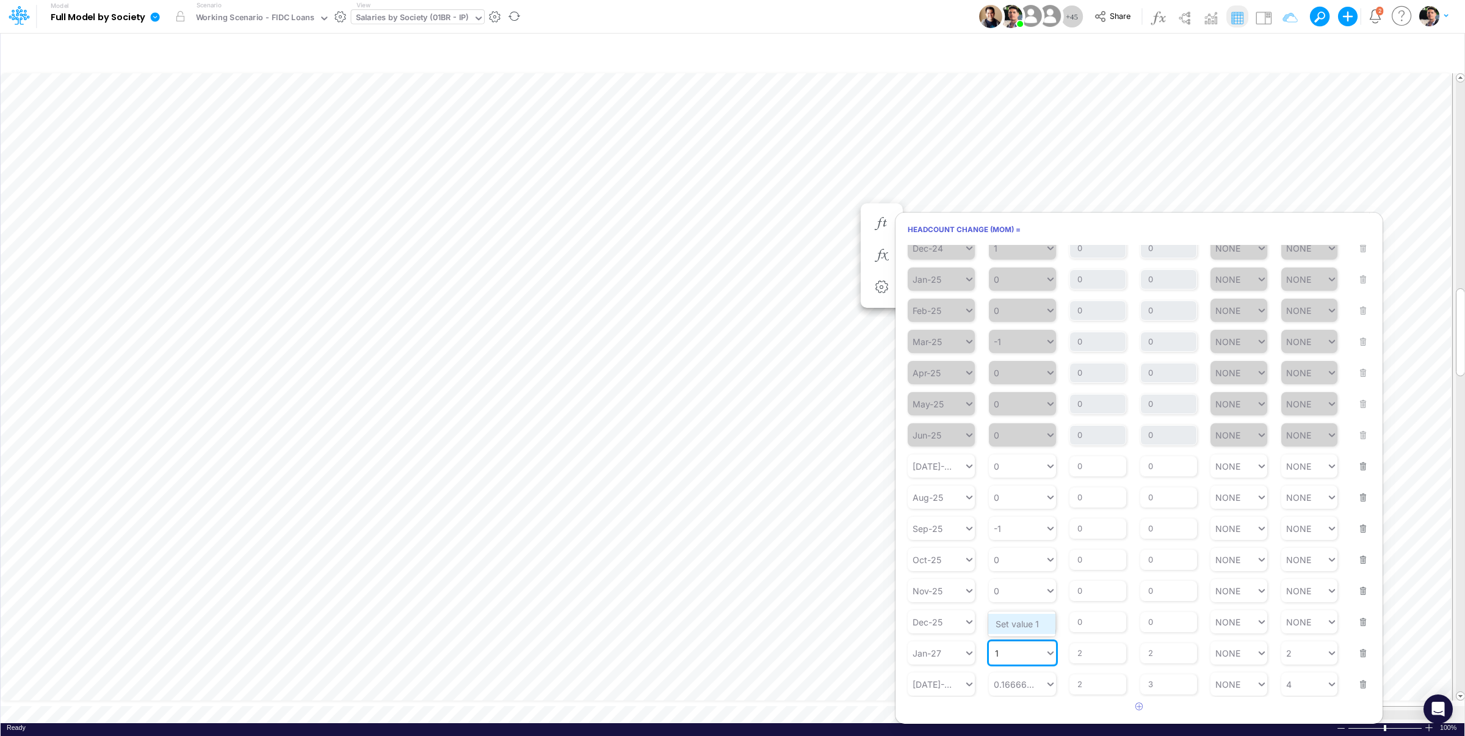
click at [1025, 620] on div "Set value 1" at bounding box center [1022, 624] width 67 height 20
type input "1"
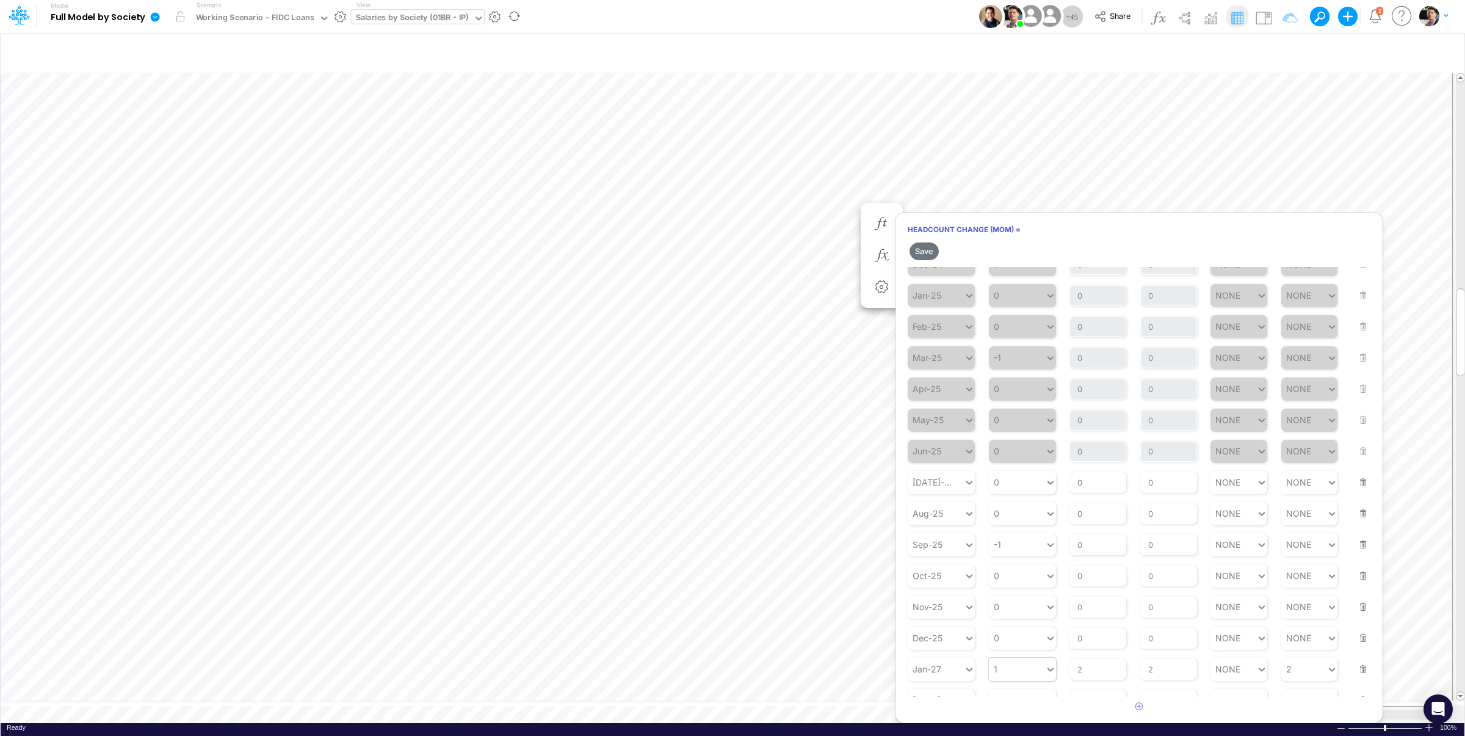
scroll to position [209, 0]
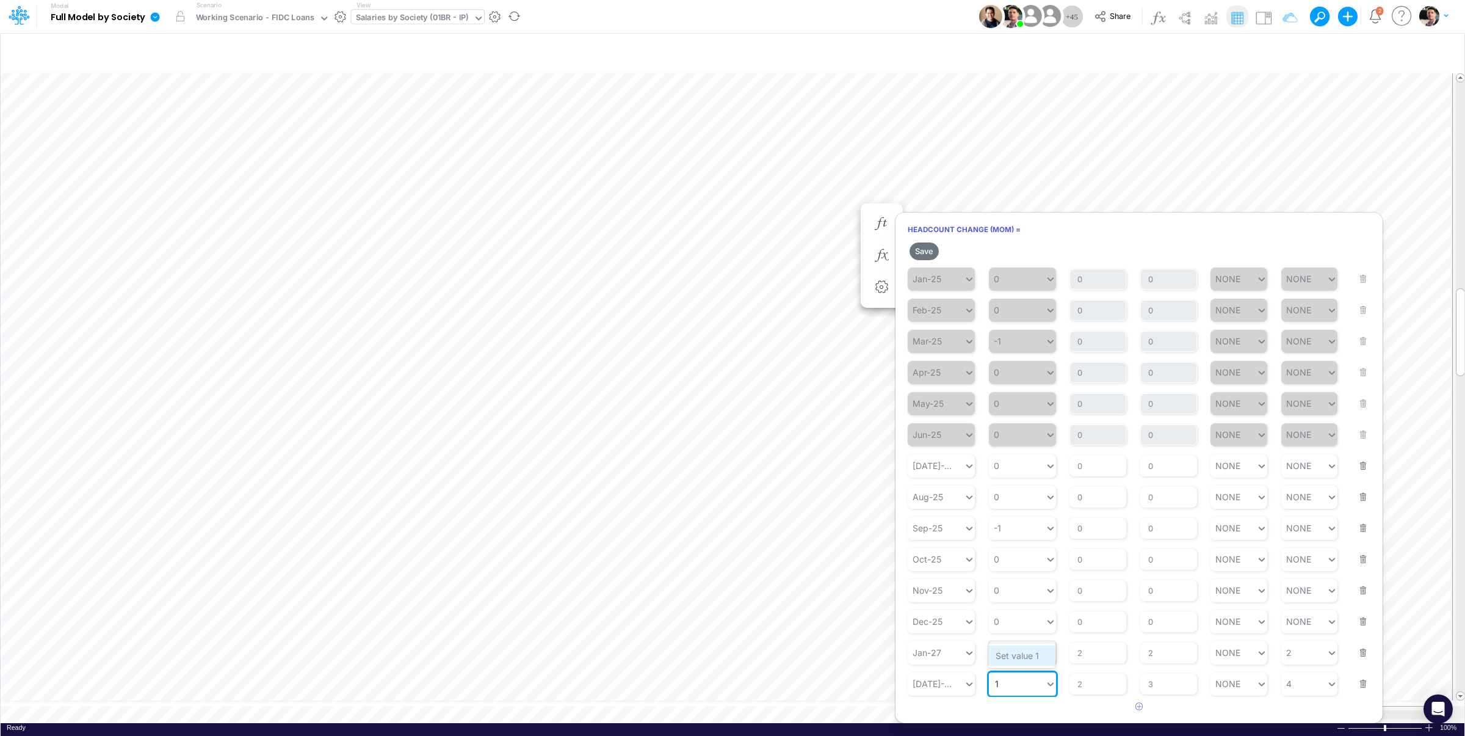
click at [1013, 655] on div "Set value 1" at bounding box center [1022, 655] width 67 height 20
type input "1"
click at [921, 251] on button "Save" at bounding box center [924, 251] width 29 height 18
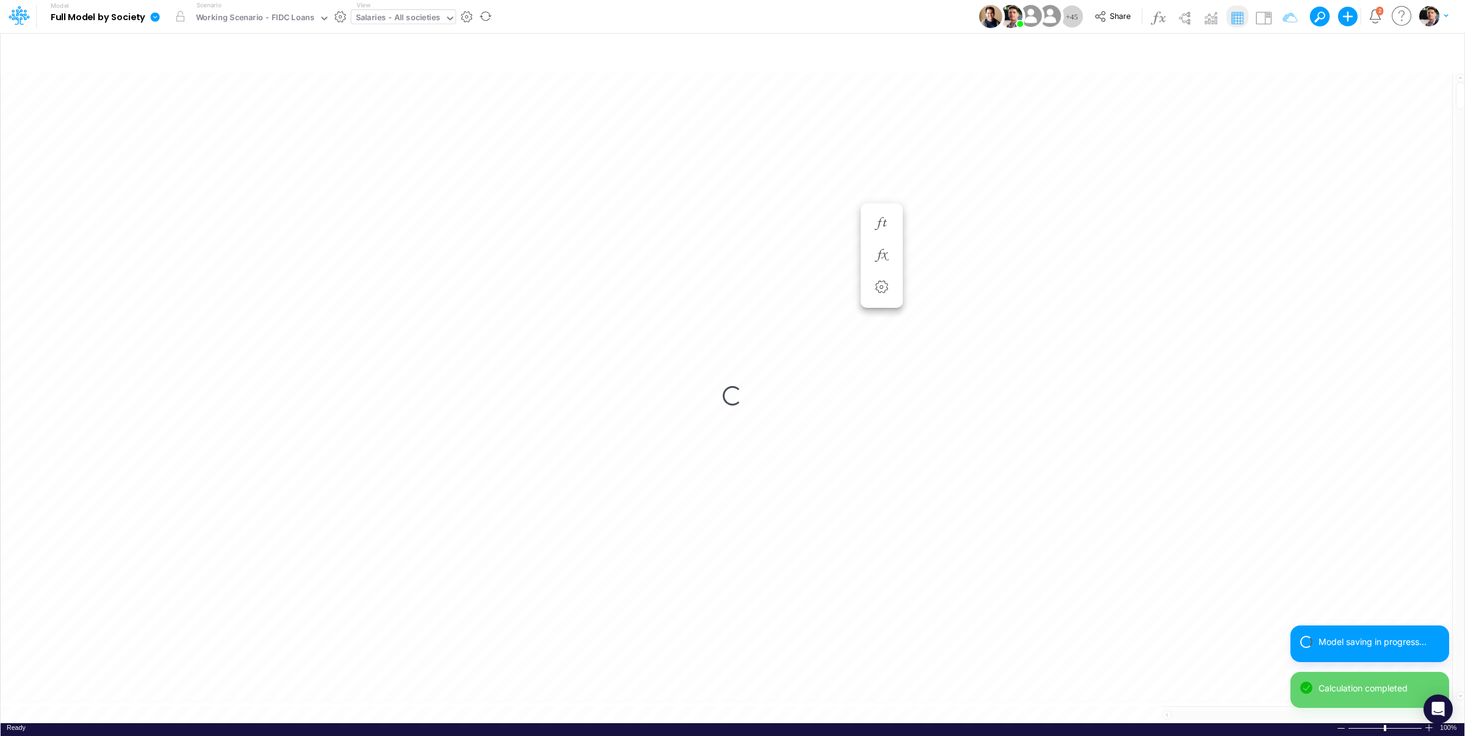
scroll to position [5, 41]
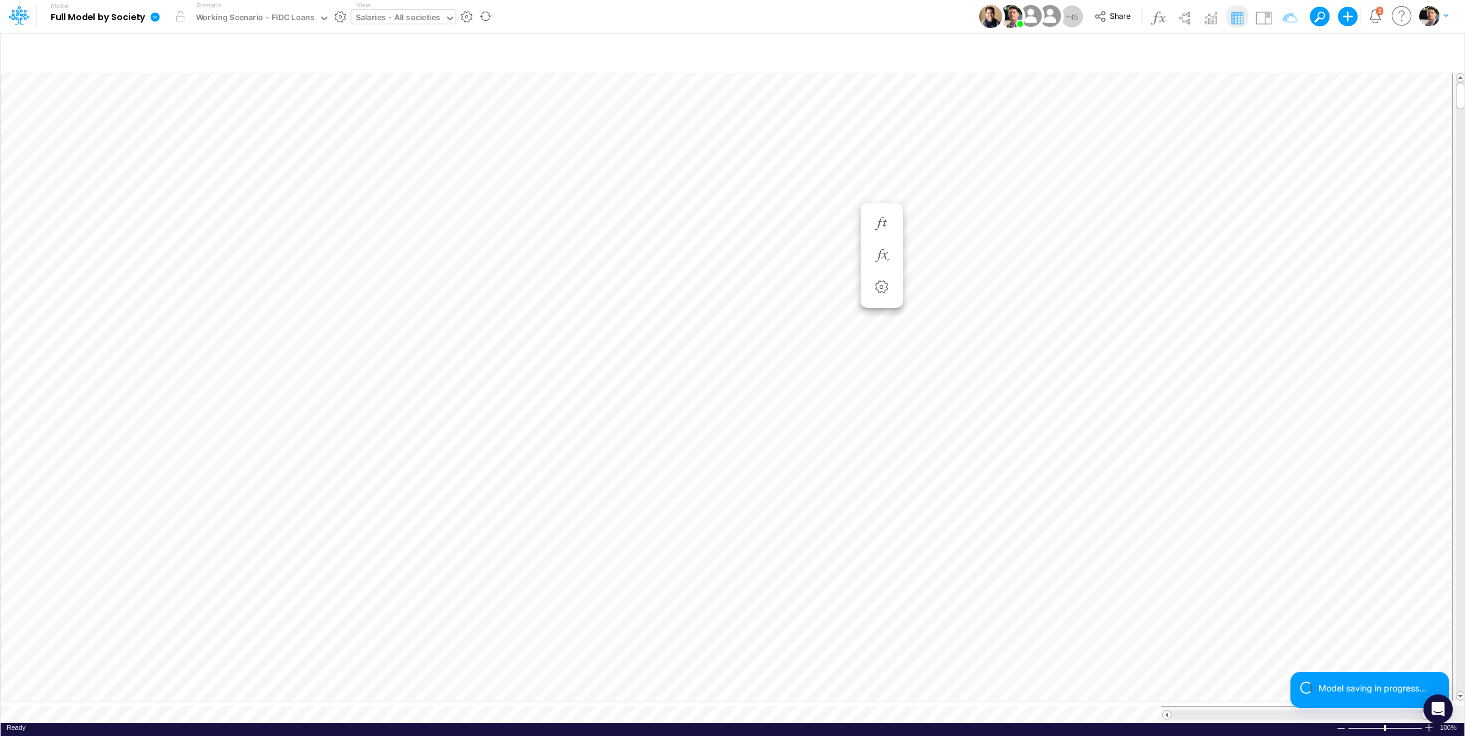
click at [391, 17] on div "Salaries - All societies" at bounding box center [398, 19] width 85 height 14
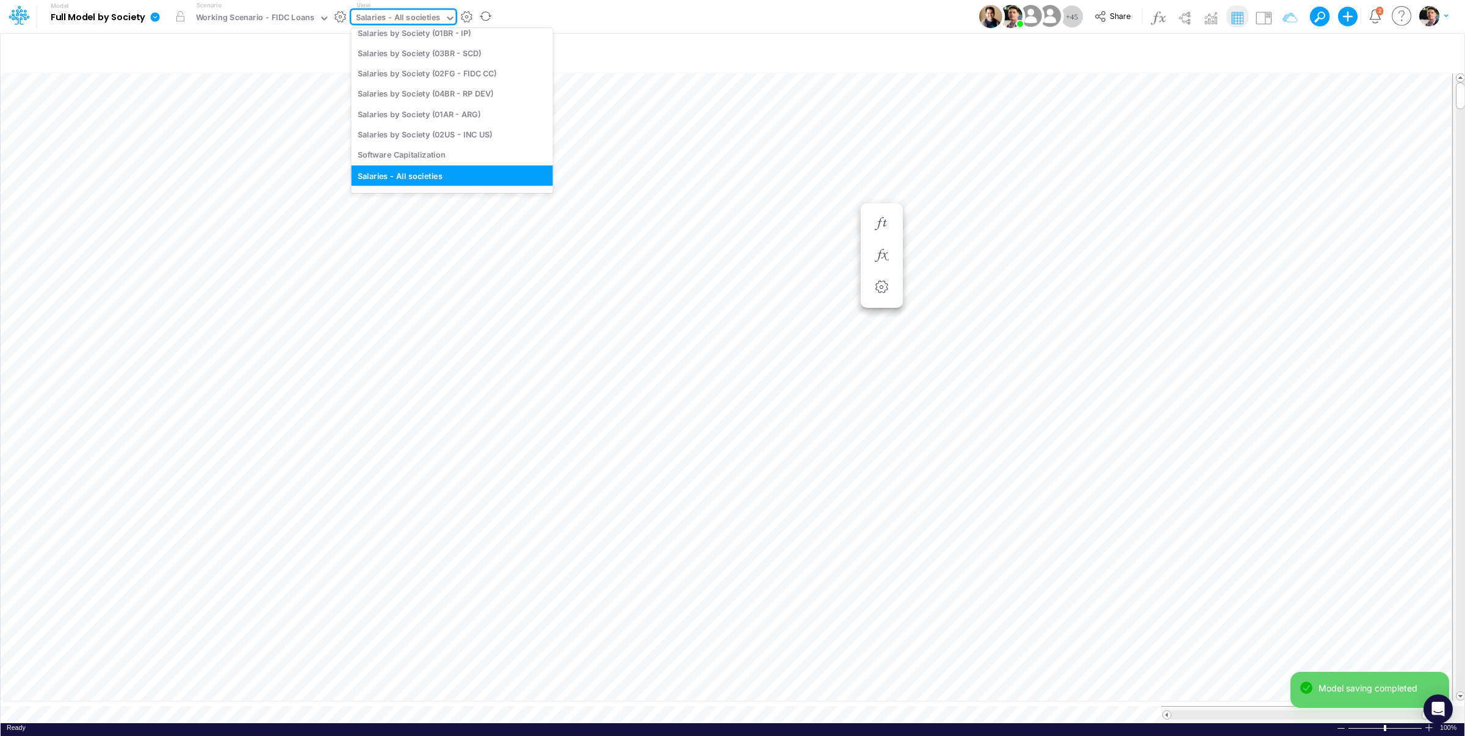
click at [391, 17] on div "Salaries - All societies" at bounding box center [398, 19] width 85 height 14
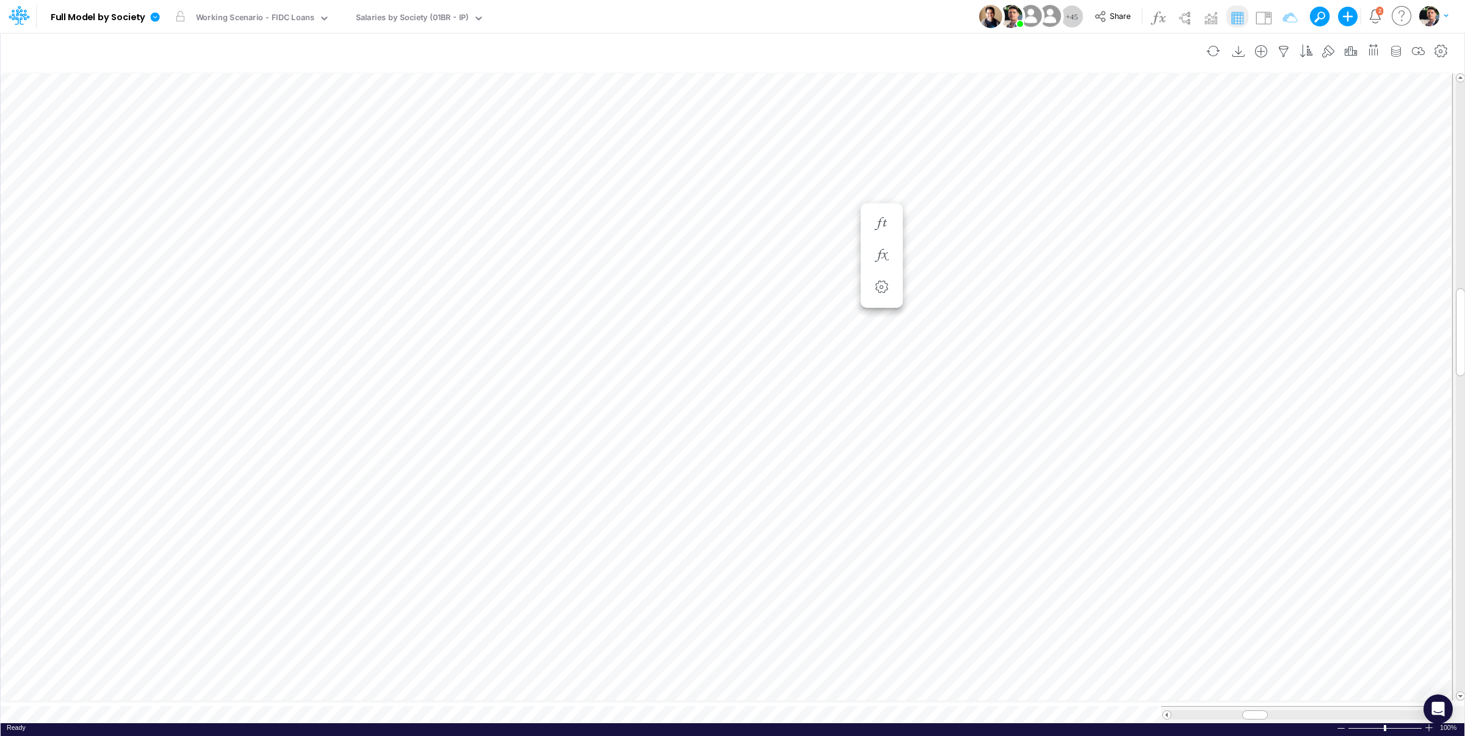
scroll to position [5, 13]
click at [879, 222] on icon "button" at bounding box center [882, 223] width 18 height 13
click at [888, 188] on icon "button" at bounding box center [882, 187] width 18 height 13
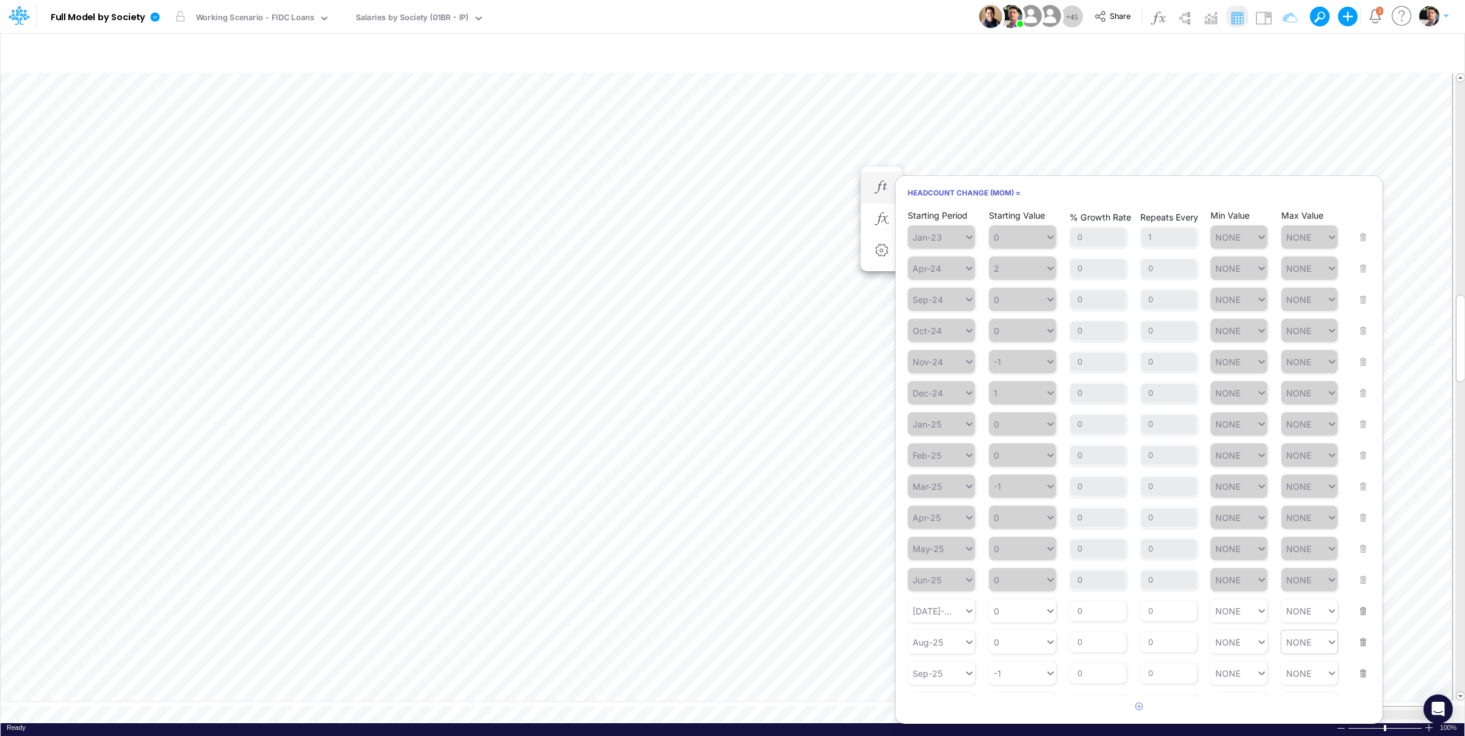
scroll to position [151, 0]
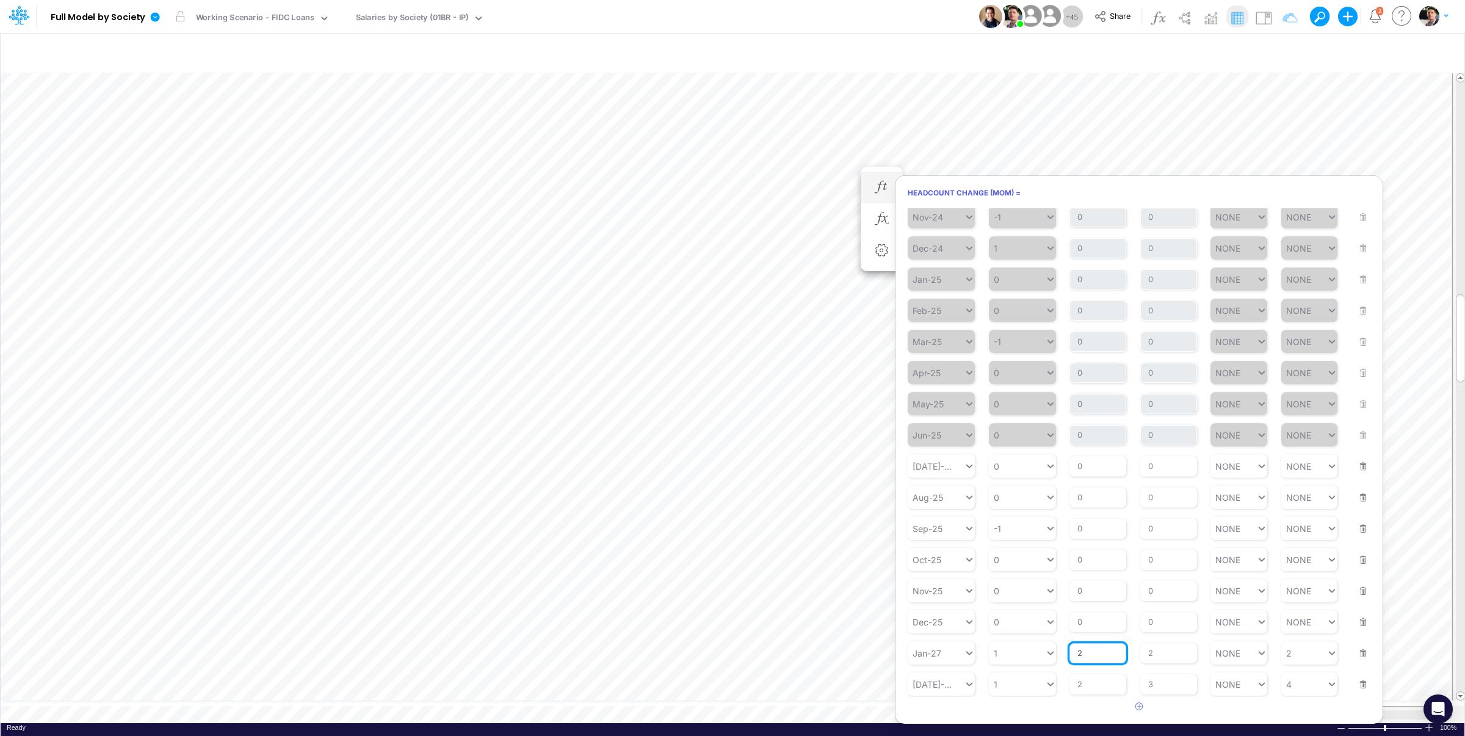
click at [1097, 655] on input "2" at bounding box center [1098, 653] width 57 height 21
click at [1070, 652] on input "2" at bounding box center [1098, 653] width 57 height 21
type input "3"
click at [1165, 653] on input "2" at bounding box center [1169, 653] width 57 height 21
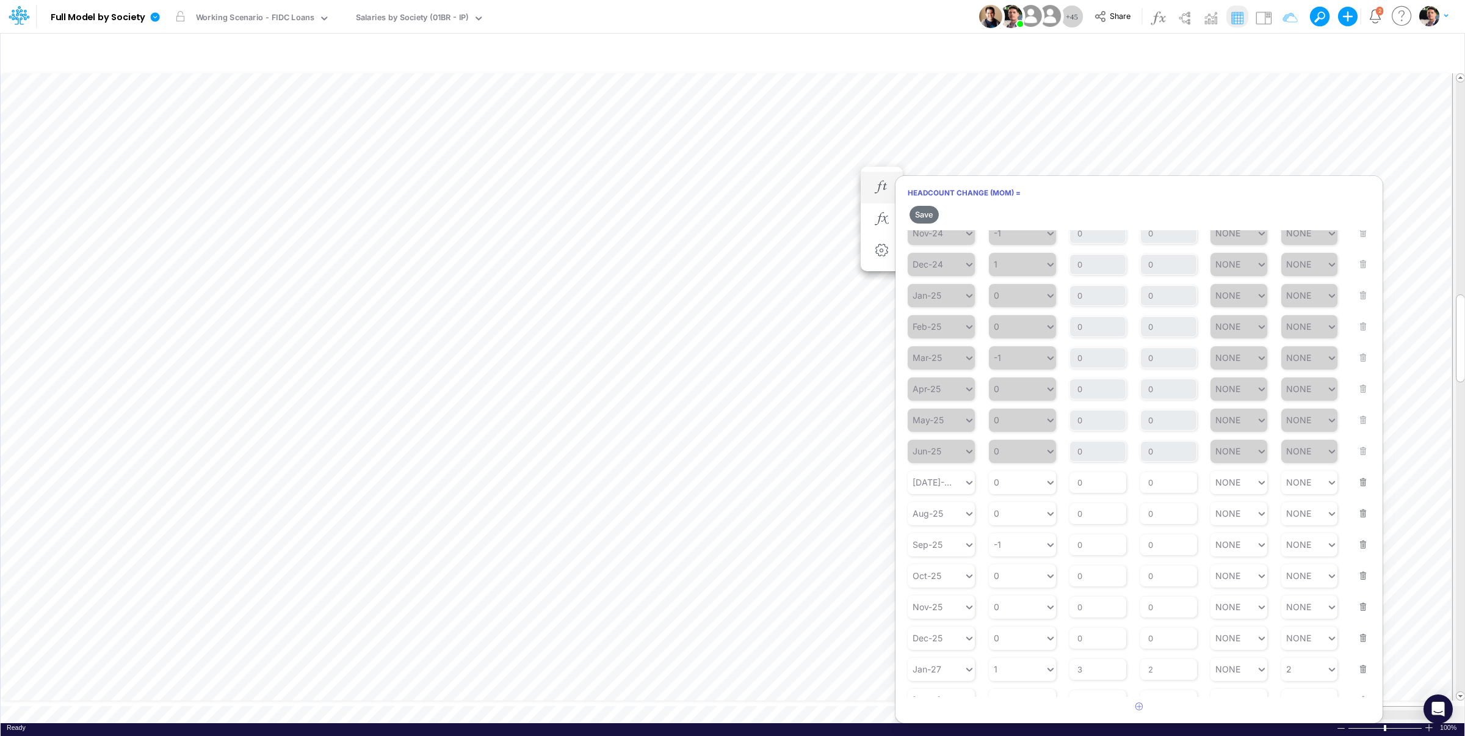
click at [926, 213] on button "Save" at bounding box center [924, 215] width 29 height 18
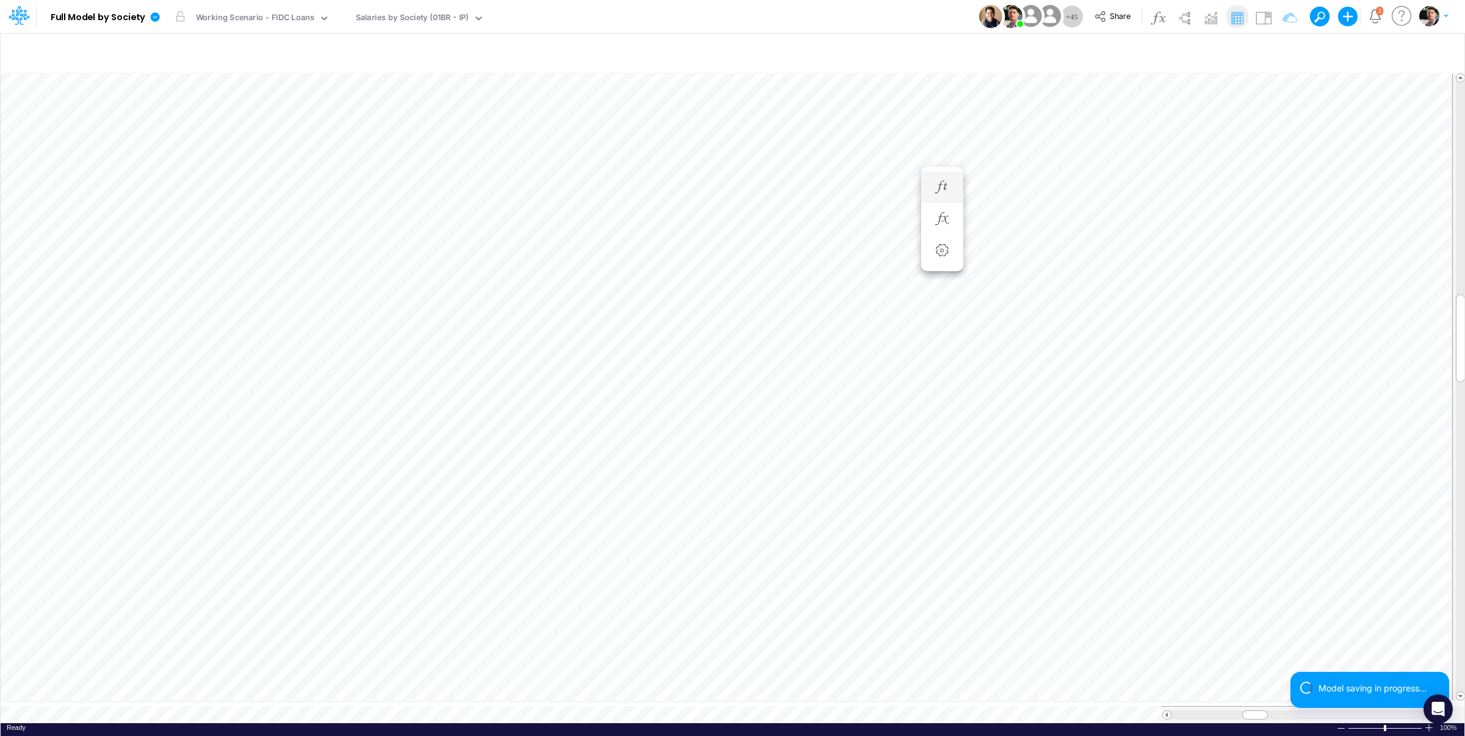
scroll to position [5, 13]
click at [879, 186] on icon "button" at bounding box center [882, 187] width 18 height 13
click at [876, 187] on icon "button" at bounding box center [882, 187] width 18 height 13
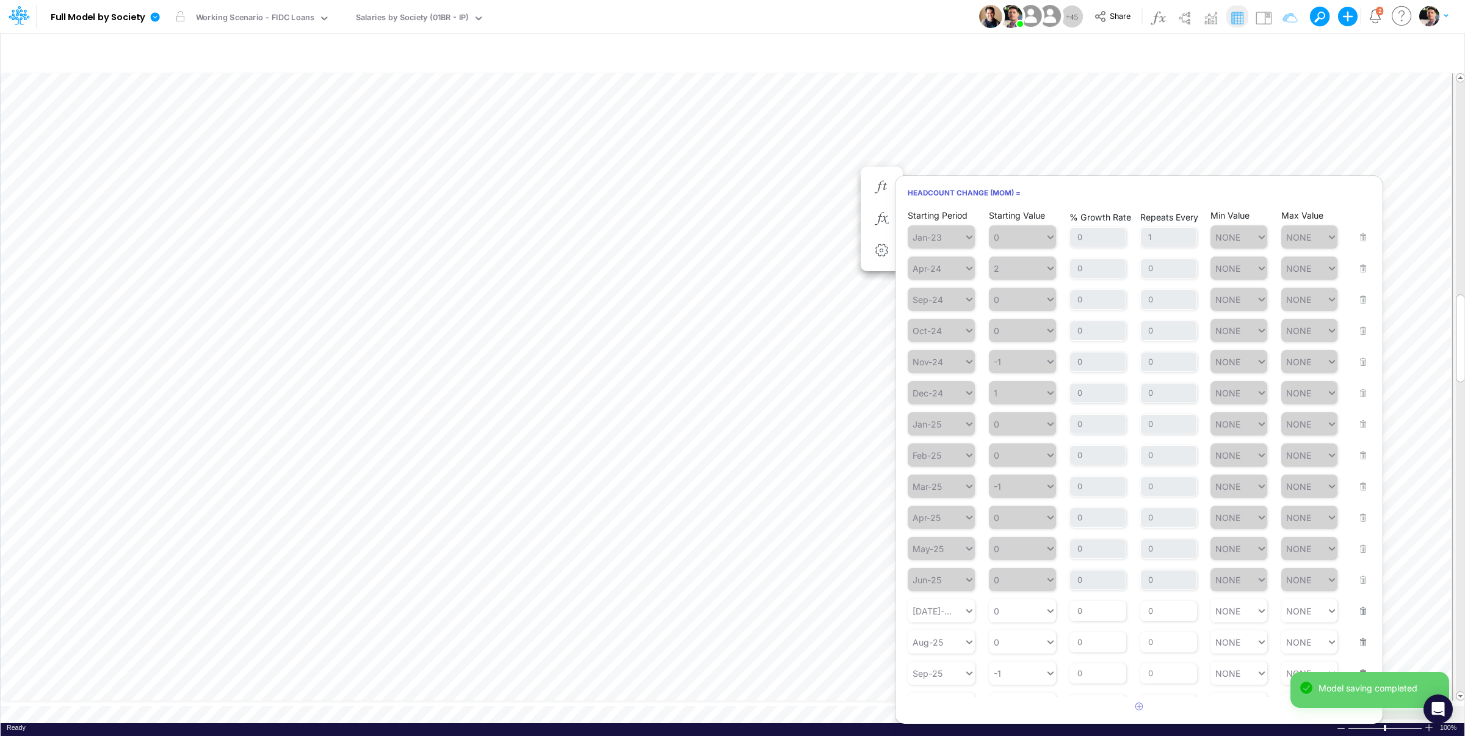
scroll to position [151, 0]
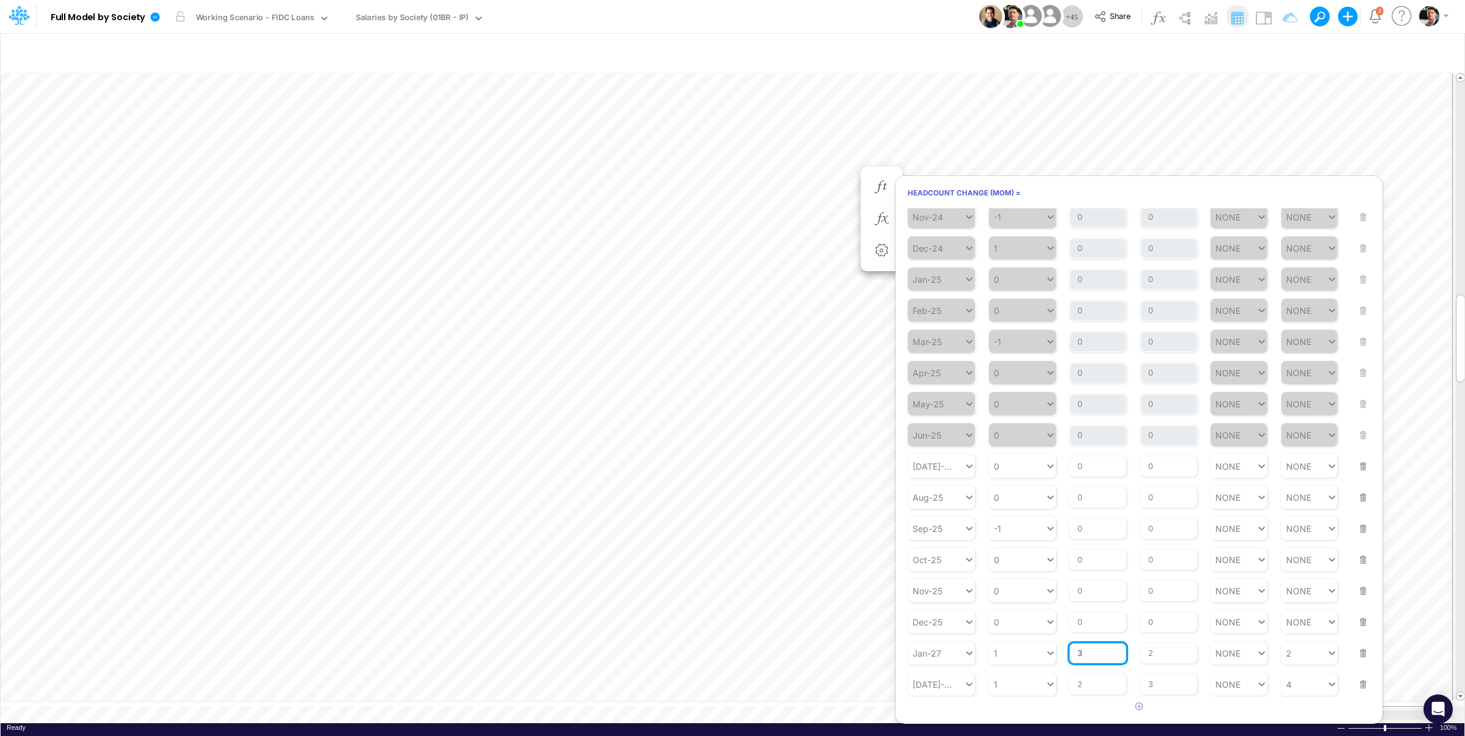
drag, startPoint x: 1087, startPoint y: 654, endPoint x: 1058, endPoint y: 655, distance: 28.7
click at [1070, 655] on input "3" at bounding box center [1098, 653] width 57 height 21
type input "5"
type input "3"
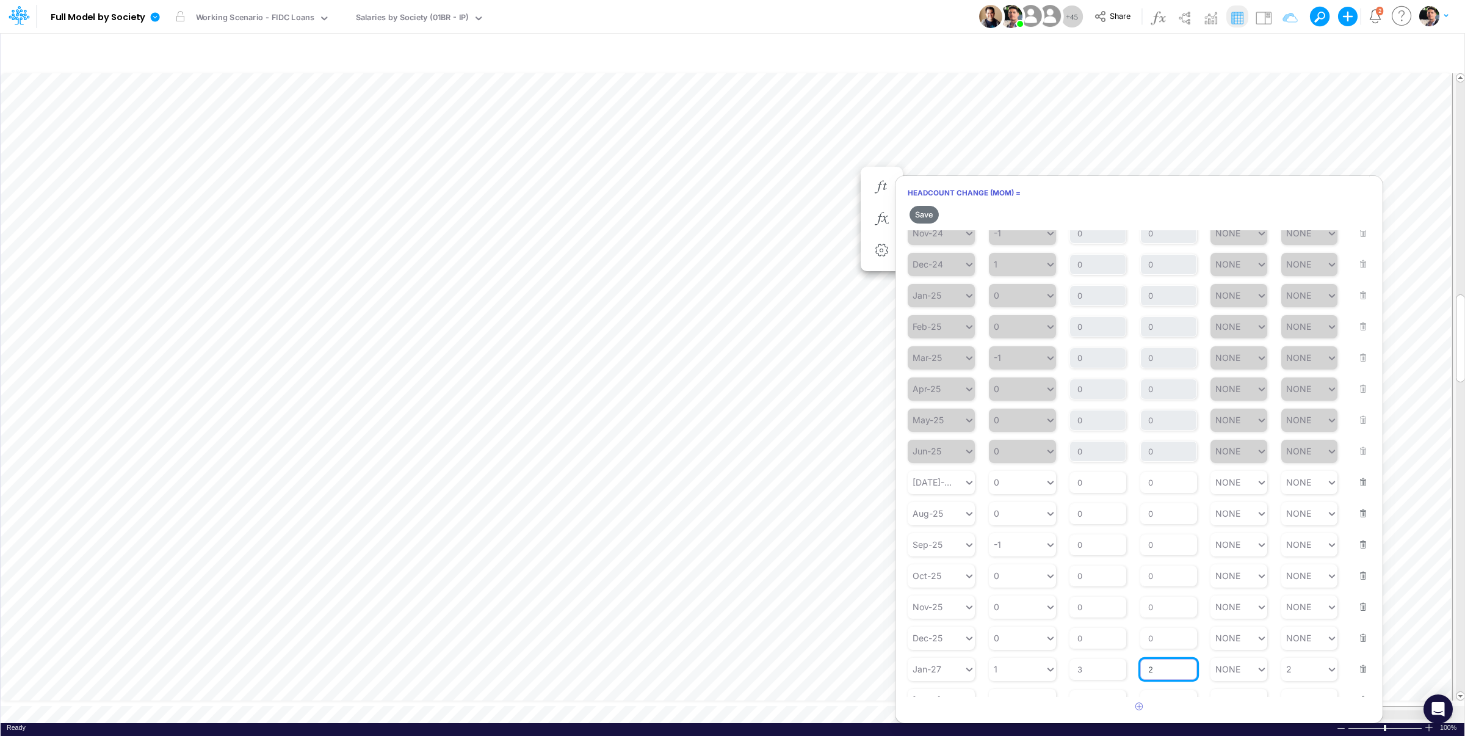
drag, startPoint x: 1162, startPoint y: 654, endPoint x: 1121, endPoint y: 652, distance: 40.9
click at [1141, 659] on input "2" at bounding box center [1169, 669] width 57 height 21
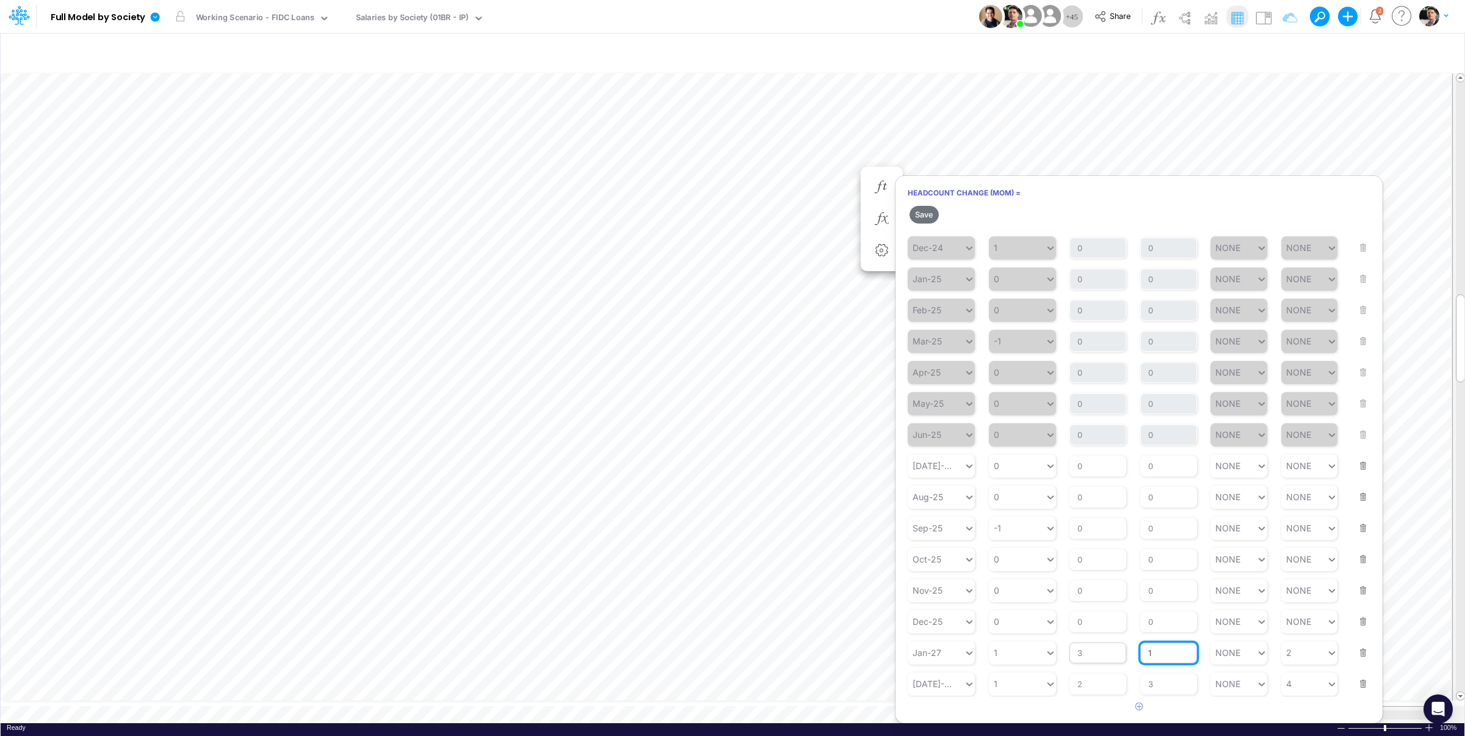
type input "1"
click at [1095, 654] on input "3" at bounding box center [1098, 652] width 57 height 21
click at [921, 214] on button "Save" at bounding box center [924, 215] width 29 height 18
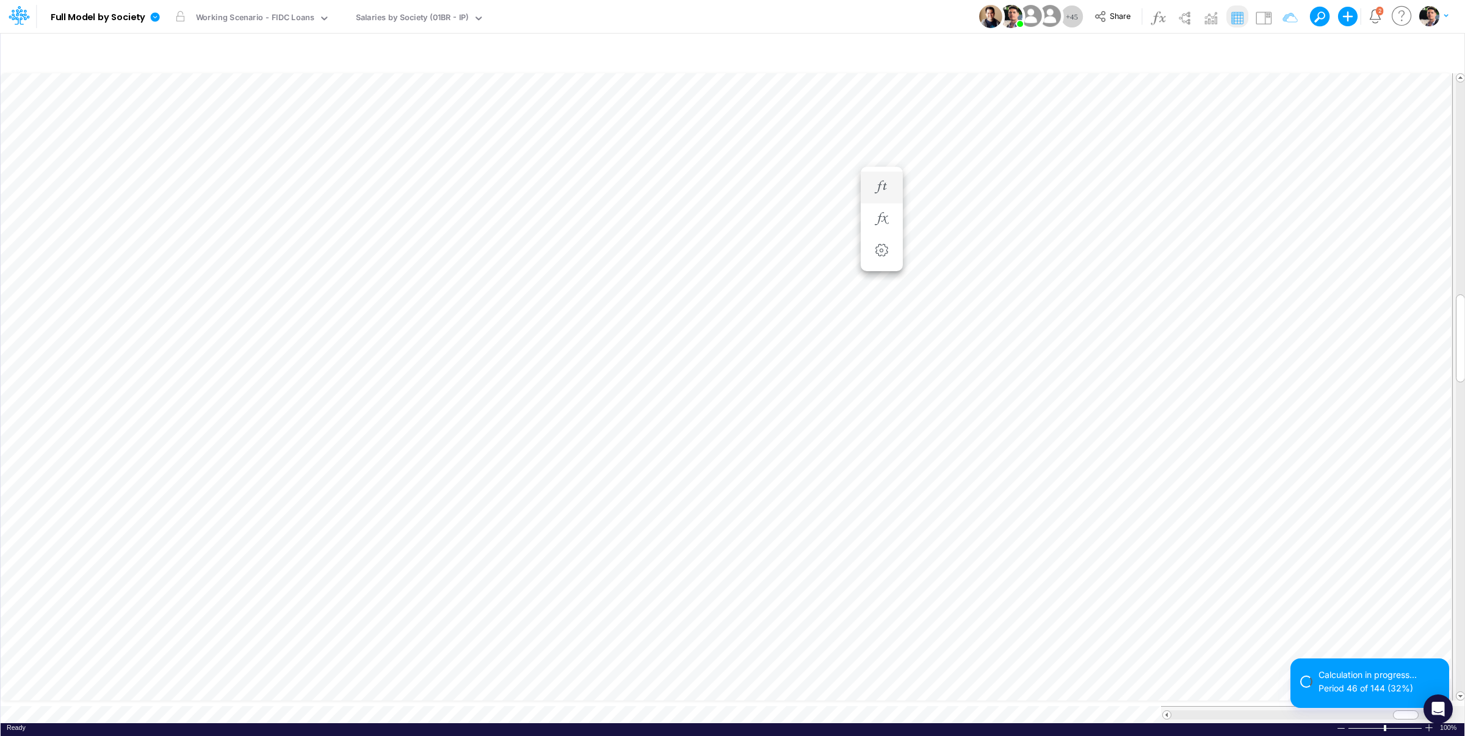
scroll to position [5, 40]
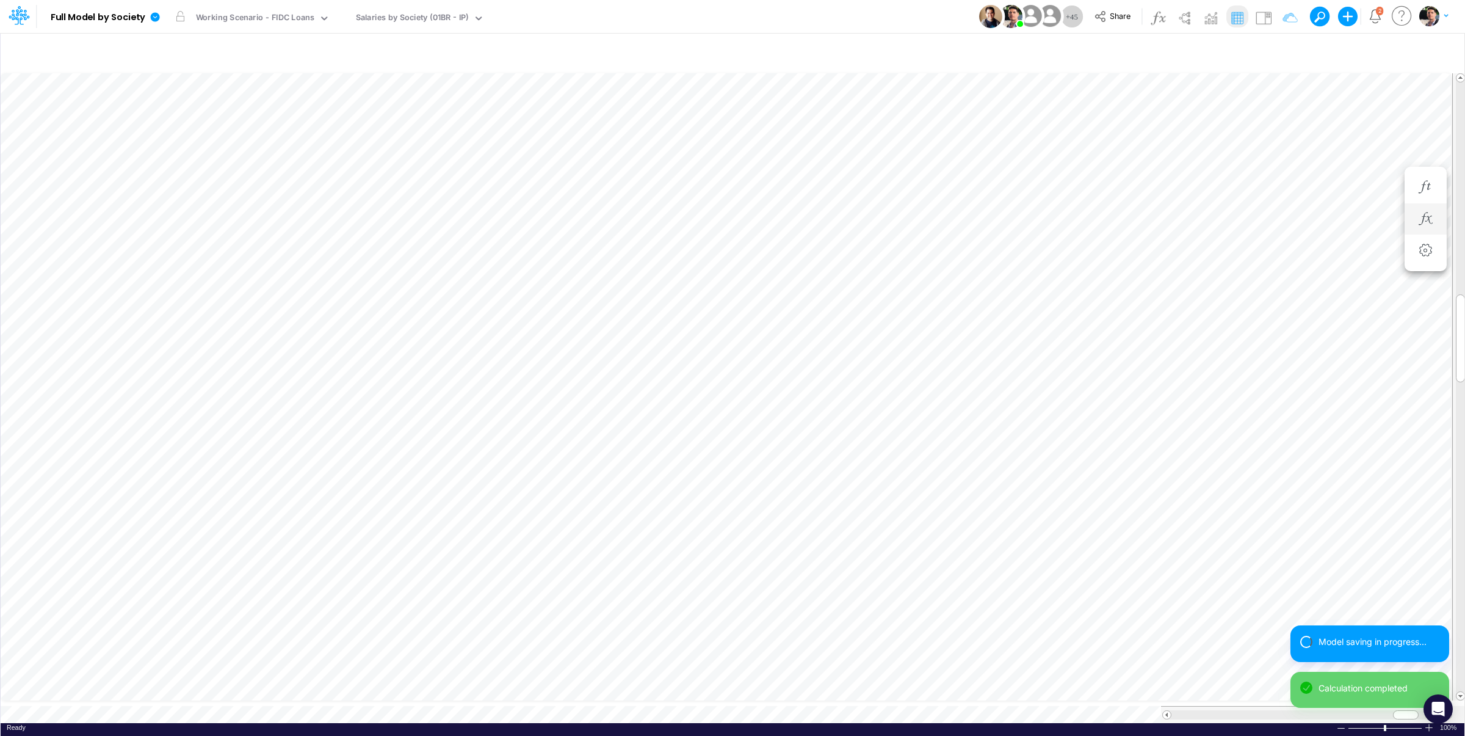
scroll to position [5, 2]
click at [946, 188] on icon "button" at bounding box center [942, 187] width 18 height 13
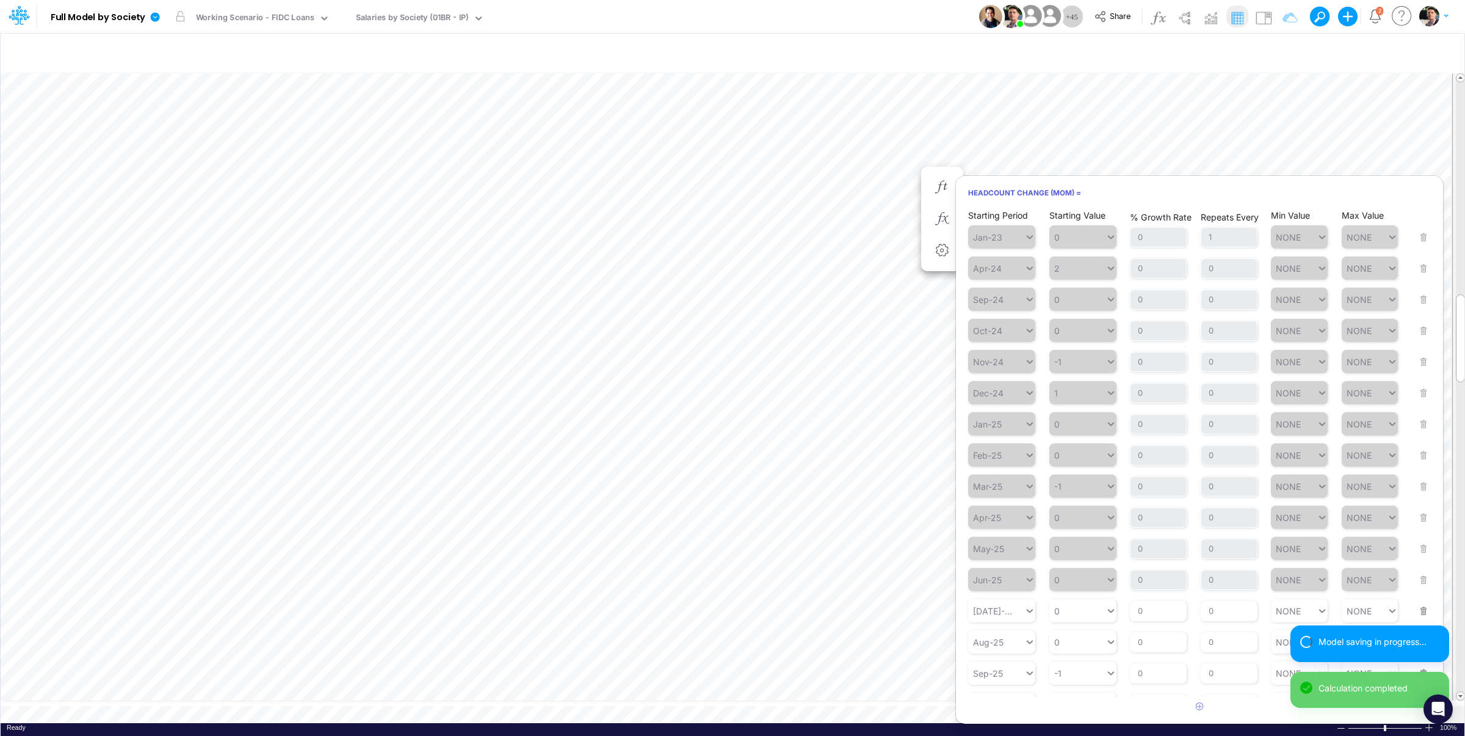
scroll to position [151, 0]
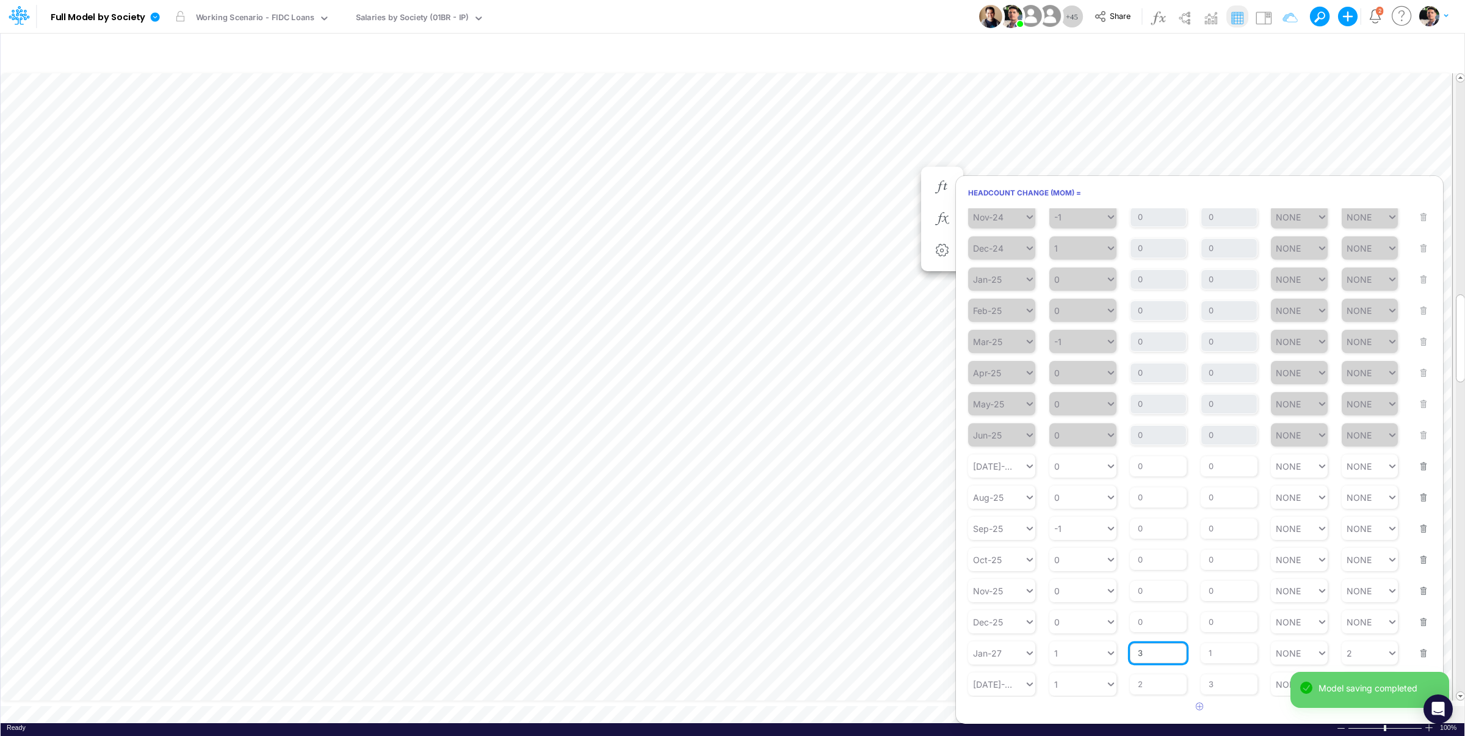
click at [1145, 653] on input "3" at bounding box center [1158, 653] width 57 height 21
type input "2"
click at [1153, 671] on article "Starting Period Jan-23 Starting Value 0 % Growth Rate 0 Repeats Every 1 Min Val…" at bounding box center [1199, 452] width 487 height 488
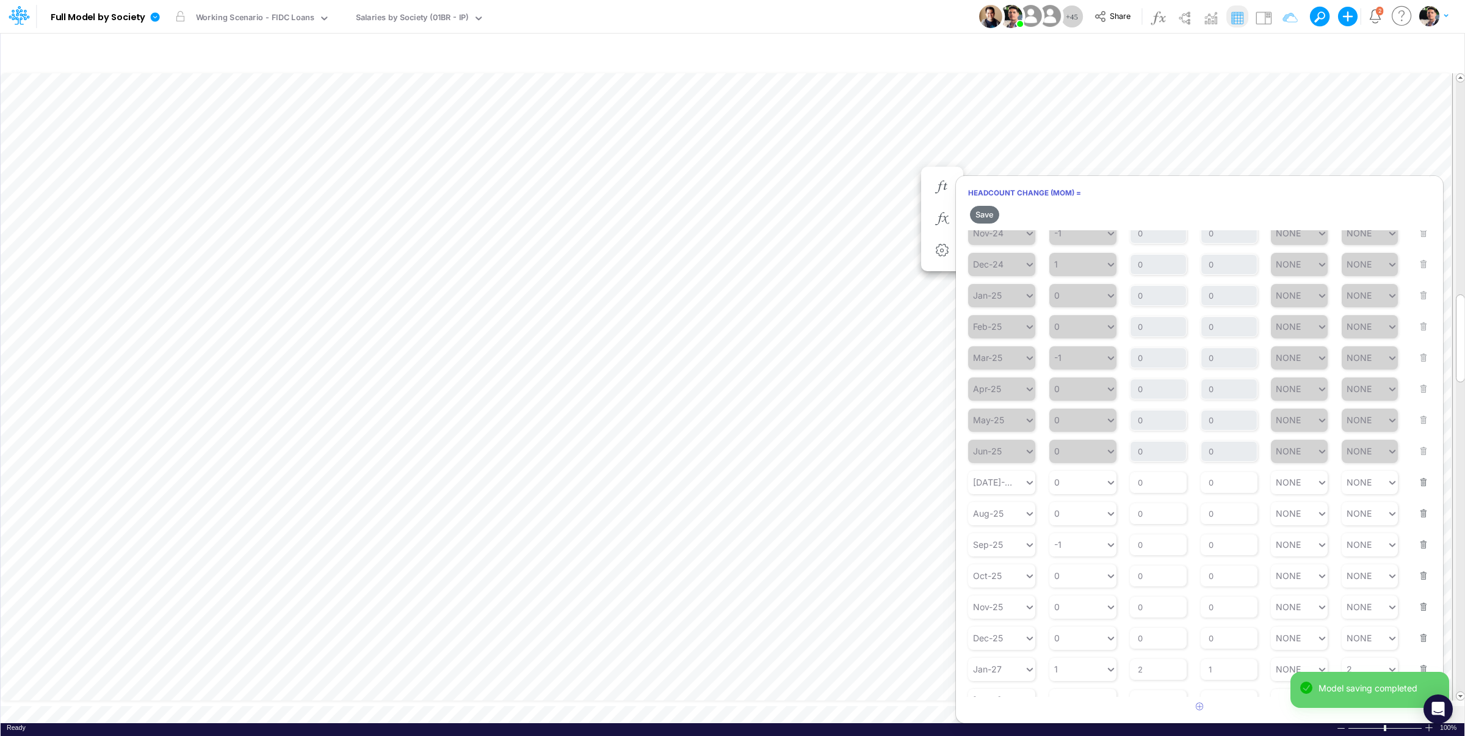
scroll to position [172, 0]
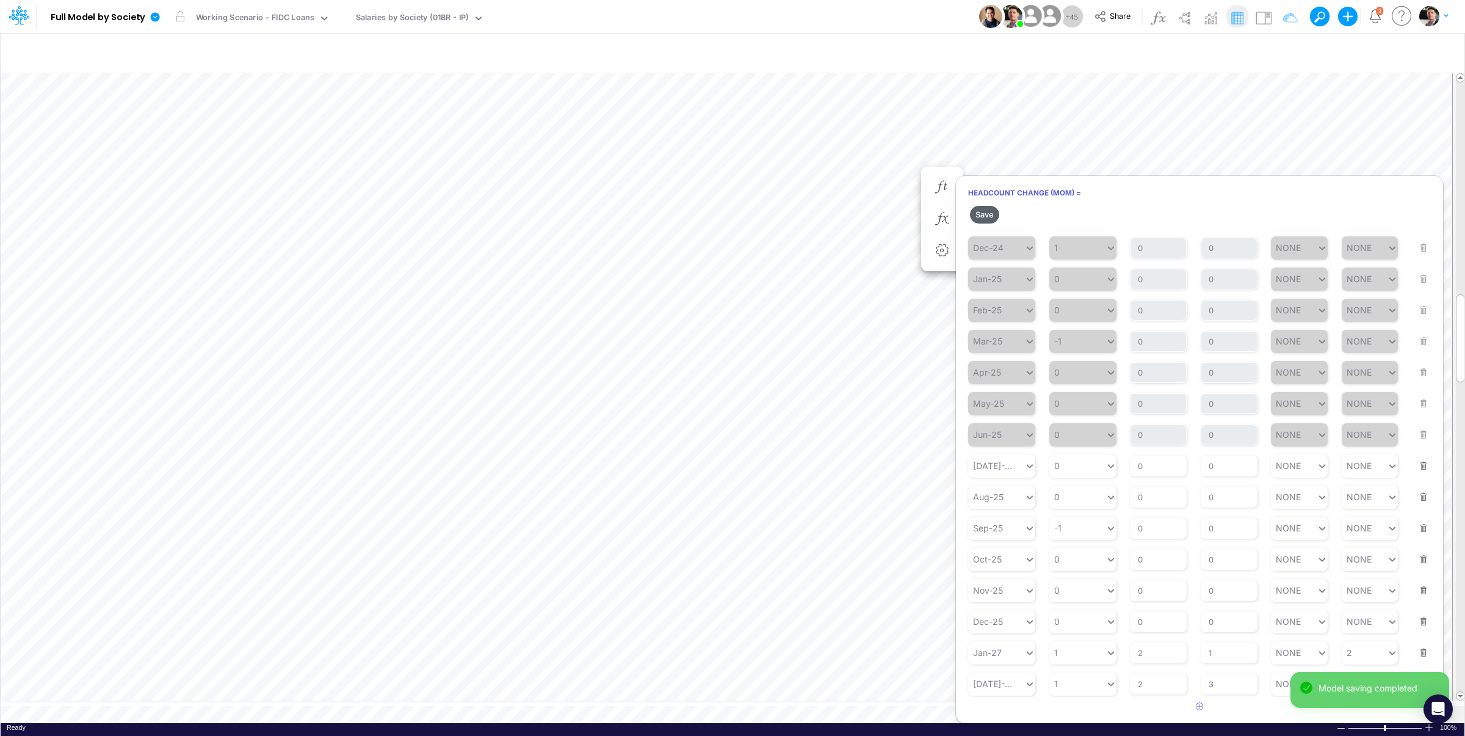
click at [989, 212] on button "Save" at bounding box center [984, 215] width 29 height 18
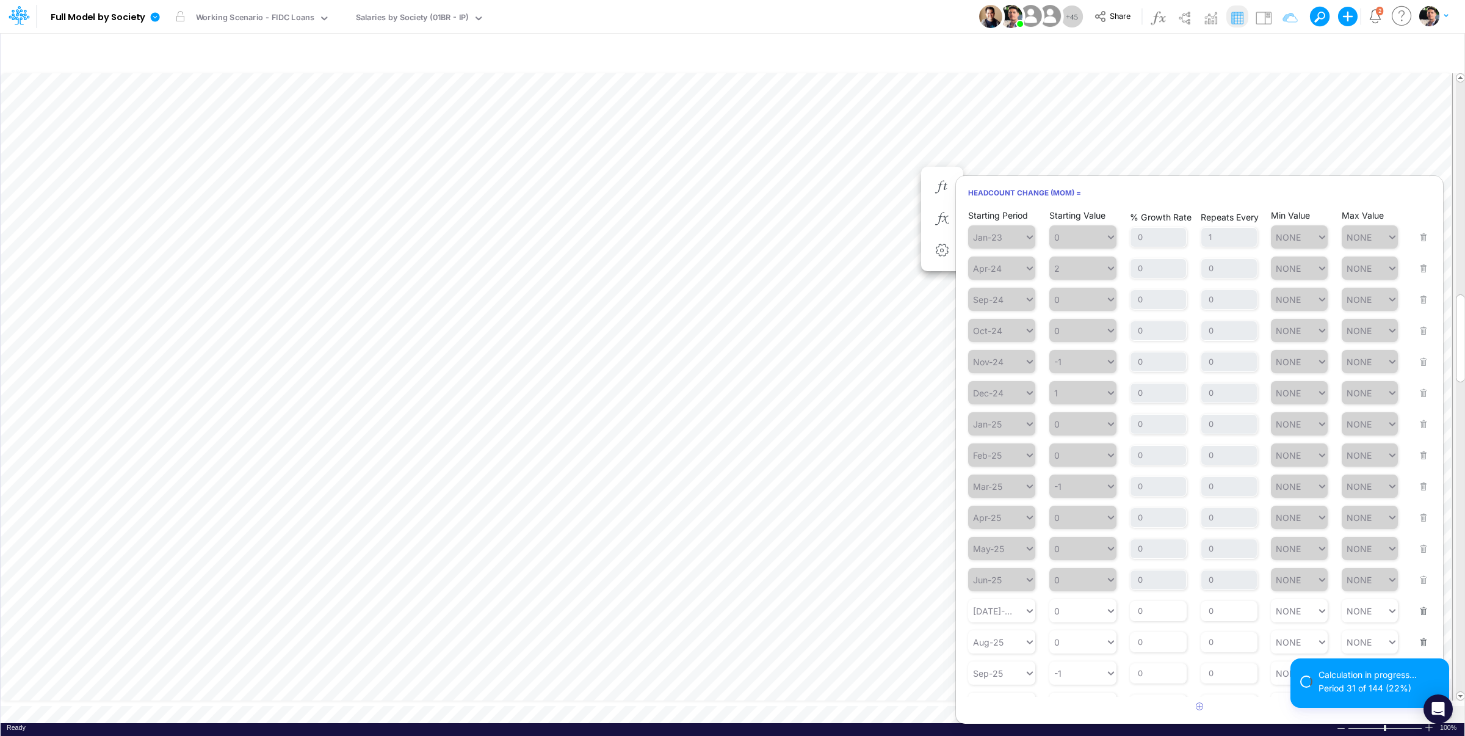
scroll to position [151, 0]
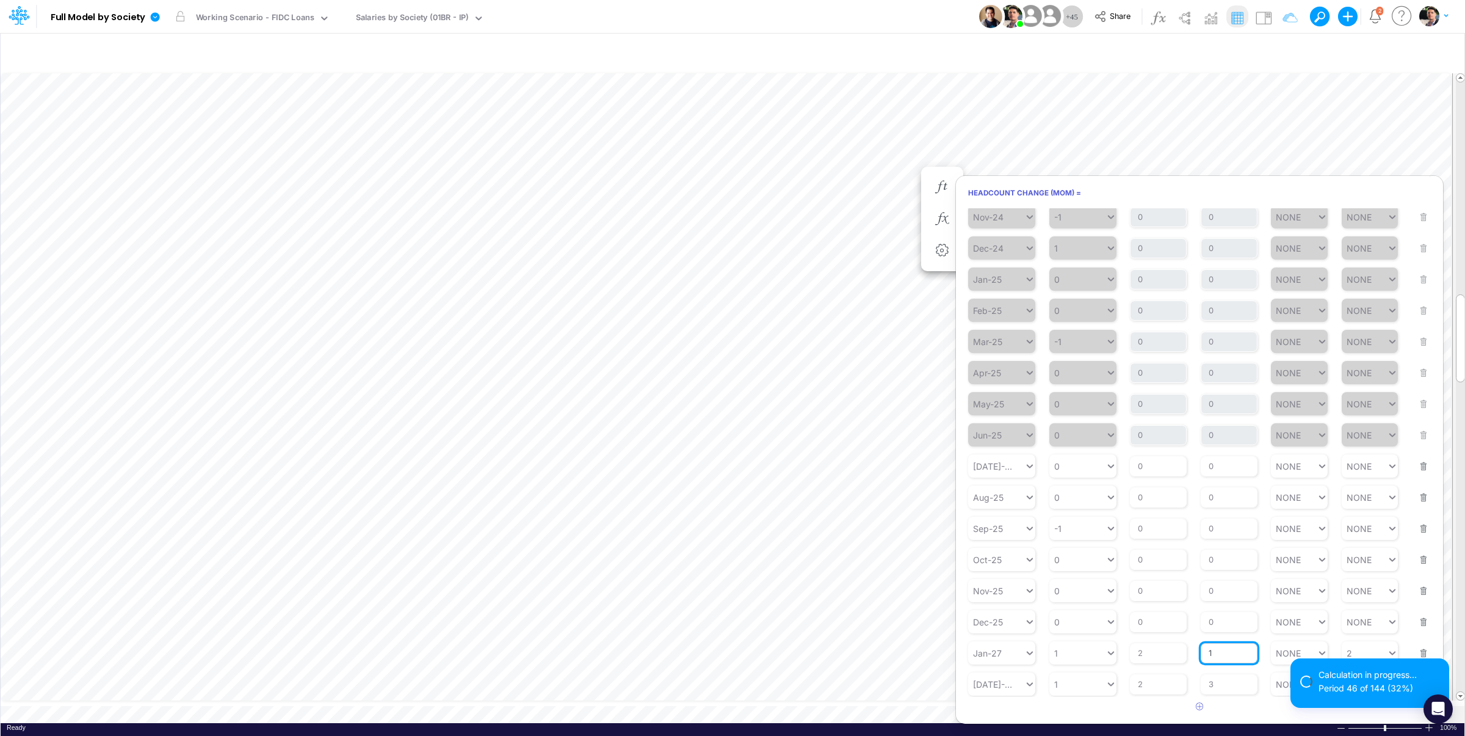
drag, startPoint x: 1215, startPoint y: 653, endPoint x: 1182, endPoint y: 653, distance: 33.0
click at [1201, 653] on input "1" at bounding box center [1229, 653] width 57 height 21
type input "3"
click at [1232, 686] on input "3" at bounding box center [1229, 684] width 57 height 21
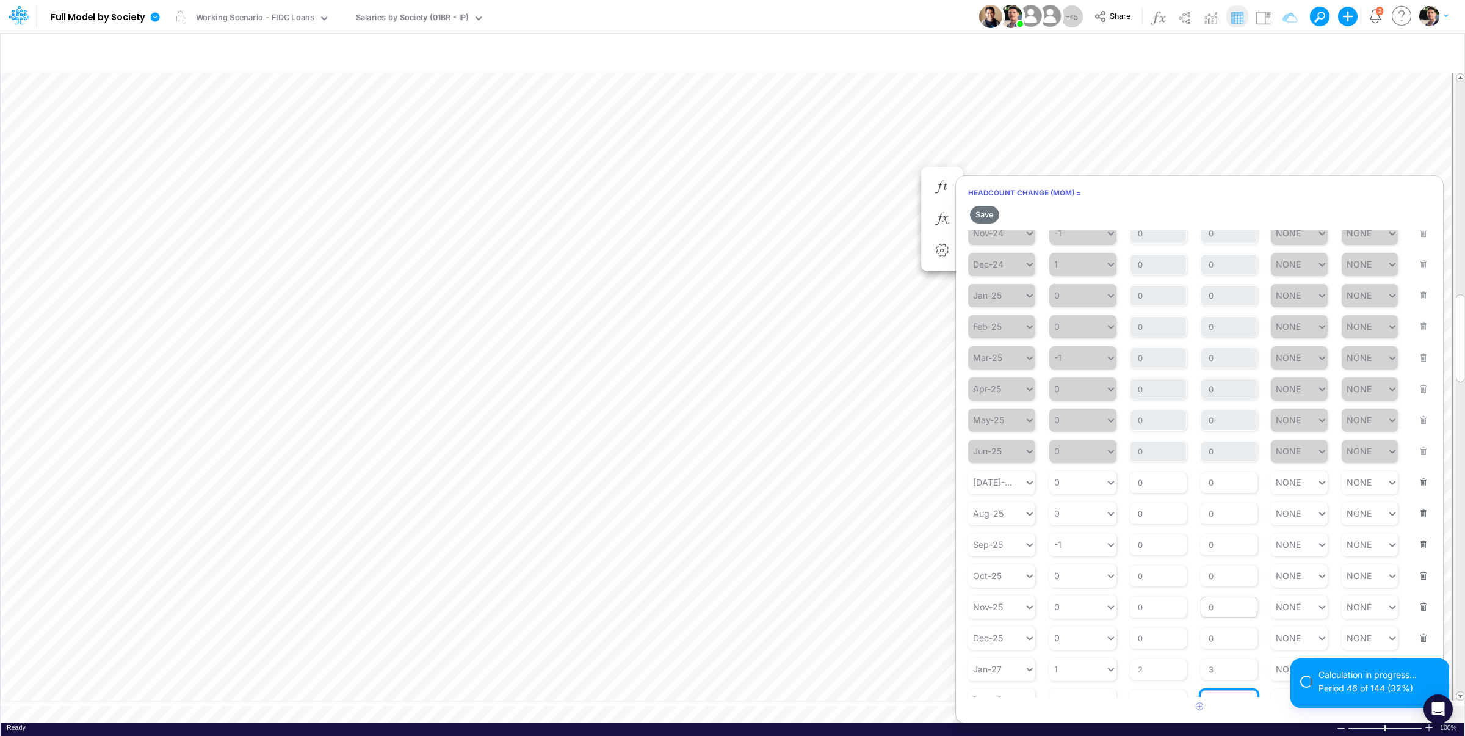
scroll to position [172, 0]
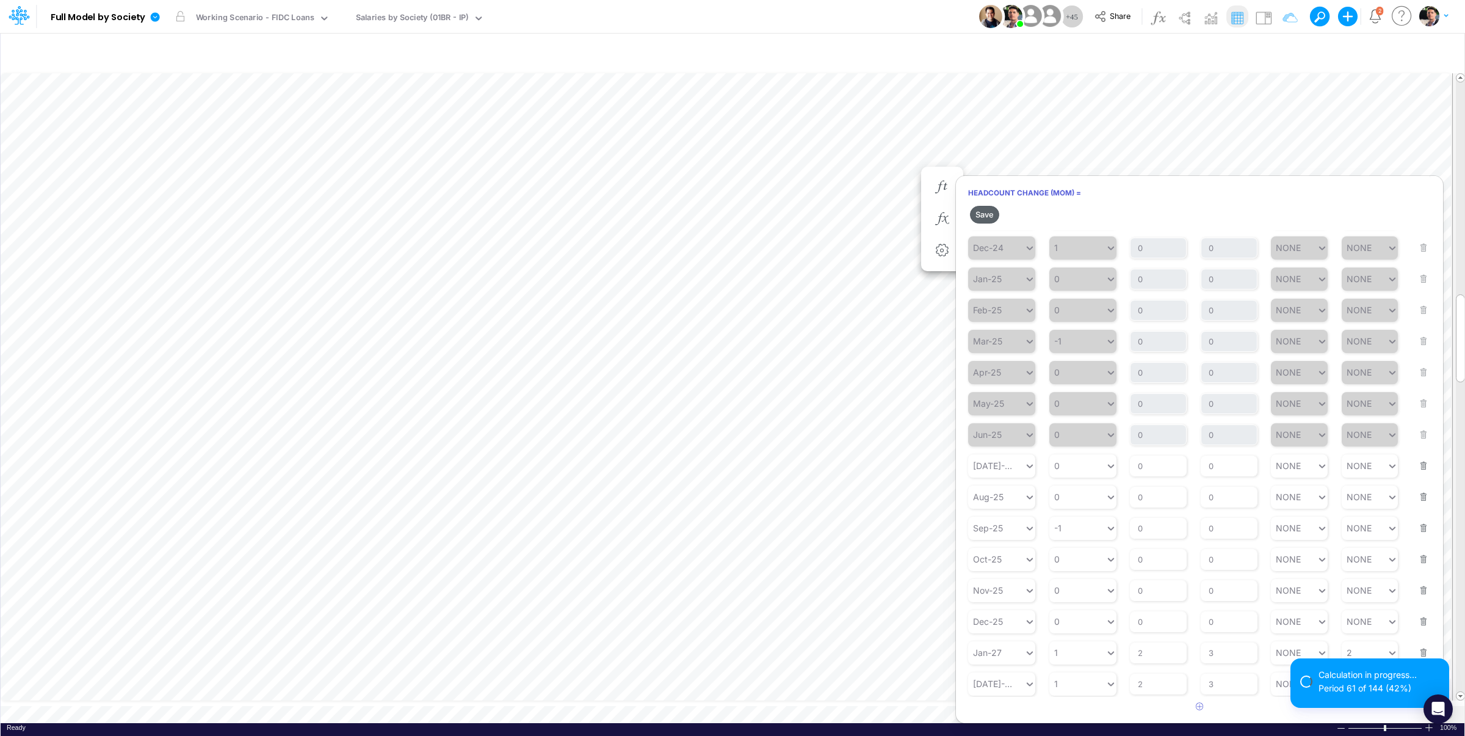
click at [977, 212] on button "Save" at bounding box center [984, 215] width 29 height 18
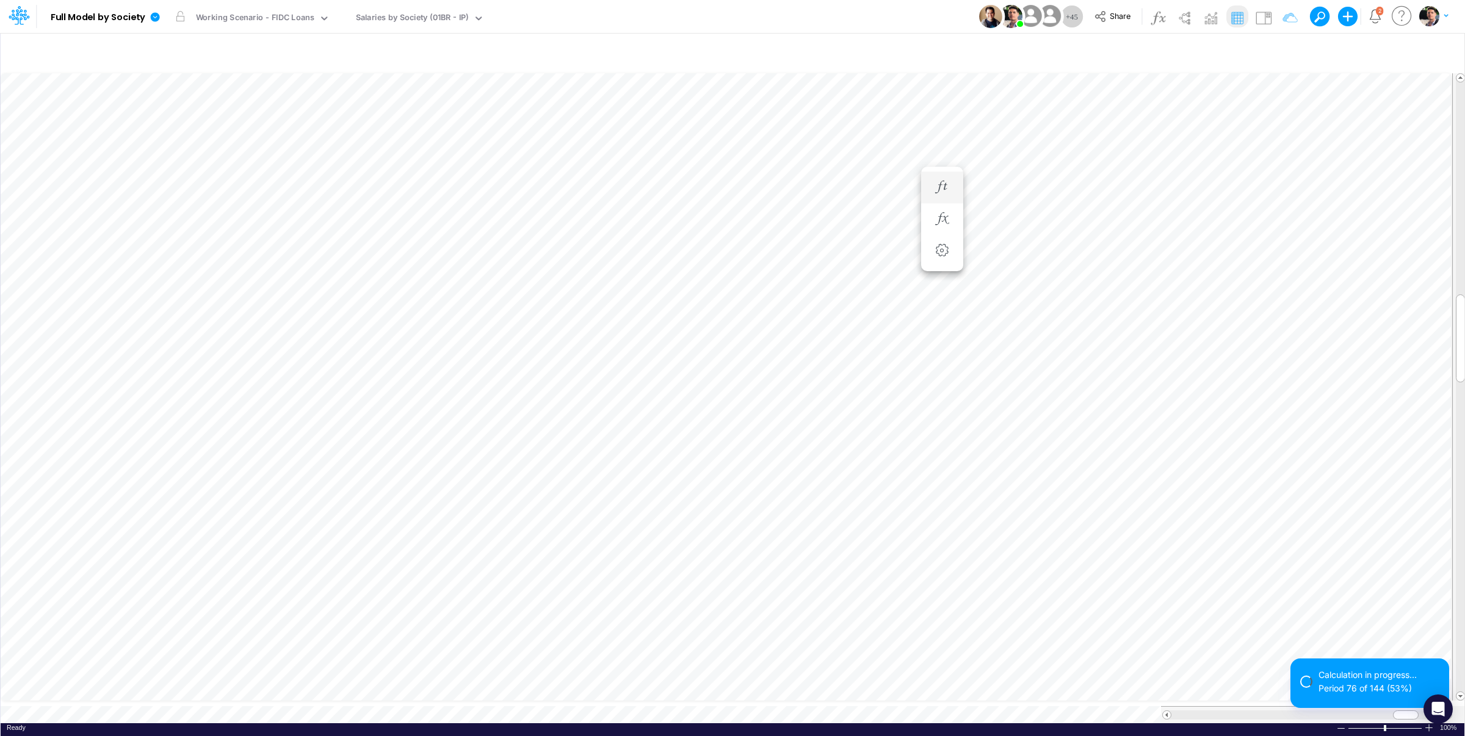
scroll to position [5, 40]
click at [949, 189] on icon "button" at bounding box center [942, 187] width 18 height 13
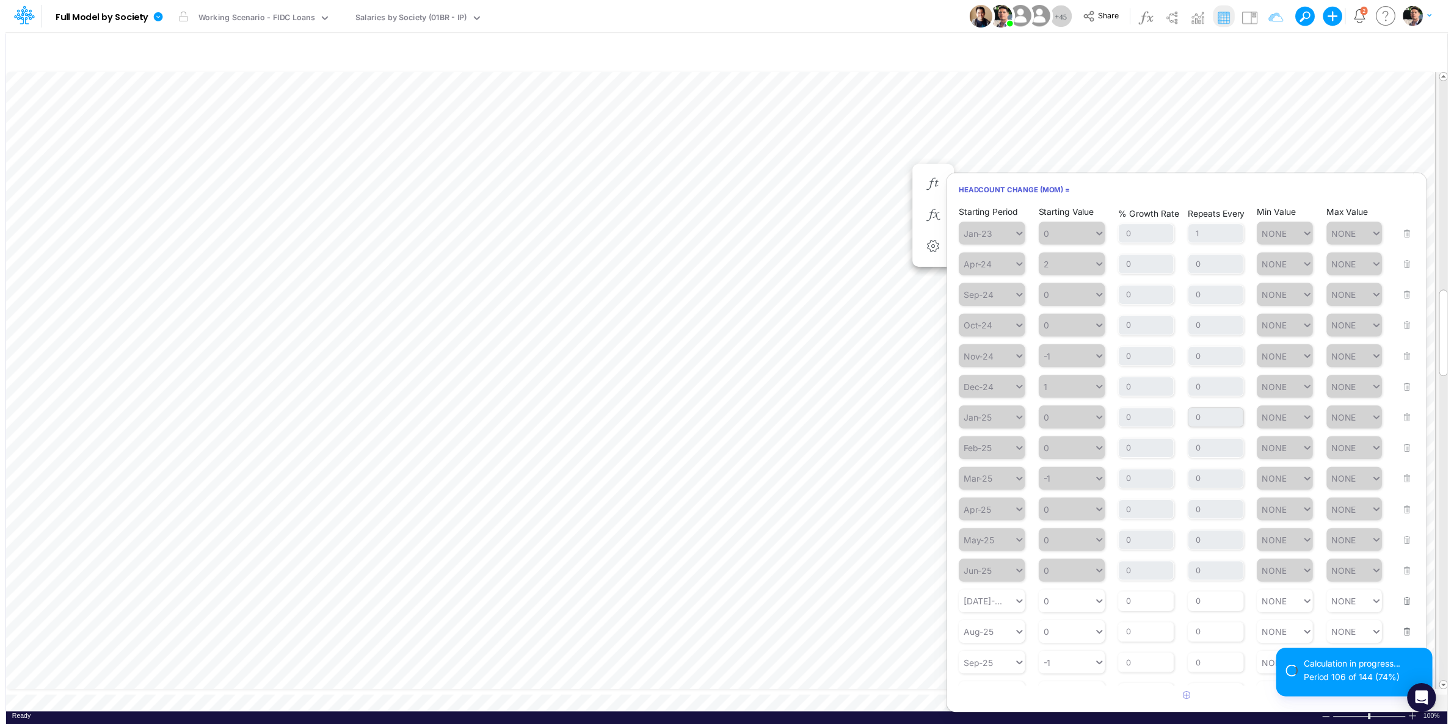
scroll to position [151, 0]
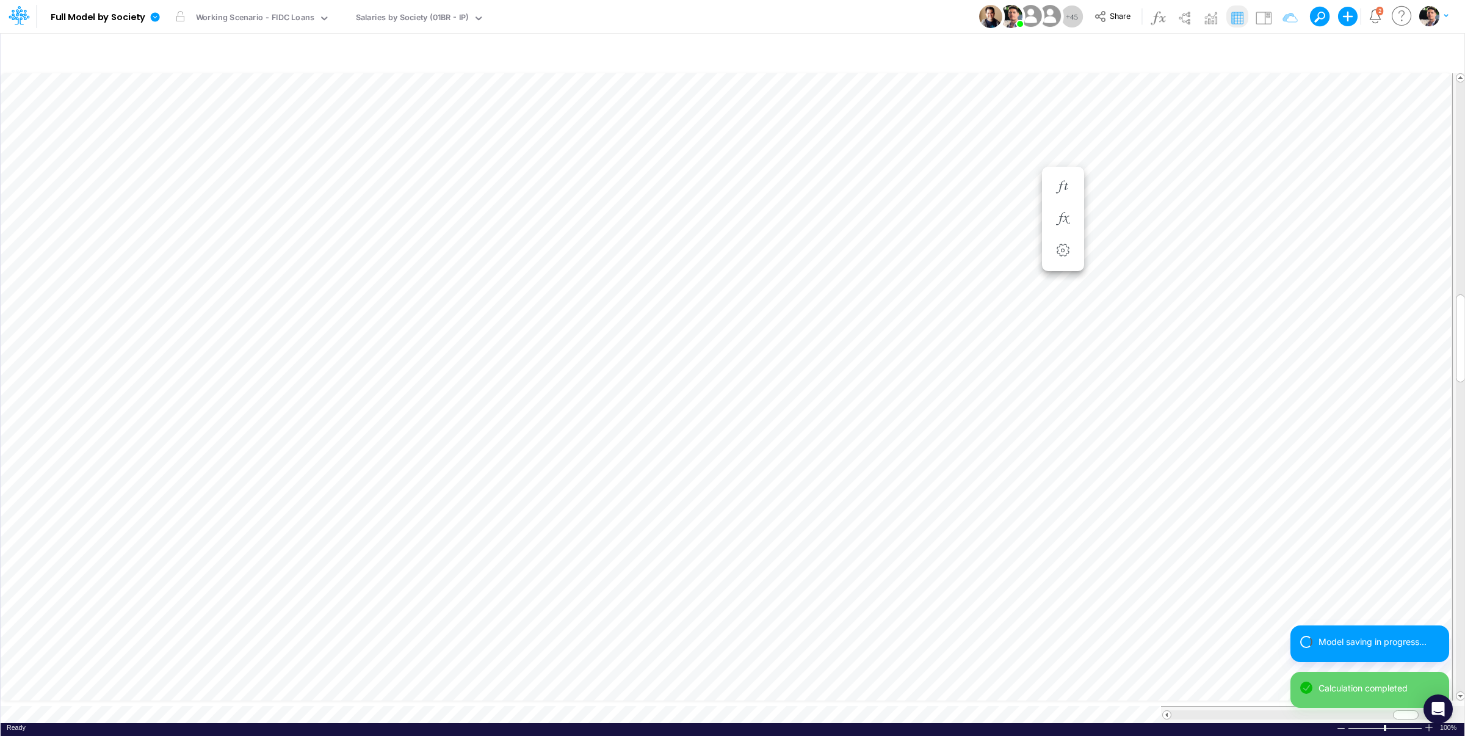
scroll to position [5, 40]
click at [993, 214] on button "button" at bounding box center [1003, 219] width 23 height 24
click at [998, 185] on icon "button" at bounding box center [1002, 187] width 18 height 13
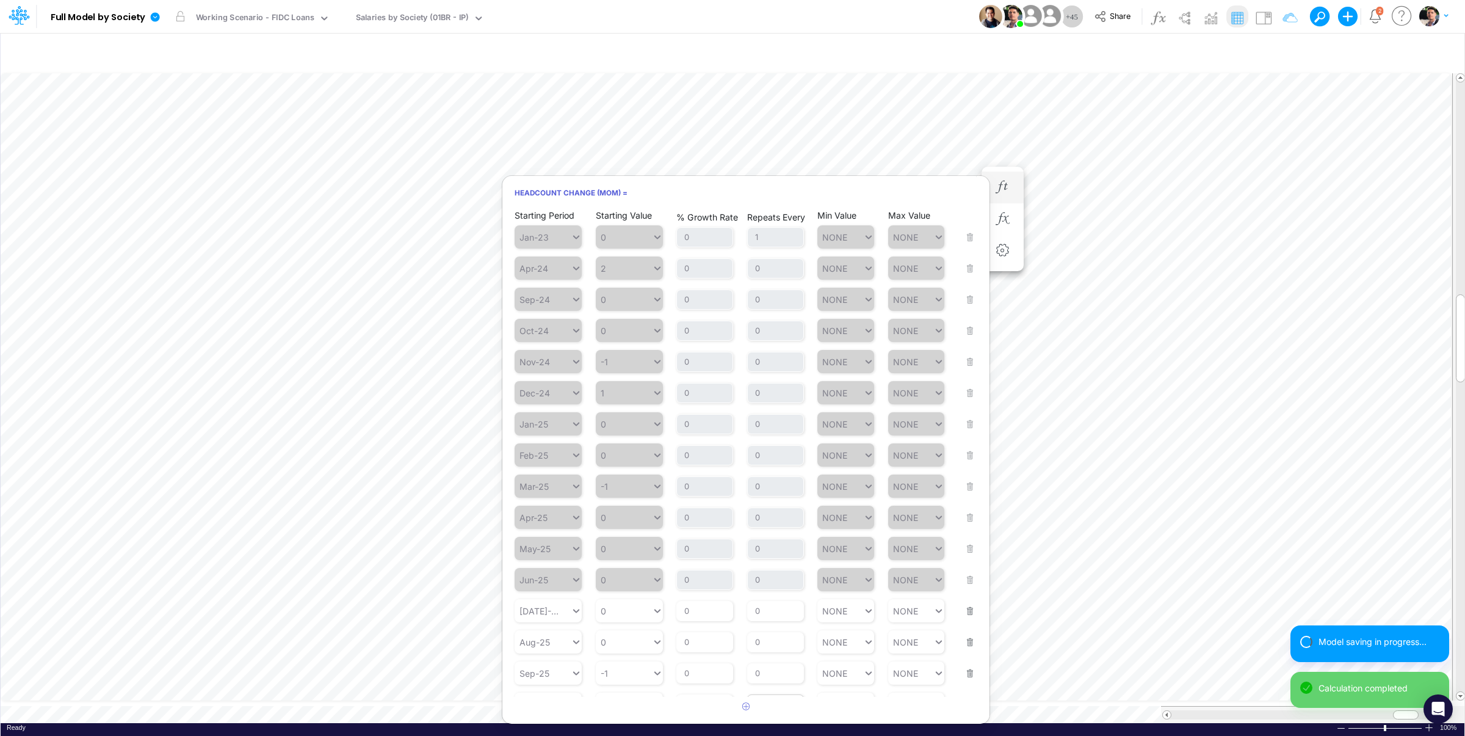
scroll to position [151, 0]
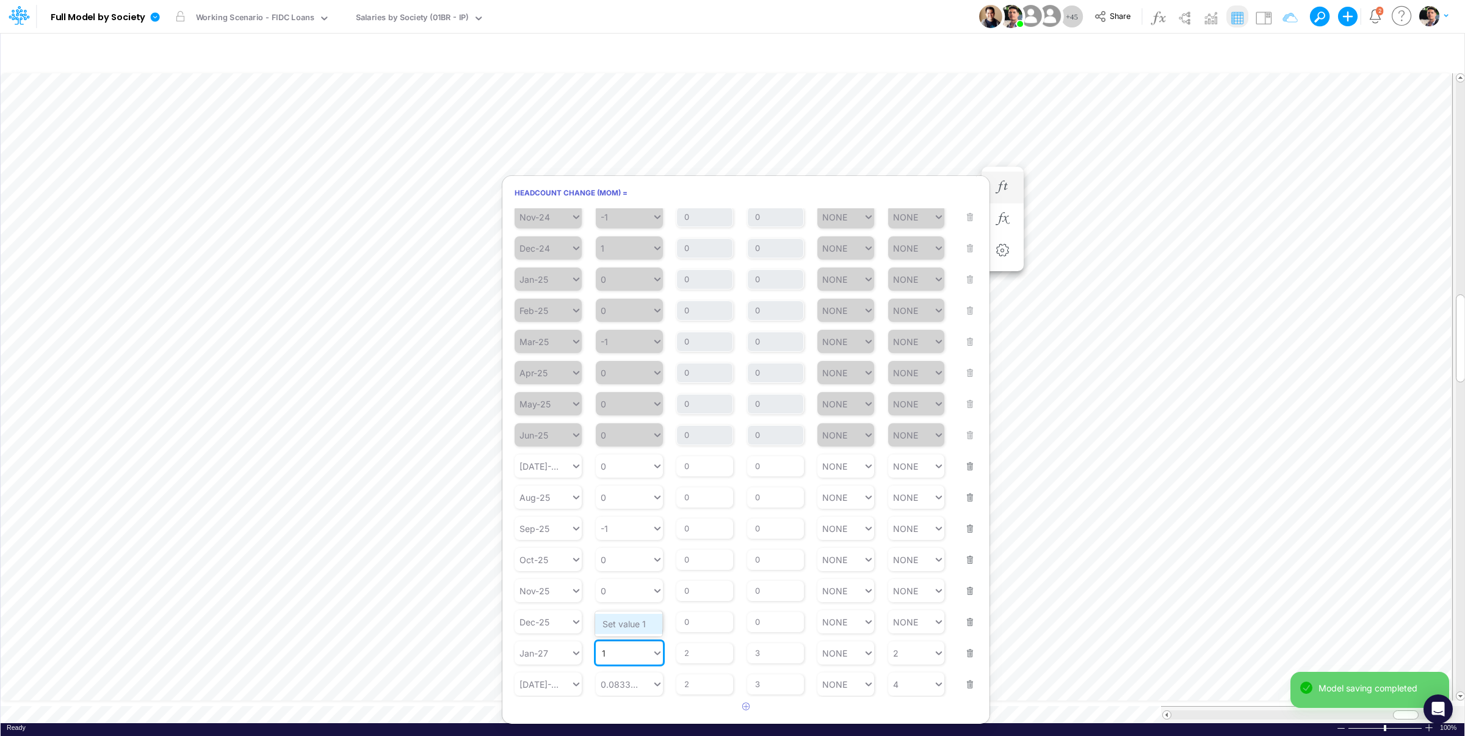
click at [625, 620] on div "Set value 1" at bounding box center [628, 624] width 67 height 20
type input "1"
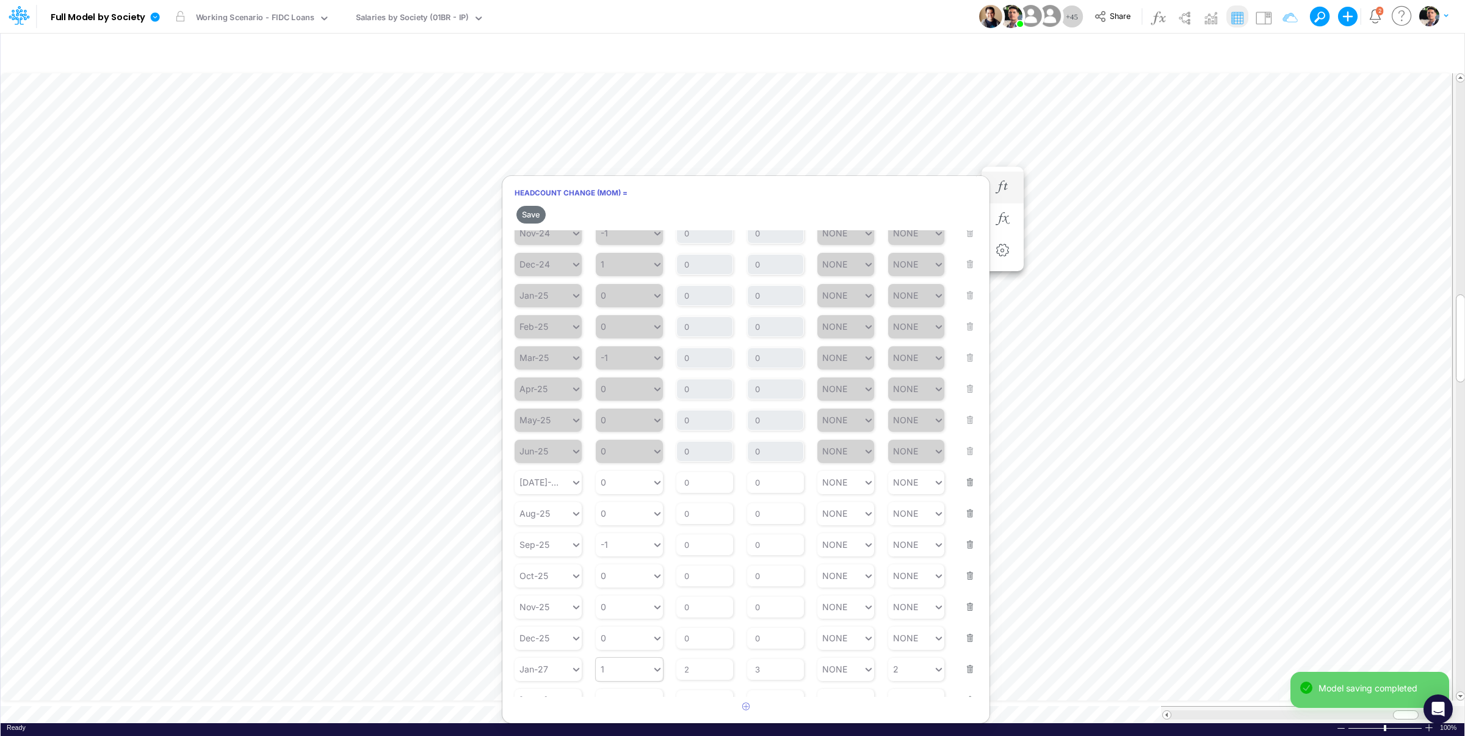
scroll to position [172, 0]
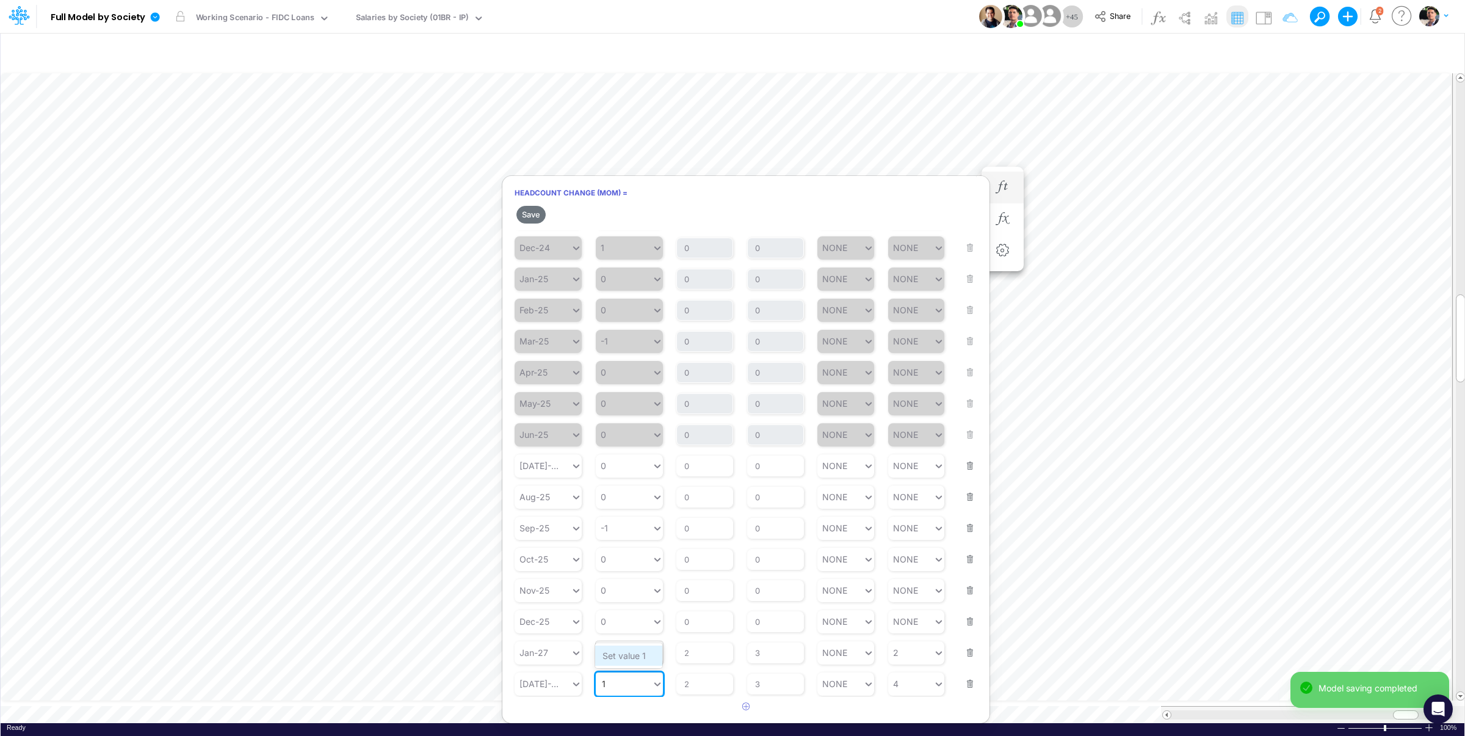
click at [623, 653] on div "Set value 1" at bounding box center [628, 655] width 67 height 20
type input "1"
click at [535, 213] on button "Save" at bounding box center [531, 215] width 29 height 18
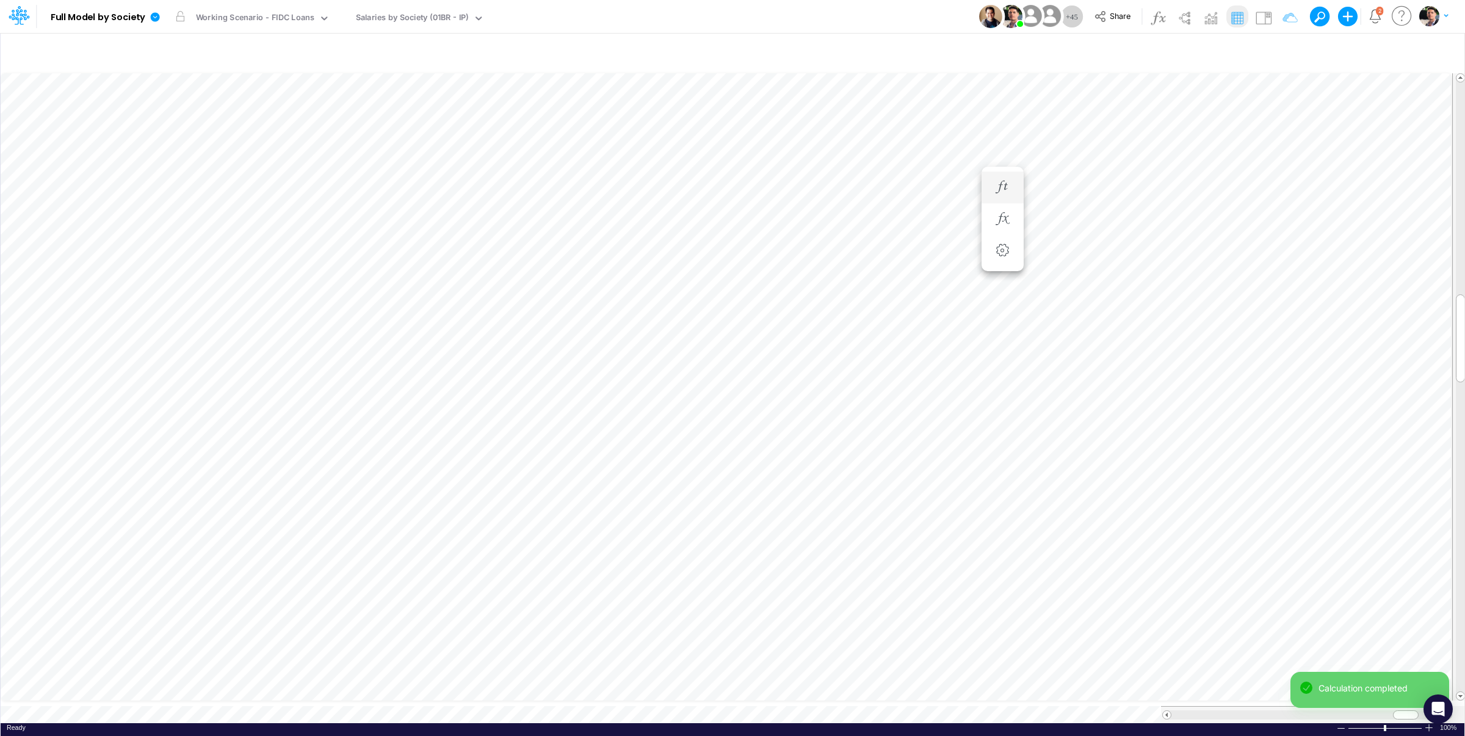
scroll to position [5, 37]
click at [1004, 189] on icon "button" at bounding box center [1002, 187] width 18 height 13
click at [1005, 188] on icon "button" at bounding box center [1002, 187] width 18 height 13
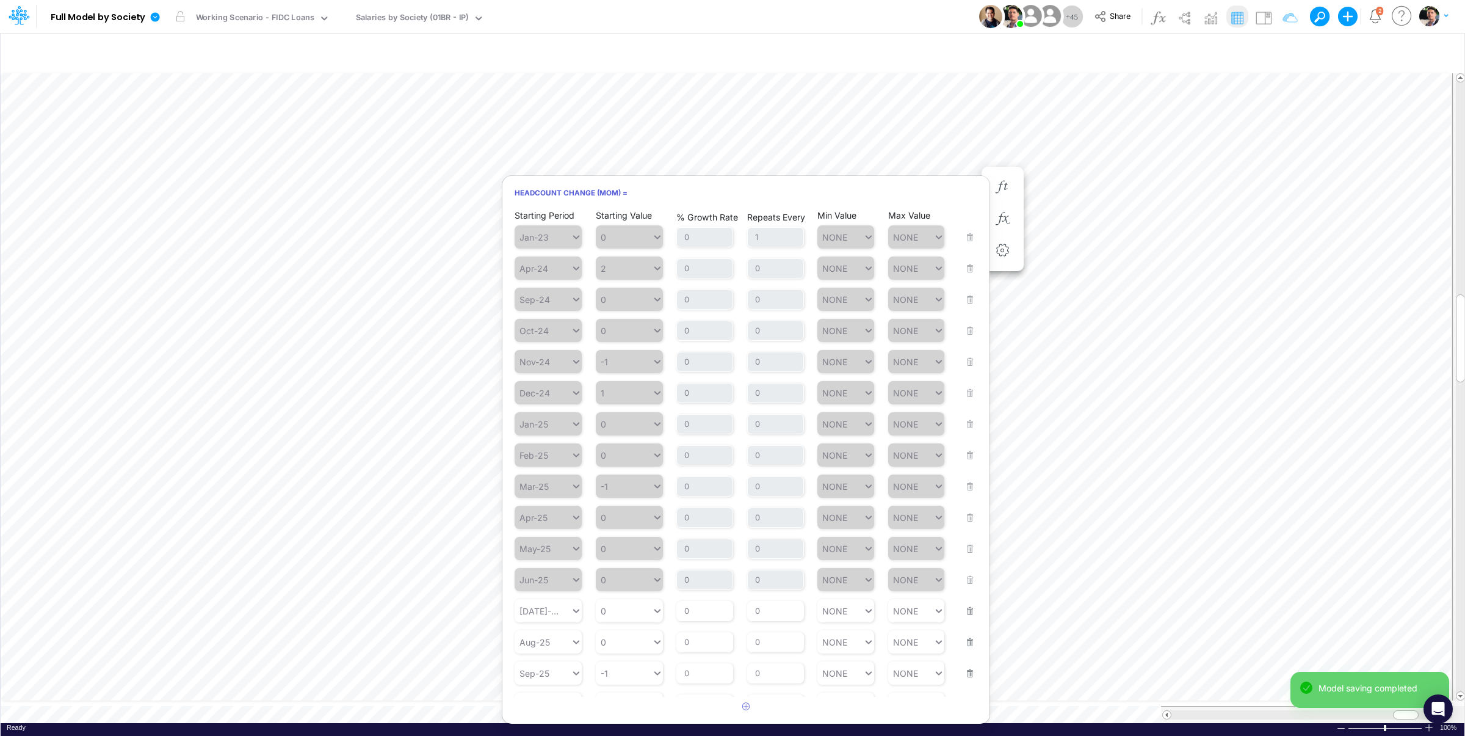
scroll to position [151, 0]
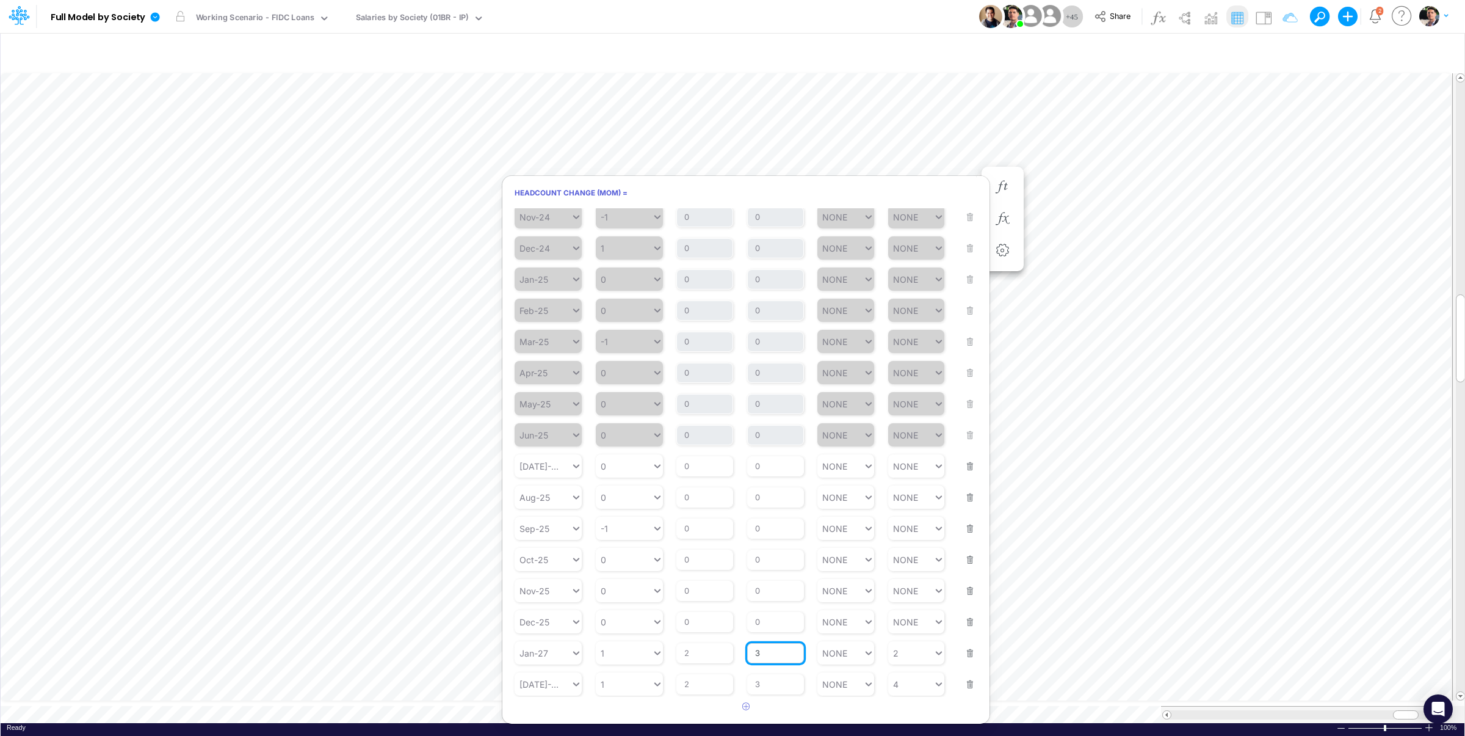
drag, startPoint x: 767, startPoint y: 651, endPoint x: 741, endPoint y: 652, distance: 25.7
click at [747, 652] on input "3" at bounding box center [775, 653] width 57 height 21
type input "2"
click at [779, 689] on input "3" at bounding box center [775, 684] width 57 height 21
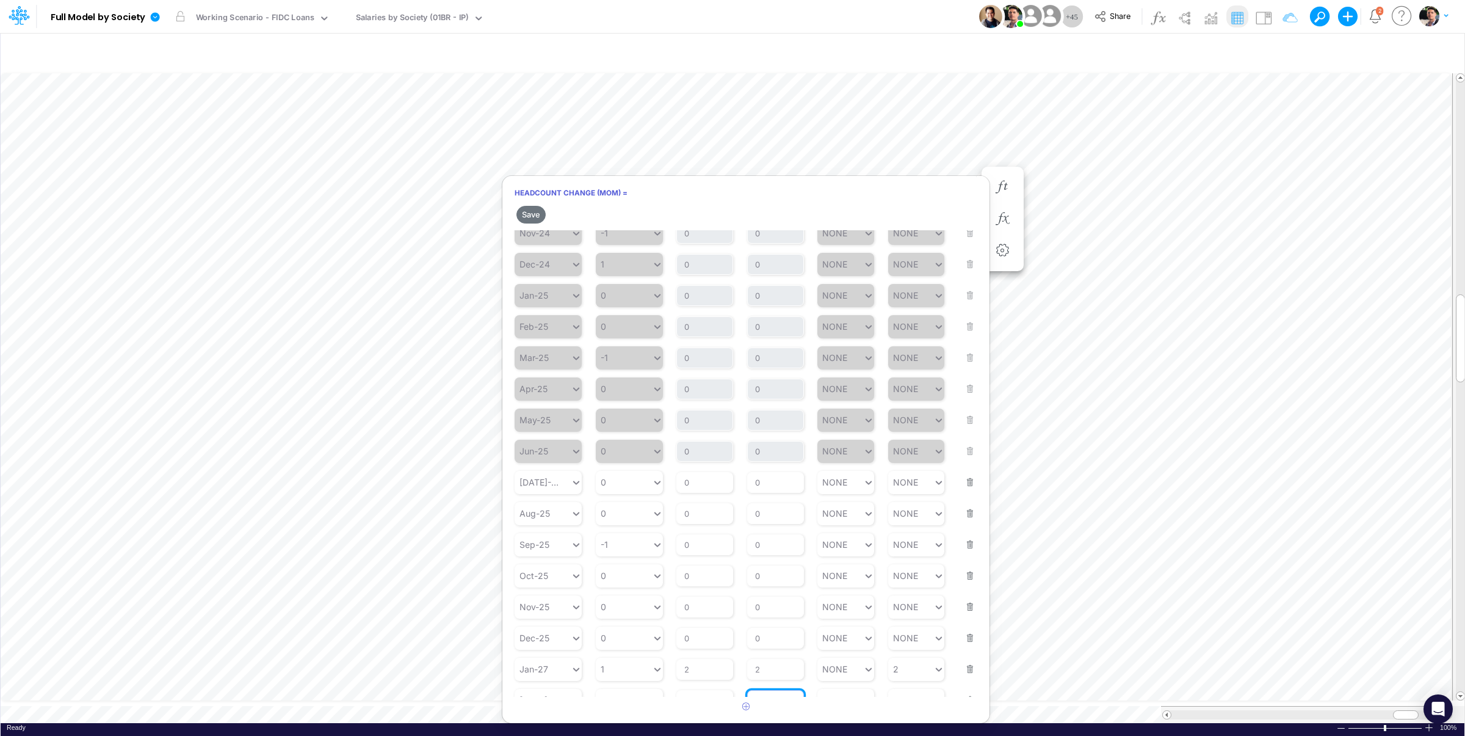
scroll to position [172, 0]
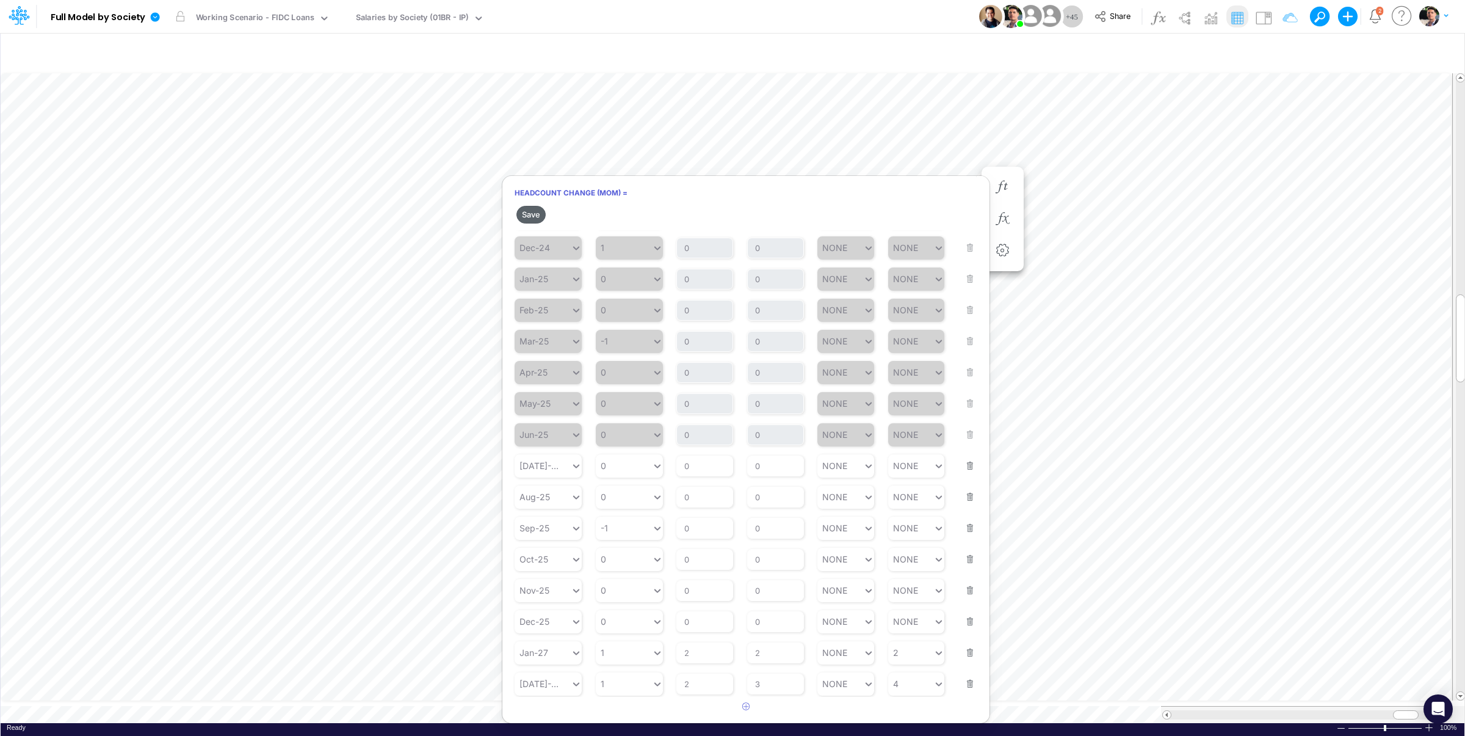
click at [532, 212] on button "Save" at bounding box center [531, 215] width 29 height 18
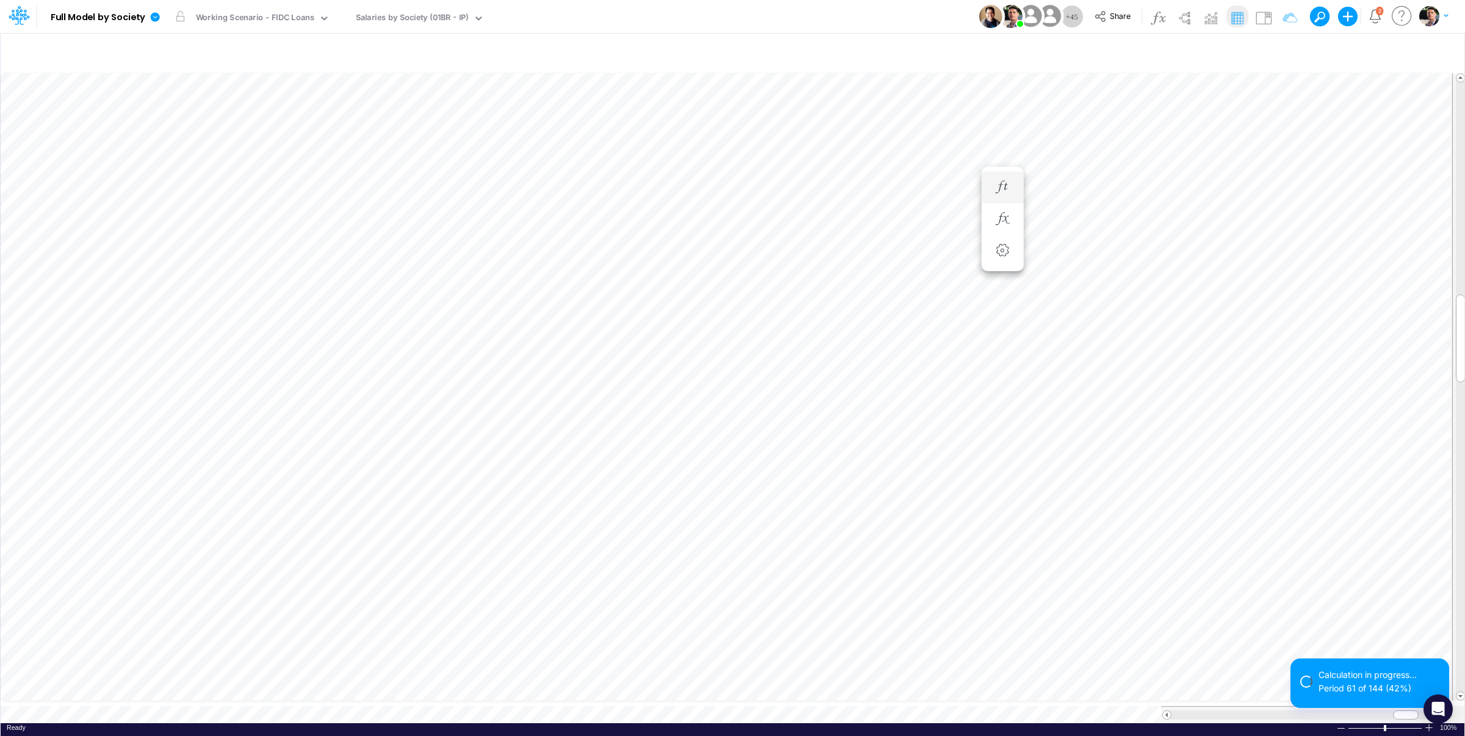
scroll to position [5, 37]
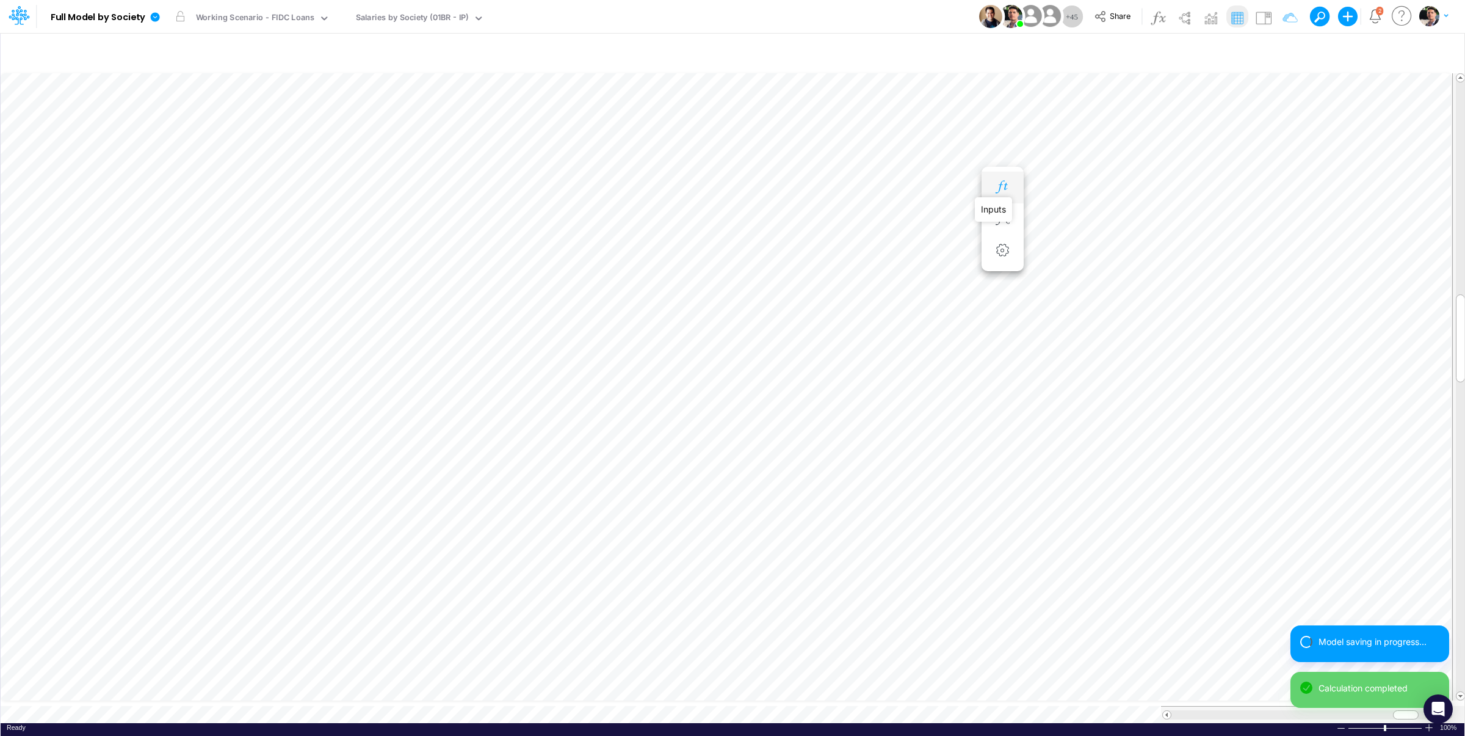
click at [1006, 187] on icon "button" at bounding box center [1002, 187] width 18 height 13
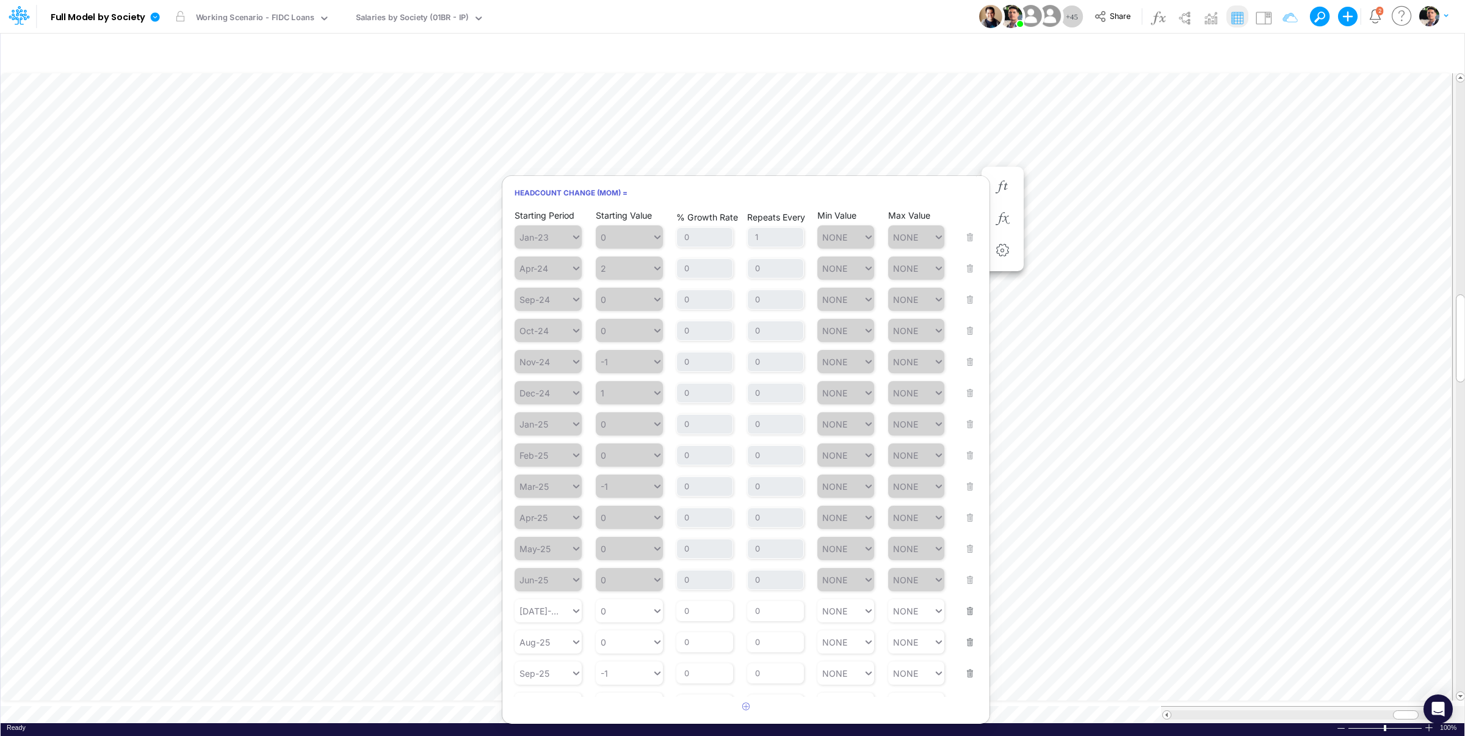
scroll to position [151, 0]
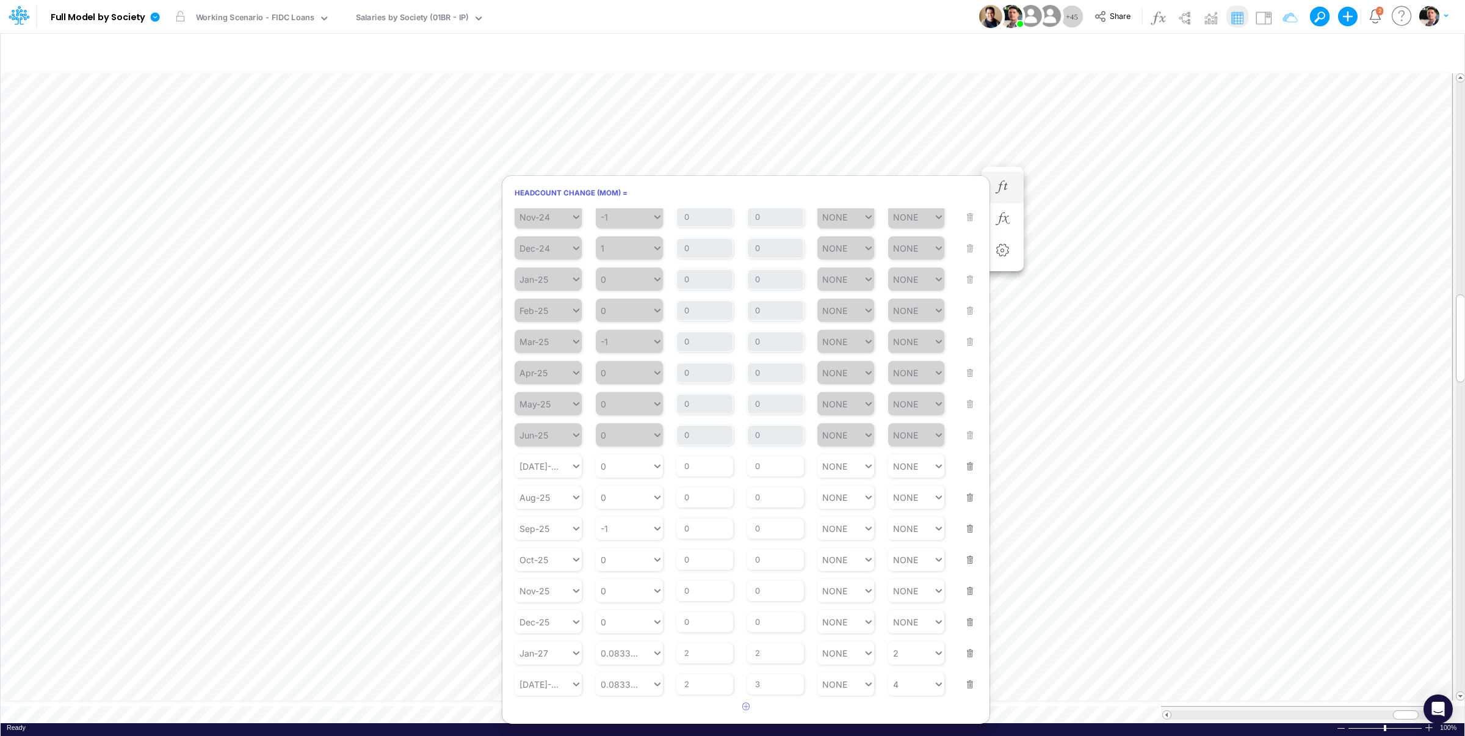
click at [631, 658] on div "Starting Value 0.08333333333333333" at bounding box center [629, 676] width 67 height 38
drag, startPoint x: 632, startPoint y: 628, endPoint x: 629, endPoint y: 640, distance: 12.5
click at [632, 628] on div "Set value 1" at bounding box center [628, 624] width 67 height 20
type input "1"
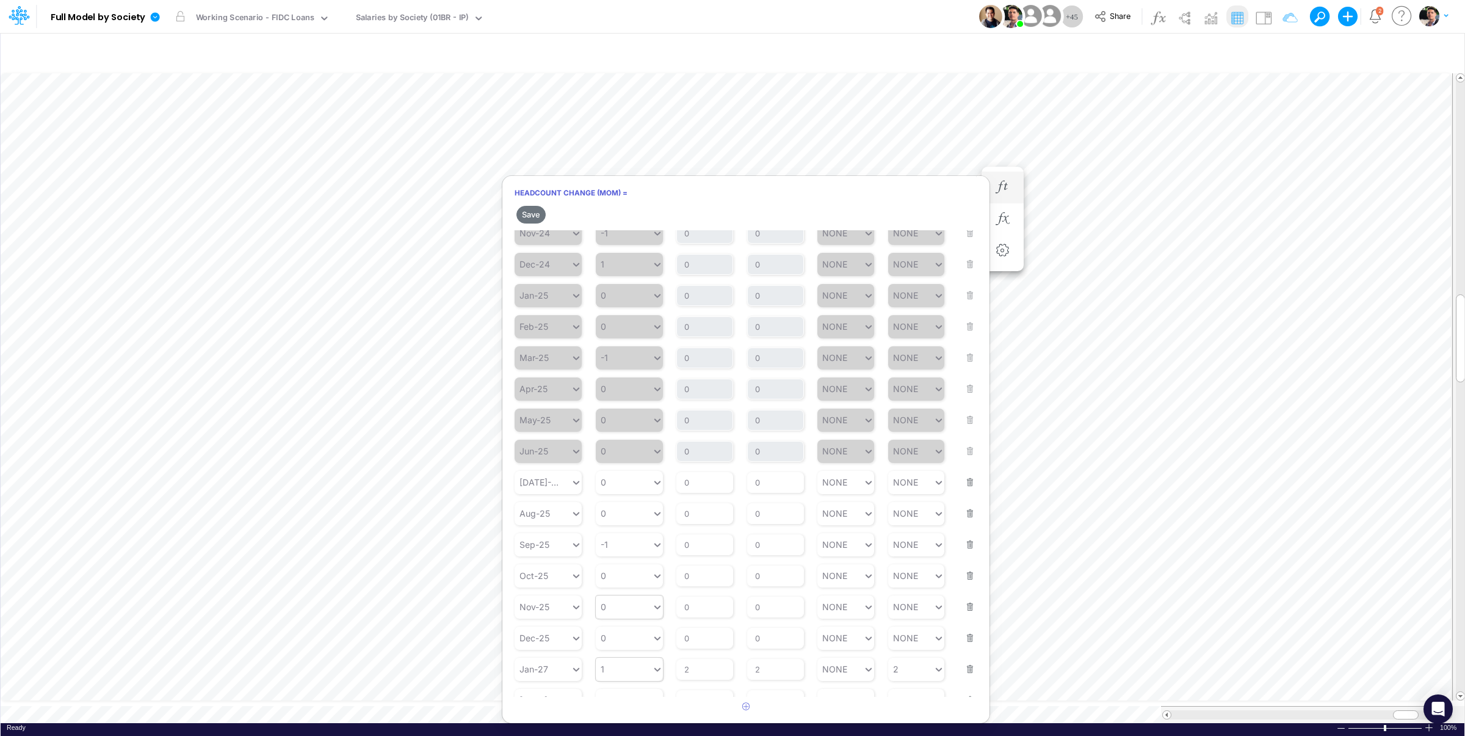
scroll to position [172, 0]
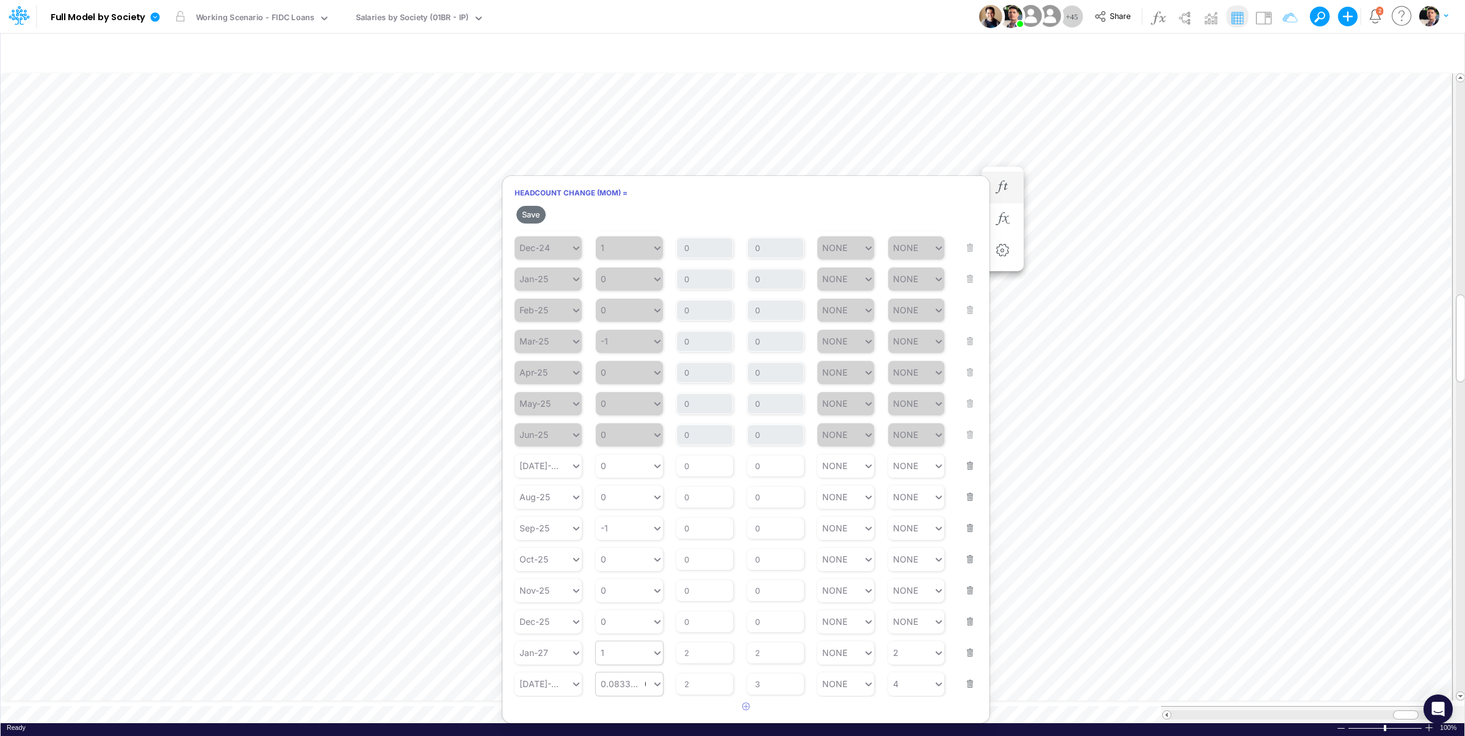
drag, startPoint x: 628, startPoint y: 695, endPoint x: 632, endPoint y: 689, distance: 7.5
click at [628, 695] on div "0.08333333333333333 0.08333333333333333" at bounding box center [629, 683] width 67 height 23
click at [623, 653] on div "Set value 1" at bounding box center [628, 655] width 67 height 20
type input "1"
click at [527, 211] on button "Save" at bounding box center [531, 215] width 29 height 18
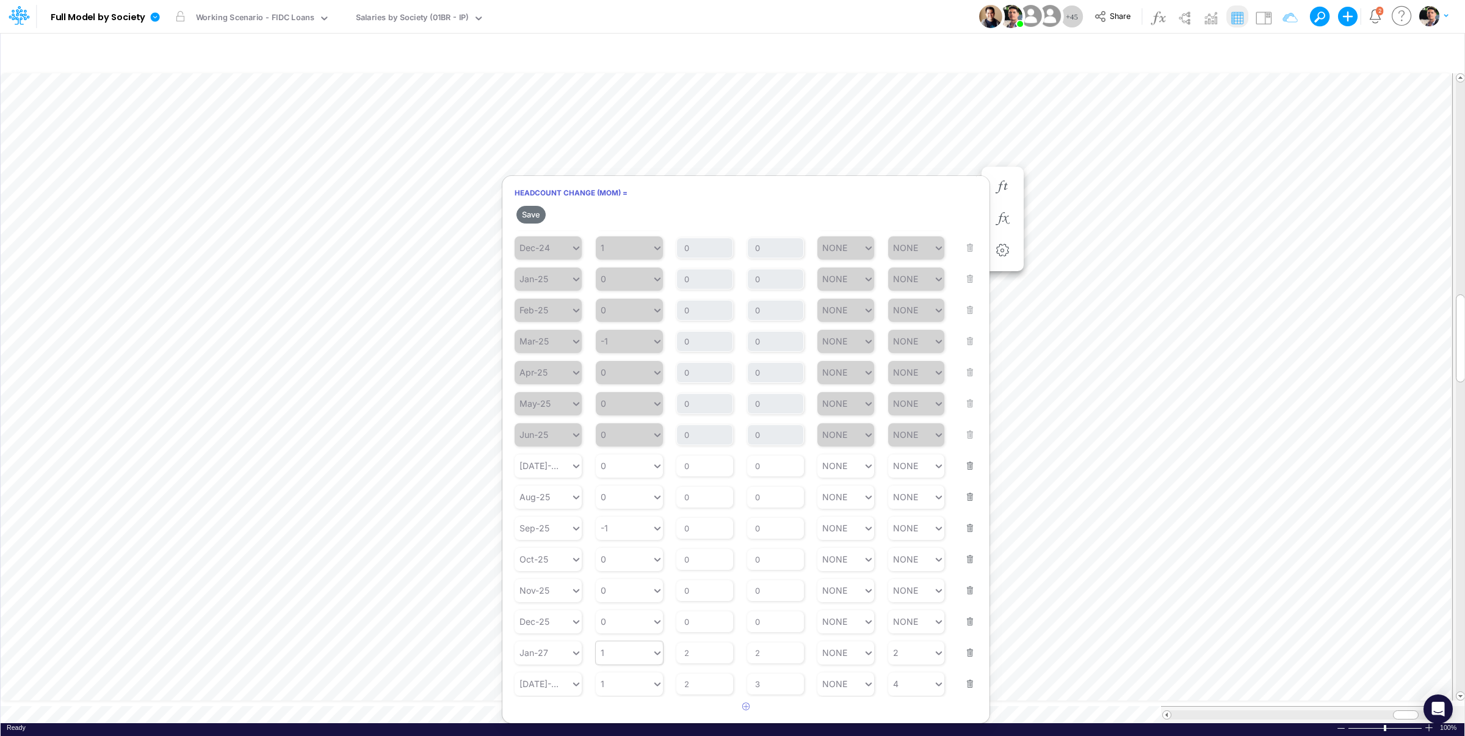
scroll to position [151, 0]
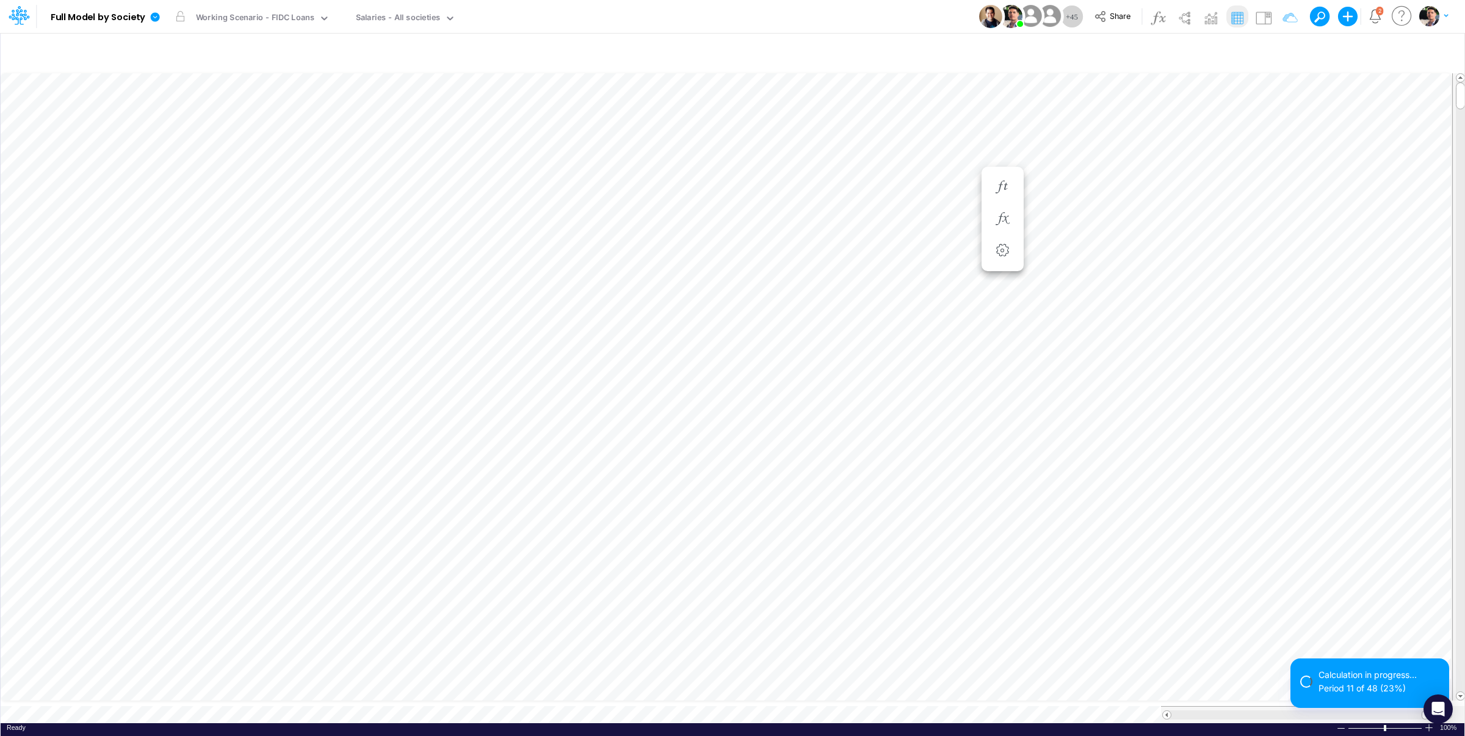
scroll to position [5, 41]
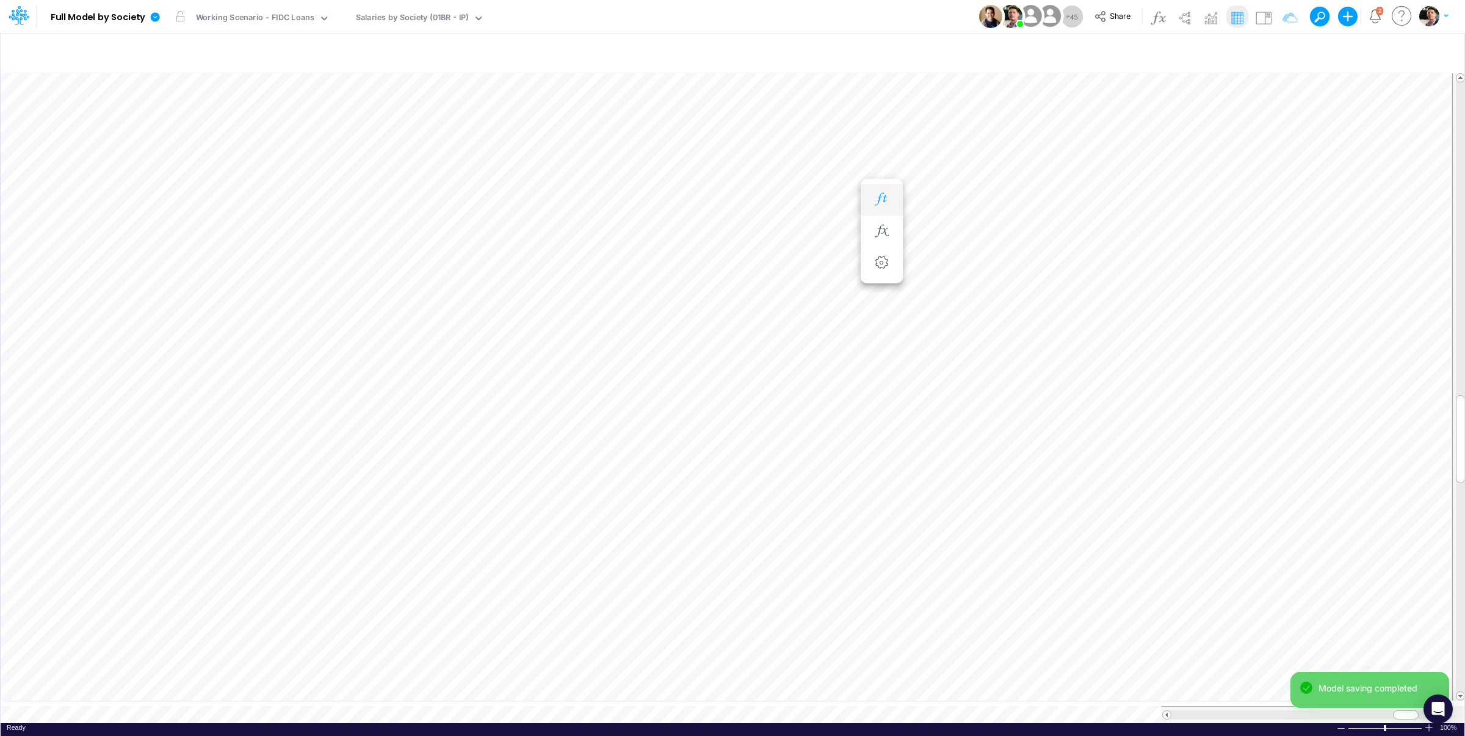
click at [893, 201] on button "button" at bounding box center [882, 199] width 23 height 24
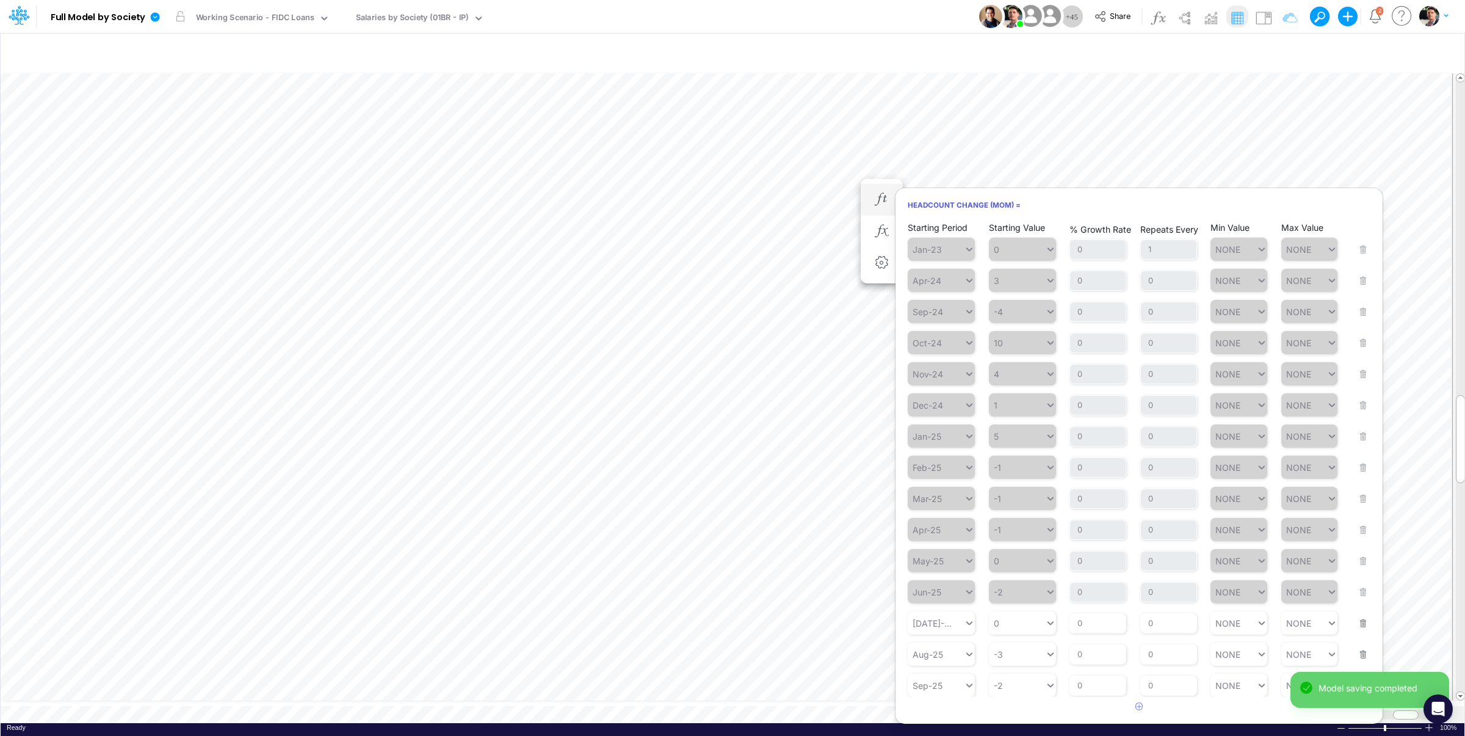
scroll to position [163, 0]
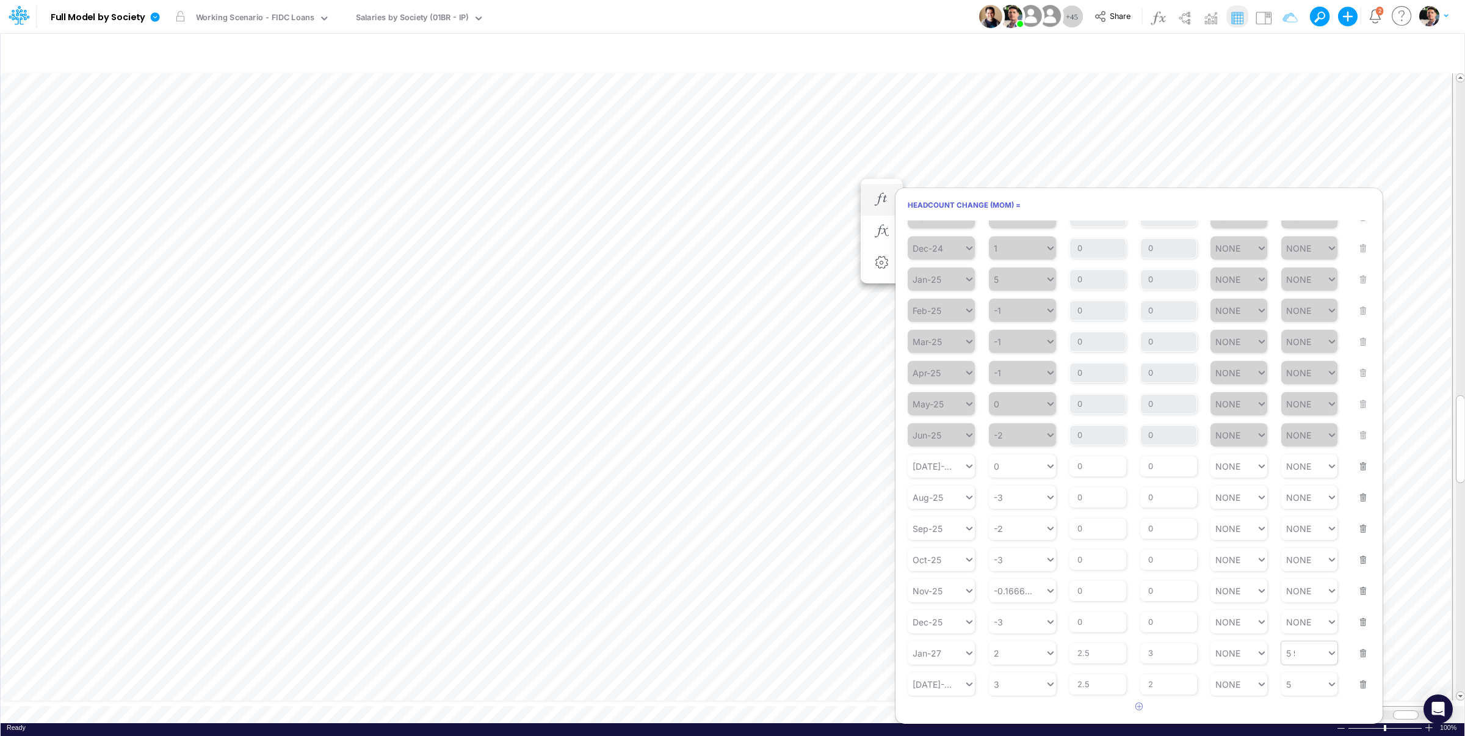
click at [1286, 650] on div "5 5" at bounding box center [1305, 653] width 46 height 18
click at [1289, 687] on div "Set value 10" at bounding box center [1303, 682] width 63 height 20
type input "10"
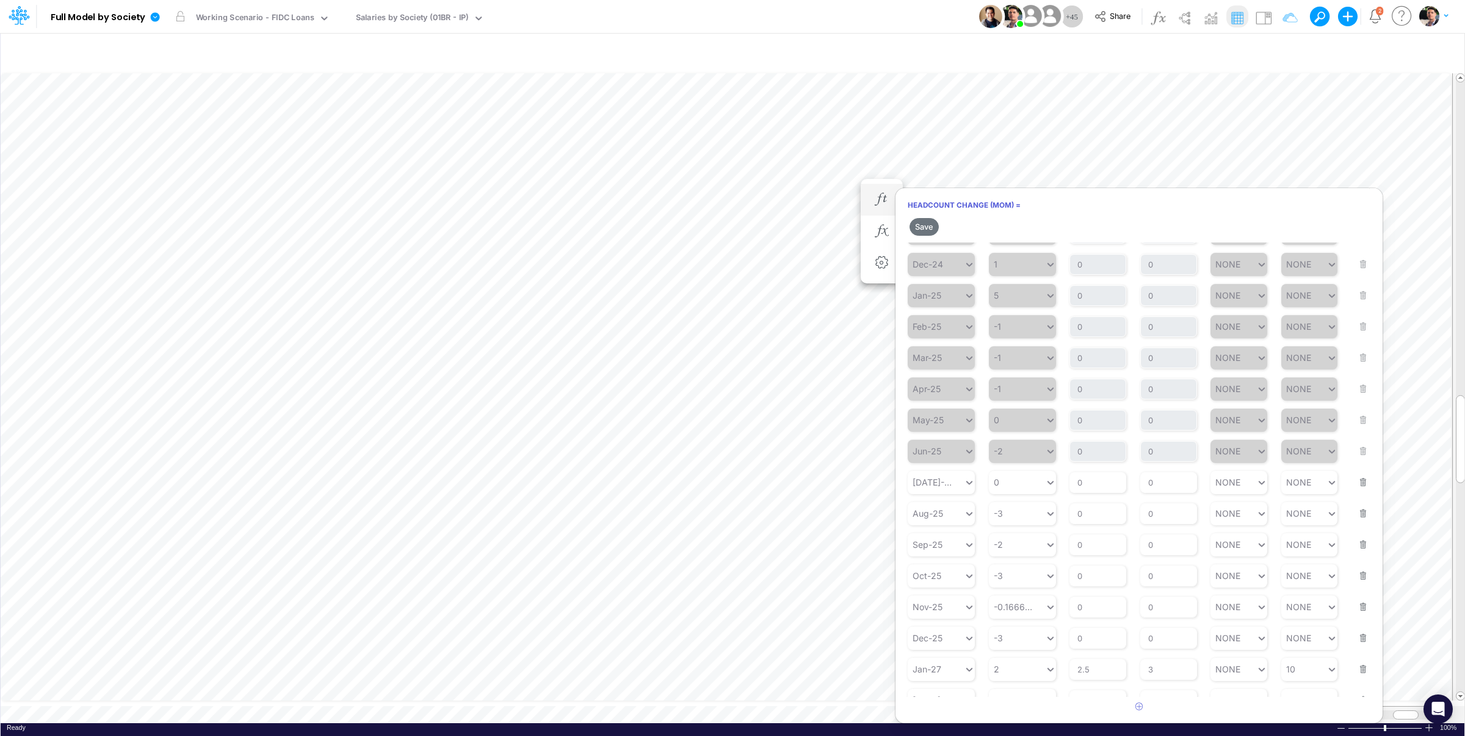
scroll to position [184, 0]
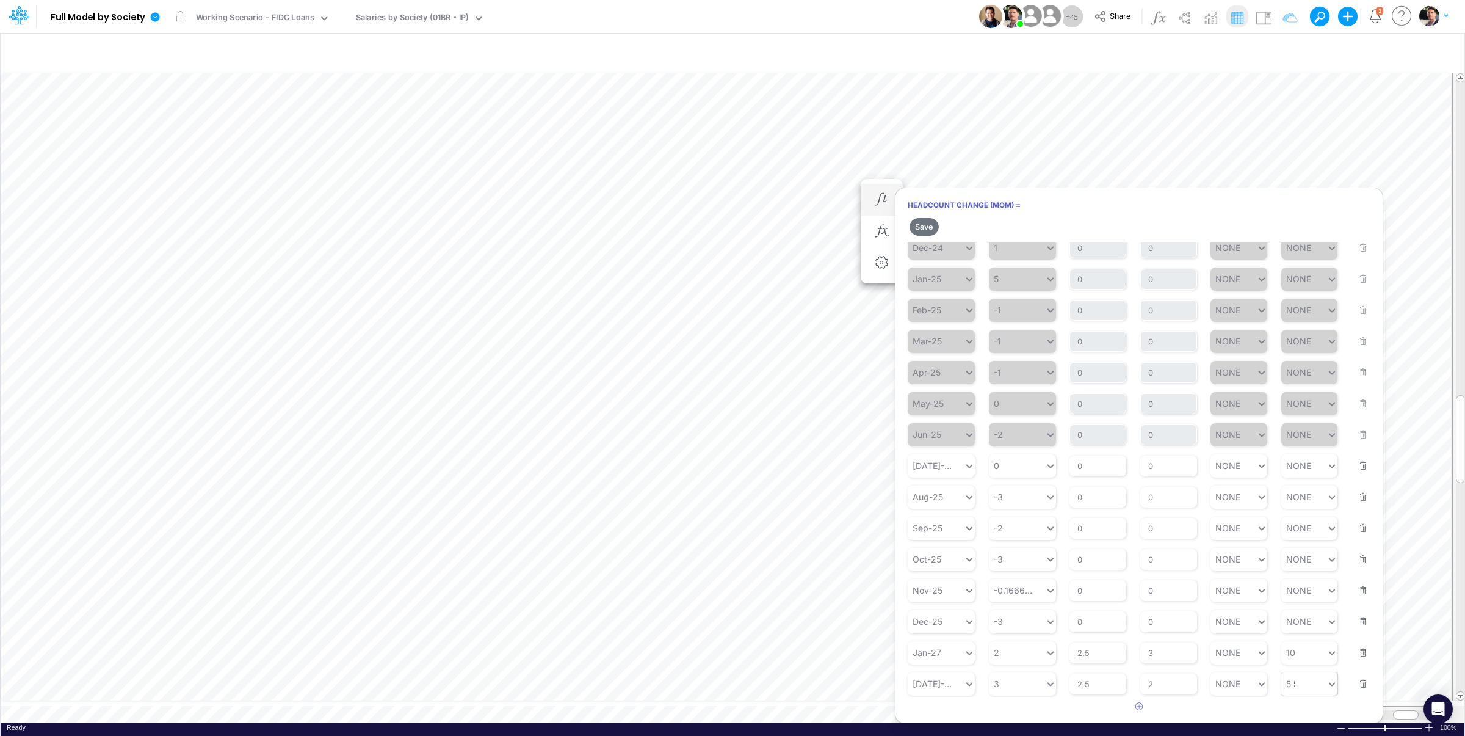
click at [1294, 687] on div "5 5" at bounding box center [1305, 684] width 46 height 18
type input "10"
click at [926, 225] on button "Save" at bounding box center [924, 227] width 29 height 18
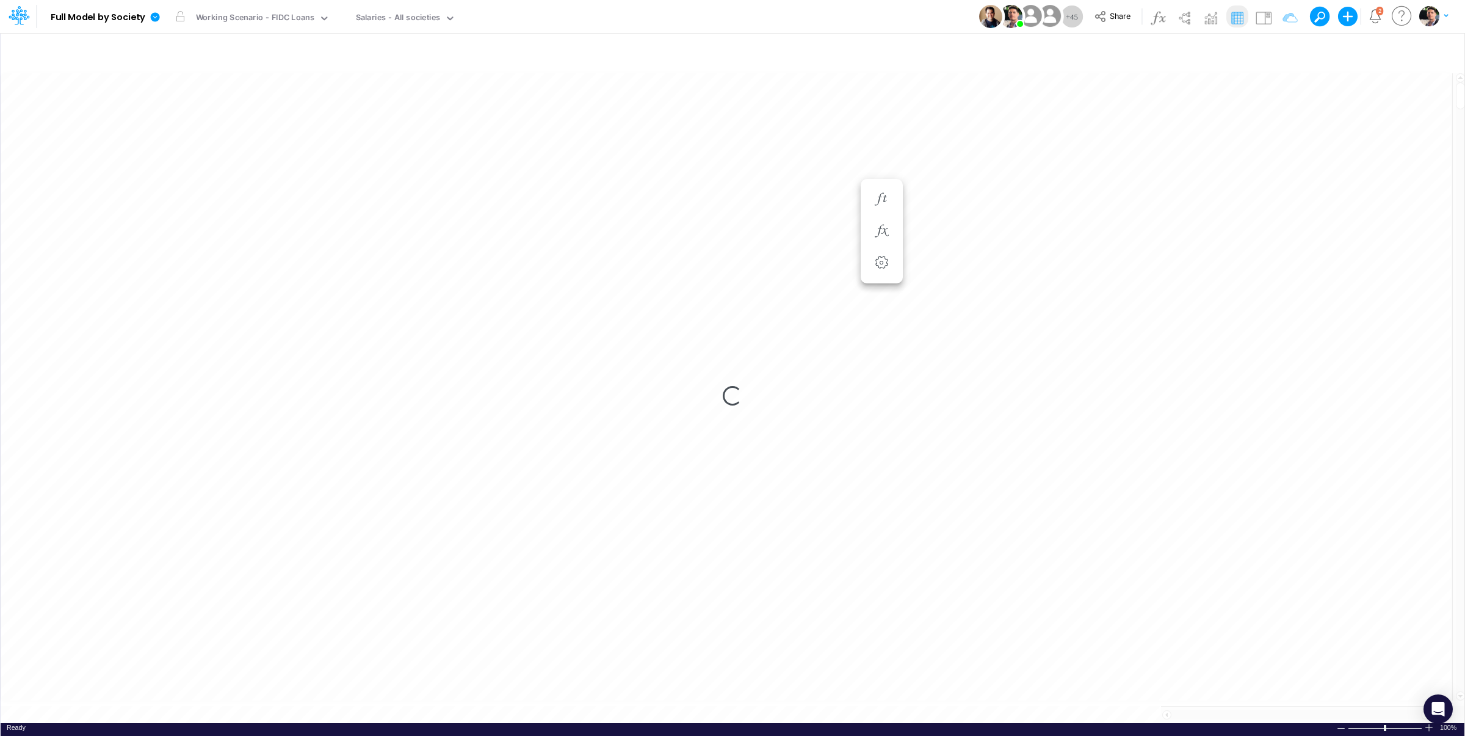
scroll to position [5, 41]
click at [883, 208] on button "button" at bounding box center [882, 199] width 23 height 24
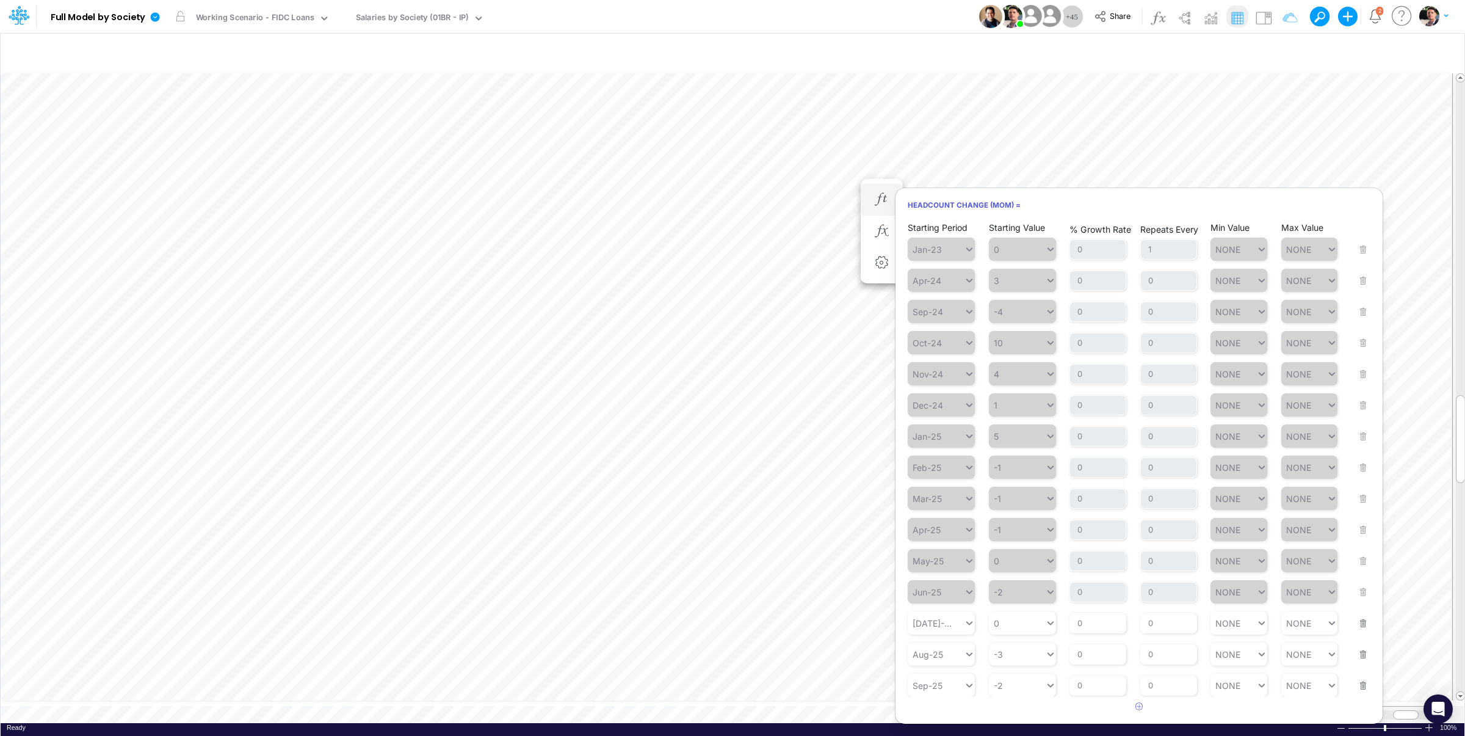
scroll to position [163, 0]
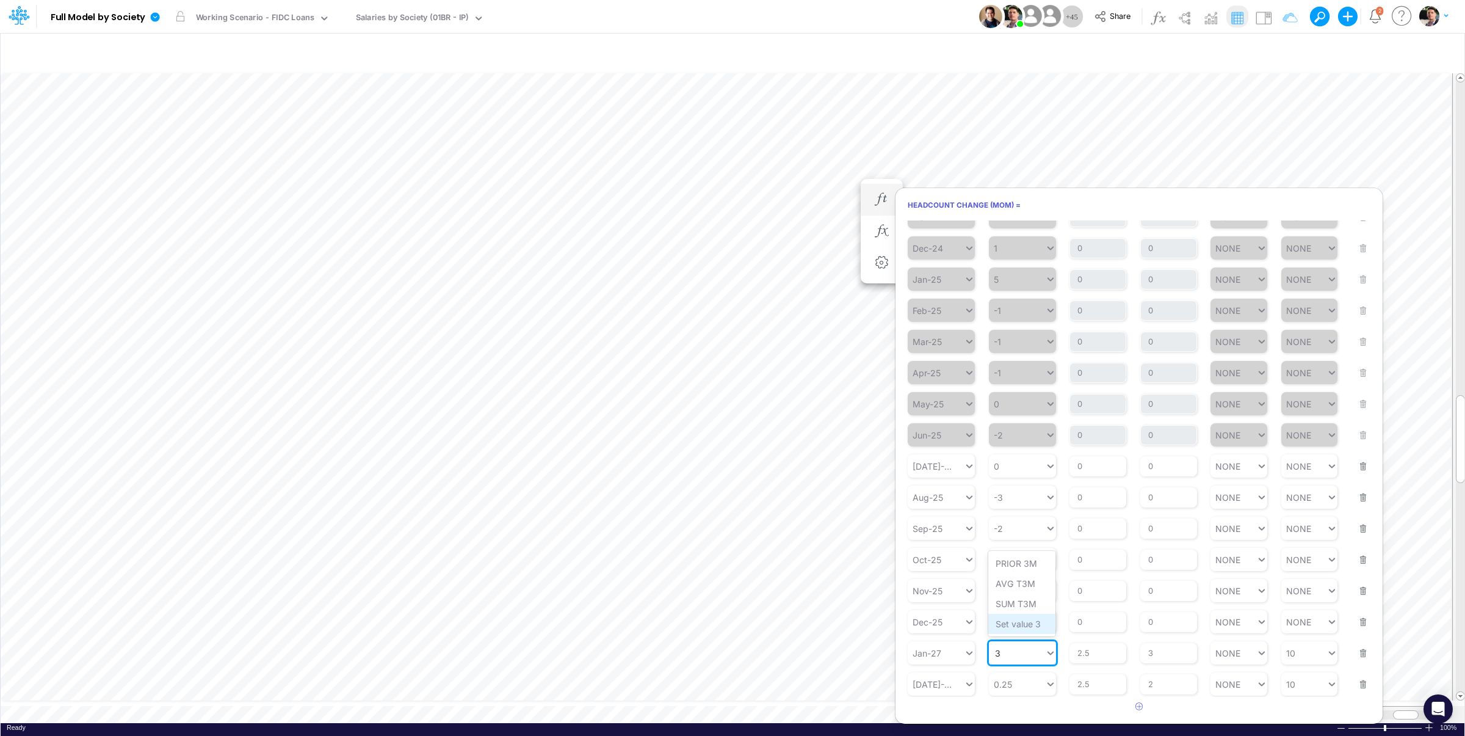
click at [1028, 625] on div "Set value 3" at bounding box center [1022, 624] width 67 height 20
type input "3"
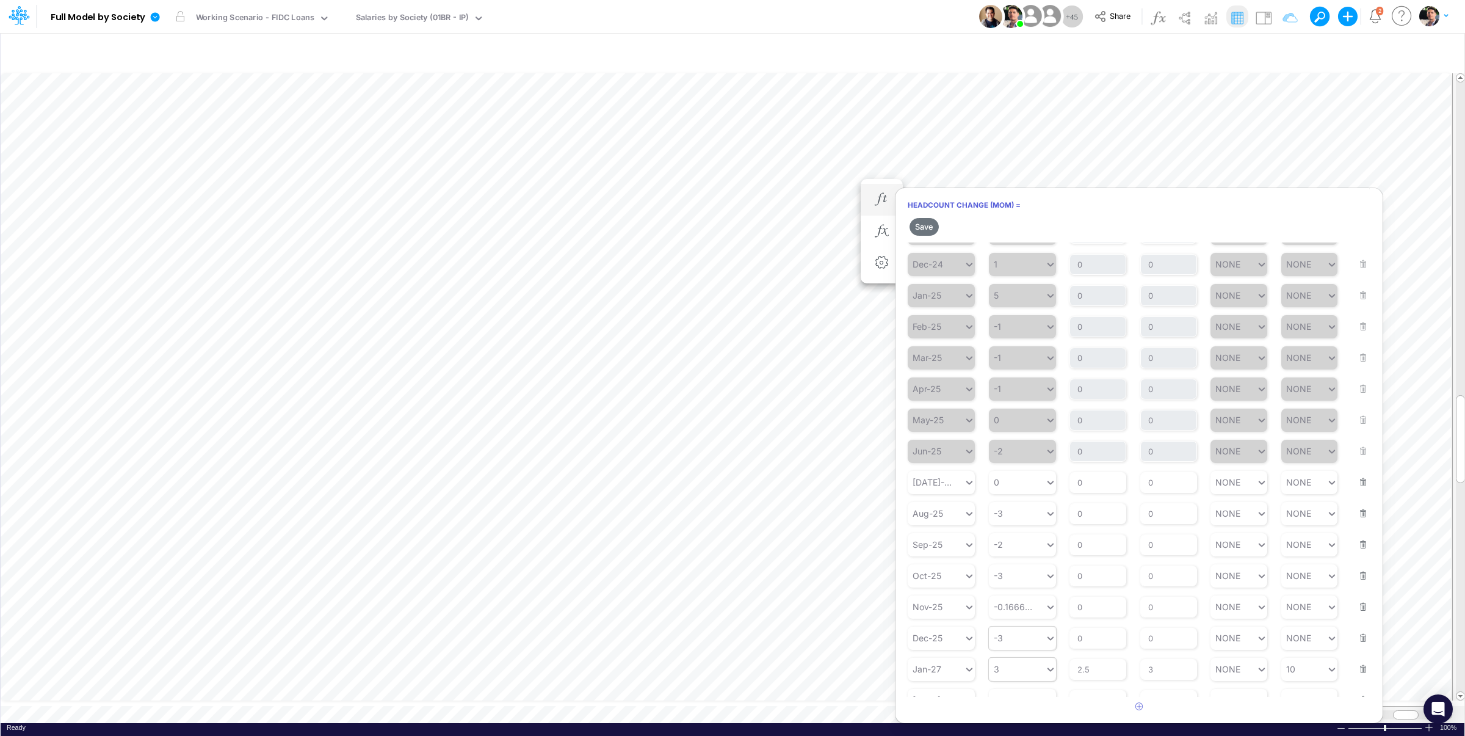
scroll to position [184, 0]
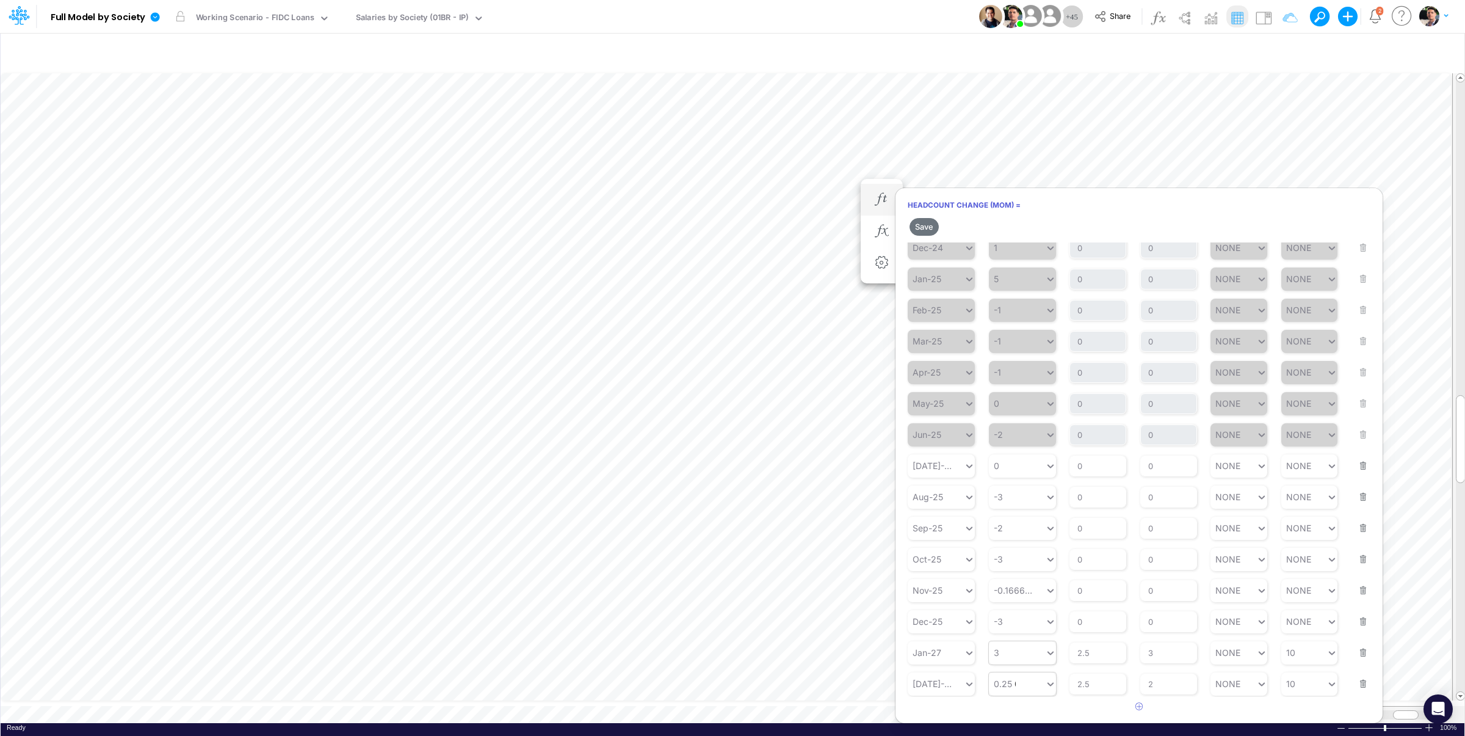
click at [1022, 691] on div "0.25 0.25" at bounding box center [1017, 684] width 56 height 18
click at [1032, 657] on div "Set value 5" at bounding box center [1022, 655] width 67 height 20
type input "5"
click at [1005, 653] on div "3 3" at bounding box center [1017, 653] width 56 height 18
click at [1026, 626] on div "Set value 2" at bounding box center [1022, 624] width 67 height 20
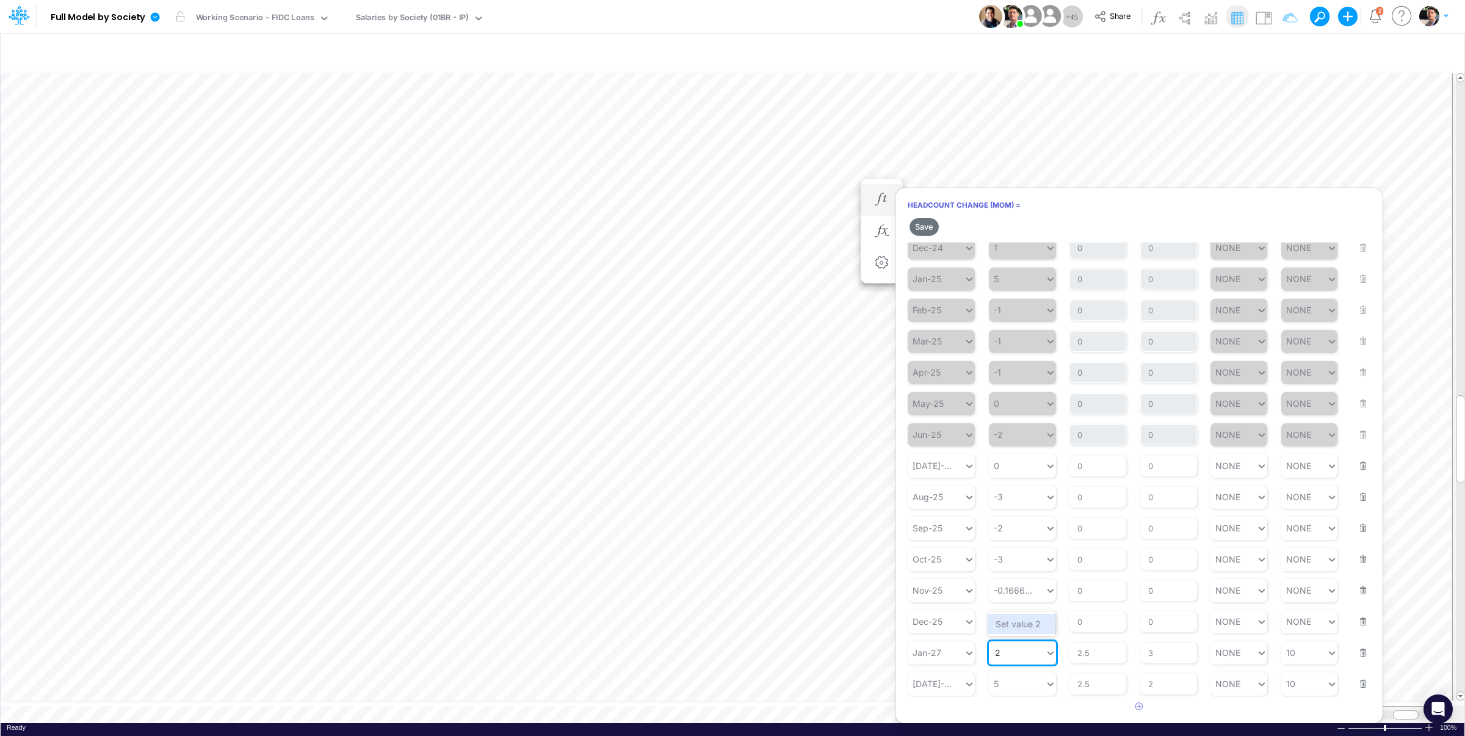
type input "2"
click at [1014, 686] on div "5 5" at bounding box center [1017, 684] width 56 height 18
click at [1025, 656] on div "Set value 3" at bounding box center [1022, 655] width 67 height 20
type input "3"
click at [924, 225] on button "Save" at bounding box center [924, 227] width 29 height 18
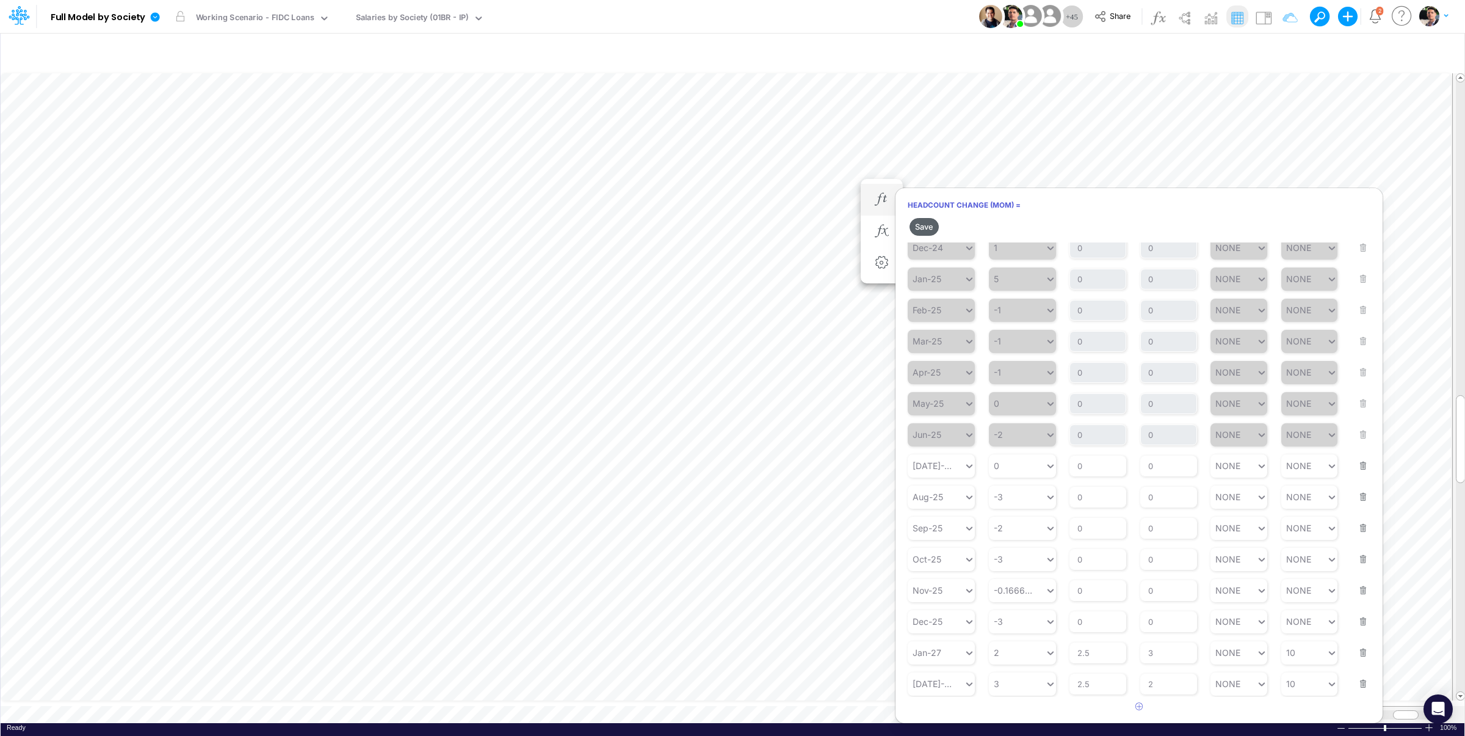
scroll to position [163, 0]
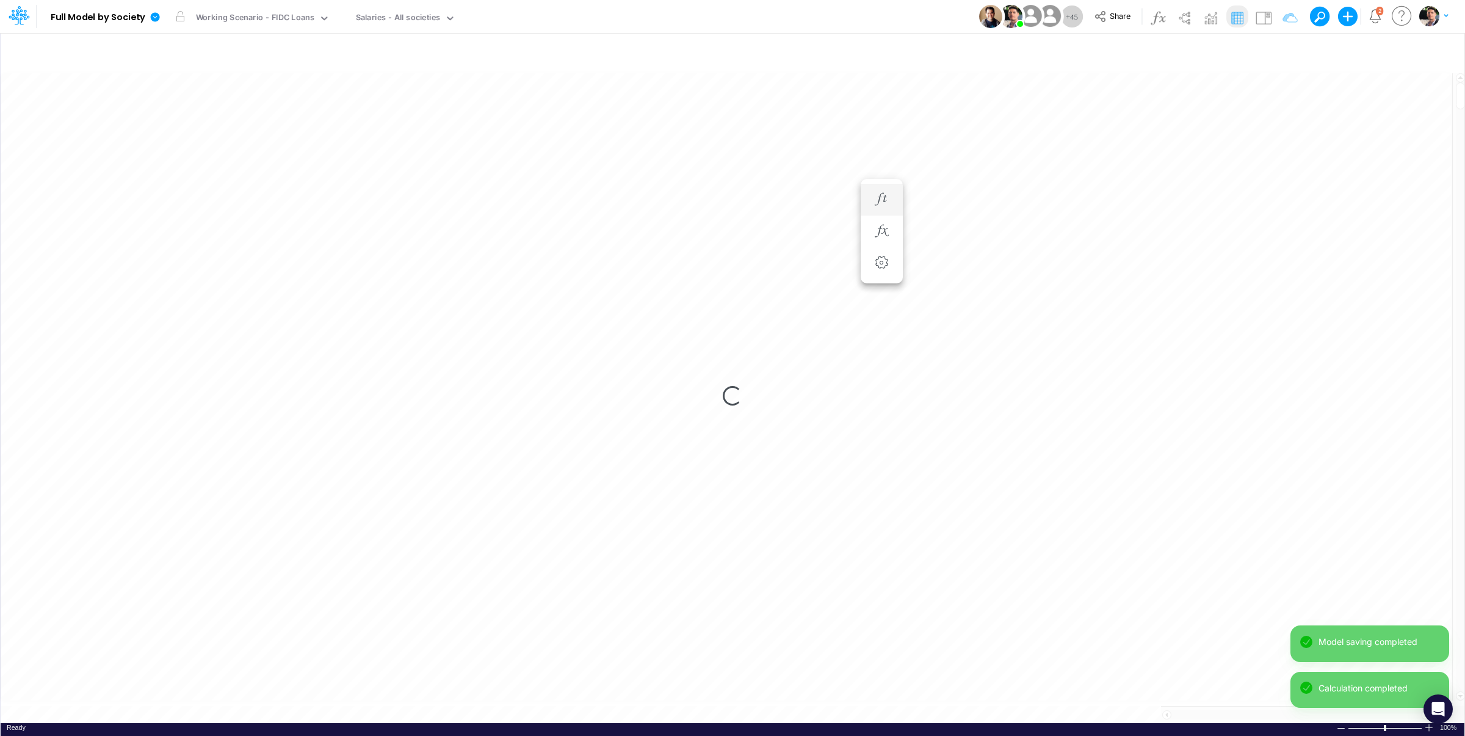
scroll to position [5, 38]
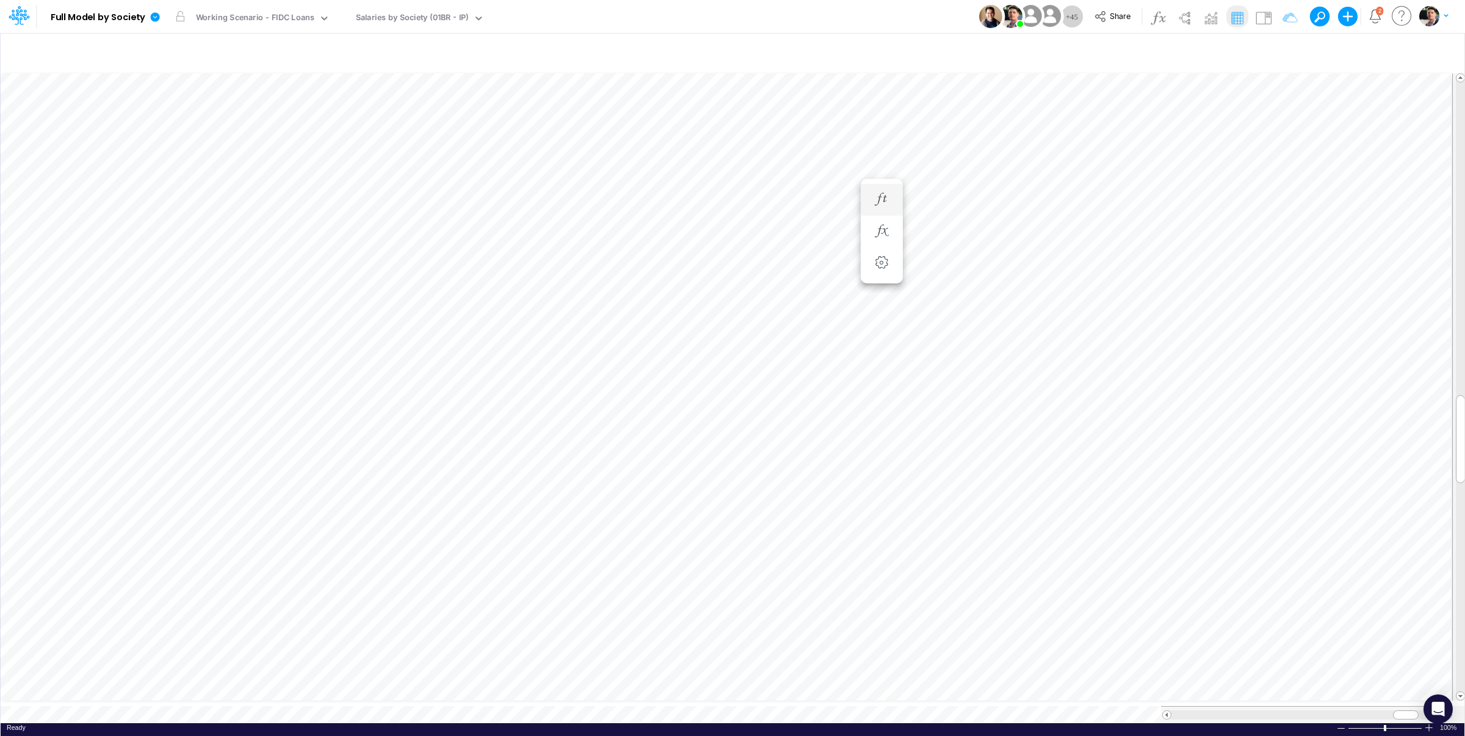
scroll to position [5, 41]
click at [876, 235] on icon "button" at bounding box center [882, 231] width 18 height 13
click at [875, 201] on icon "button" at bounding box center [882, 199] width 18 height 13
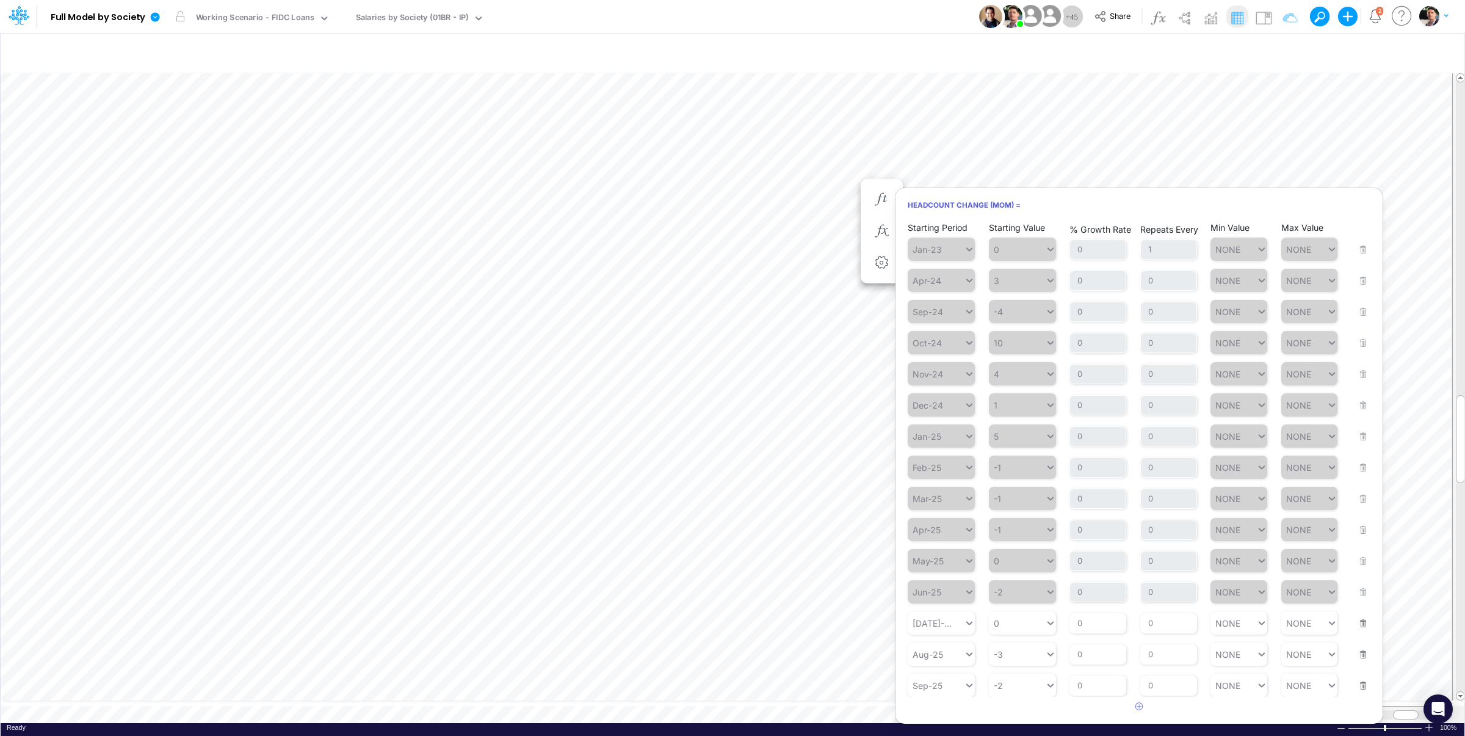
scroll to position [163, 0]
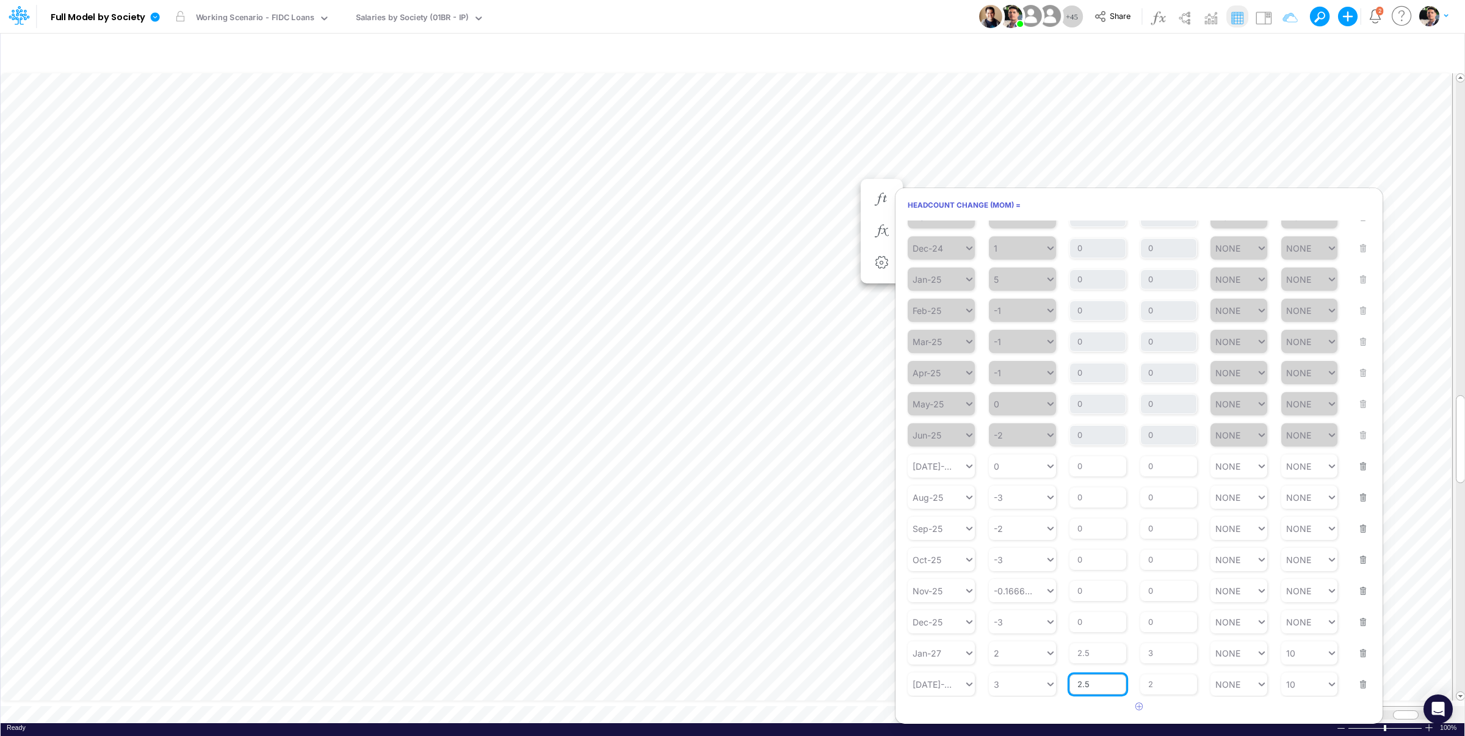
click at [1092, 690] on input "2.5" at bounding box center [1098, 684] width 57 height 21
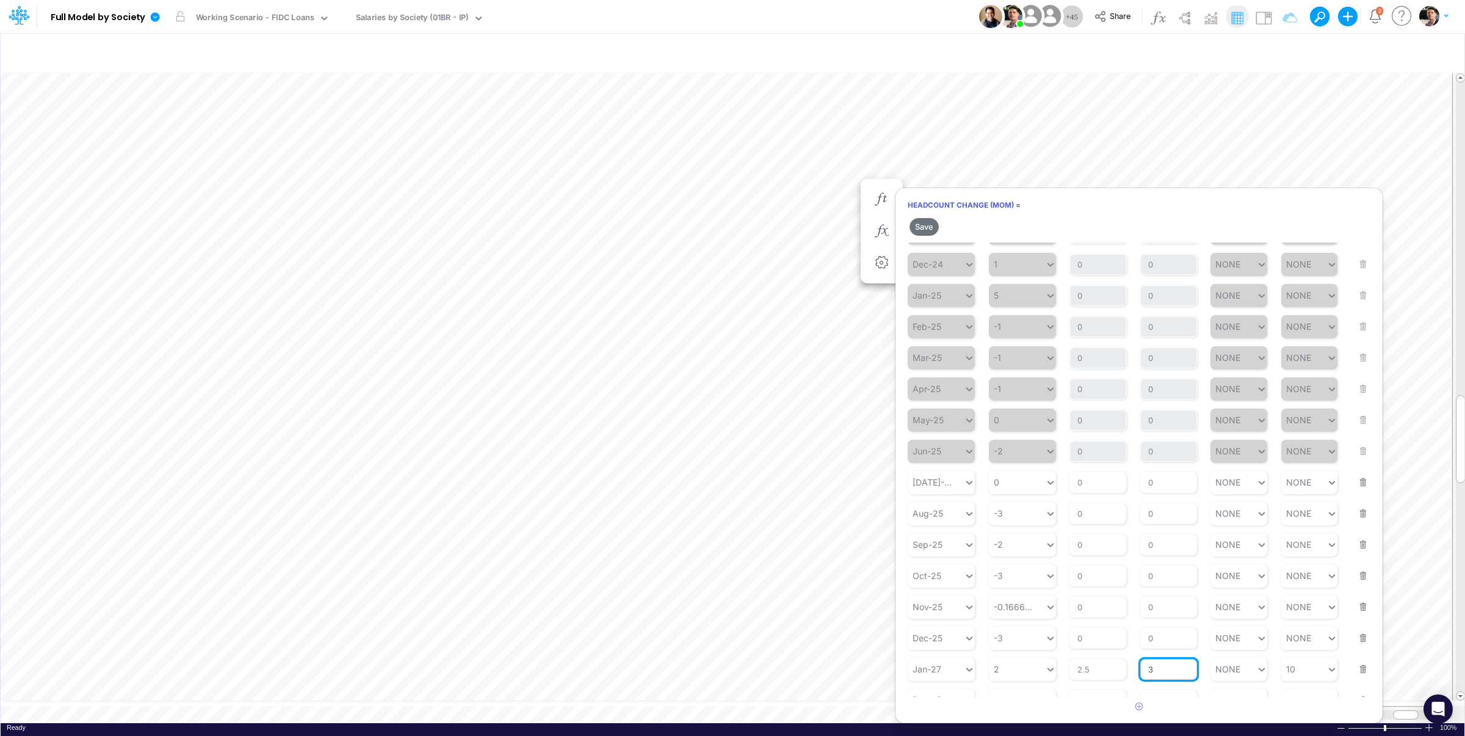
drag, startPoint x: 1157, startPoint y: 650, endPoint x: 1118, endPoint y: 647, distance: 39.2
click at [1141, 659] on input "3" at bounding box center [1169, 669] width 57 height 21
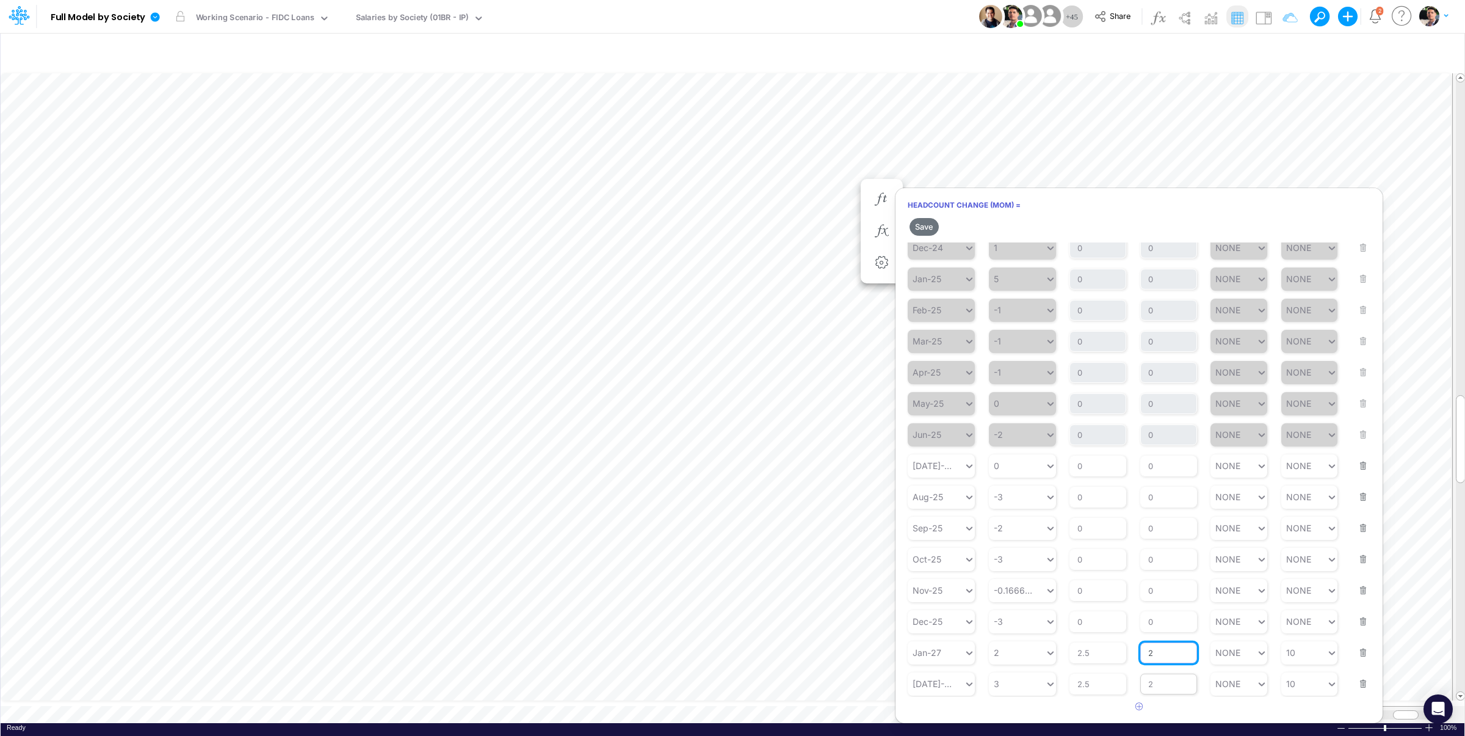
type input "2"
click at [1156, 684] on input "2" at bounding box center [1169, 683] width 57 height 21
click at [1002, 652] on input "2" at bounding box center [1002, 652] width 1 height 10
type input "2"
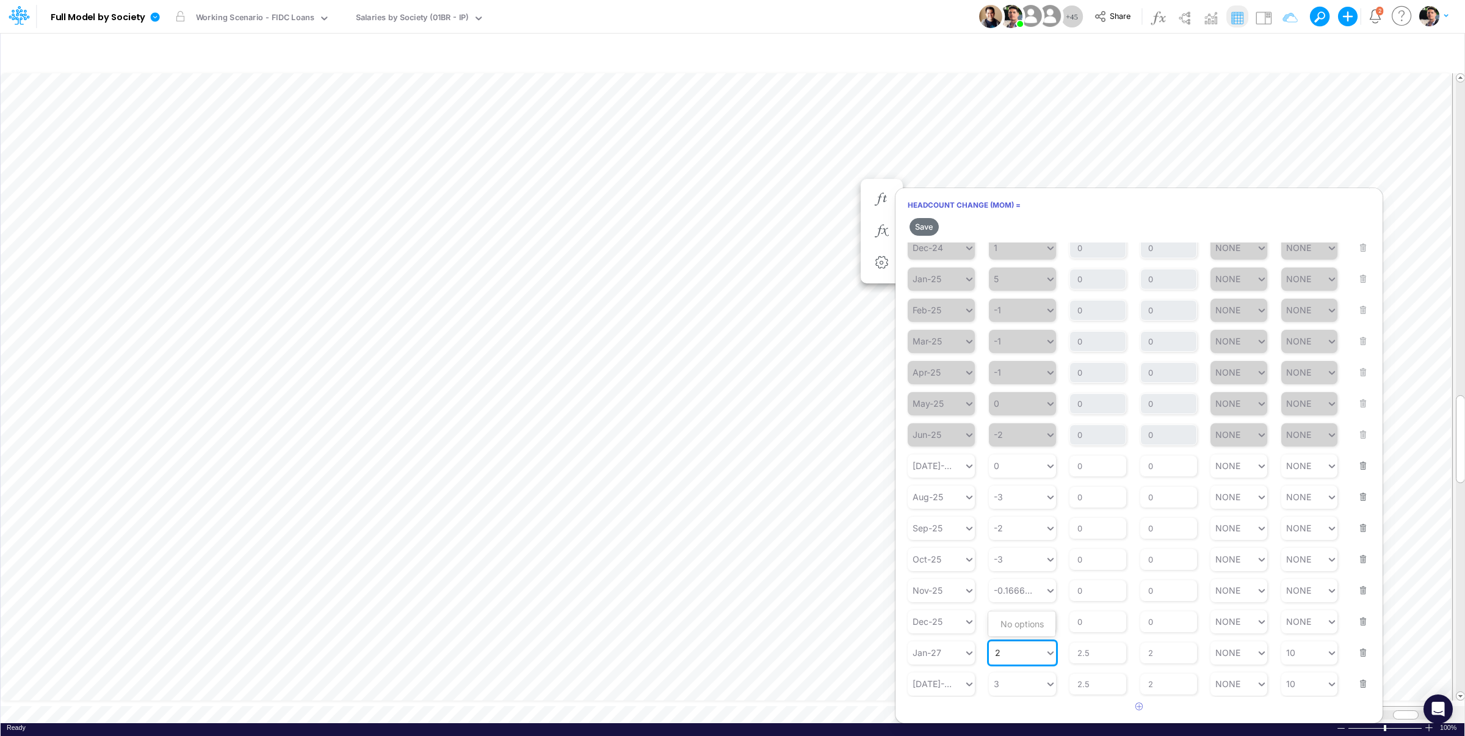
click at [1014, 631] on div "No options" at bounding box center [1022, 624] width 67 height 20
click at [1017, 650] on div at bounding box center [1017, 653] width 56 height 18
type input "2"
click at [1015, 686] on div "No options" at bounding box center [1022, 682] width 67 height 20
click at [1019, 683] on div "Set value 1" at bounding box center [1022, 682] width 67 height 20
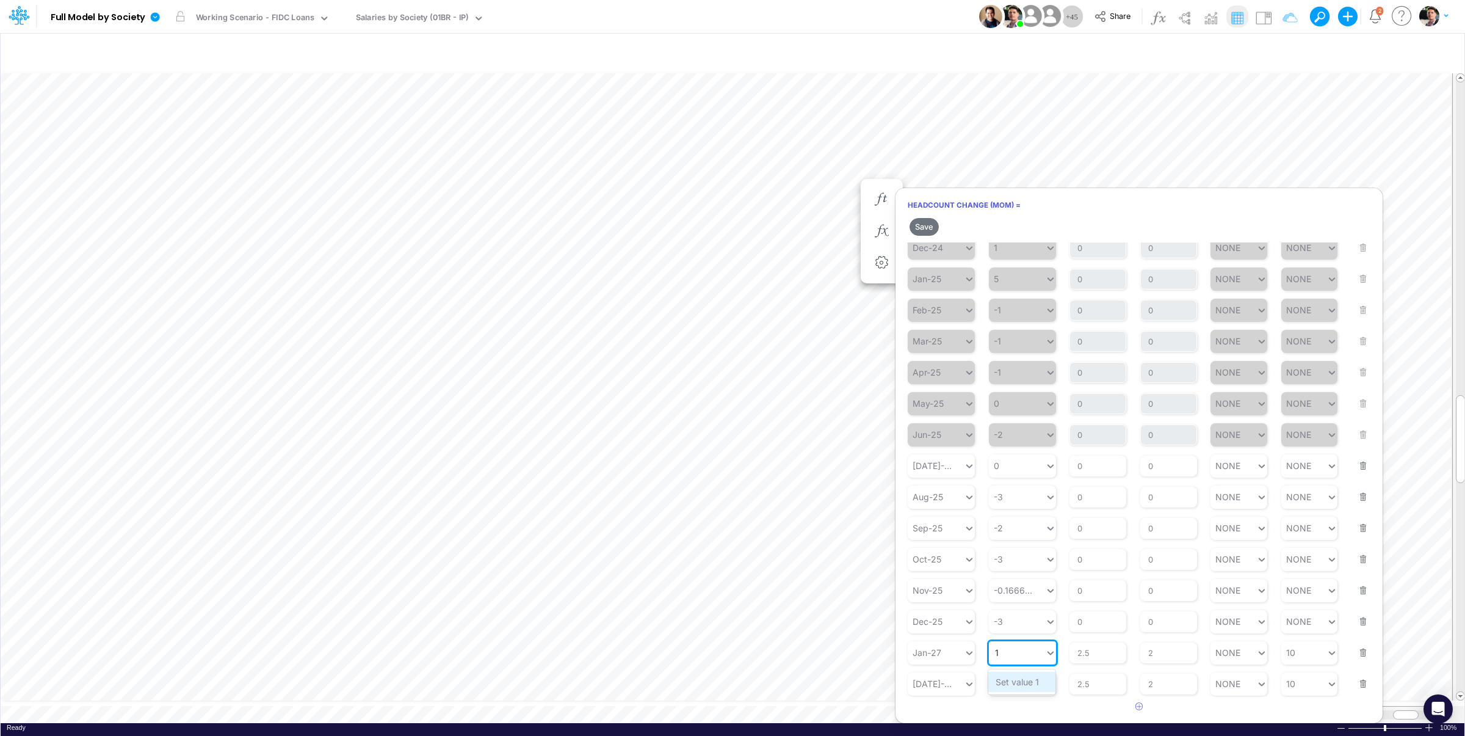
type input "1"
click at [1002, 649] on div "1 1" at bounding box center [1017, 653] width 56 height 18
click at [1010, 620] on div "Set value 2" at bounding box center [1022, 624] width 67 height 20
type input "2"
click at [1089, 657] on input "2.5" at bounding box center [1098, 652] width 57 height 21
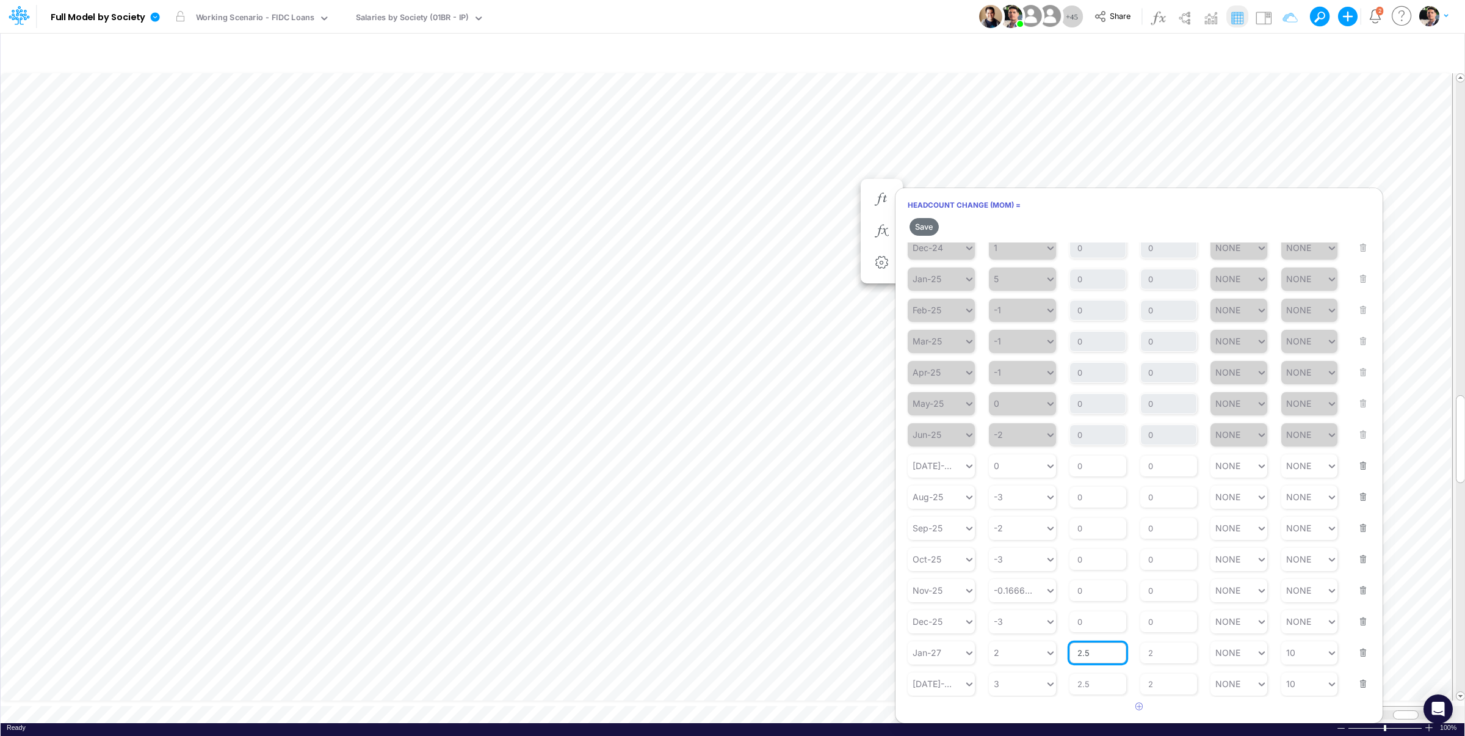
click at [1089, 657] on input "2.5" at bounding box center [1098, 652] width 57 height 21
type input "2"
type input "3"
click at [1096, 687] on input "2.5" at bounding box center [1098, 683] width 57 height 21
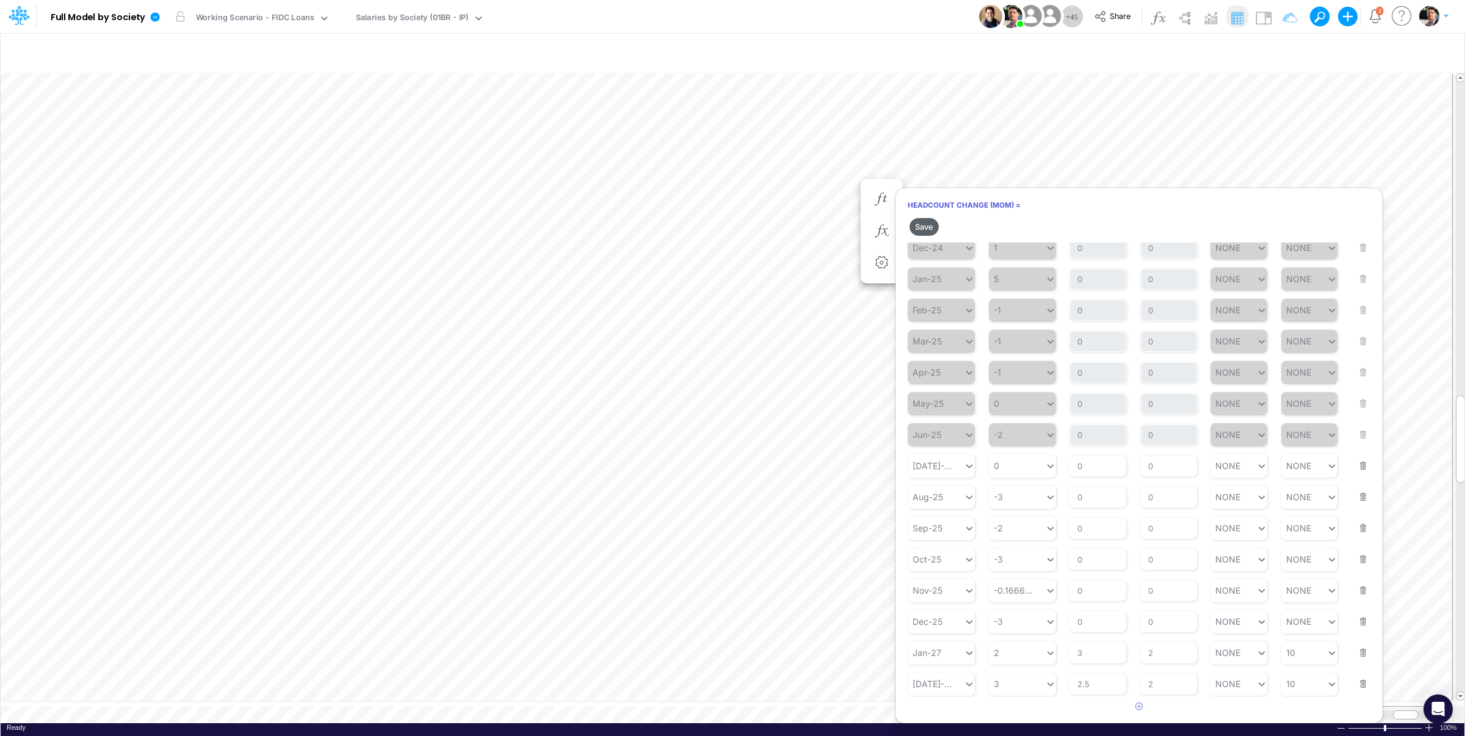
click at [928, 226] on button "Save" at bounding box center [924, 227] width 29 height 18
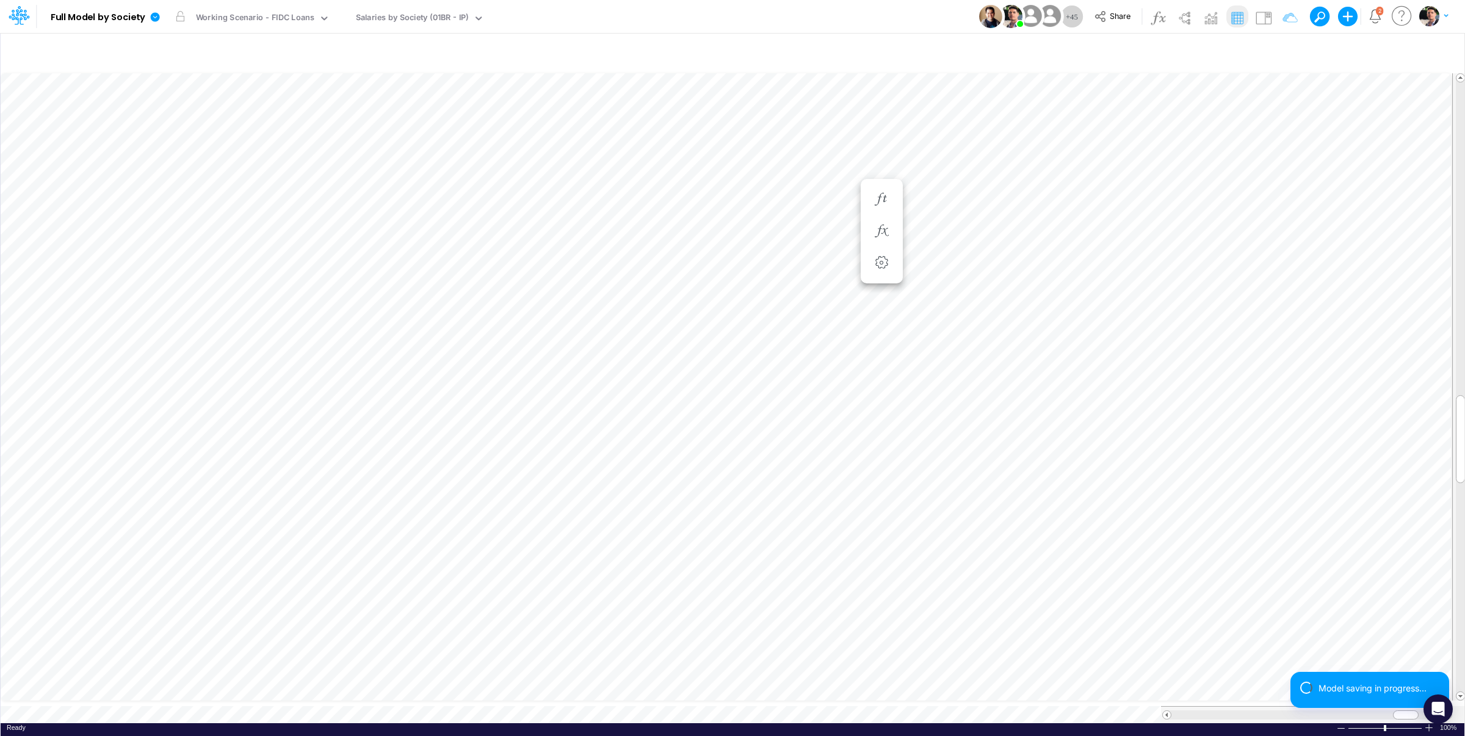
scroll to position [5, 41]
click at [882, 228] on icon "button" at bounding box center [882, 231] width 18 height 13
click at [881, 192] on button "button" at bounding box center [882, 199] width 23 height 24
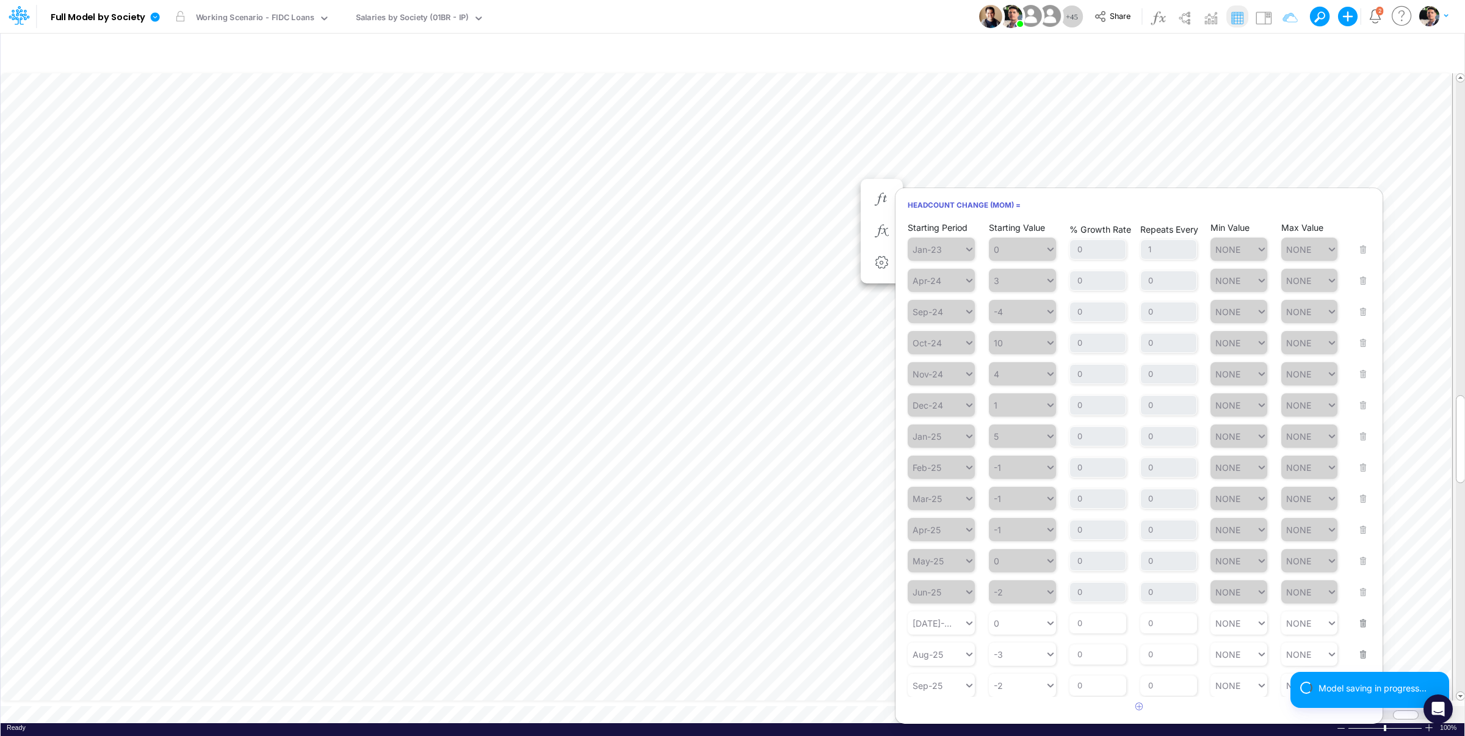
scroll to position [163, 0]
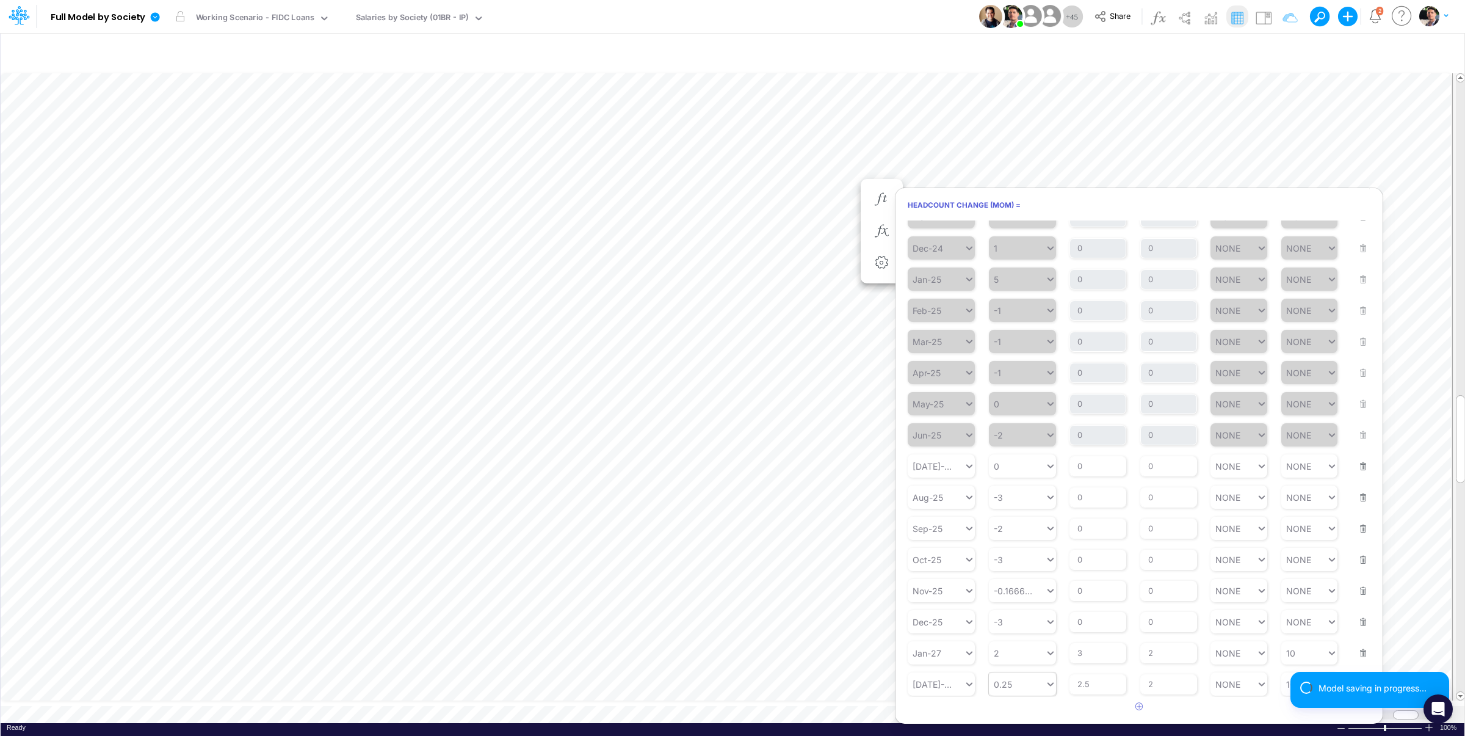
click at [1013, 686] on div "0.25" at bounding box center [1017, 684] width 56 height 18
click at [1023, 652] on div "Set value 3" at bounding box center [1022, 655] width 67 height 20
type input "3"
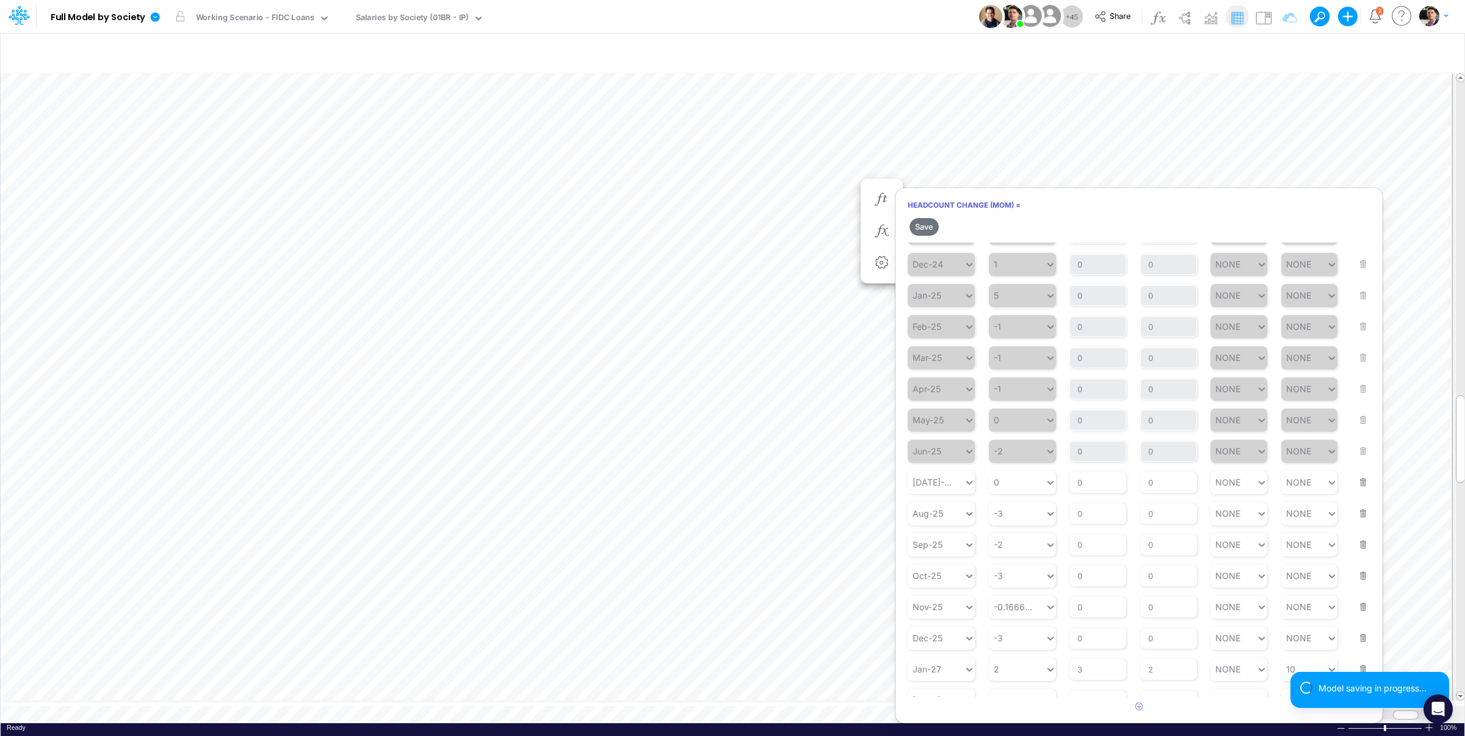
scroll to position [184, 0]
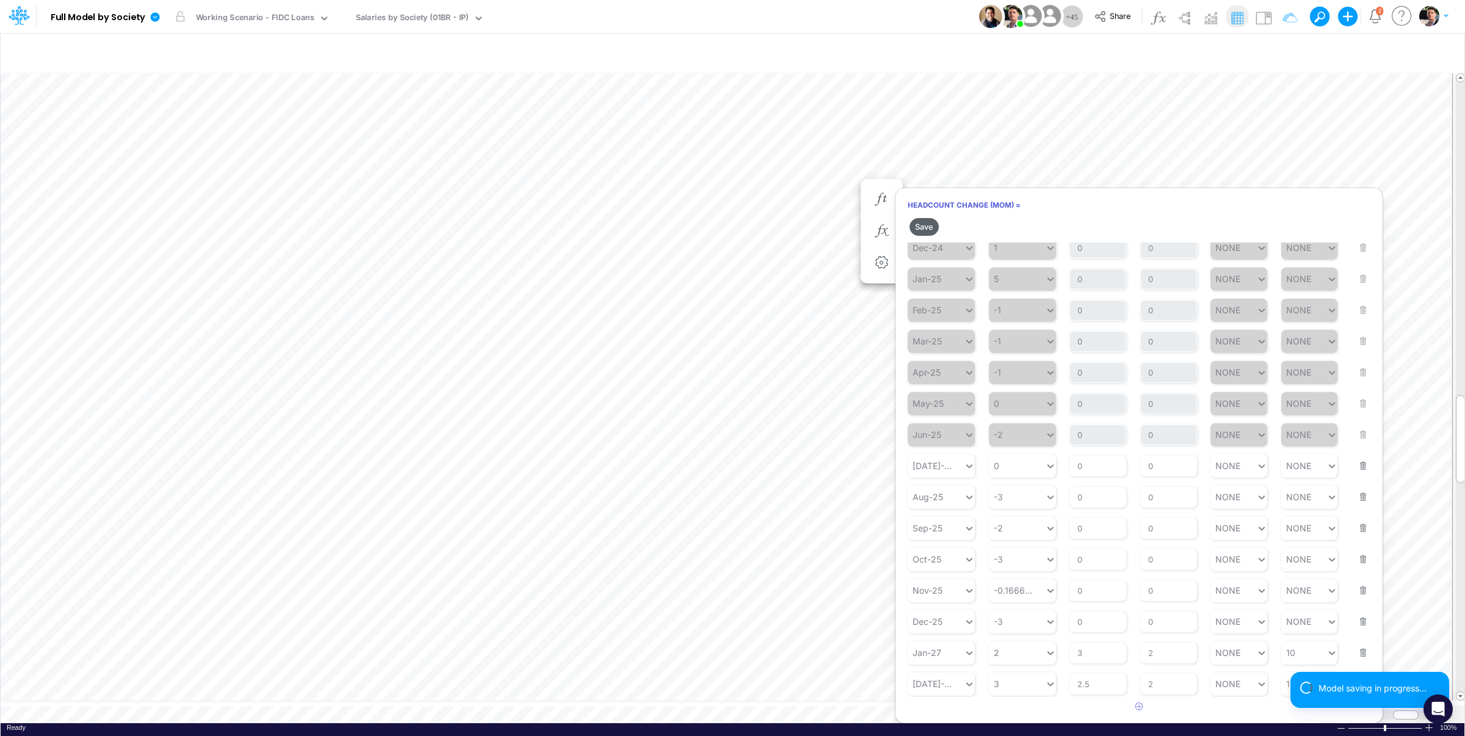
click at [921, 222] on button "Save" at bounding box center [924, 227] width 29 height 18
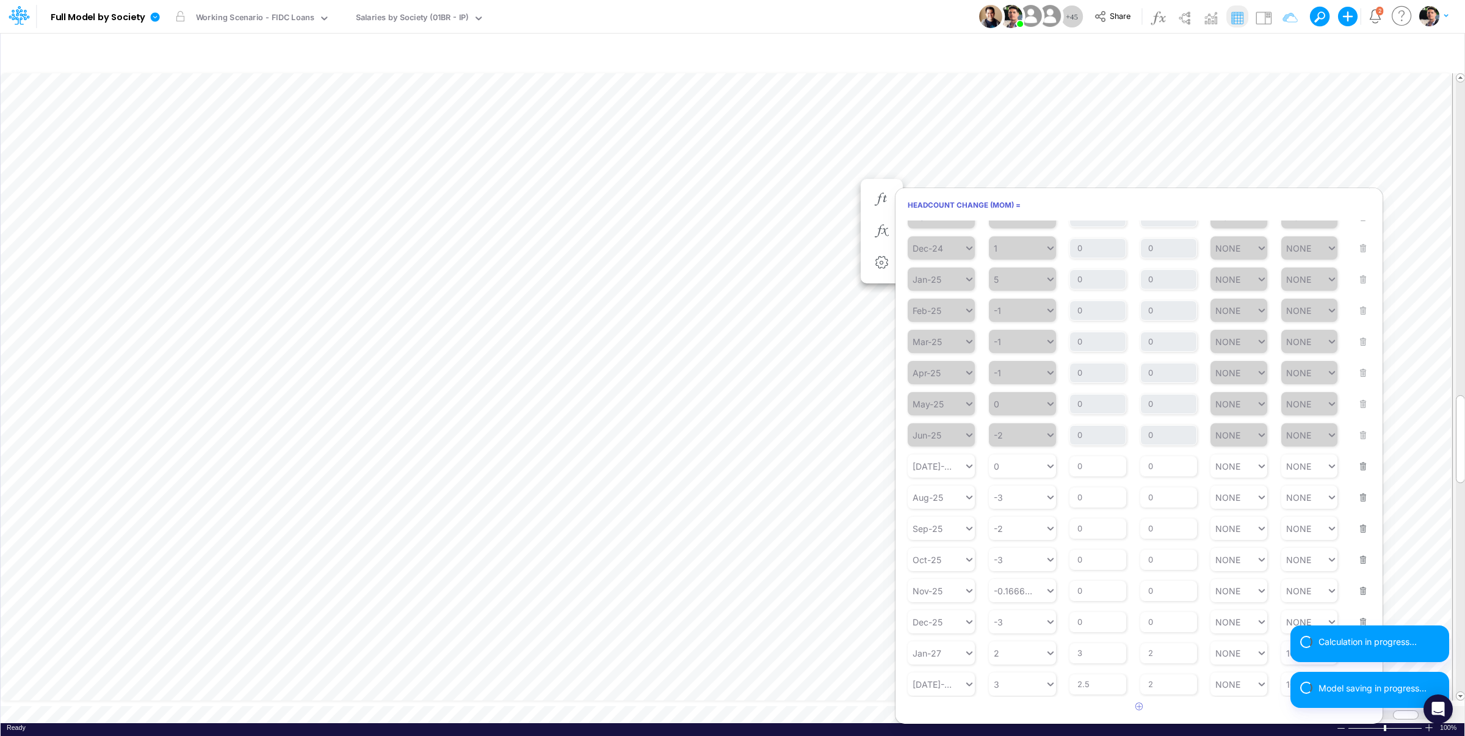
scroll to position [163, 0]
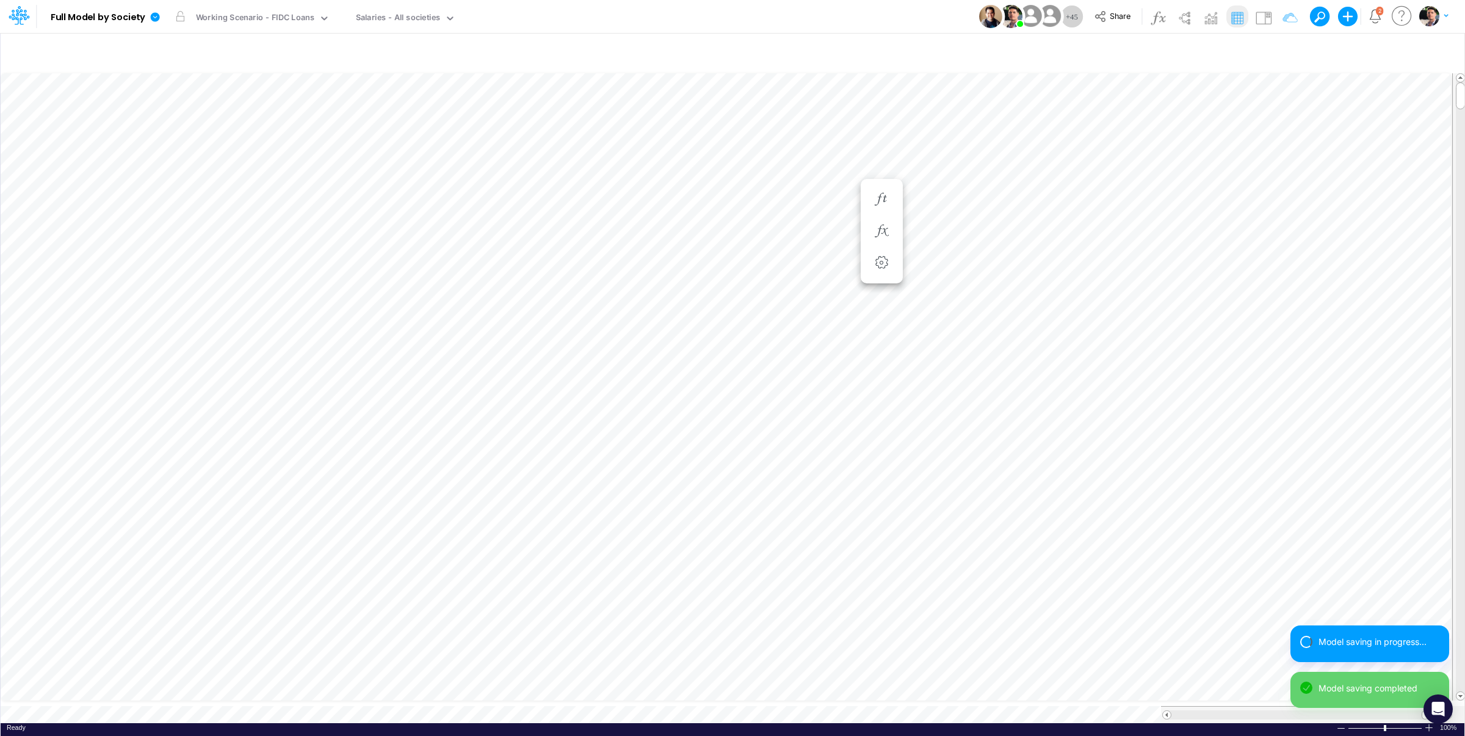
scroll to position [5, 41]
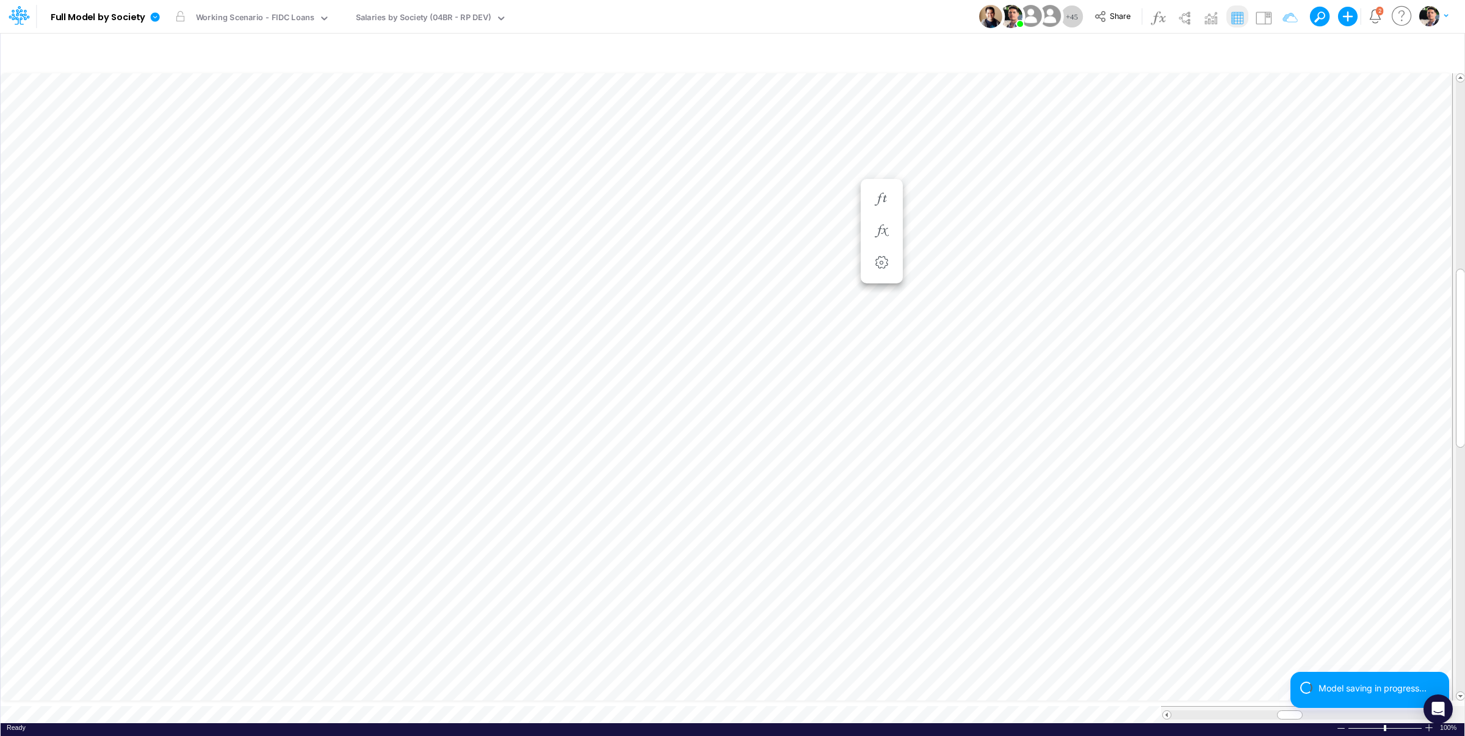
scroll to position [5, 37]
click at [886, 326] on icon "button" at bounding box center [882, 328] width 18 height 13
click at [884, 293] on icon "button" at bounding box center [882, 297] width 18 height 13
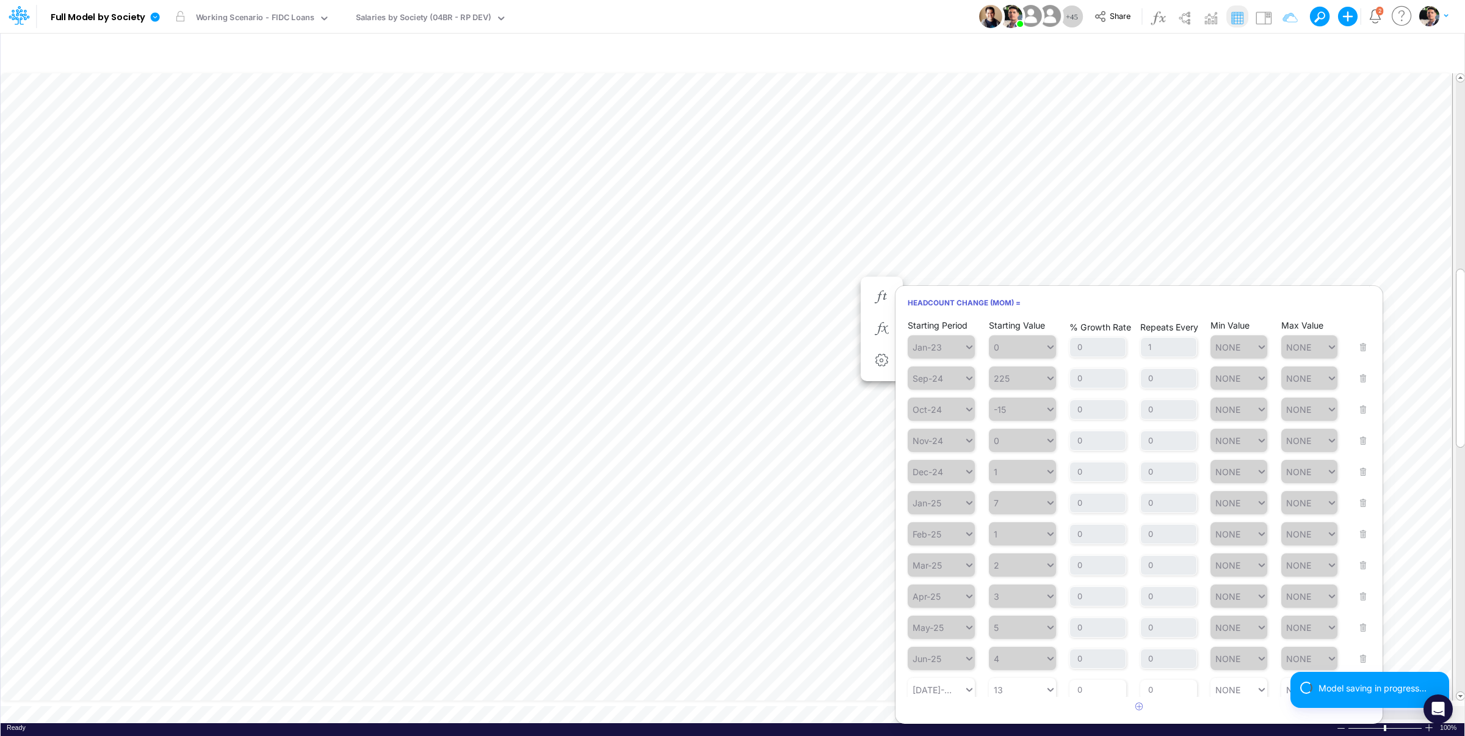
scroll to position [261, 0]
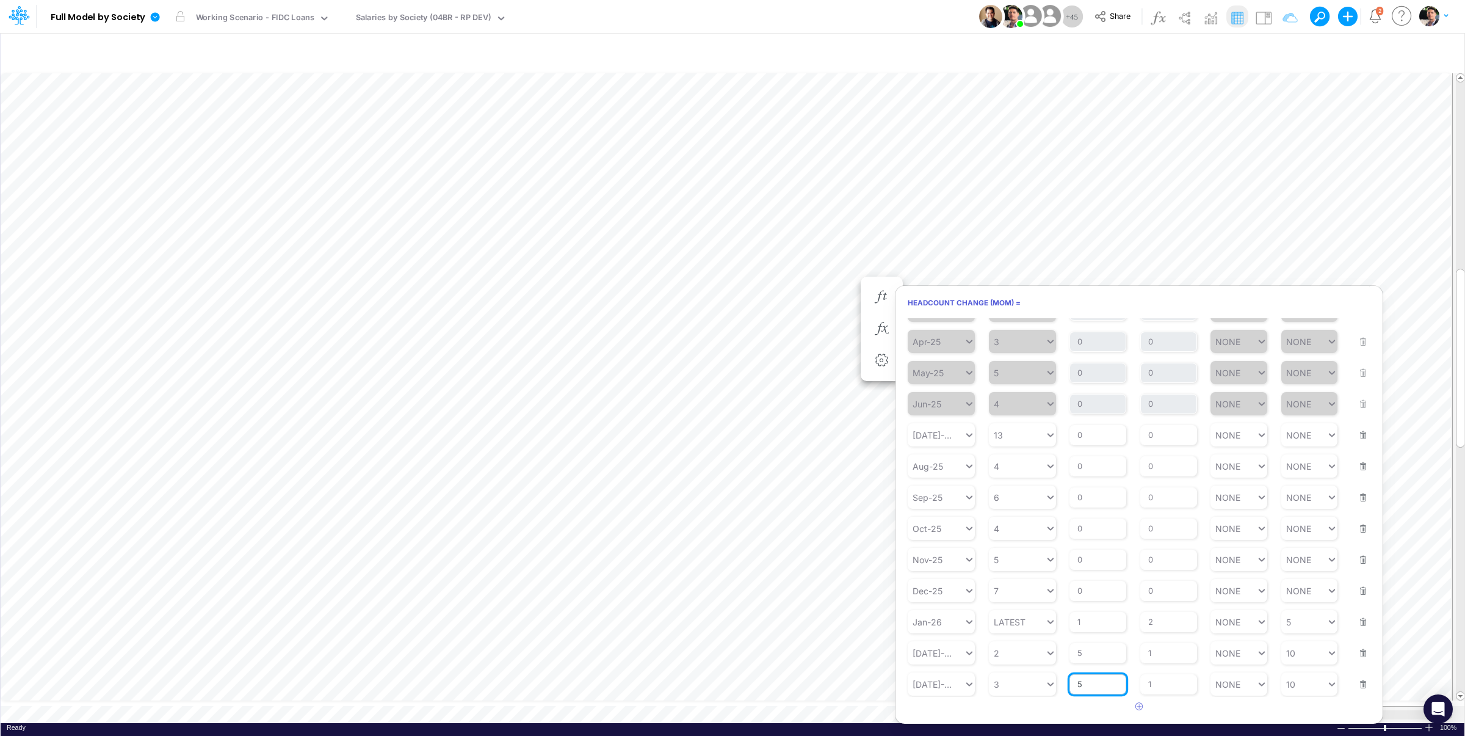
drag, startPoint x: 1087, startPoint y: 686, endPoint x: 1062, endPoint y: 684, distance: 25.1
click at [1070, 684] on input "5" at bounding box center [1098, 684] width 57 height 21
type input "8"
click at [1166, 684] on input "1" at bounding box center [1169, 684] width 57 height 21
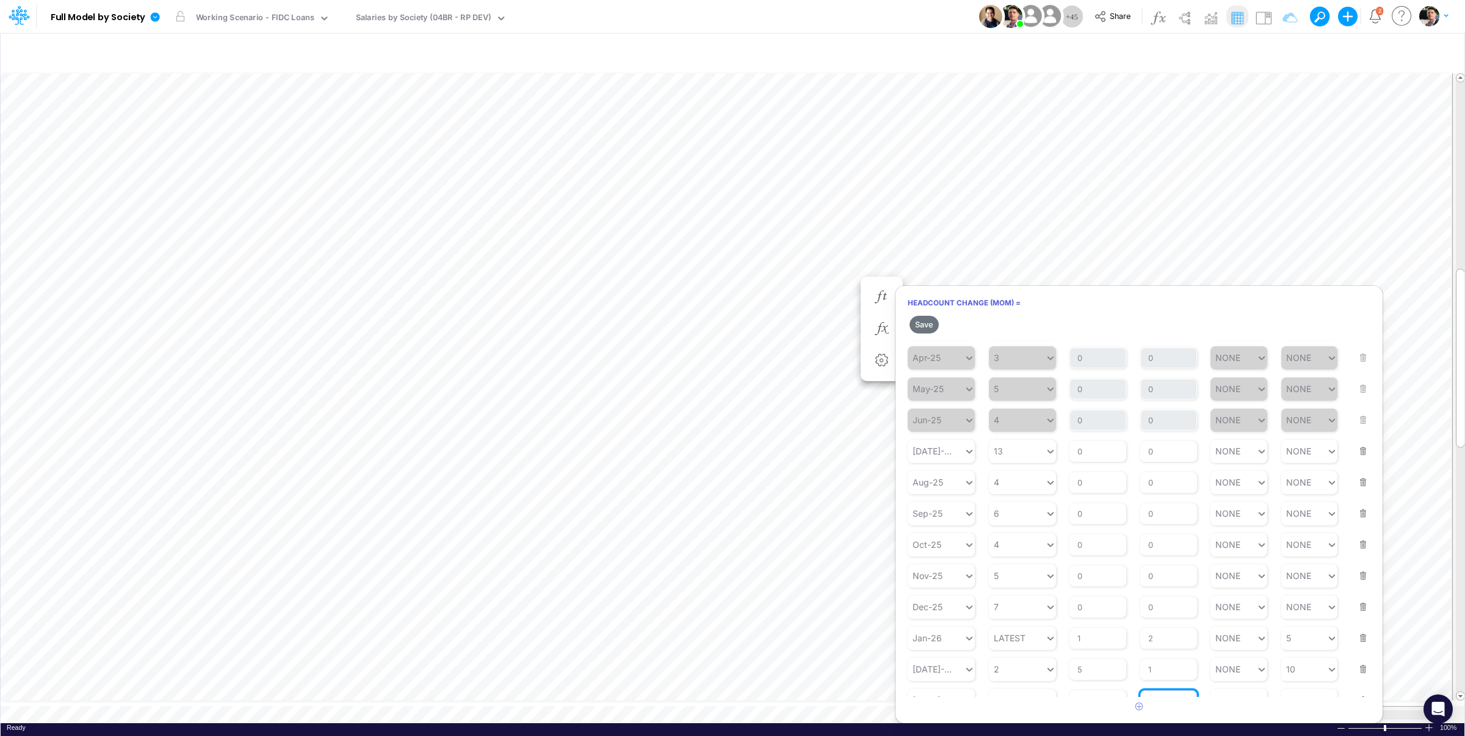
scroll to position [282, 0]
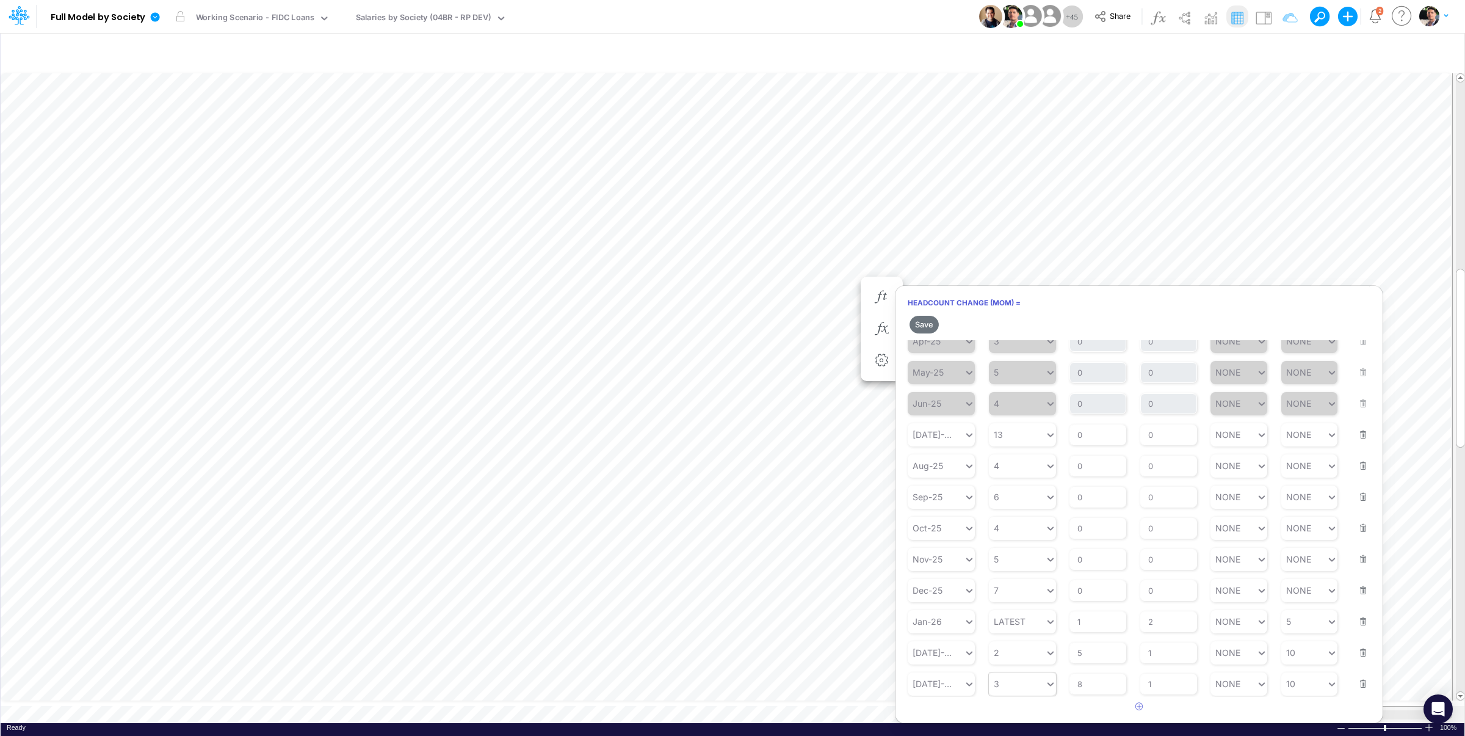
click at [1016, 683] on div "3" at bounding box center [1017, 684] width 56 height 18
click at [1025, 656] on div "Set value 2" at bounding box center [1022, 655] width 67 height 20
type input "2"
click at [1010, 684] on div "2 2" at bounding box center [1017, 684] width 56 height 18
click at [1015, 653] on div "Set value 3" at bounding box center [1022, 655] width 67 height 20
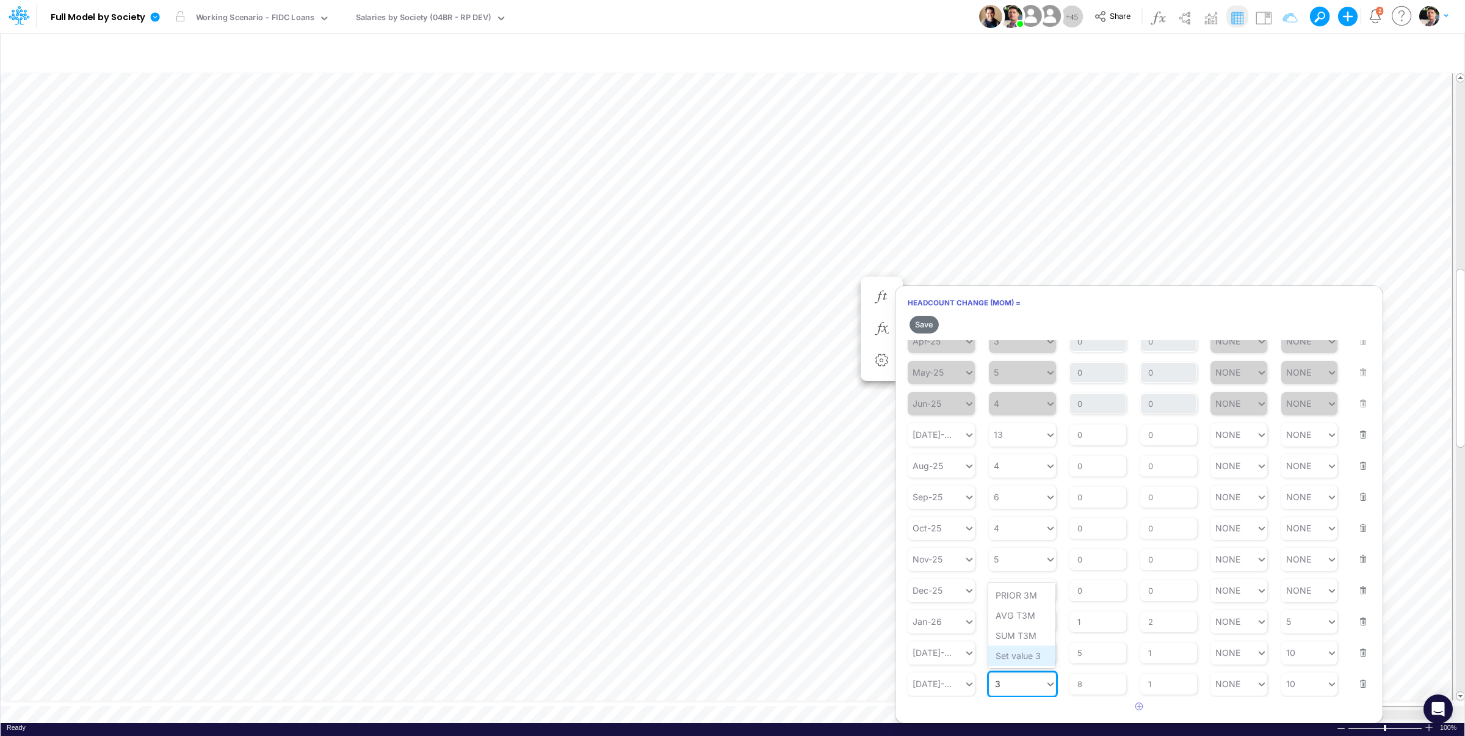
type input "3"
click at [925, 323] on button "Save" at bounding box center [924, 325] width 29 height 18
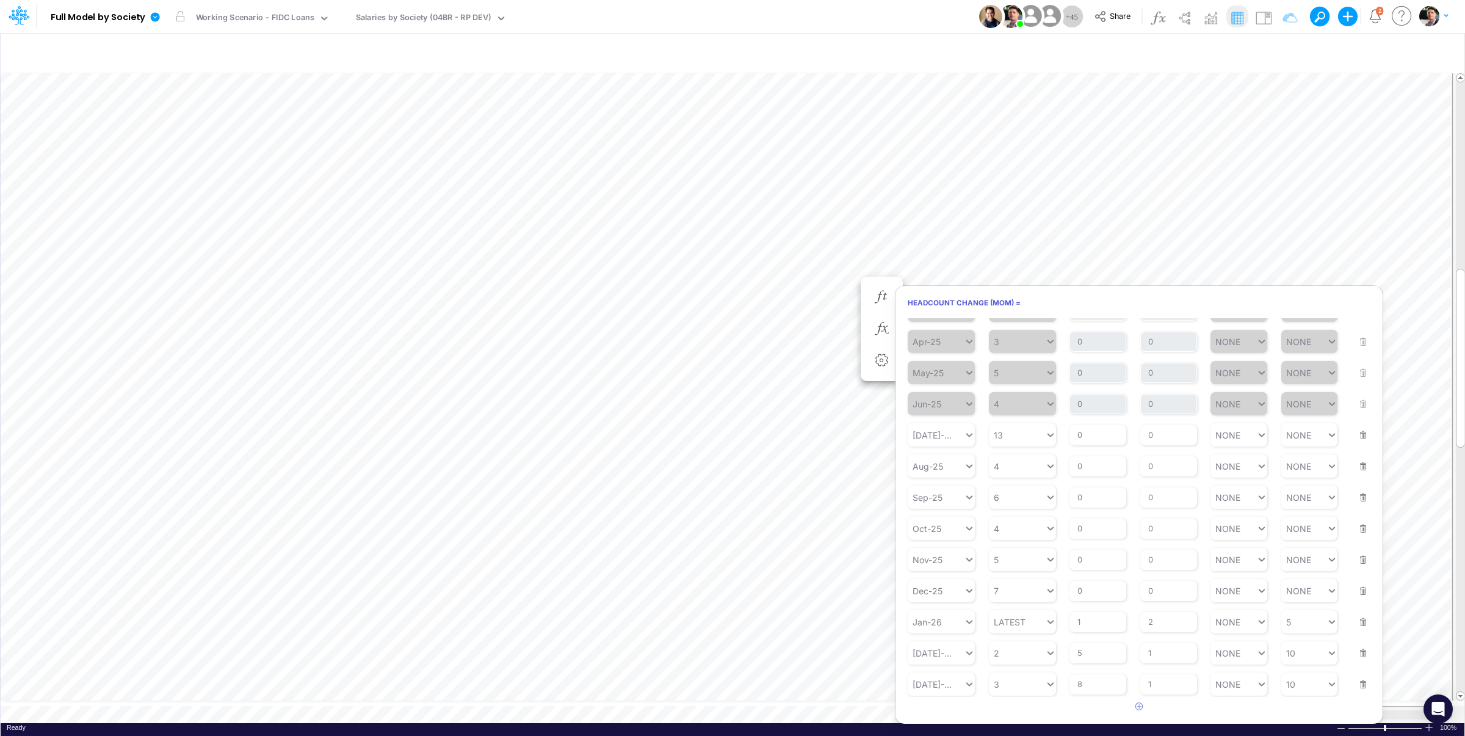
scroll to position [261, 0]
click at [1086, 689] on input "8" at bounding box center [1098, 684] width 57 height 21
click at [1087, 688] on input "8" at bounding box center [1098, 684] width 57 height 21
type input "15"
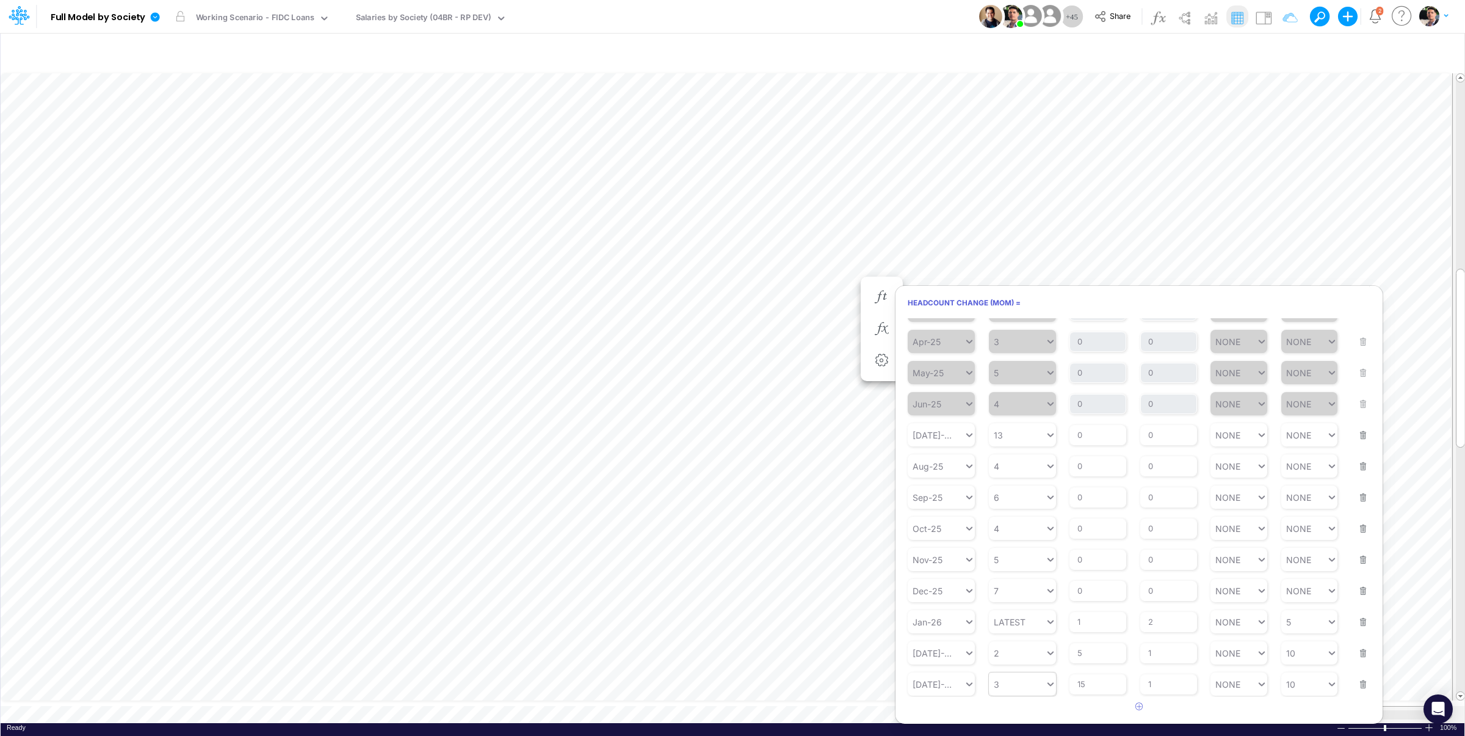
click at [1011, 683] on div "3" at bounding box center [1017, 684] width 56 height 18
click at [1021, 663] on div "Set value 2" at bounding box center [1022, 662] width 67 height 20
type input "2"
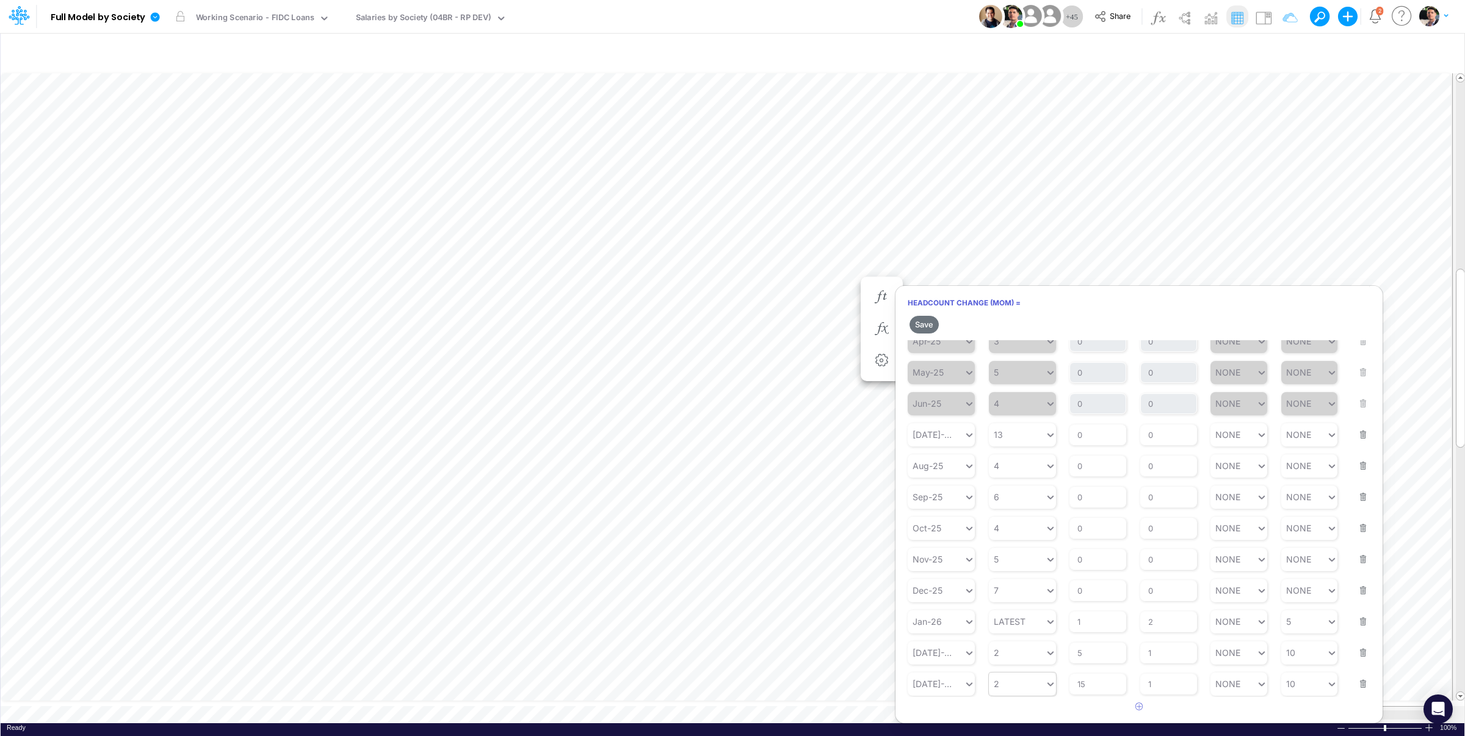
type input "2"
click at [1010, 686] on div "2 2" at bounding box center [1017, 684] width 56 height 18
click at [1010, 686] on div "2" at bounding box center [1017, 684] width 56 height 18
click at [1014, 656] on div "Set value 3" at bounding box center [1022, 655] width 67 height 20
type input "3"
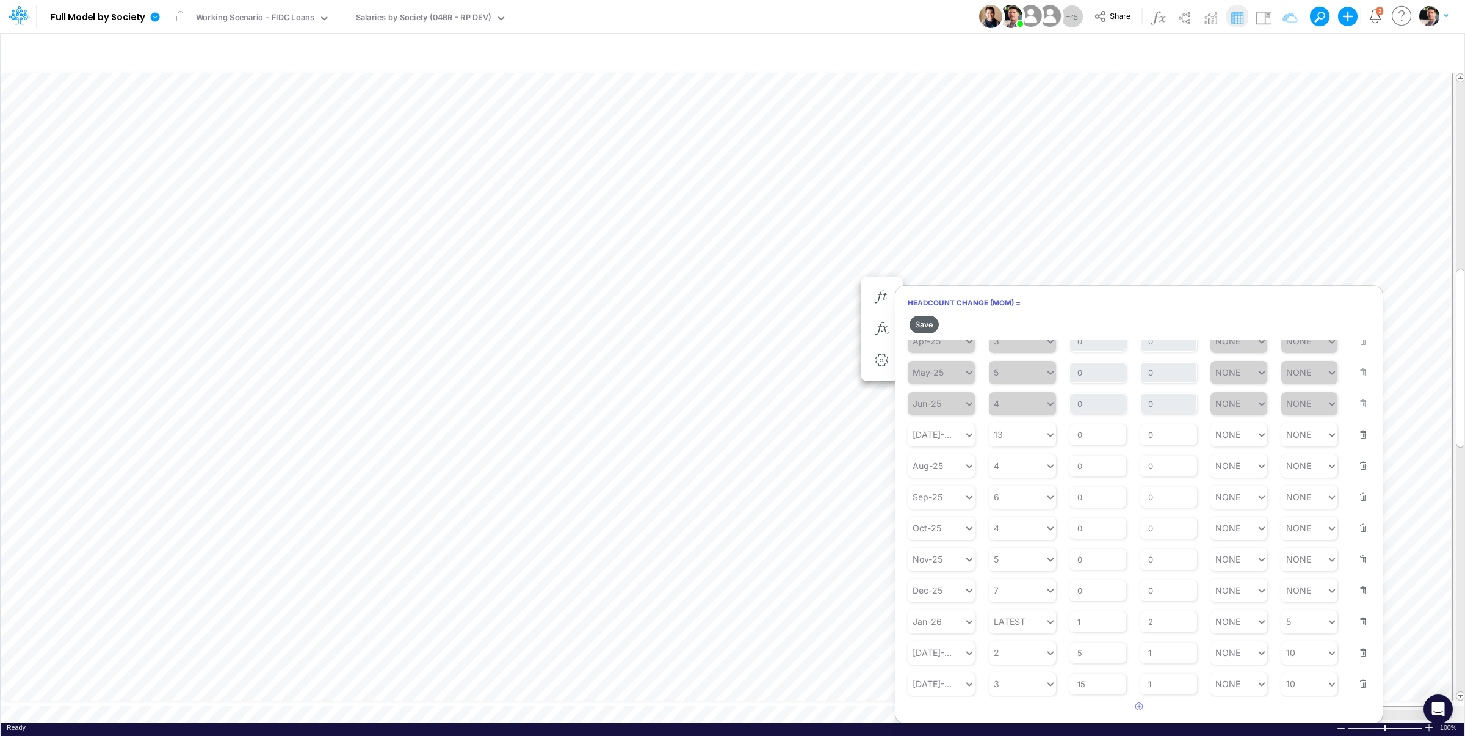
click at [927, 322] on button "Save" at bounding box center [924, 325] width 29 height 18
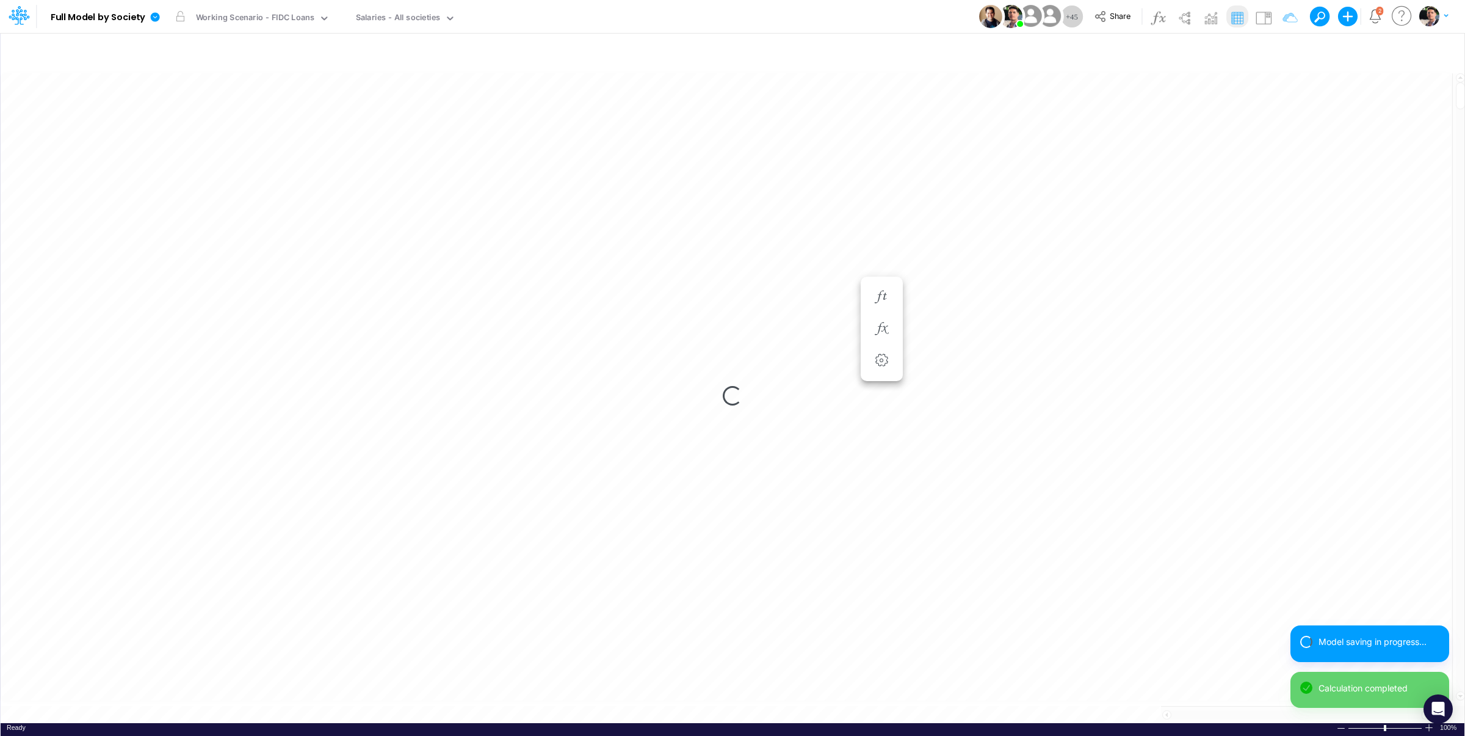
scroll to position [5, 41]
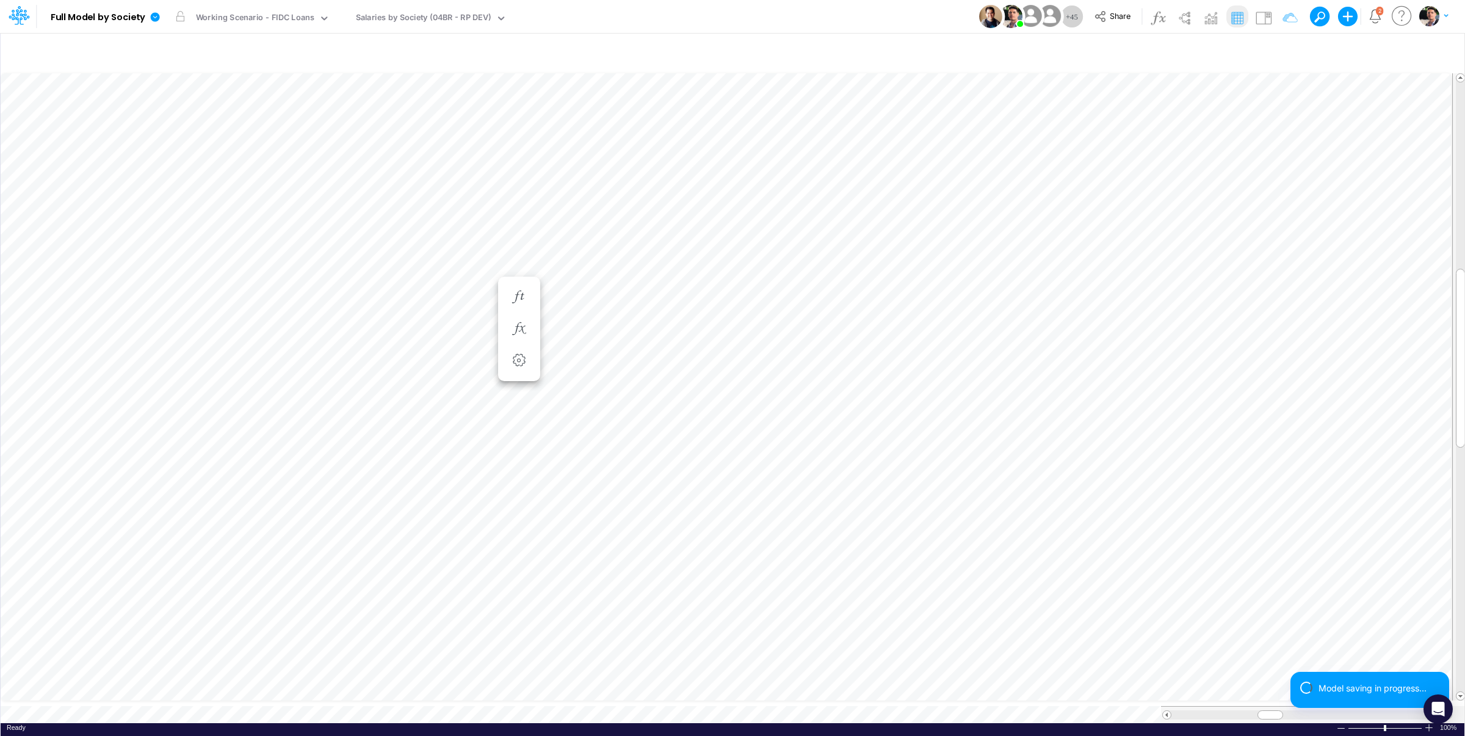
scroll to position [5, 19]
click at [763, 338] on button "button" at bounding box center [761, 329] width 23 height 24
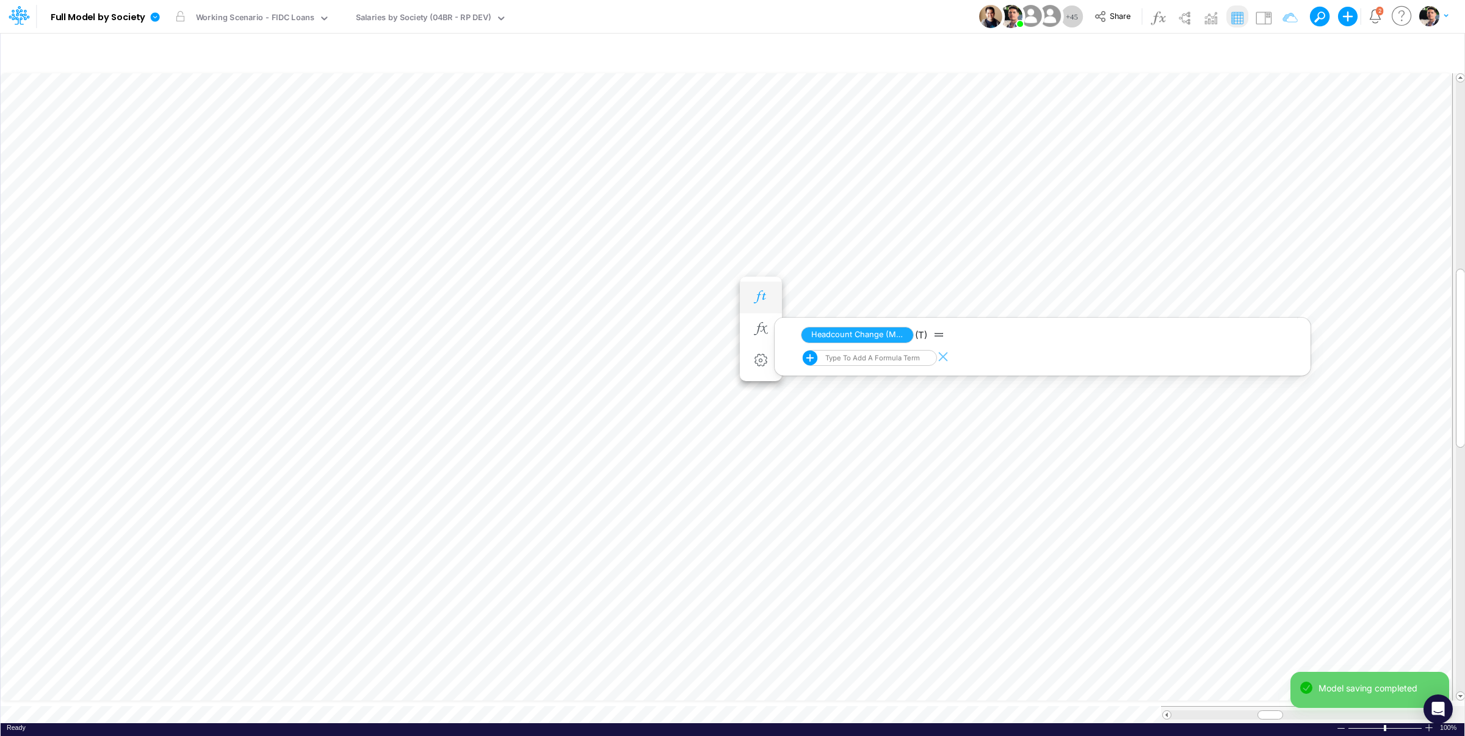
click at [765, 303] on icon "button" at bounding box center [761, 297] width 18 height 13
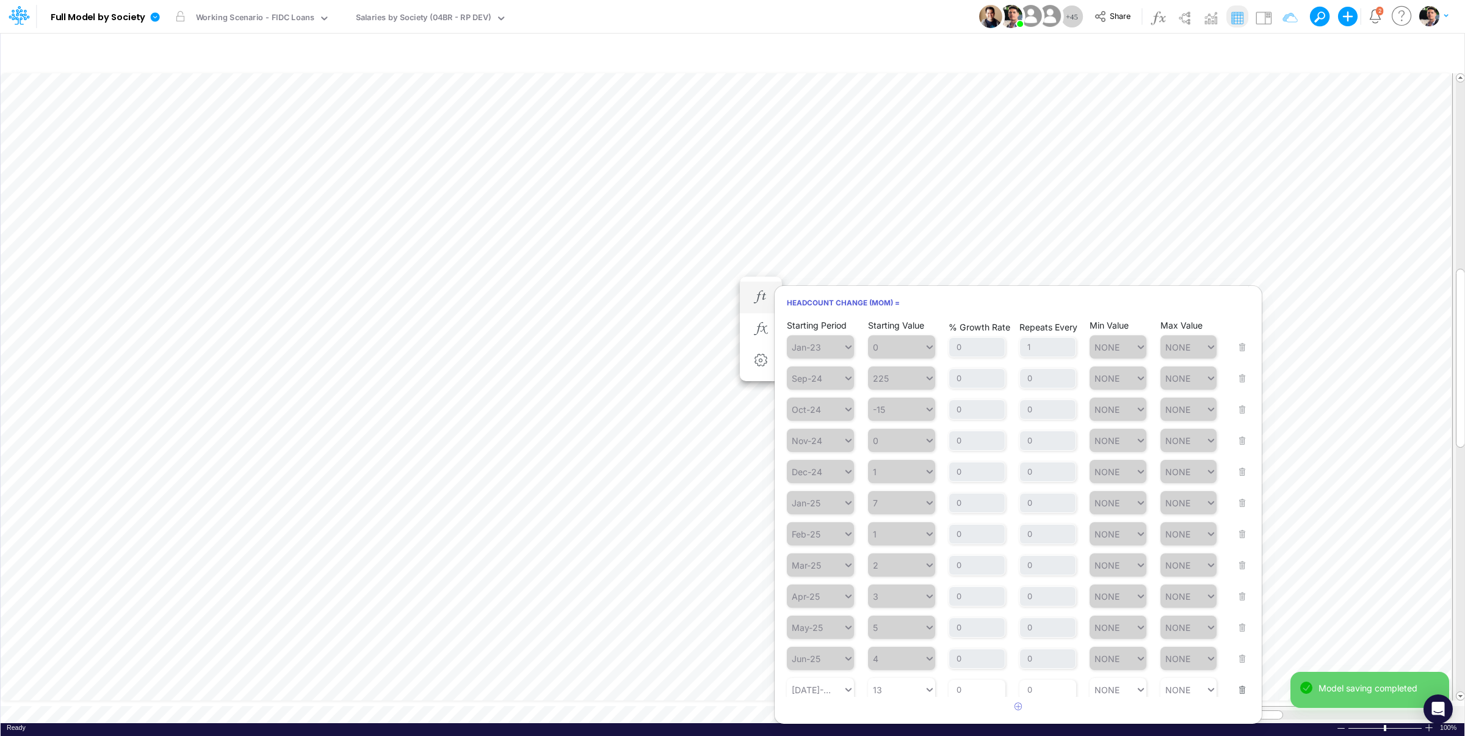
scroll to position [261, 0]
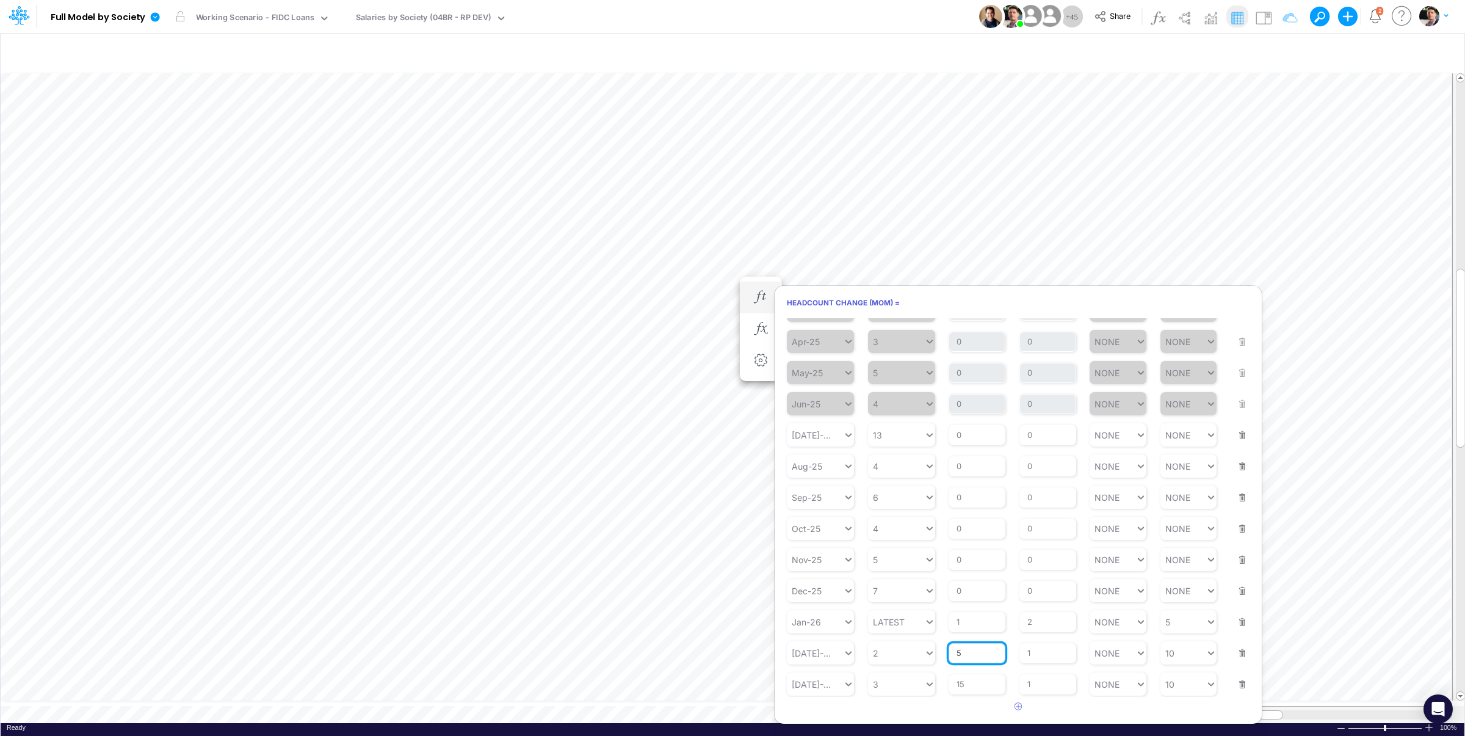
drag, startPoint x: 973, startPoint y: 656, endPoint x: 926, endPoint y: 653, distance: 47.2
click at [949, 653] on input "5" at bounding box center [977, 653] width 57 height 21
type input "15"
type input "2"
click at [886, 652] on div "2 2" at bounding box center [901, 652] width 67 height 23
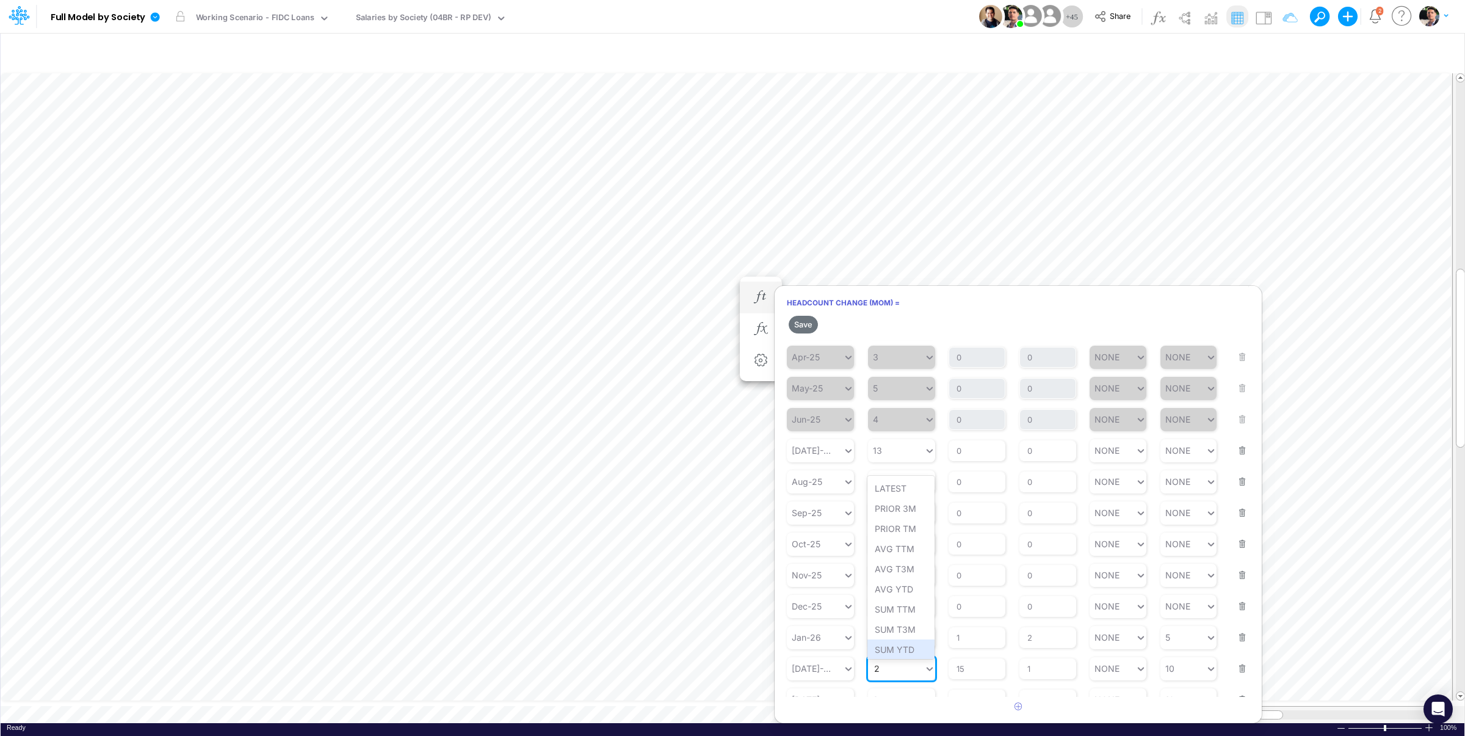
scroll to position [260, 0]
click at [886, 652] on div "SUM YTD" at bounding box center [901, 649] width 67 height 20
click at [894, 639] on div "Set value 1" at bounding box center [901, 646] width 67 height 20
type input "1"
click at [890, 670] on div "1 1" at bounding box center [896, 669] width 56 height 18
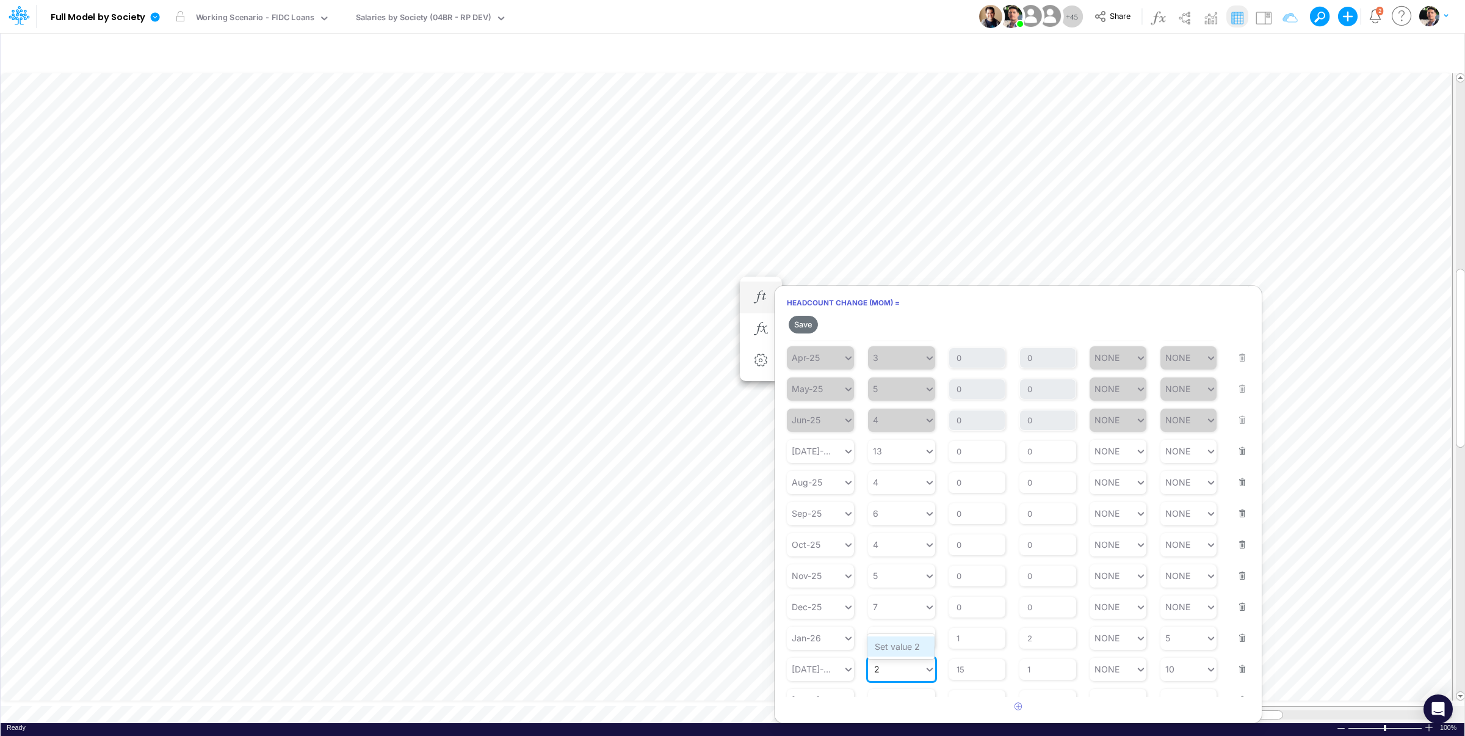
click at [897, 649] on div "Set value 2" at bounding box center [901, 646] width 67 height 20
type input "2"
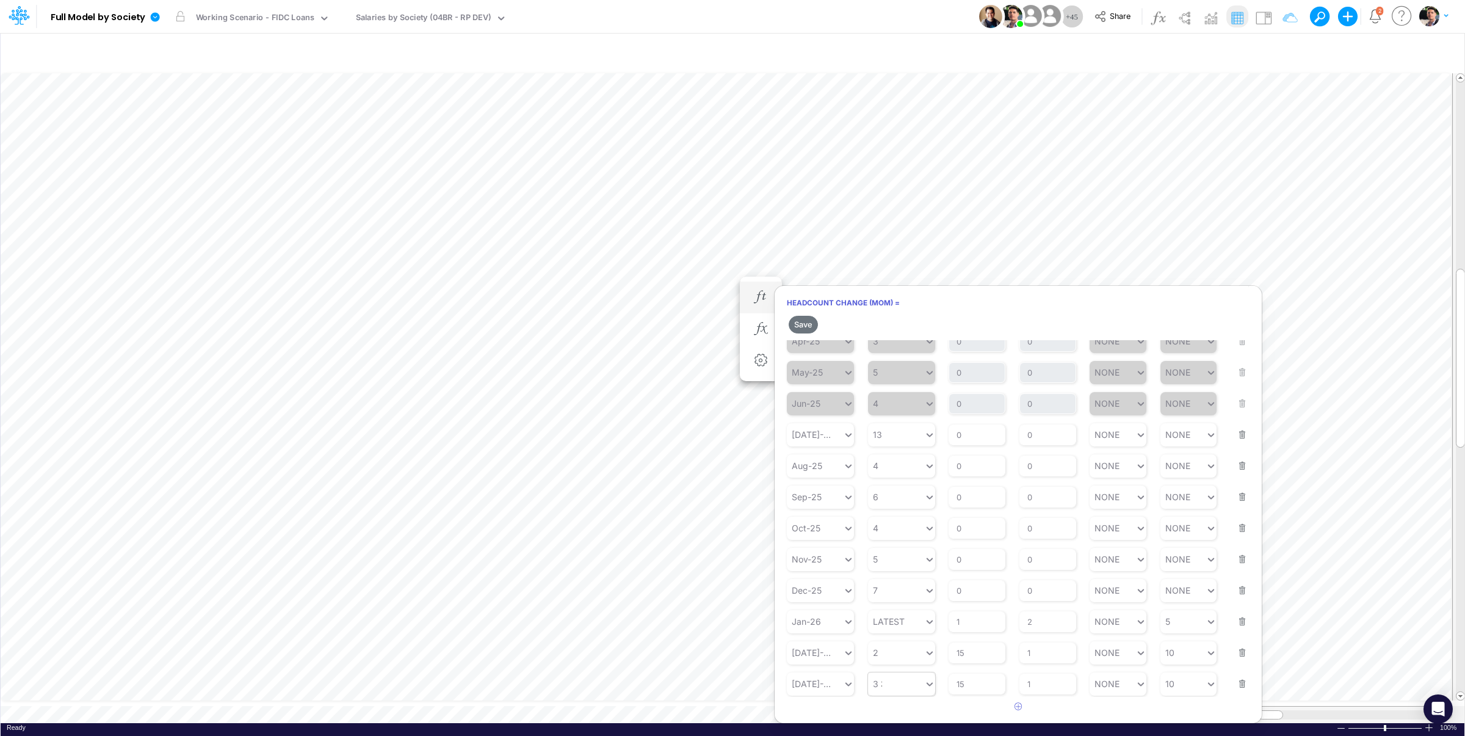
click at [892, 683] on div "3 3" at bounding box center [896, 684] width 56 height 18
type input "4"
click at [989, 694] on input "15" at bounding box center [977, 683] width 57 height 21
click at [982, 689] on input "15" at bounding box center [977, 683] width 57 height 21
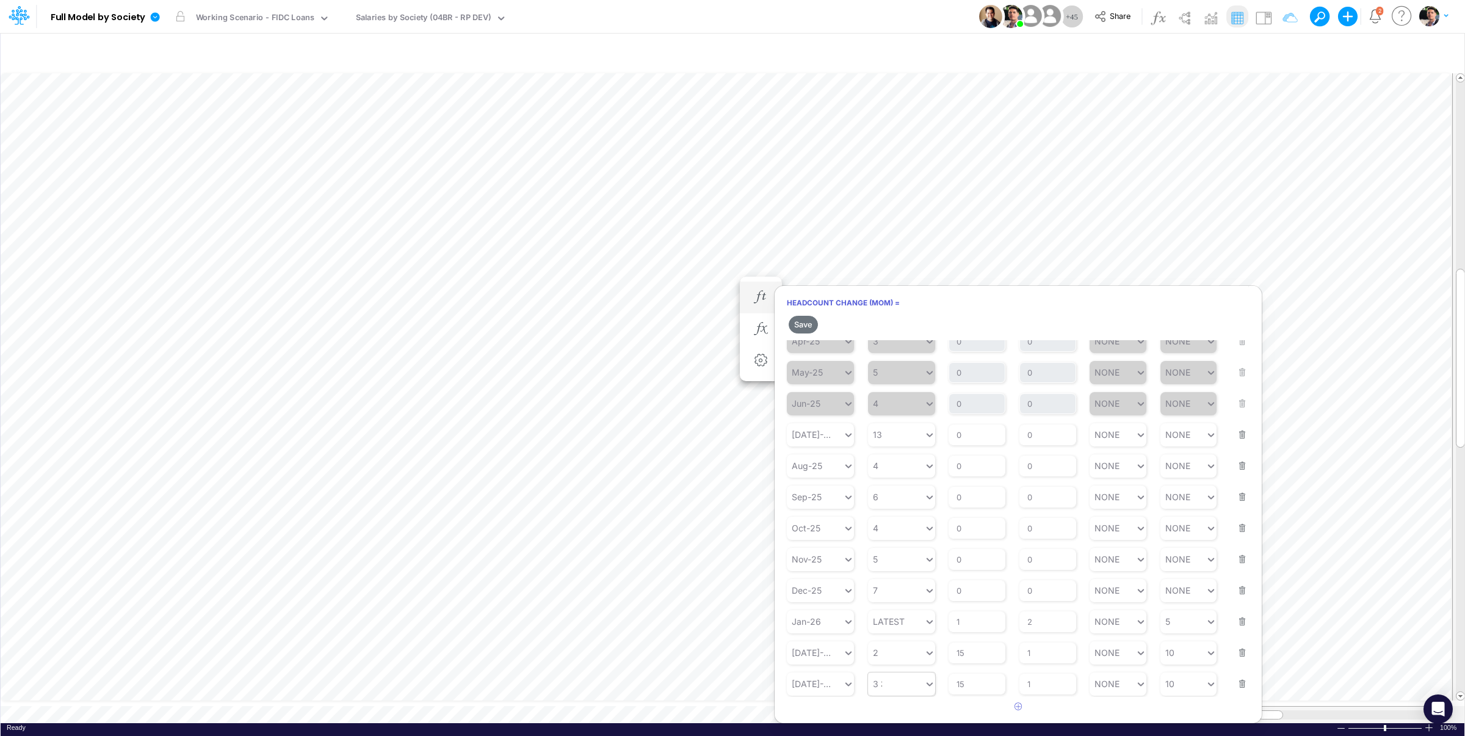
click at [887, 690] on div "3 3" at bounding box center [896, 684] width 56 height 18
click at [909, 656] on div "Set value 4" at bounding box center [901, 655] width 67 height 20
type input "4"
click at [981, 690] on input "15" at bounding box center [977, 683] width 57 height 21
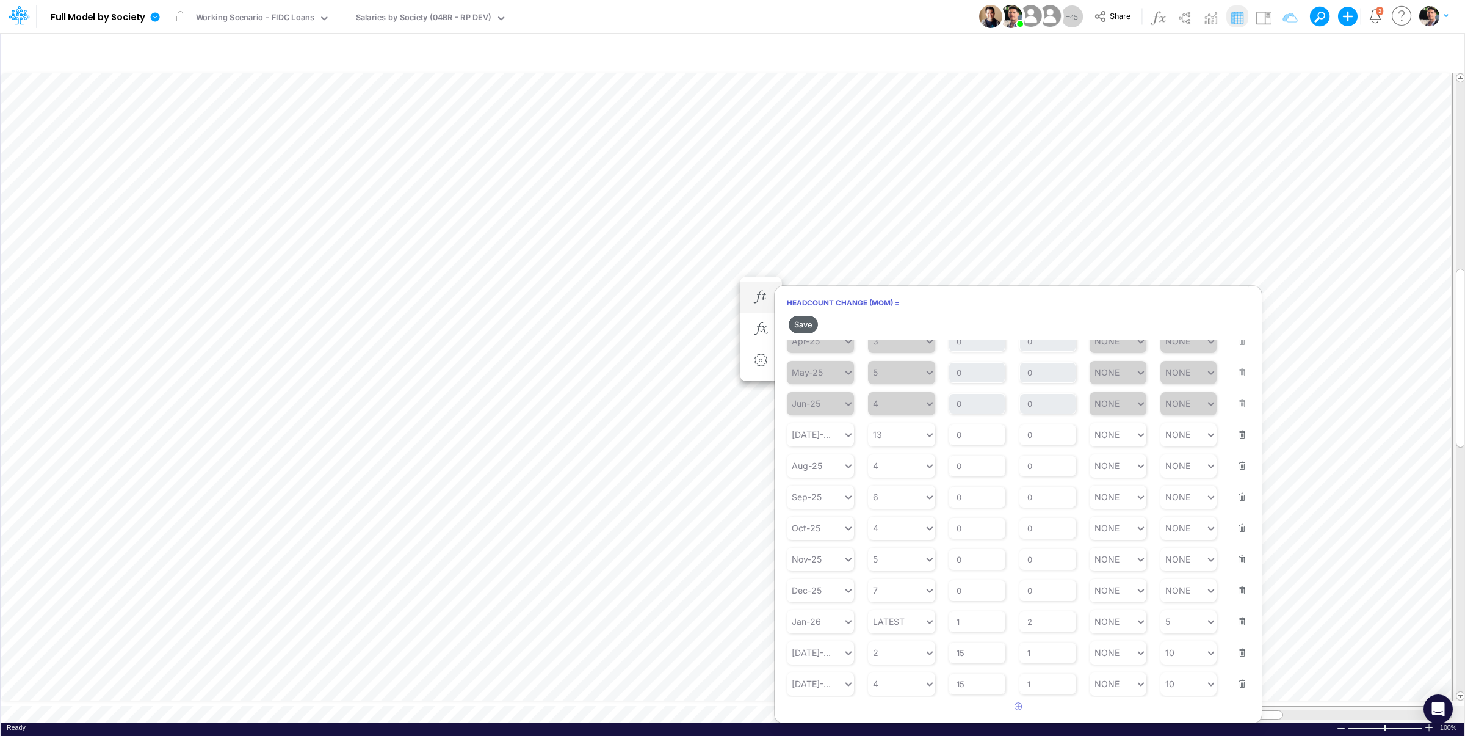
click at [805, 324] on button "Save" at bounding box center [803, 325] width 29 height 18
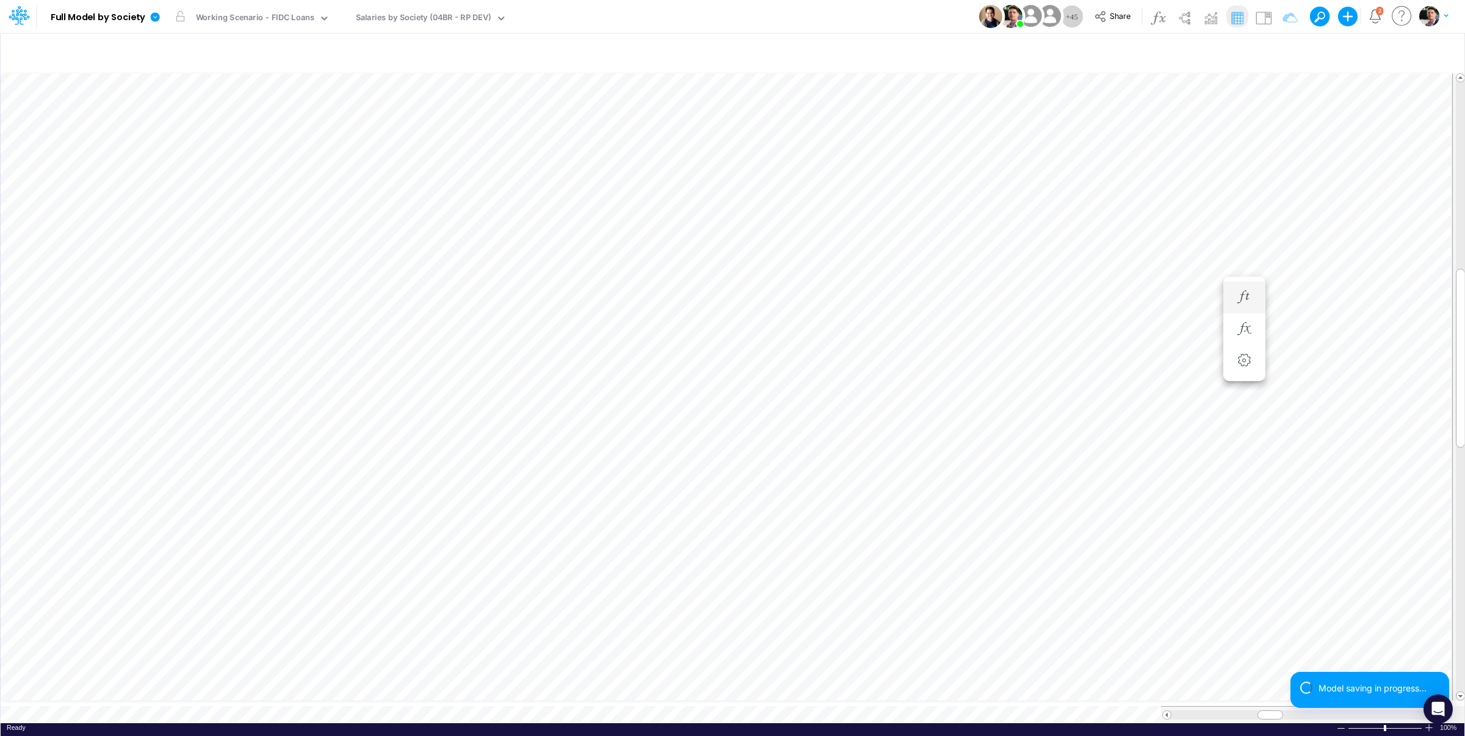
scroll to position [5, 37]
click at [1188, 299] on icon "button" at bounding box center [1184, 297] width 18 height 13
click at [881, 303] on icon "button" at bounding box center [882, 297] width 18 height 13
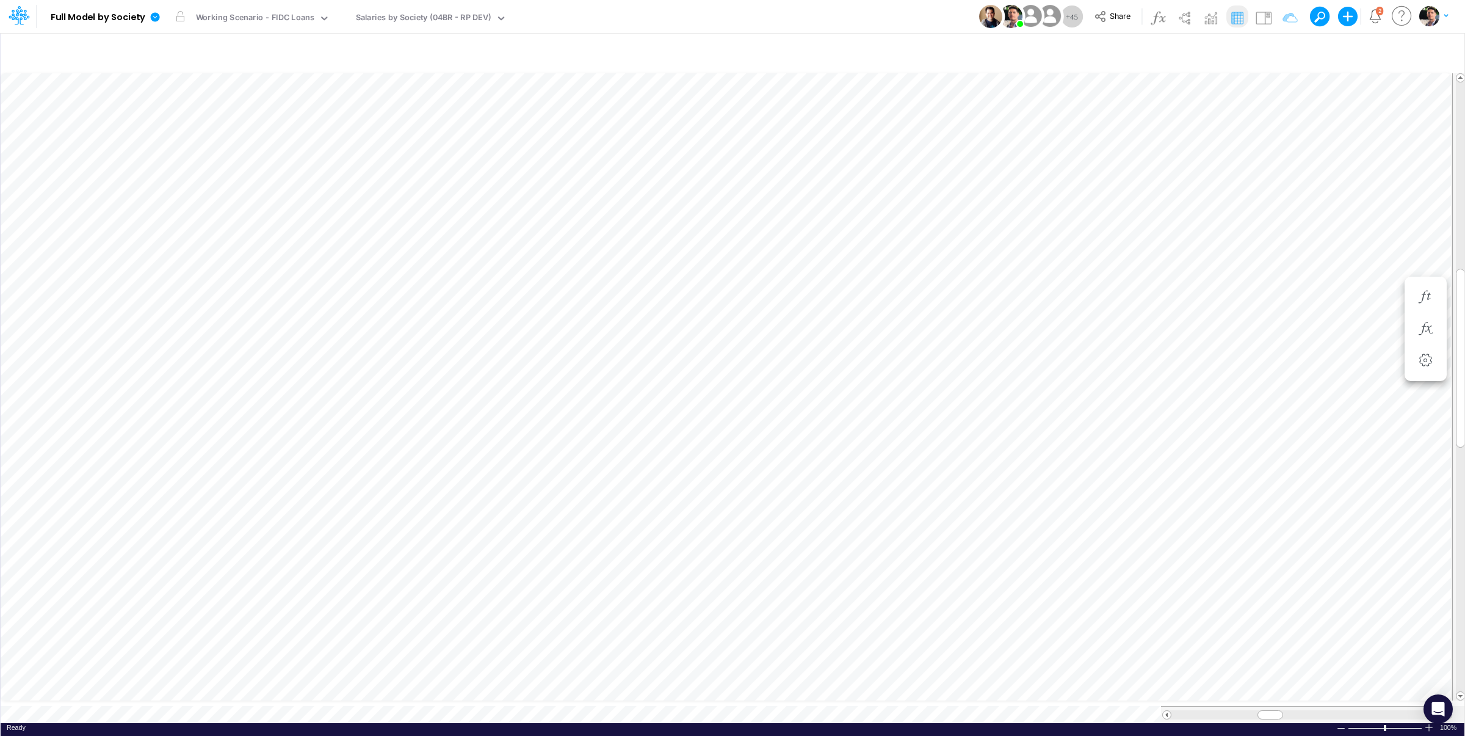
scroll to position [5, 5]
click at [390, 21] on div "Salaries - All societies" at bounding box center [398, 19] width 85 height 14
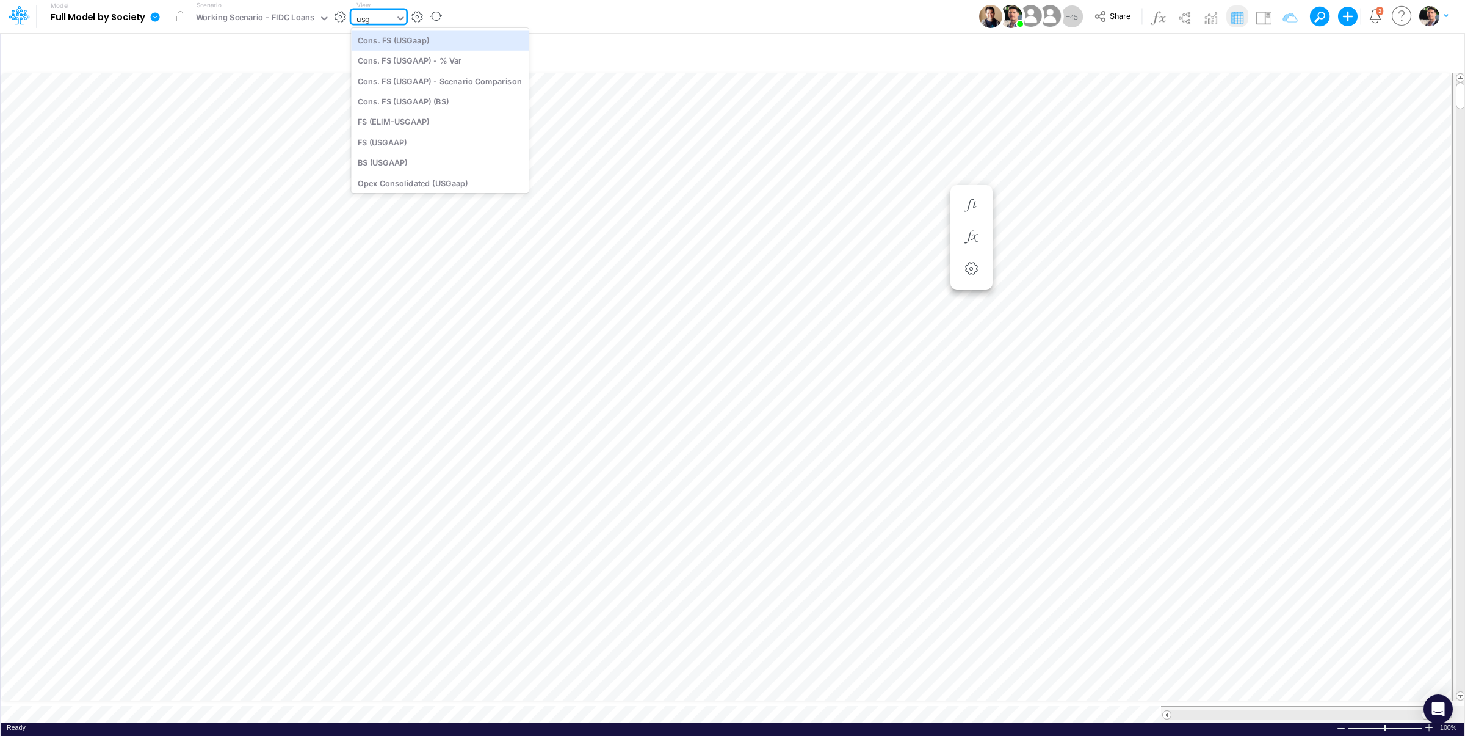
type input "usga"
click at [396, 167] on div "BS (USGAAP)" at bounding box center [440, 163] width 178 height 20
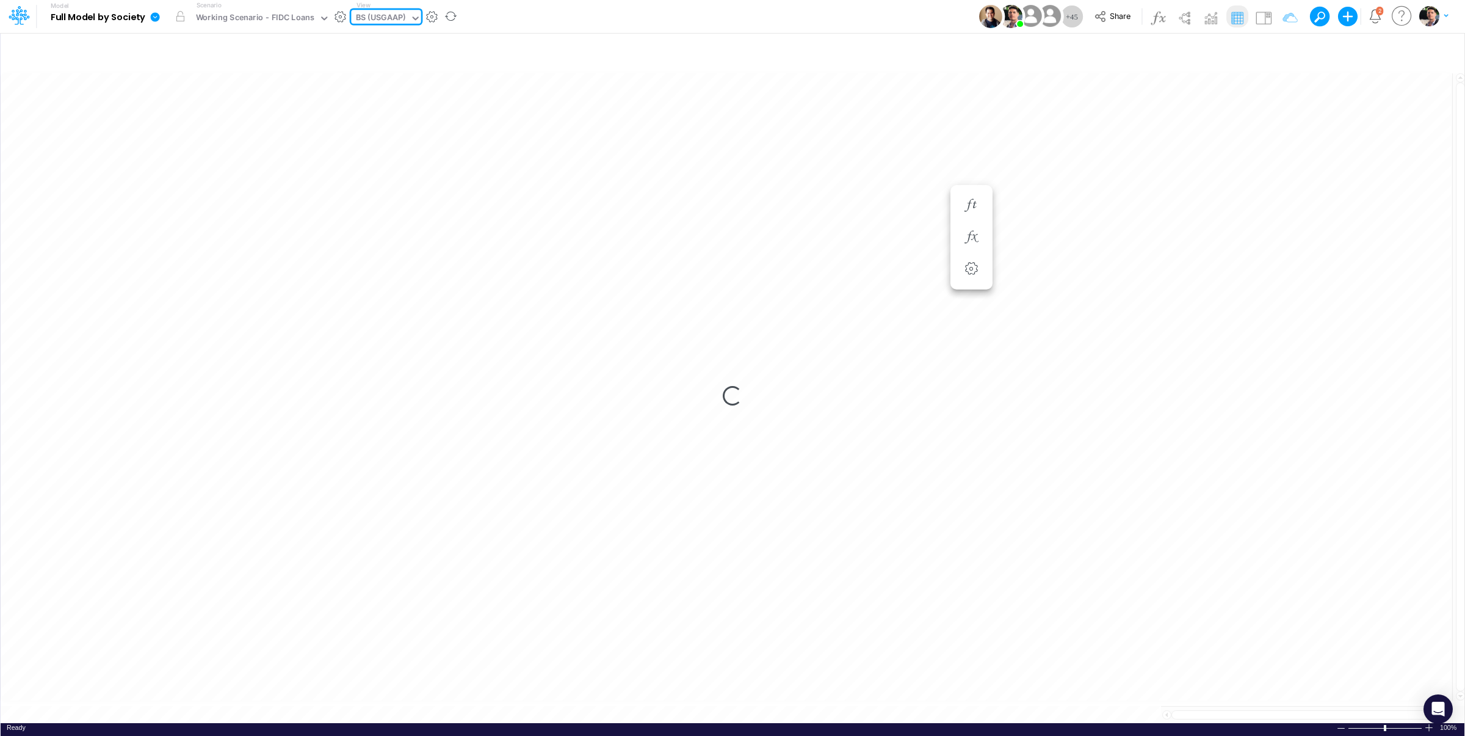
click at [393, 20] on div "BS (USGAAP)" at bounding box center [381, 19] width 50 height 14
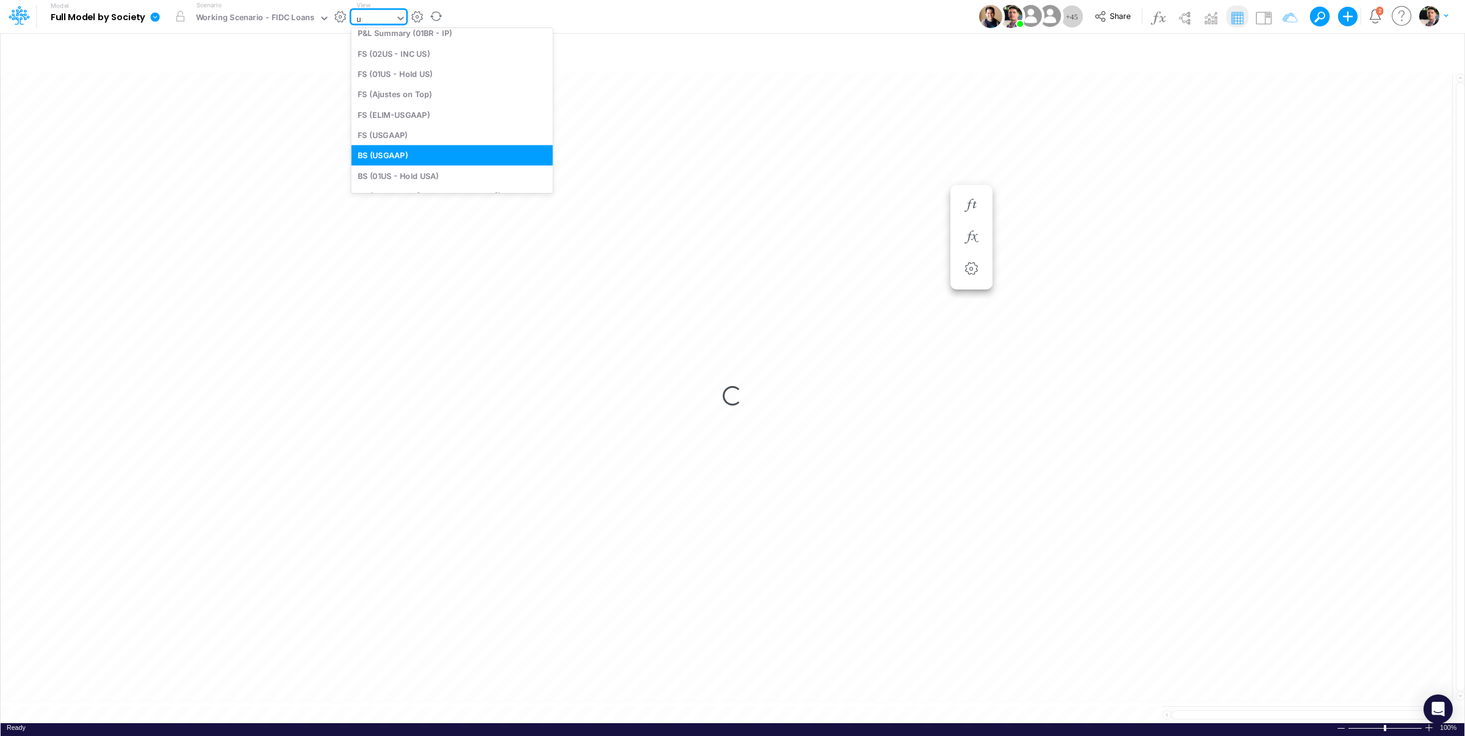
scroll to position [98, 0]
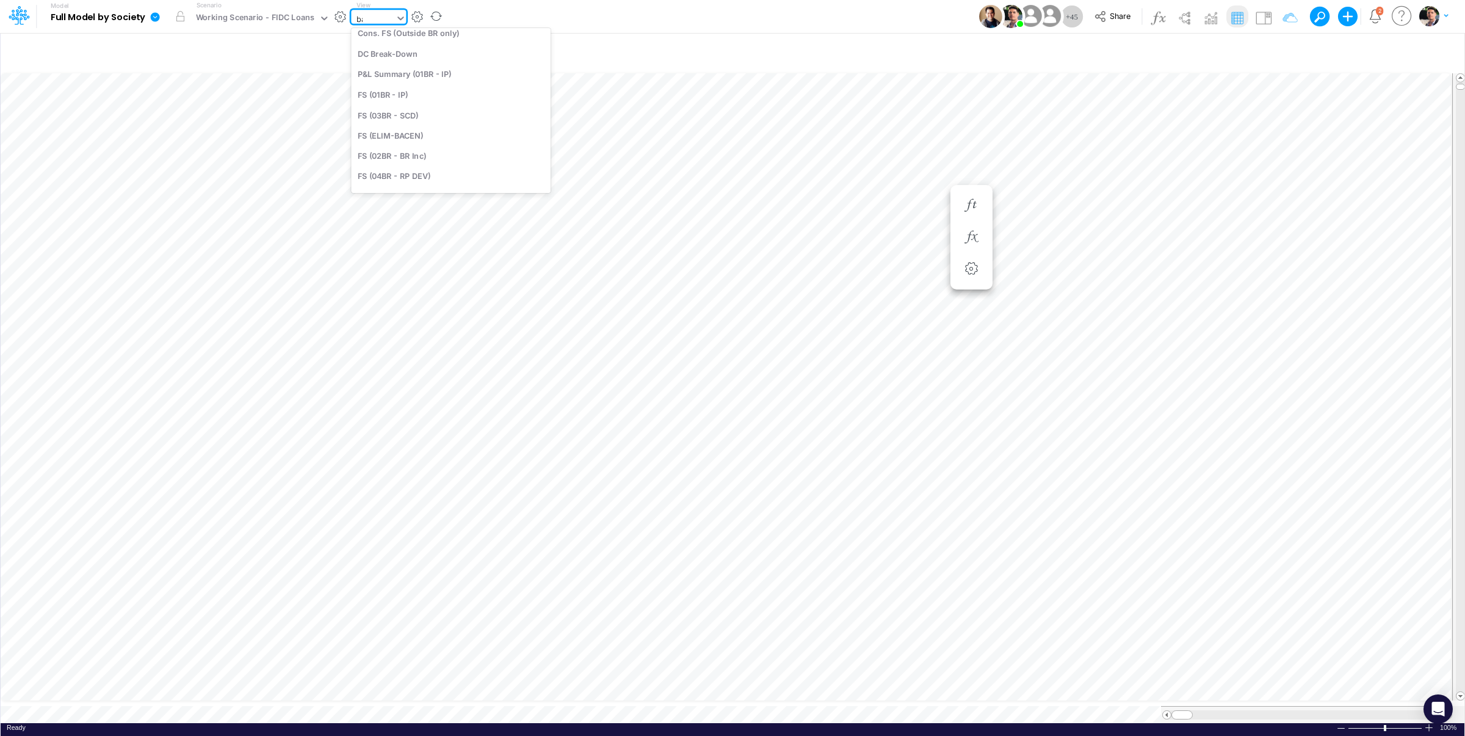
type input "bace"
click at [421, 45] on div "Cons. FS (BACEN GAAP)" at bounding box center [433, 40] width 165 height 20
click at [1285, 51] on icon "button" at bounding box center [1284, 51] width 18 height 13
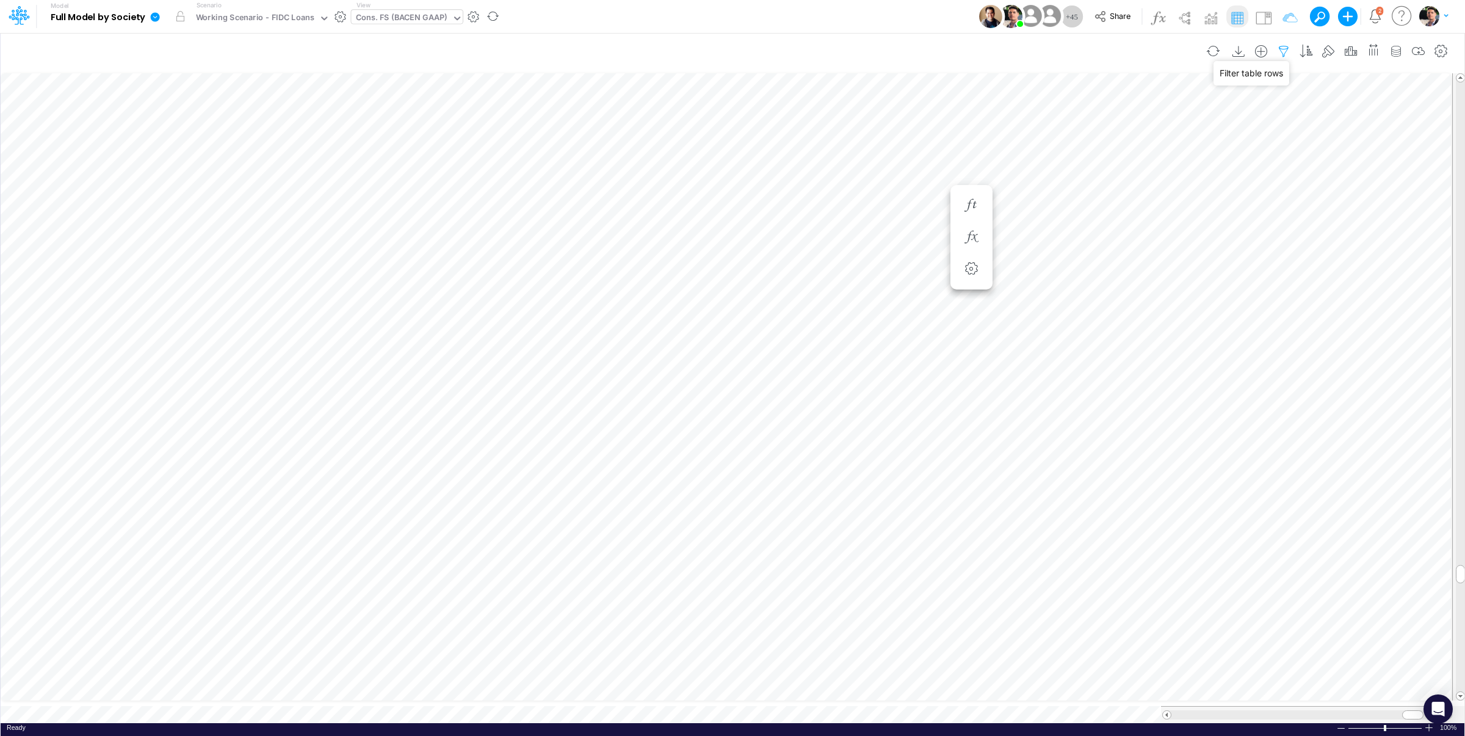
select select "tableSearchOR"
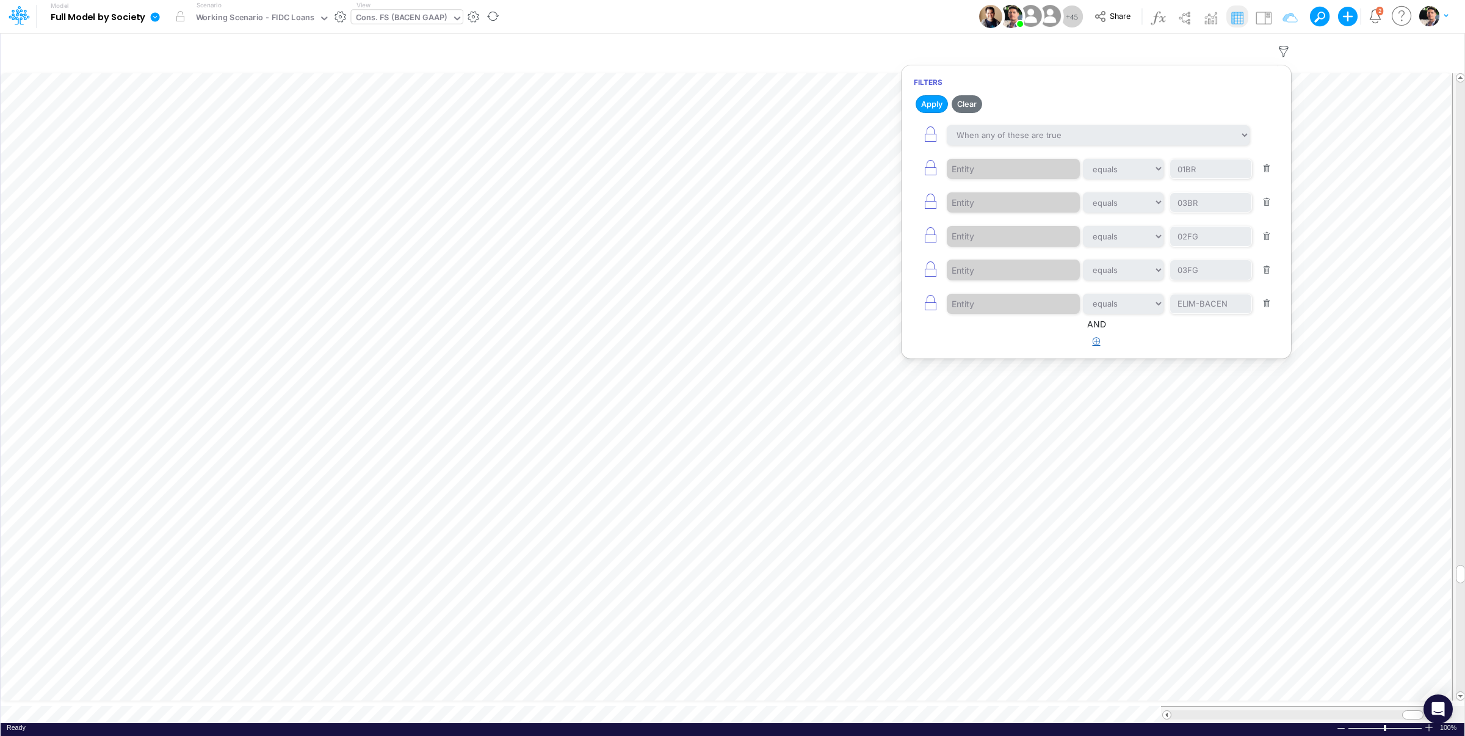
click at [1095, 345] on icon "button" at bounding box center [1097, 341] width 8 height 8
select select "tableSearchOR"
click at [998, 386] on div at bounding box center [1005, 379] width 116 height 21
type input "nam"
select select "contains"
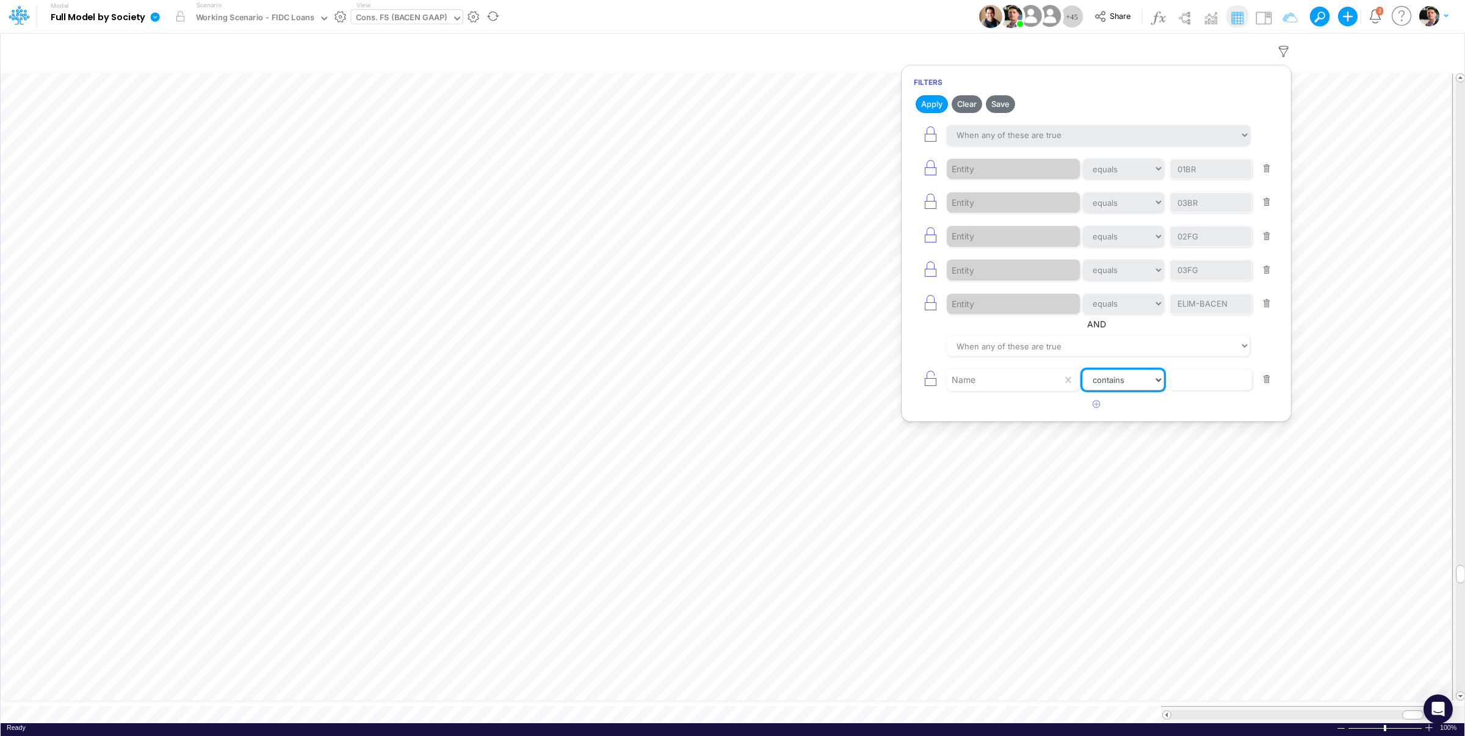
click option "contains" at bounding box center [0, 0] width 0 height 0
click at [1219, 388] on input "text" at bounding box center [1211, 379] width 82 height 21
type input "Salarie"
click at [1094, 408] on icon "button" at bounding box center [1097, 404] width 8 height 8
click at [1004, 422] on div at bounding box center [1005, 413] width 116 height 21
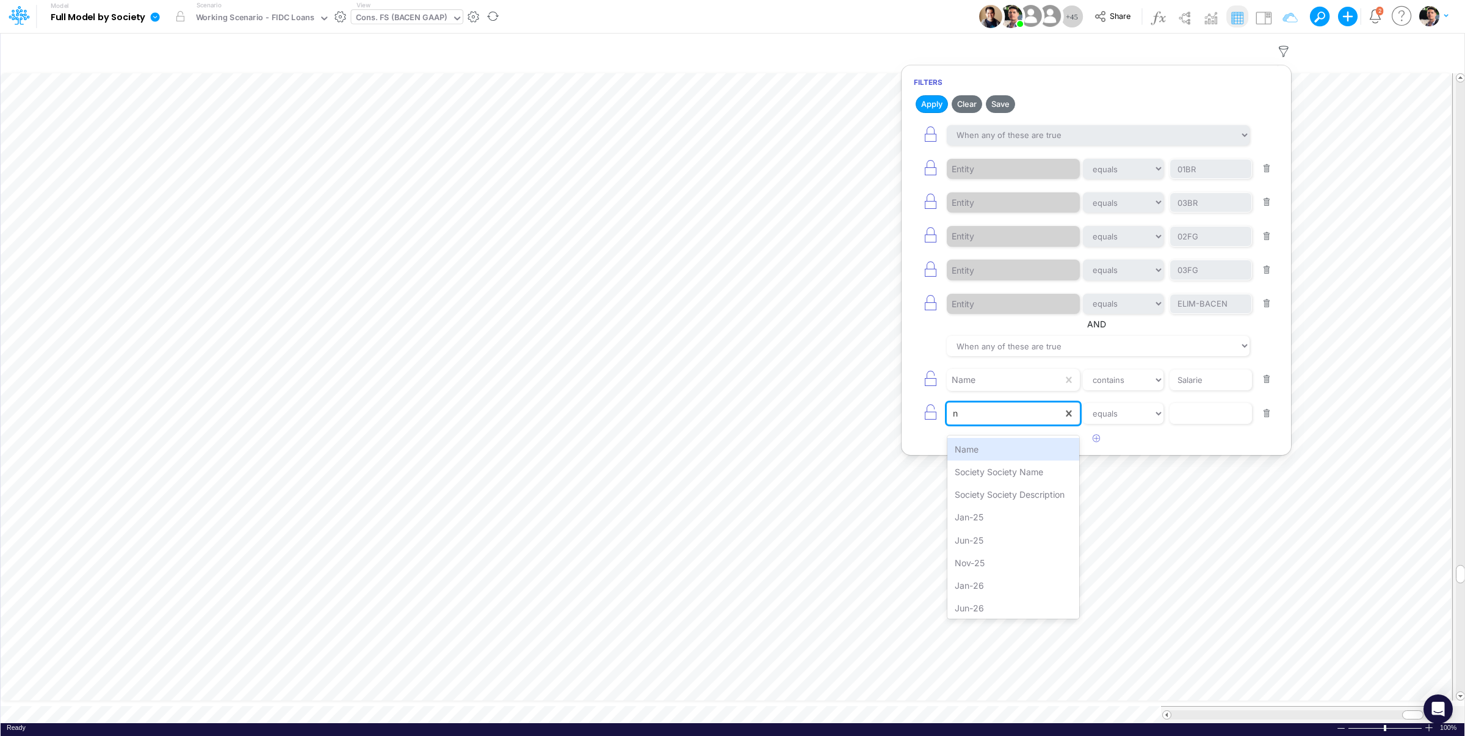
type input "na"
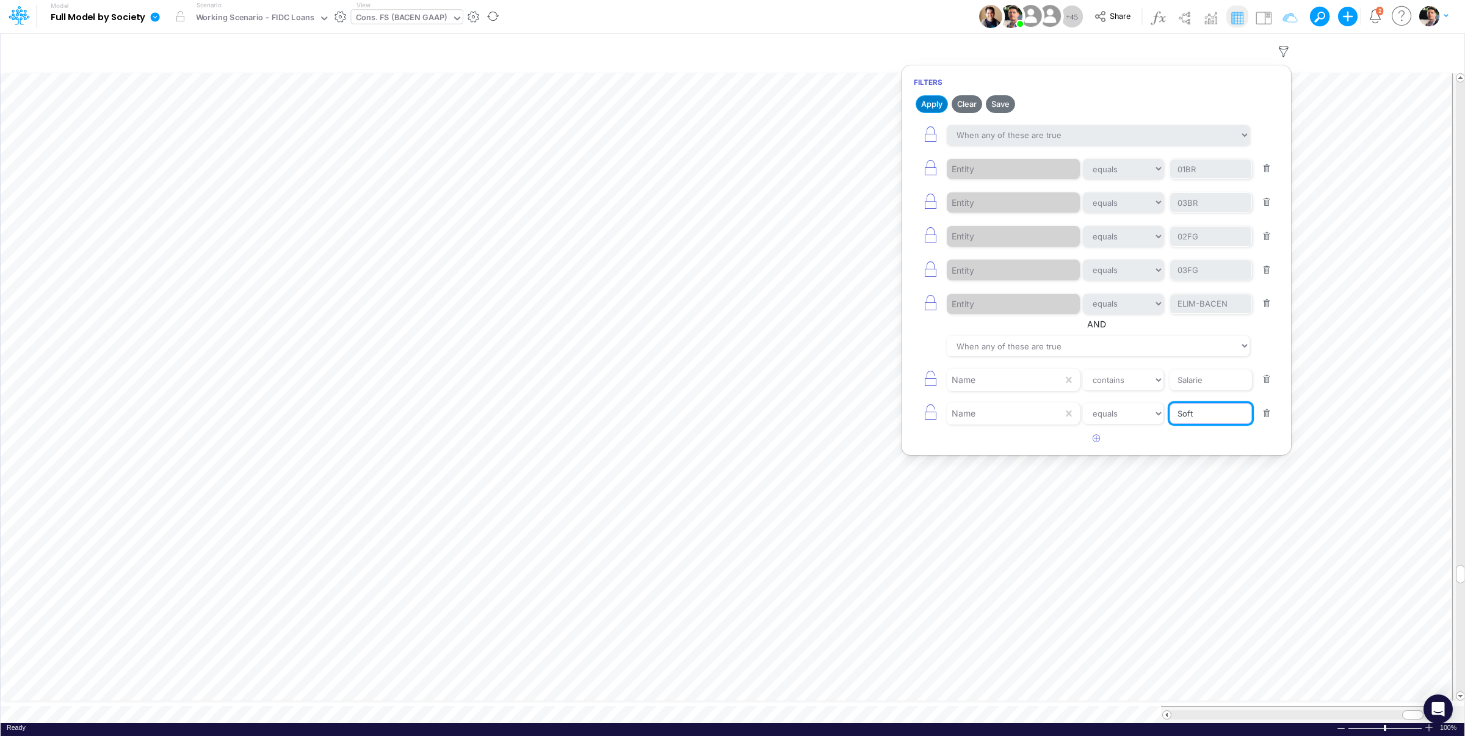
type input "Soft"
click at [934, 103] on button "Apply" at bounding box center [932, 104] width 32 height 18
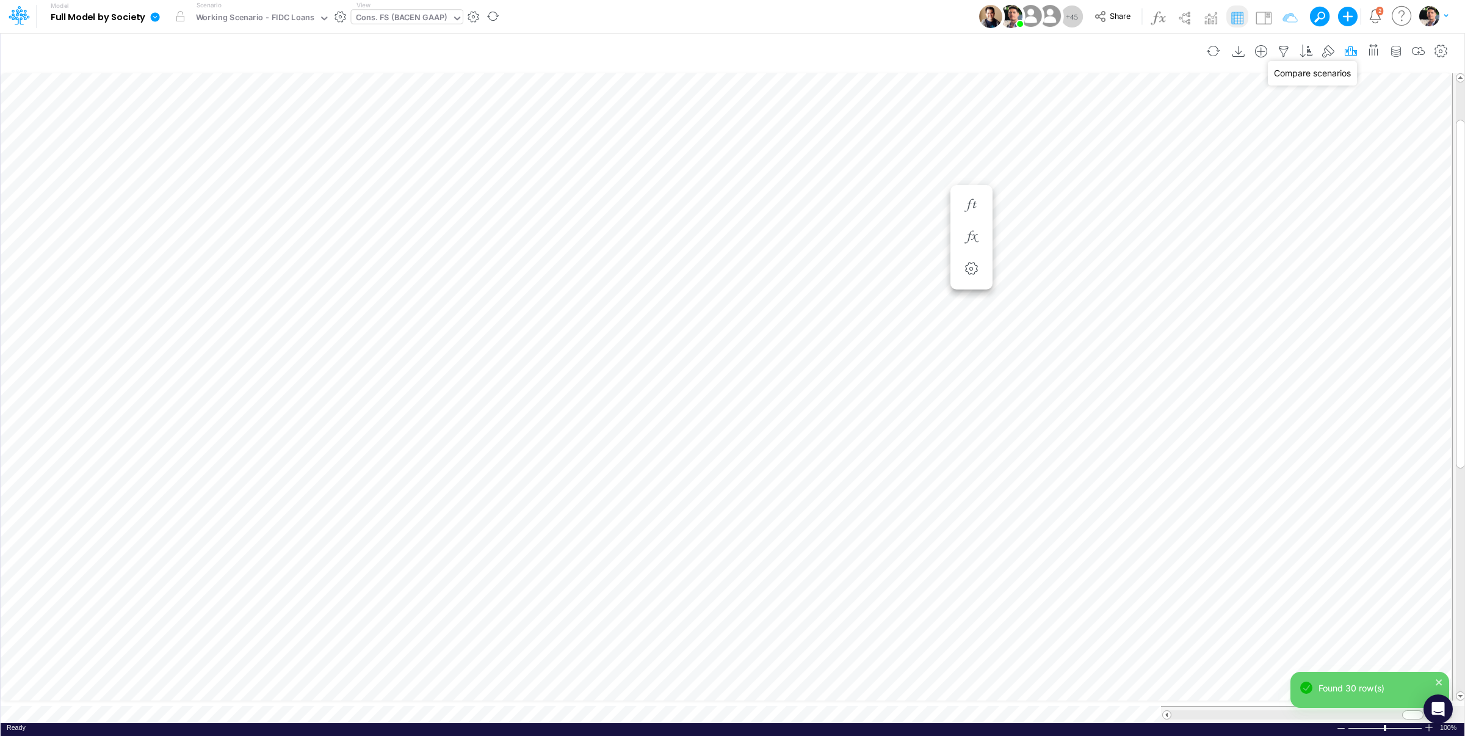
click at [1350, 49] on icon "button" at bounding box center [1351, 51] width 18 height 13
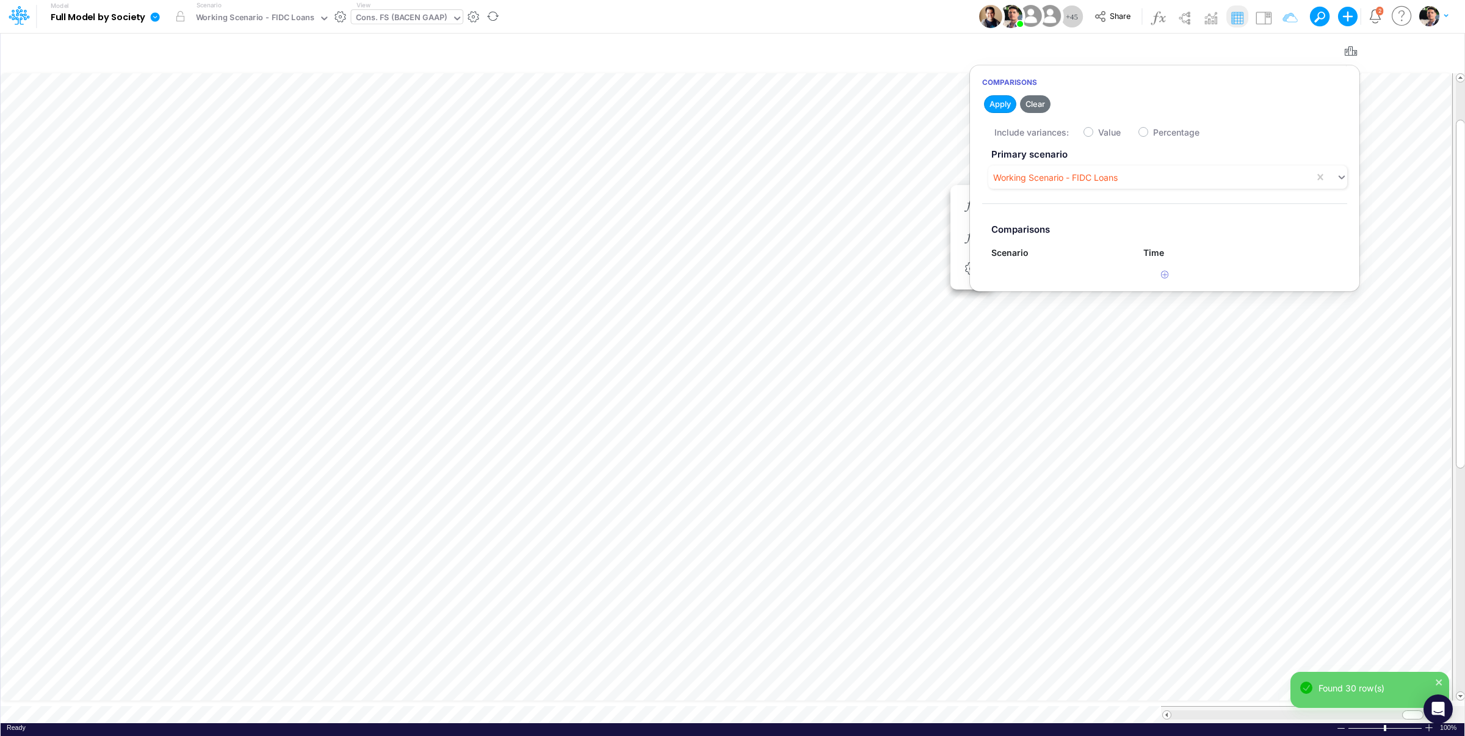
click at [1101, 131] on label "Value" at bounding box center [1109, 132] width 23 height 13
click at [1101, 131] on input "Value" at bounding box center [1102, 129] width 8 height 8
click at [1166, 278] on icon "button" at bounding box center [1165, 274] width 8 height 8
click at [1062, 283] on div "Type to search..." at bounding box center [1031, 280] width 67 height 13
click at [1049, 350] on div "Working Scenario" at bounding box center [1059, 355] width 135 height 23
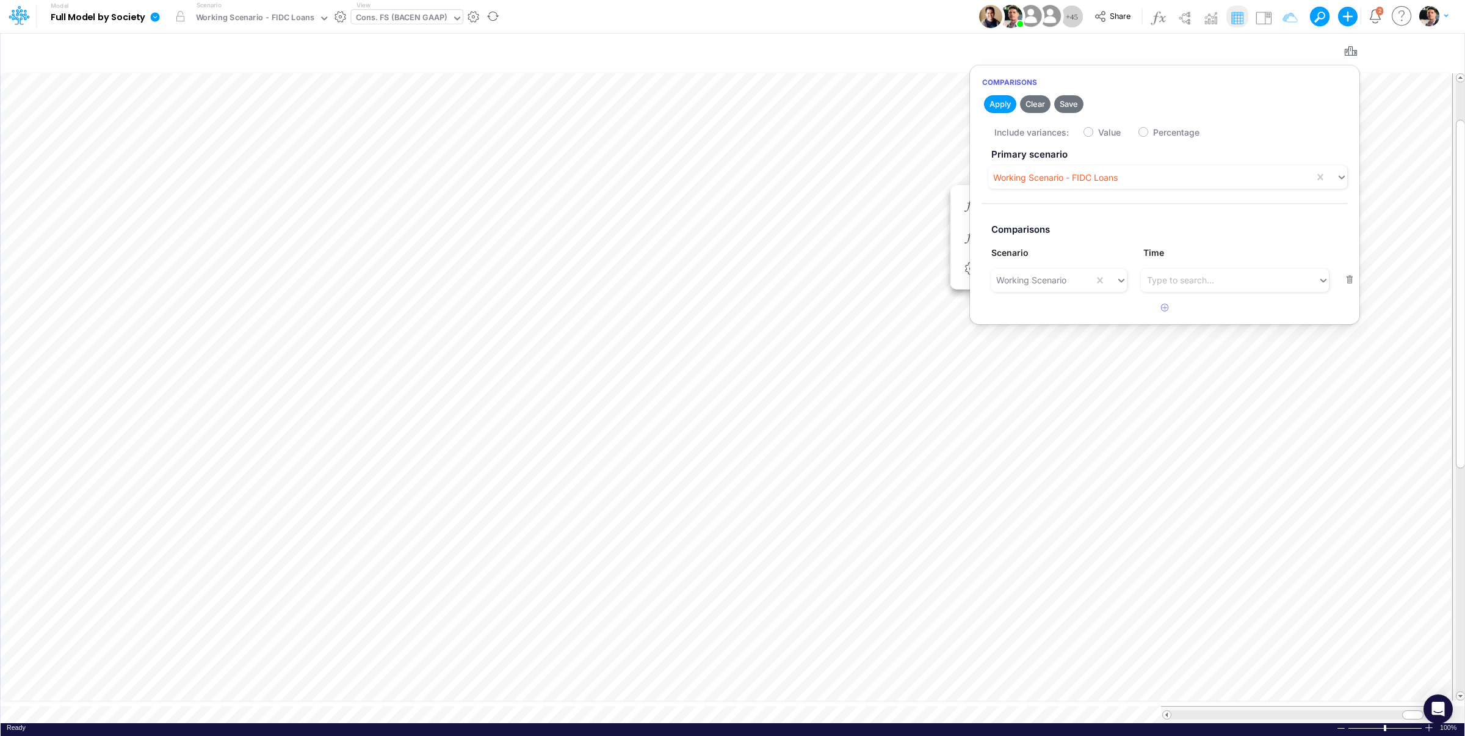
click at [1098, 134] on label "Value" at bounding box center [1109, 132] width 23 height 13
click at [1098, 133] on input "Value" at bounding box center [1102, 129] width 8 height 8
checkbox input "true"
click at [1012, 107] on button "Apply" at bounding box center [1000, 104] width 32 height 18
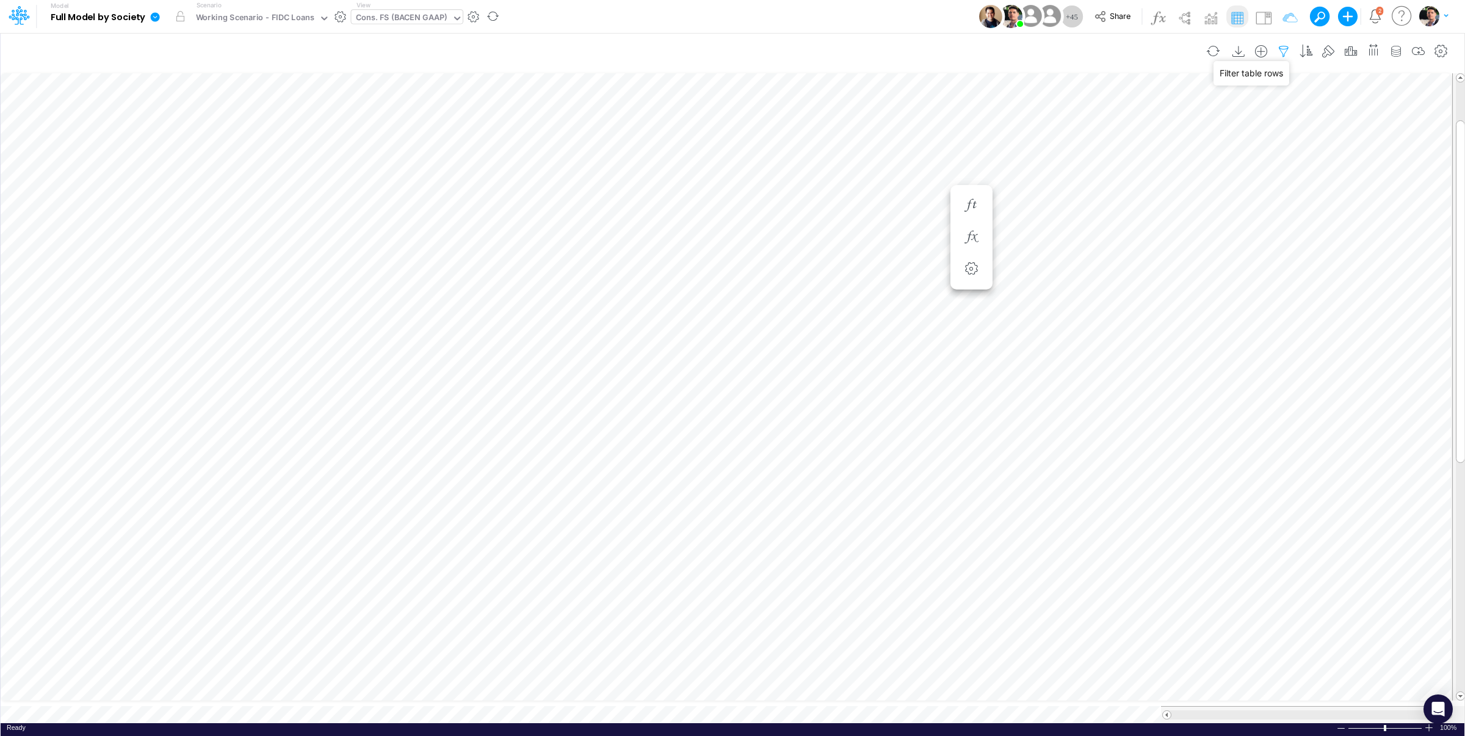
click at [1277, 49] on icon "button" at bounding box center [1284, 51] width 18 height 13
select select "tableSearchOR"
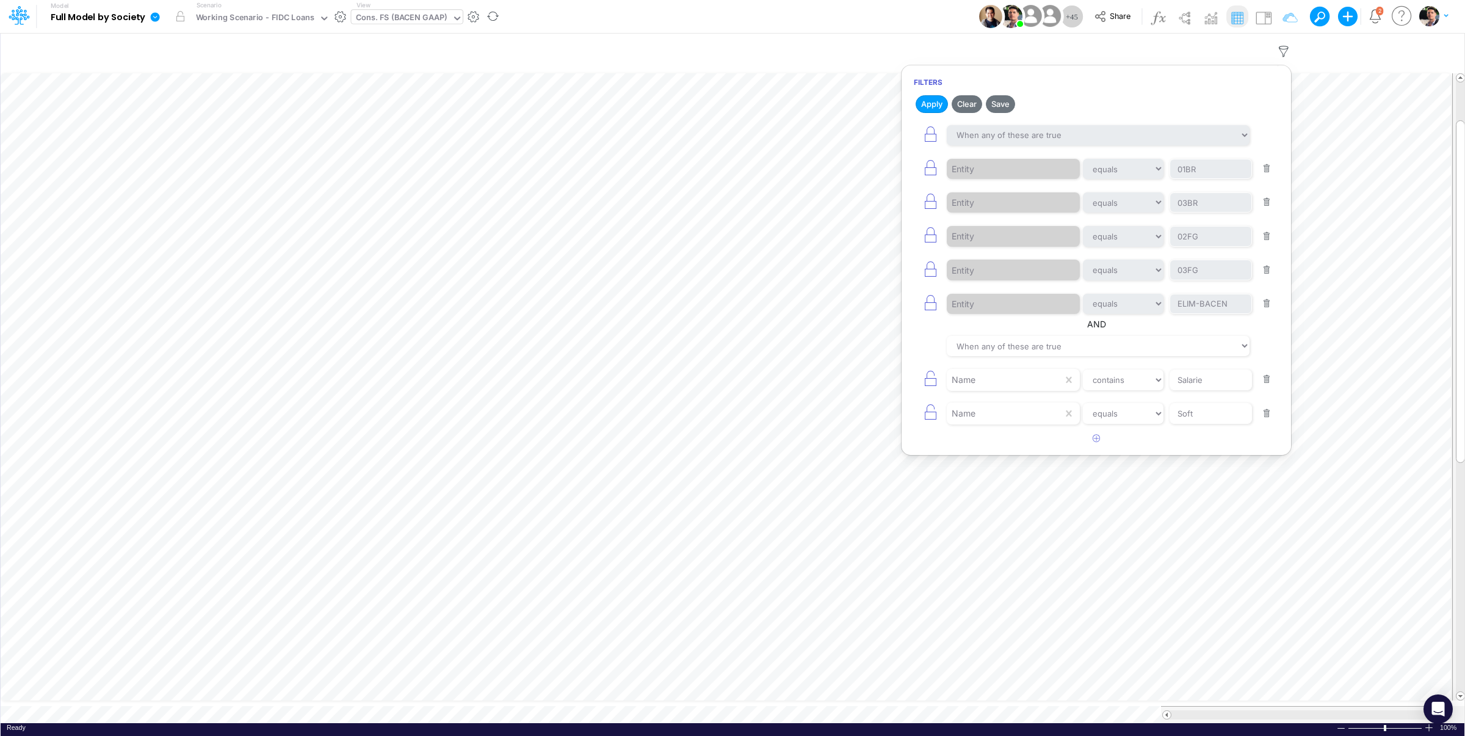
click at [1269, 311] on button "button" at bounding box center [1267, 304] width 24 height 16
click at [1266, 278] on button "button" at bounding box center [1267, 270] width 24 height 16
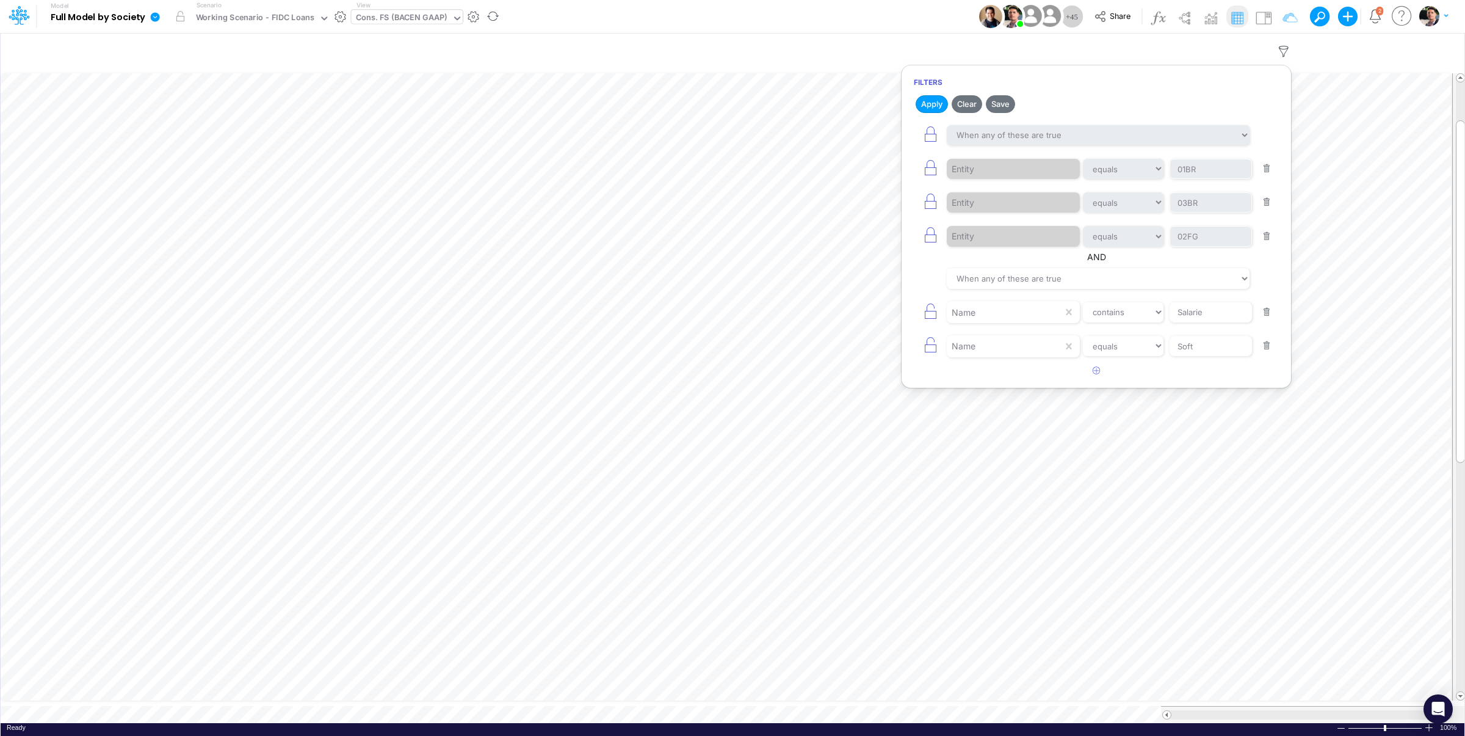
click at [1268, 232] on button "button" at bounding box center [1267, 236] width 24 height 16
drag, startPoint x: 1266, startPoint y: 205, endPoint x: 1267, endPoint y: 188, distance: 16.5
click at [1266, 204] on button "button" at bounding box center [1267, 202] width 24 height 16
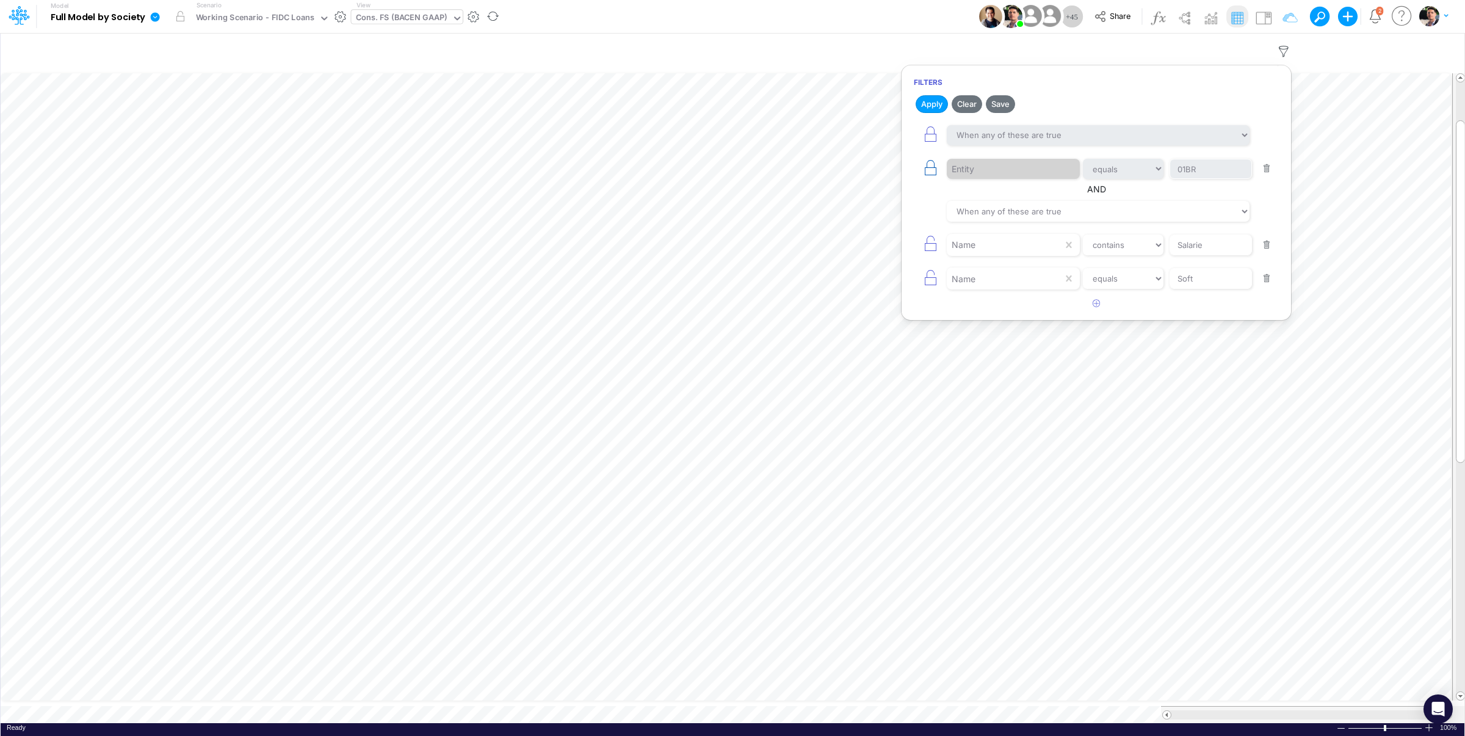
click at [935, 168] on icon "button" at bounding box center [930, 167] width 17 height 17
select select "equals"
type input "01BR"
select select "contains"
type input "Salarie"
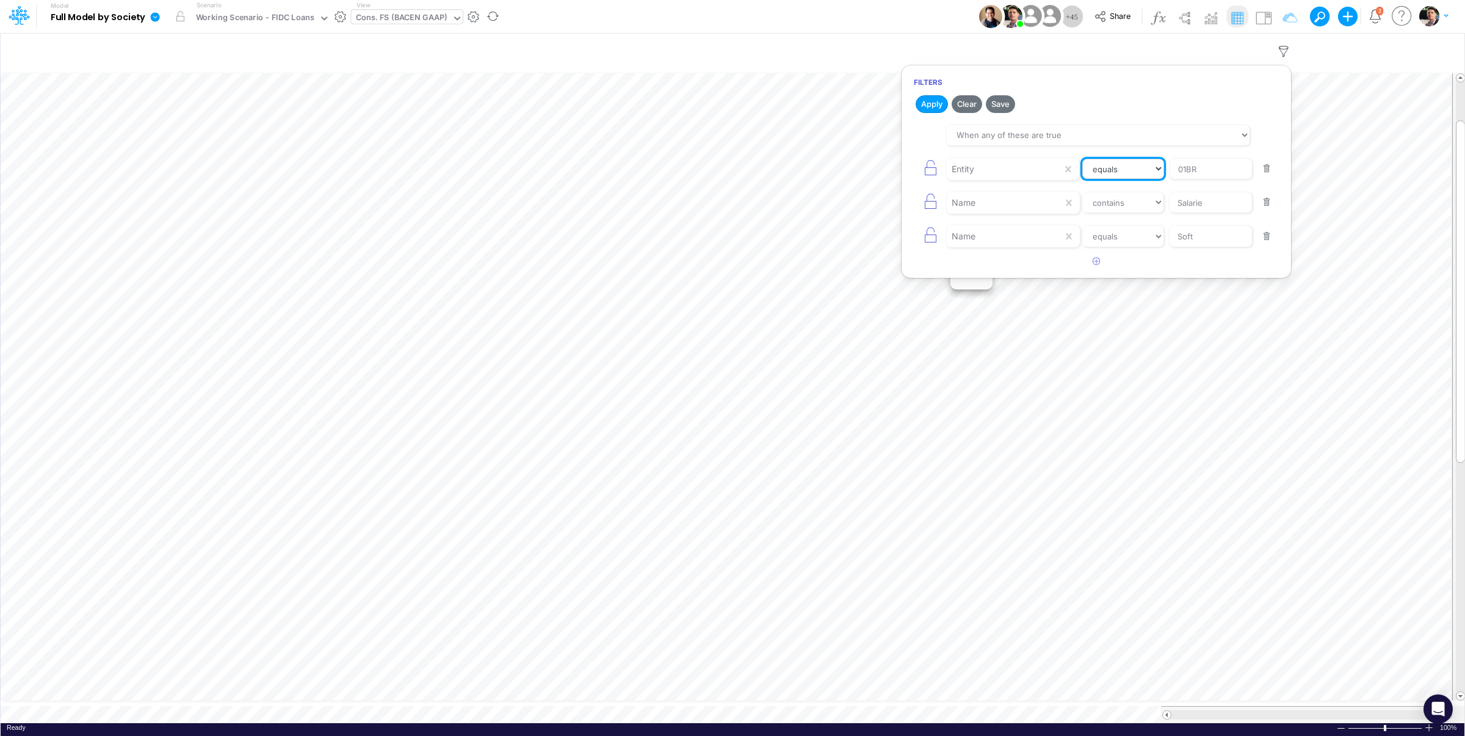
select select "notEqual"
click option "not equal" at bounding box center [0, 0] width 0 height 0
drag, startPoint x: 1214, startPoint y: 170, endPoint x: 1117, endPoint y: 167, distance: 96.5
click at [1170, 167] on input "01BR" at bounding box center [1211, 169] width 82 height 21
type input "Template"
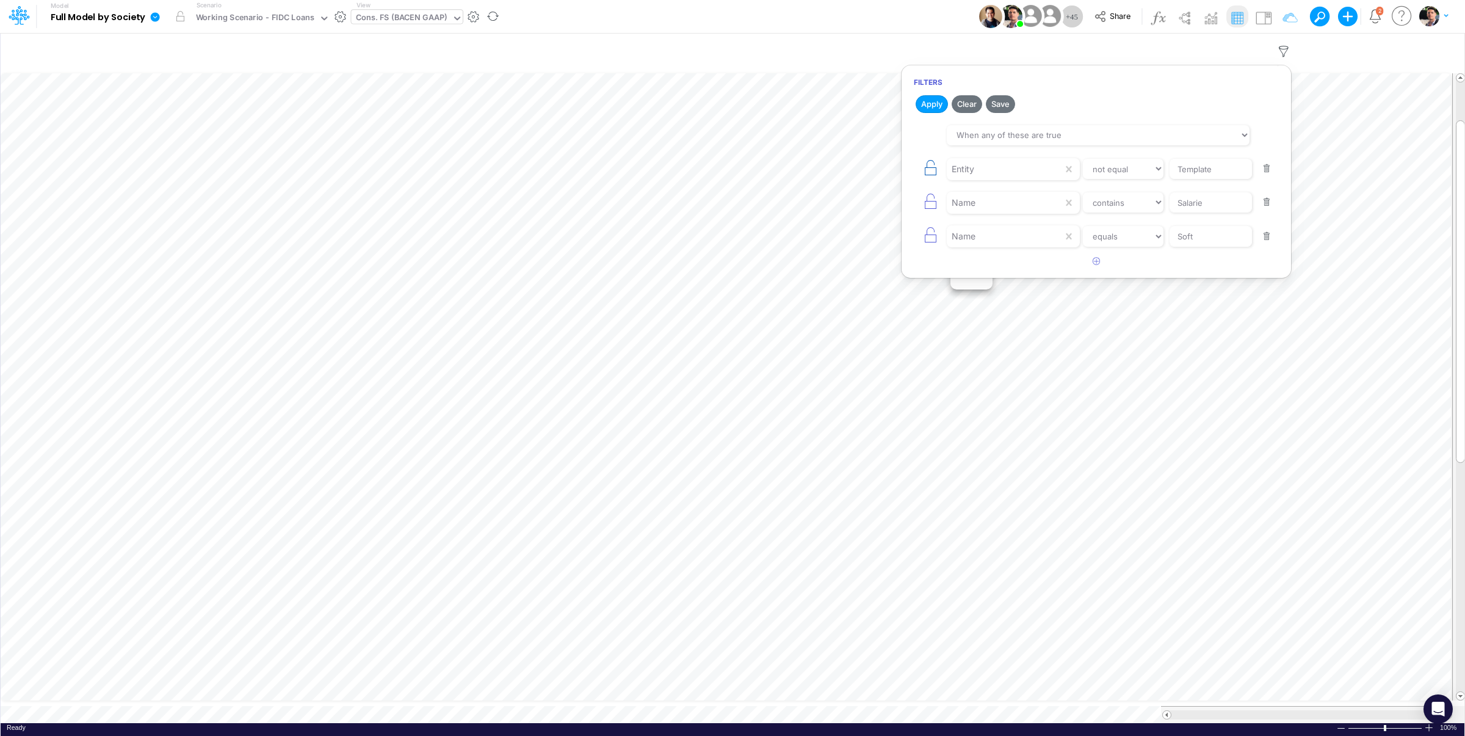
click at [923, 172] on icon "button" at bounding box center [930, 167] width 17 height 17
select select "contains"
type input "Salarie"
select select "equals"
type input "Soft"
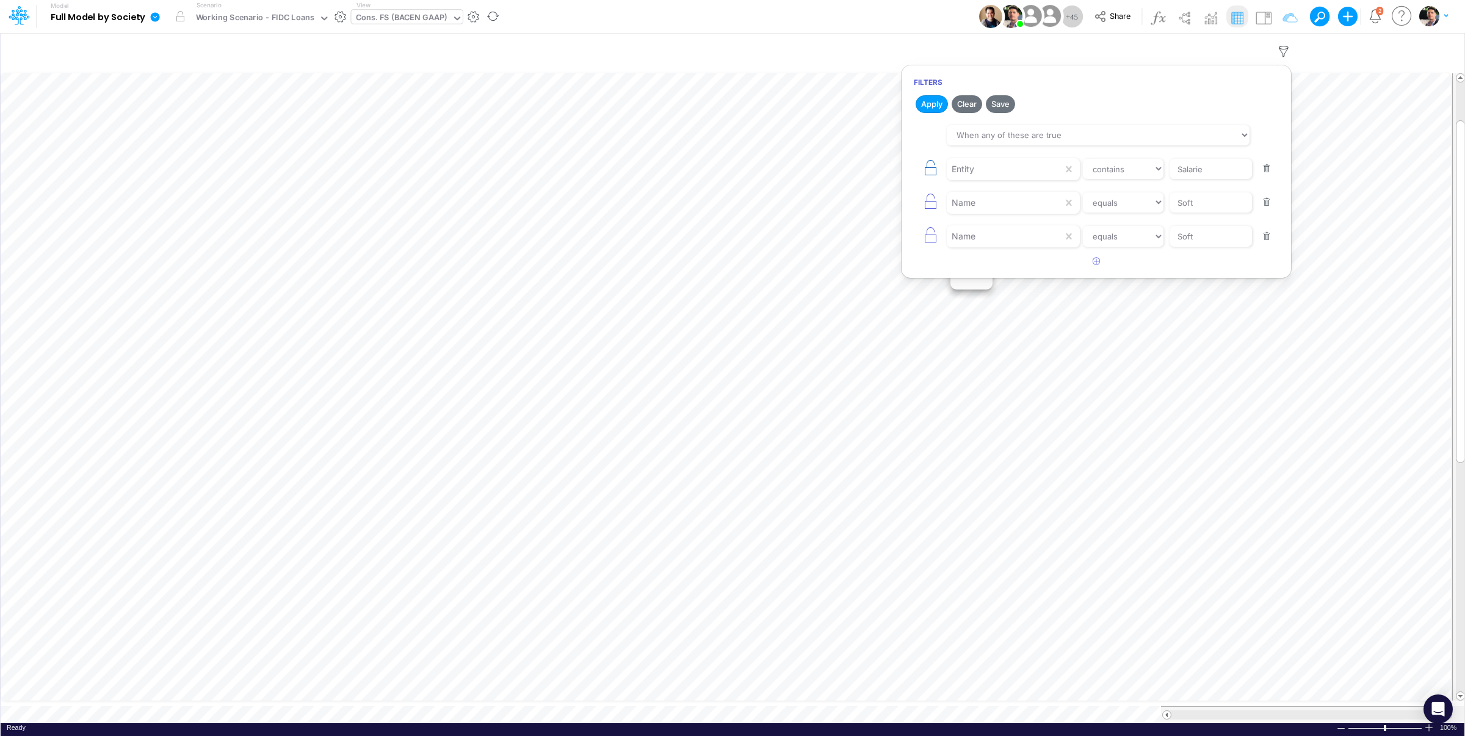
select select "tableSearchOR"
select select "notEqual"
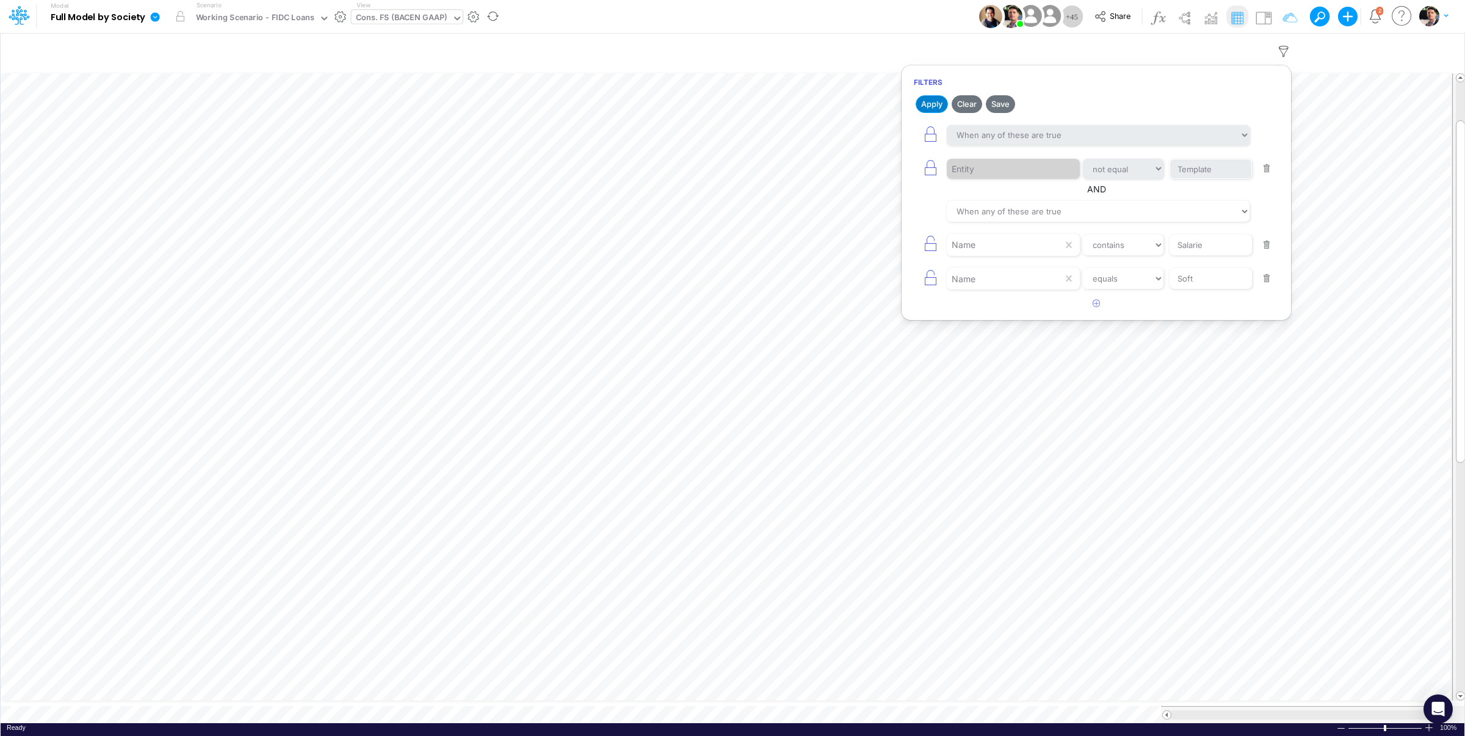
click at [927, 100] on button "Apply" at bounding box center [932, 104] width 32 height 18
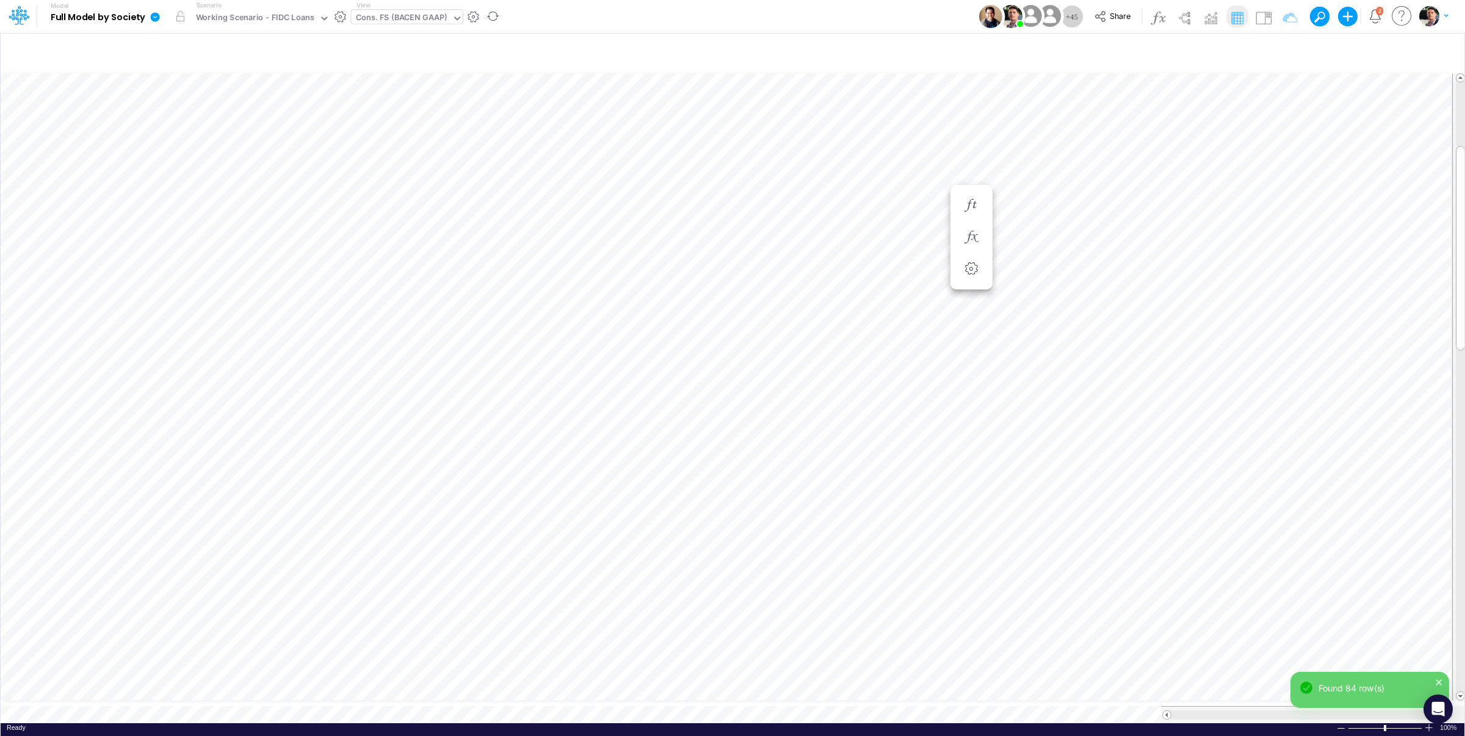
scroll to position [5, 38]
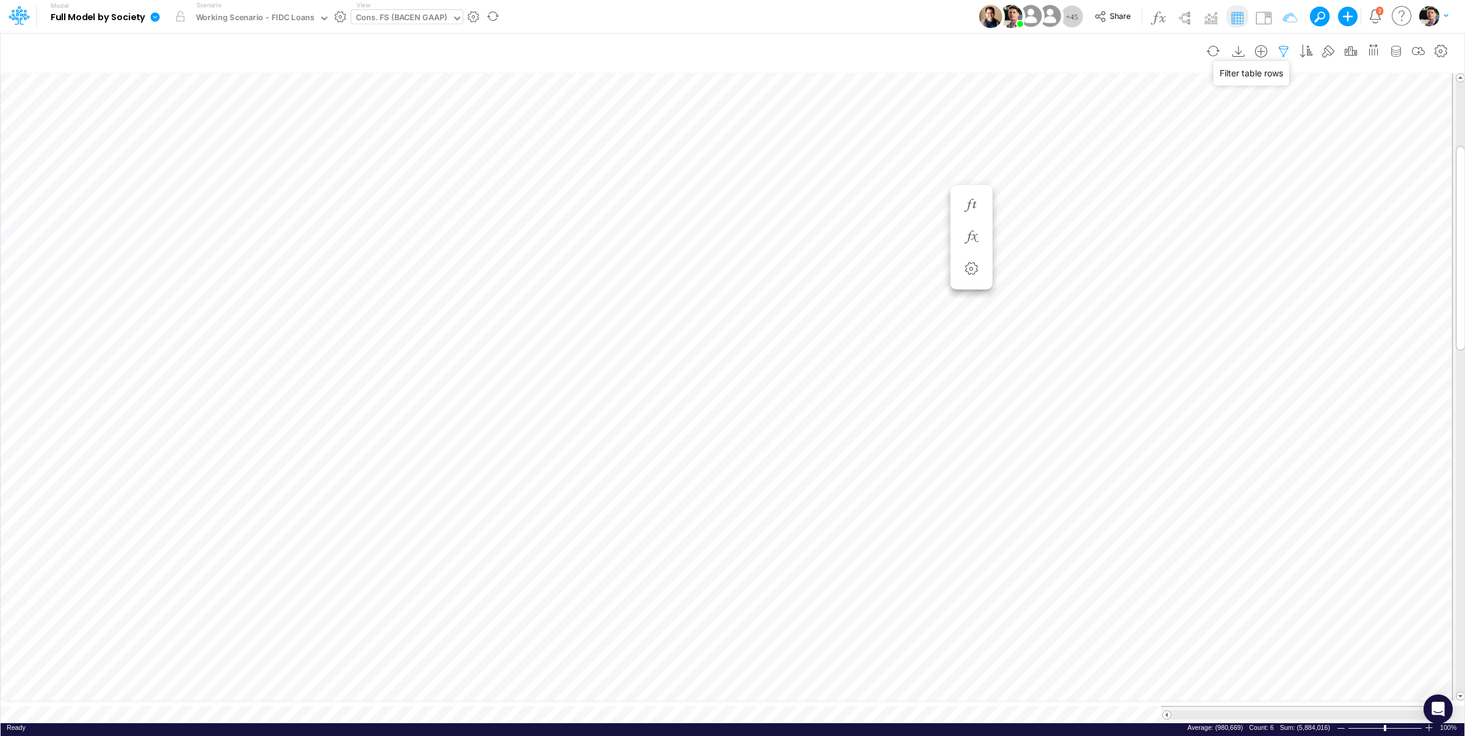
click at [1280, 51] on icon "button" at bounding box center [1284, 51] width 18 height 13
select select "tableSearchOR"
select select "notEqual"
select select "tableSearchOR"
select select "contains"
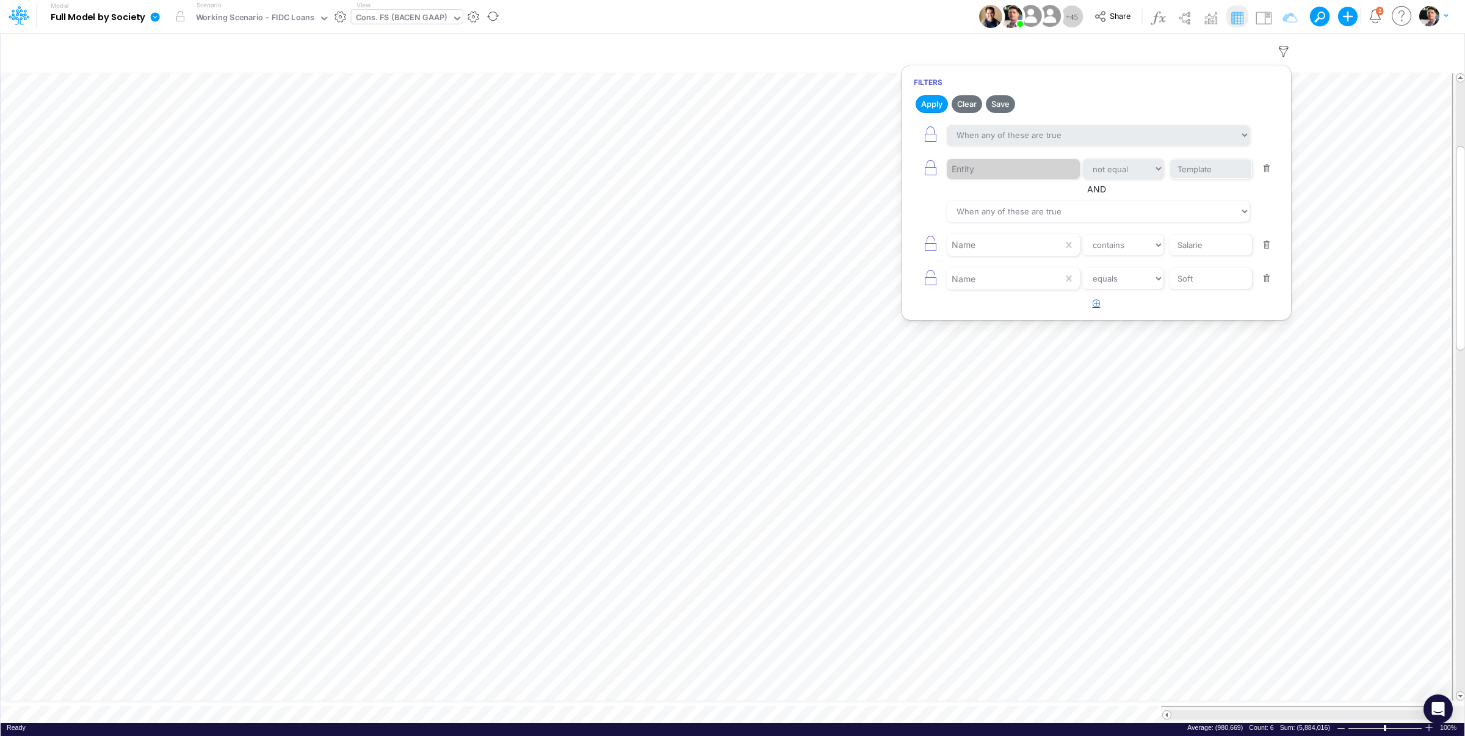
click at [1100, 307] on icon "button" at bounding box center [1097, 303] width 8 height 8
click at [1015, 323] on div at bounding box center [1005, 312] width 116 height 21
type input "na"
select select "contains"
click option "contains" at bounding box center [0, 0] width 0 height 0
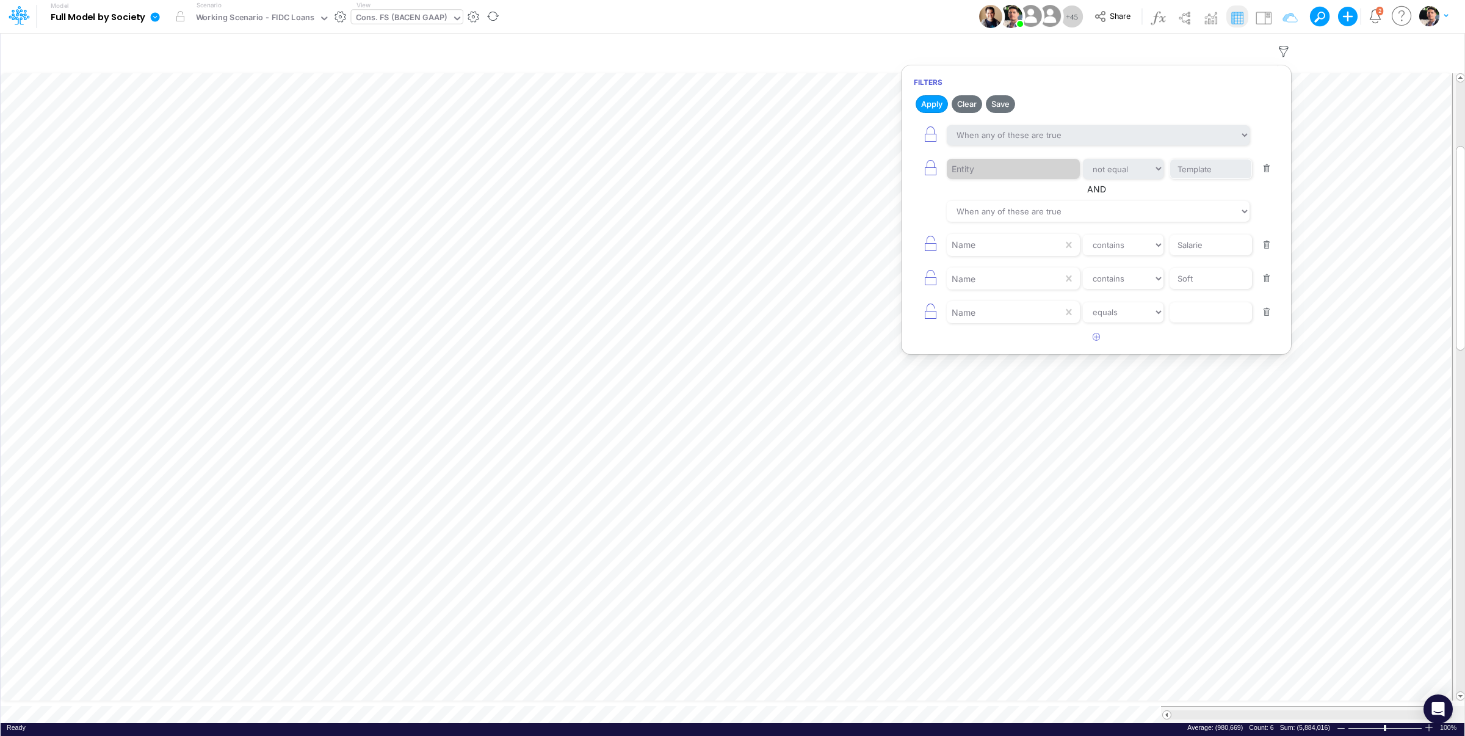
click at [1261, 319] on button "button" at bounding box center [1267, 312] width 24 height 16
click at [931, 106] on button "Apply" at bounding box center [932, 104] width 32 height 18
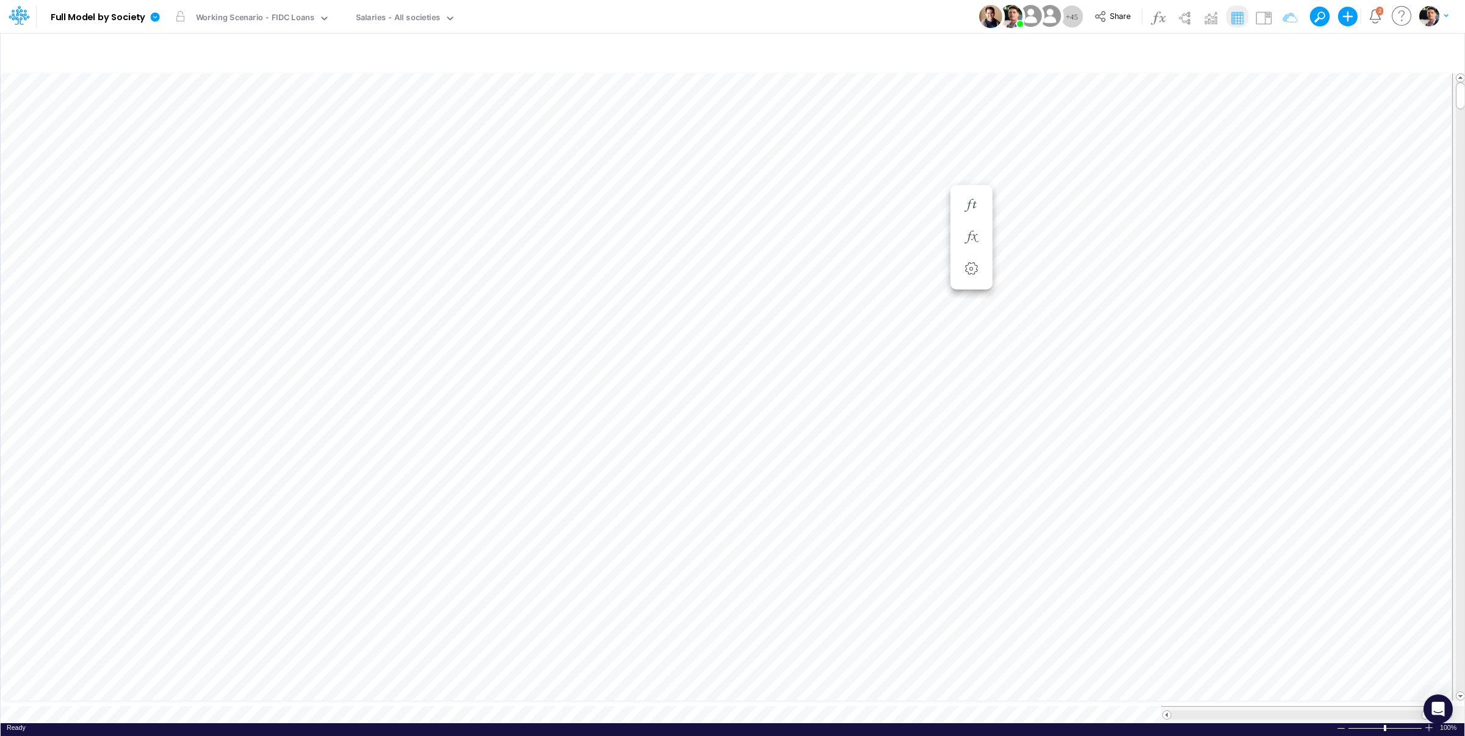
scroll to position [5, 37]
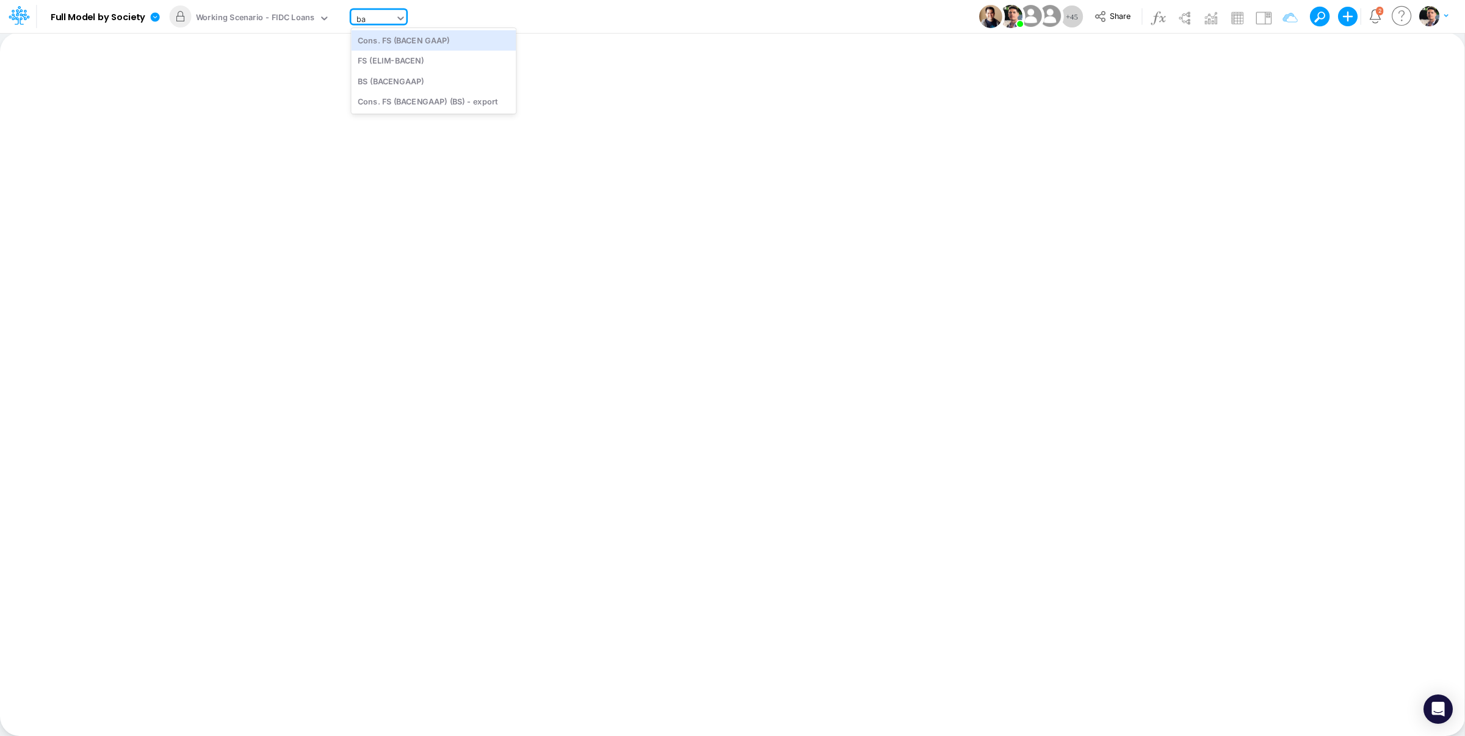
type input "b"
type input "usga"
click at [416, 46] on div "Cons. FS (USGaap)" at bounding box center [440, 40] width 178 height 20
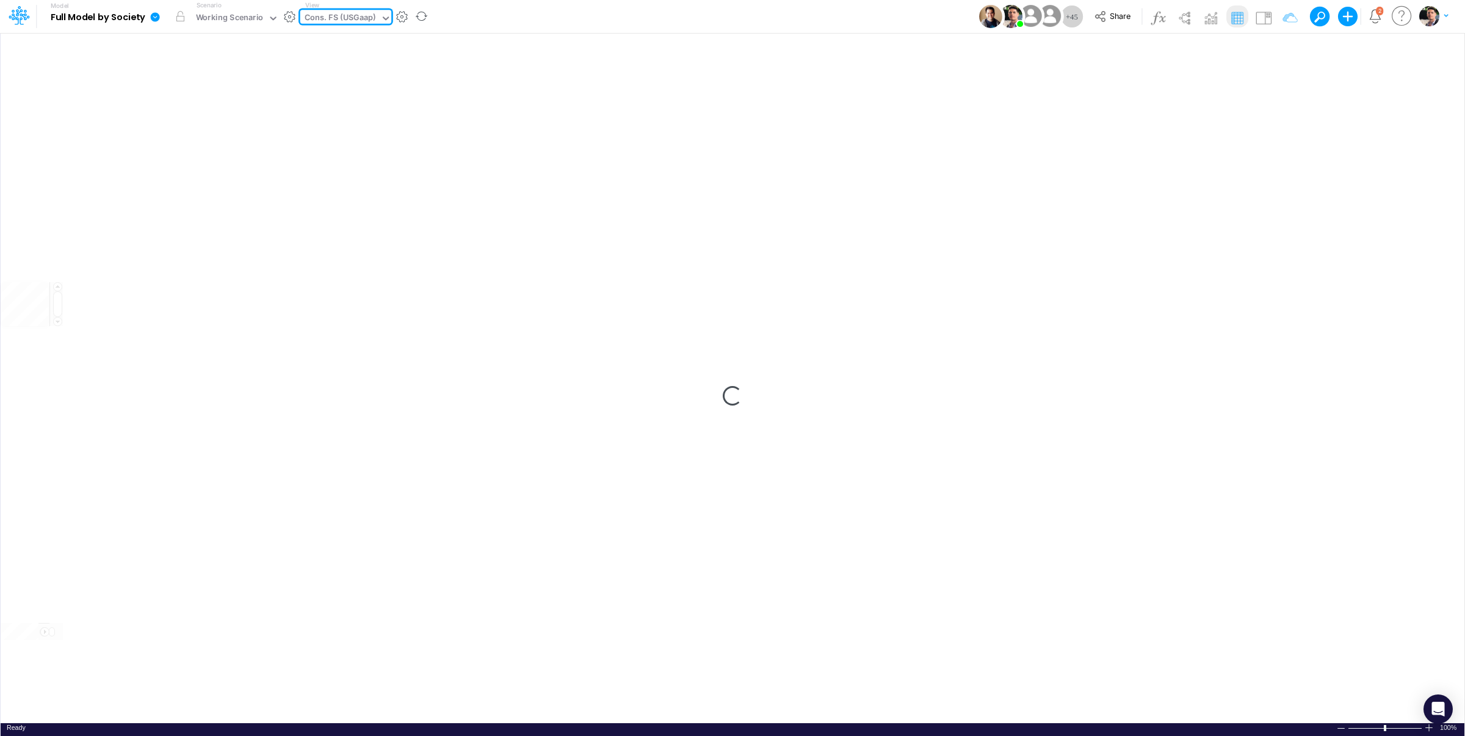
type input "Consolidated FS - USGAAP"
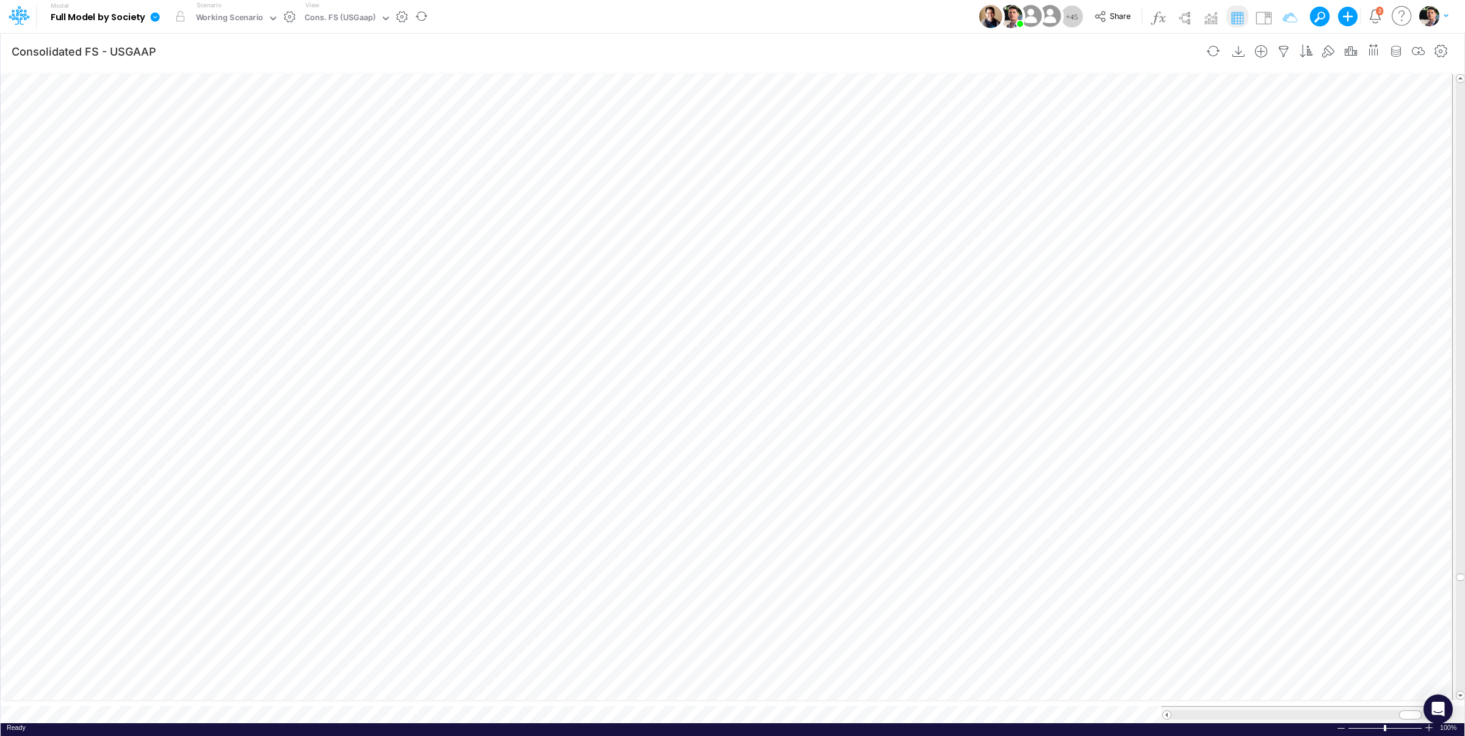
scroll to position [5, 37]
